Goal: Task Accomplishment & Management: Complete application form

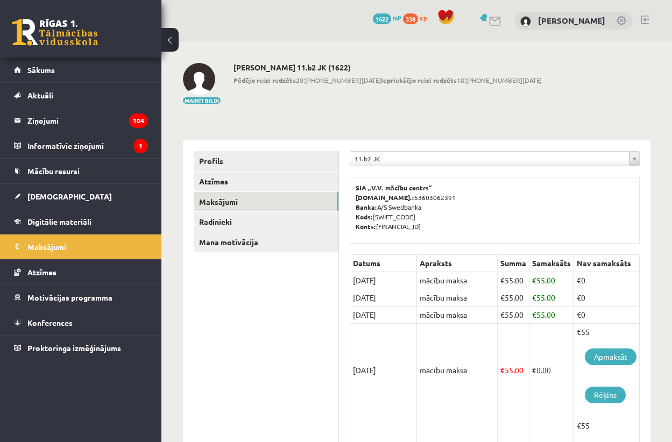
scroll to position [195, 0]
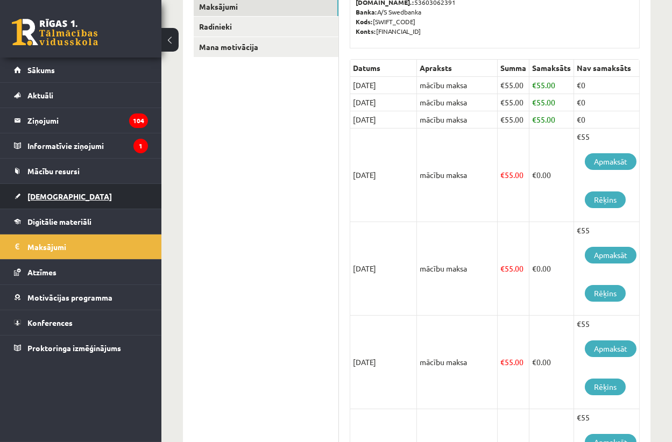
click at [64, 198] on link "[DEMOGRAPHIC_DATA]" at bounding box center [81, 196] width 134 height 25
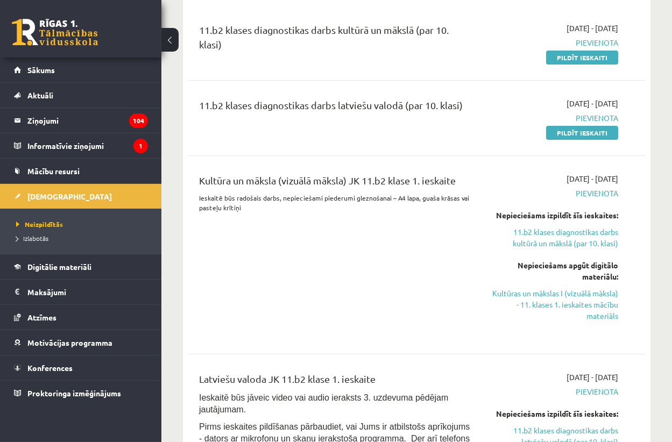
scroll to position [293, 0]
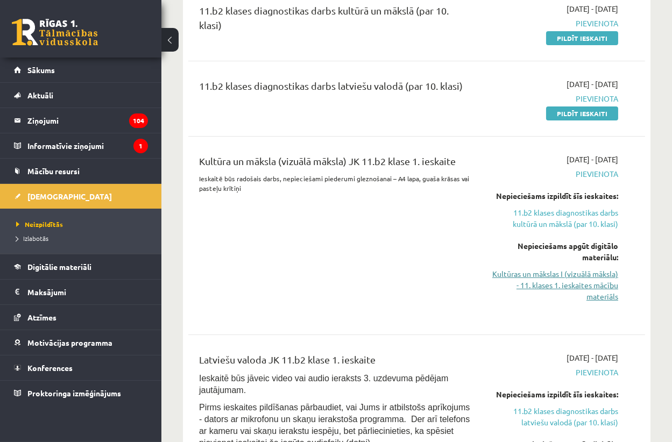
click at [581, 286] on link "Kultūras un mākslas I (vizuālā māksla) - 11. klases 1. ieskaites mācību materiā…" at bounding box center [553, 286] width 129 height 34
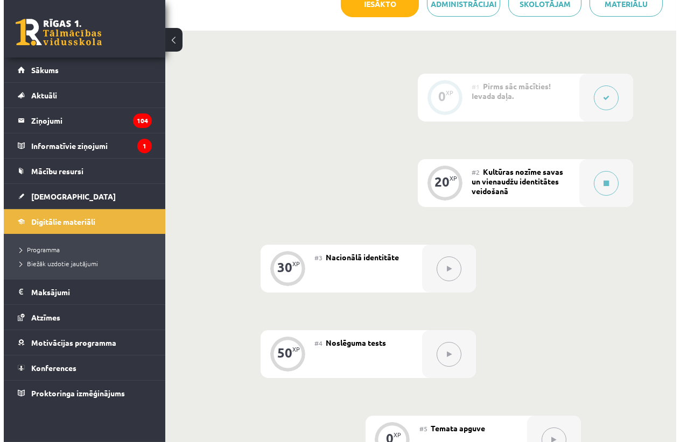
scroll to position [294, 0]
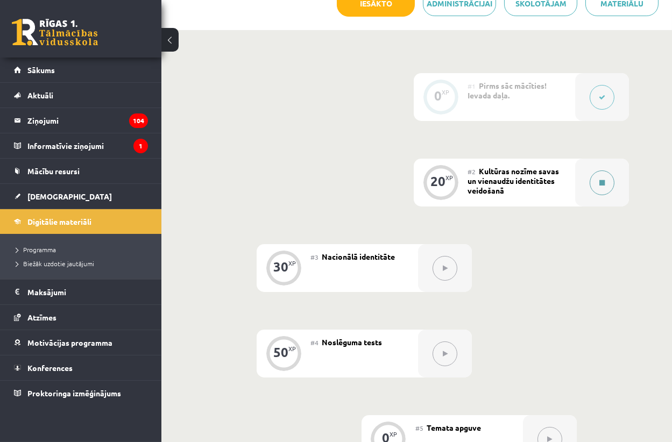
click at [603, 181] on icon at bounding box center [601, 183] width 5 height 6
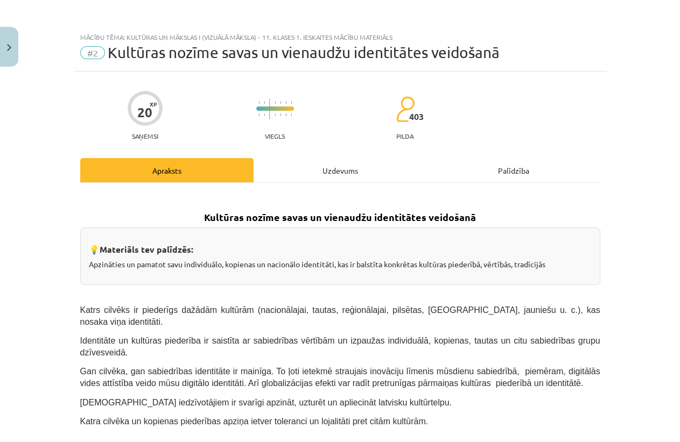
click at [336, 160] on div "Uzdevums" at bounding box center [339, 170] width 173 height 24
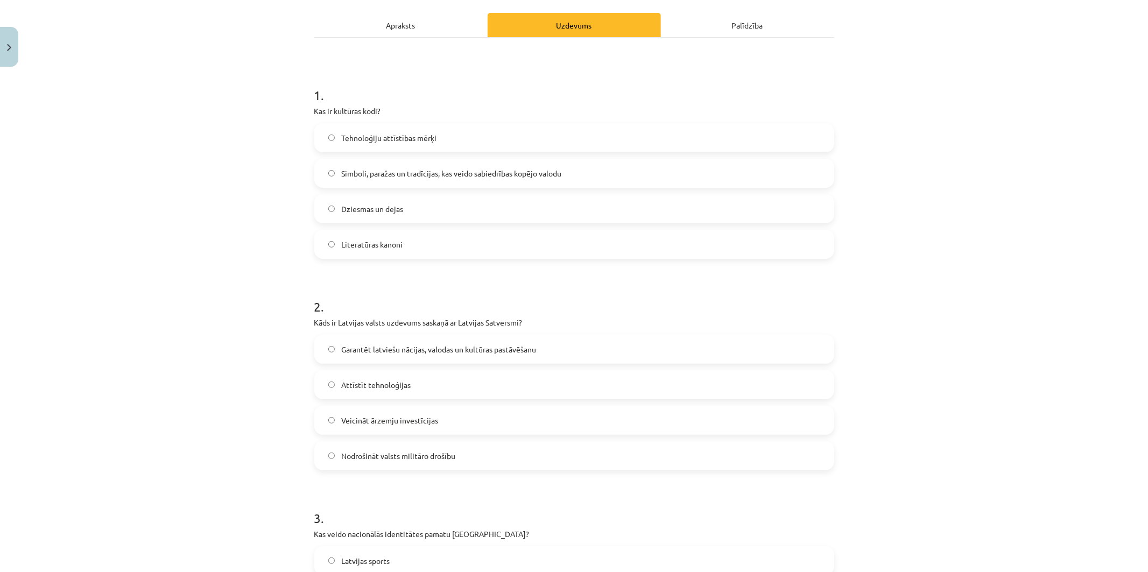
scroll to position [141, 0]
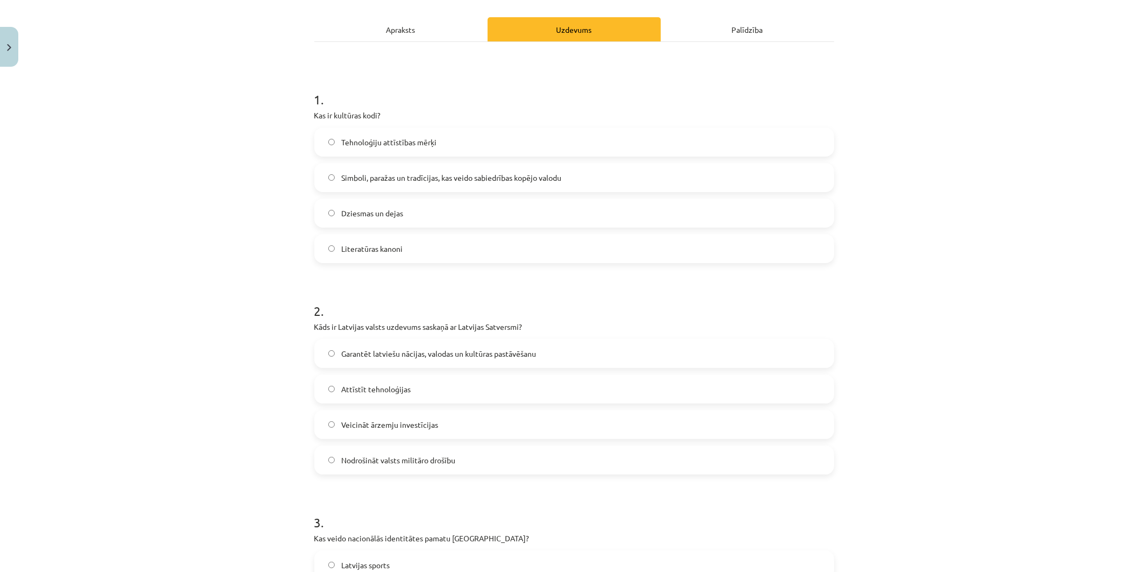
click at [497, 174] on span "Simboli, paražas un tradīcijas, kas veido sabiedrības kopējo valodu" at bounding box center [451, 177] width 220 height 11
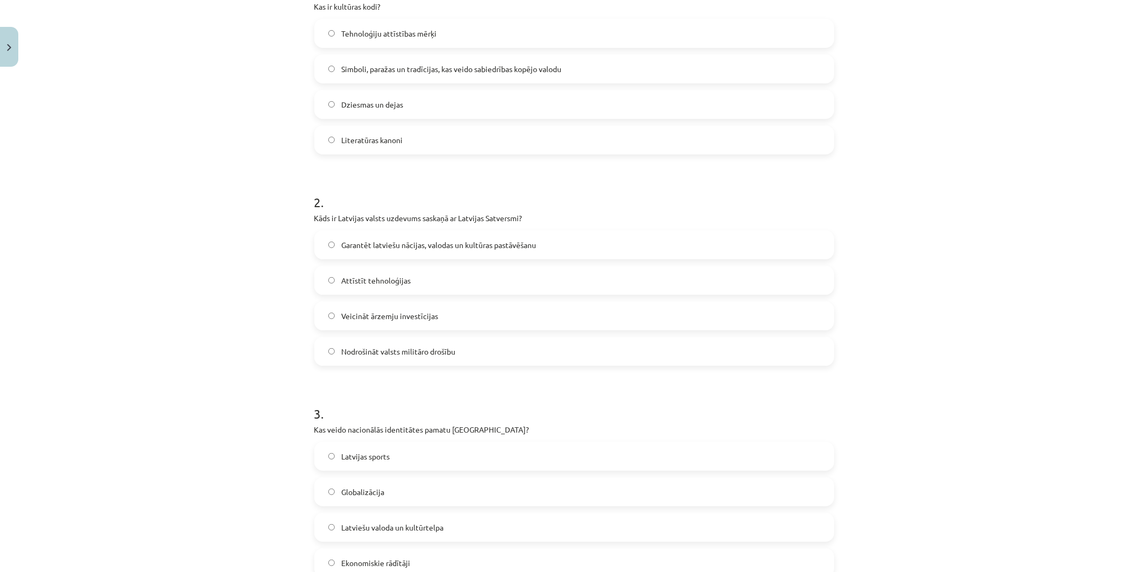
scroll to position [260, 0]
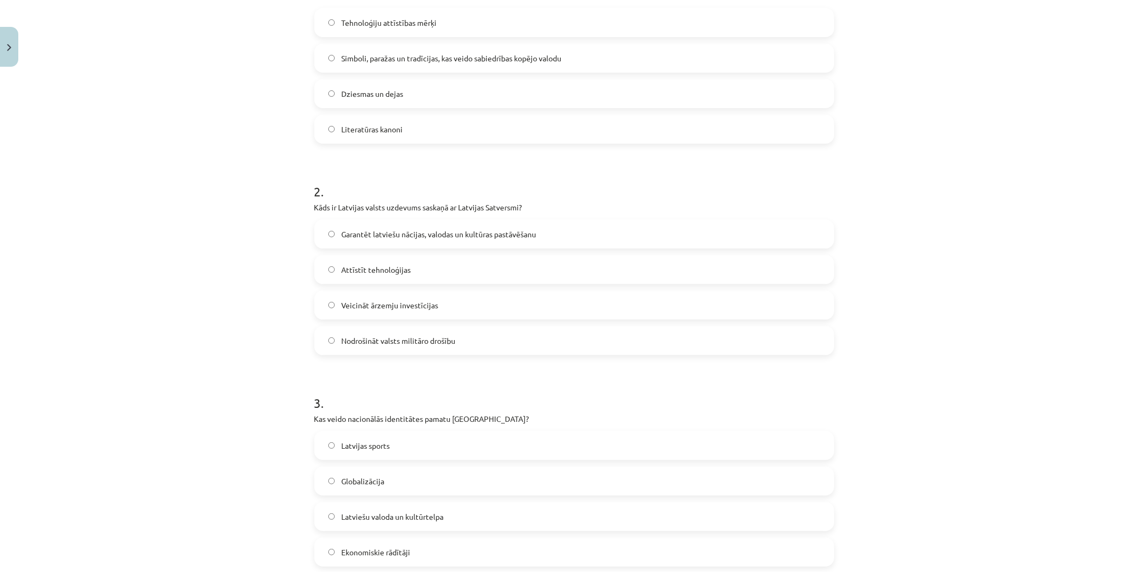
click at [495, 235] on span "Garantēt latviešu nācijas, valodas un kultūras pastāvēšanu" at bounding box center [438, 234] width 195 height 11
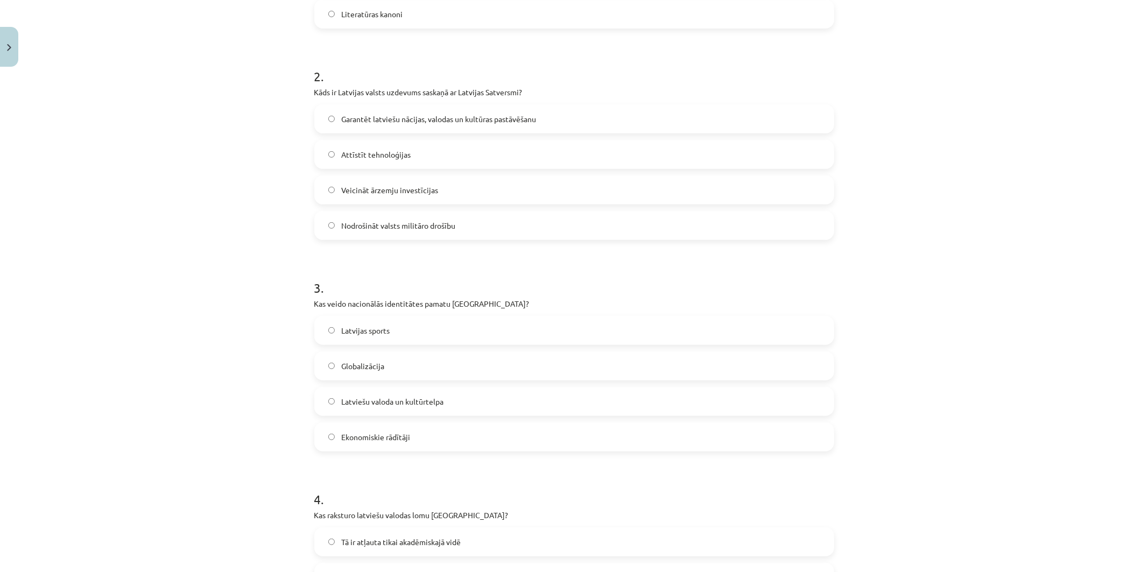
scroll to position [380, 0]
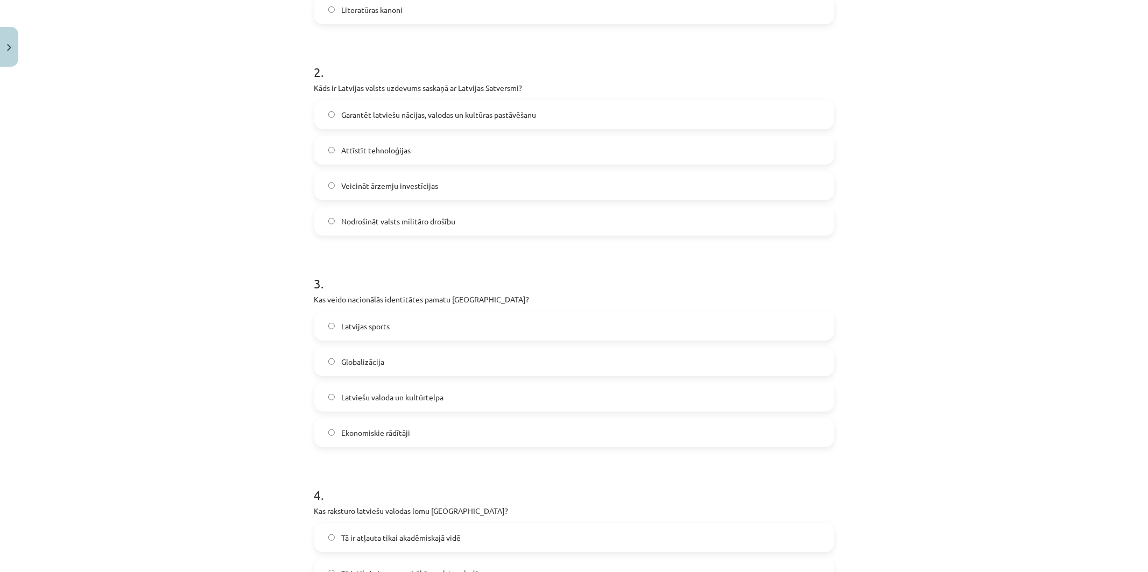
click at [506, 401] on label "Latviešu valoda un kultūrtelpa" at bounding box center [574, 397] width 518 height 27
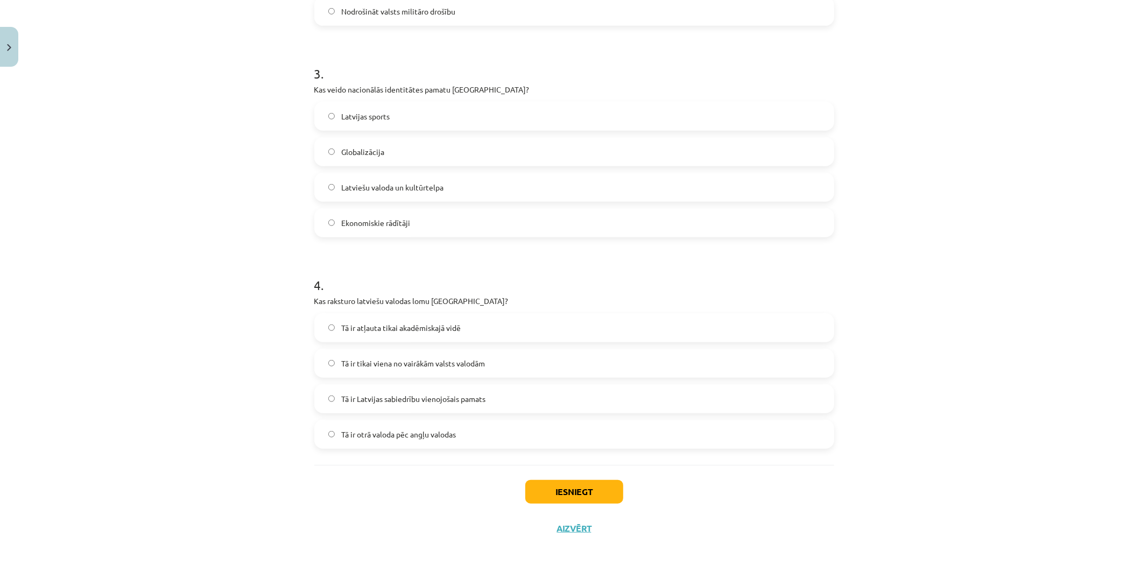
scroll to position [591, 0]
click at [496, 395] on label "Tā ir Latvijas sabiedrību vienojošais pamats" at bounding box center [574, 397] width 518 height 27
click at [568, 442] on button "Iesniegt" at bounding box center [574, 491] width 98 height 24
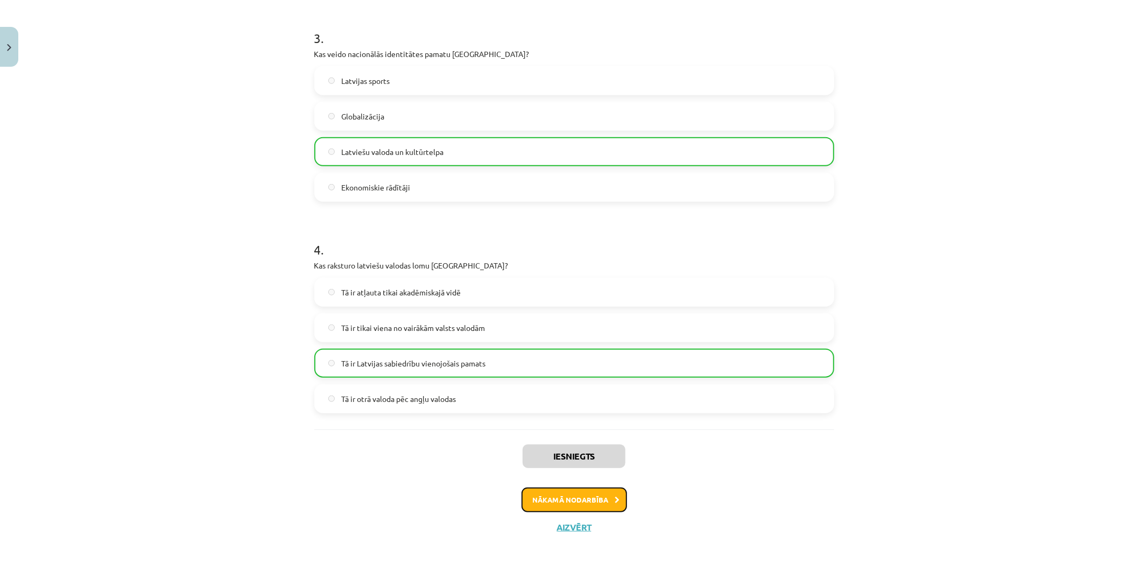
click at [577, 442] on button "Nākamā nodarbība" at bounding box center [573, 500] width 105 height 25
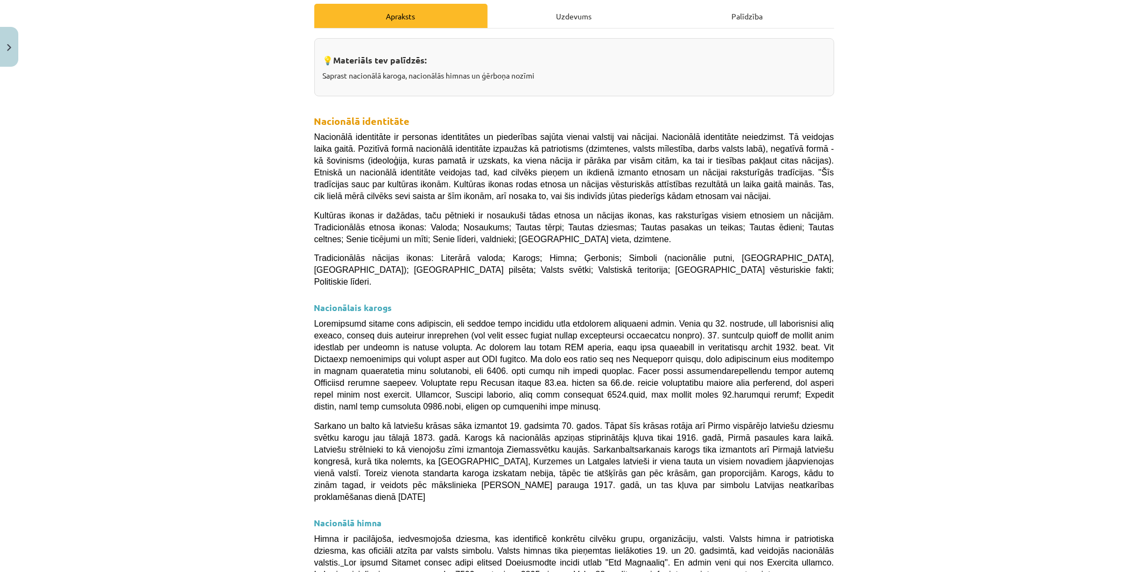
scroll to position [146, 0]
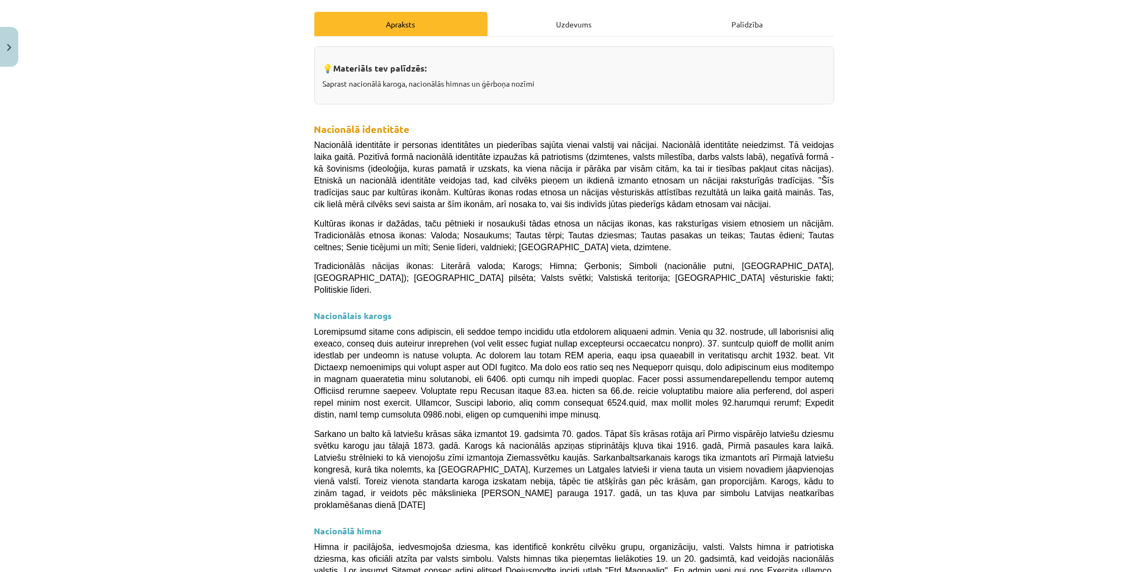
click at [553, 20] on div "Uzdevums" at bounding box center [574, 24] width 173 height 24
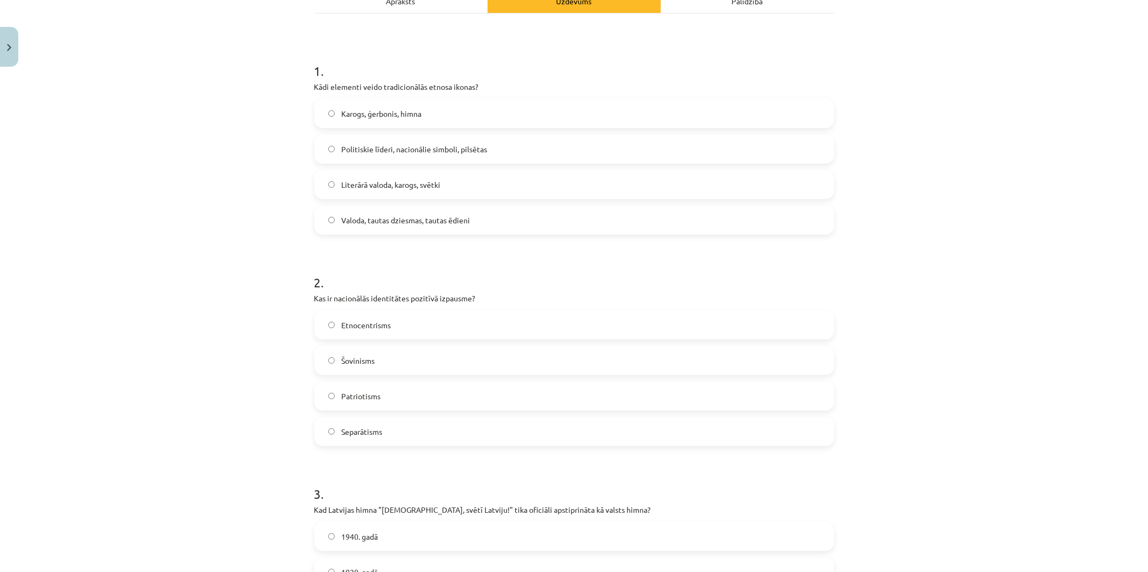
scroll to position [168, 0]
click at [462, 117] on label "Karogs, ģerbonis, himna" at bounding box center [574, 114] width 518 height 27
click at [437, 405] on label "Patriotisms" at bounding box center [574, 397] width 518 height 27
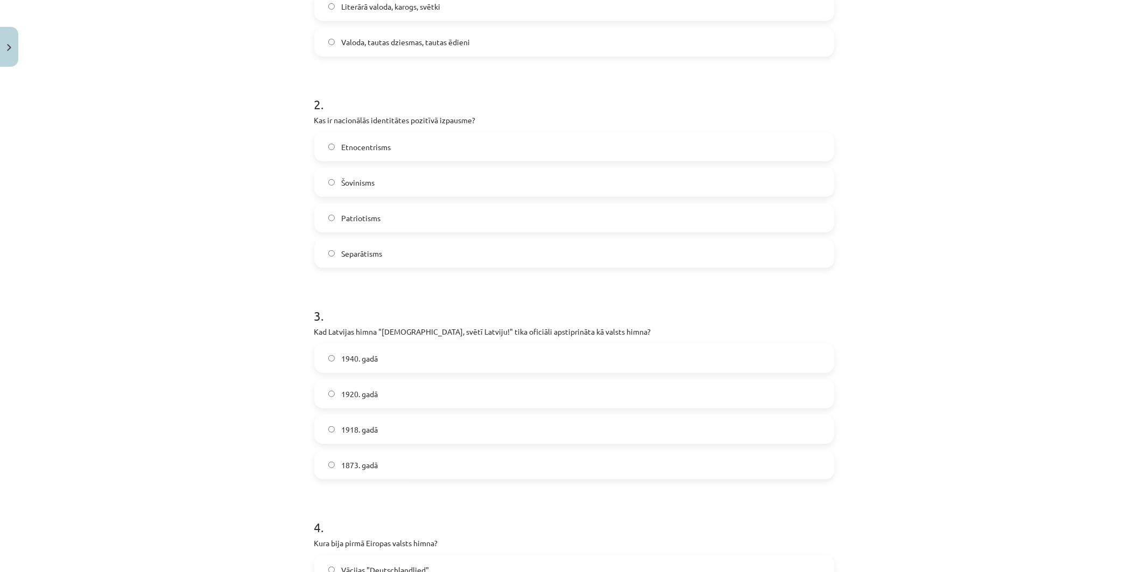
click at [420, 427] on label "1918. gadā" at bounding box center [574, 429] width 518 height 27
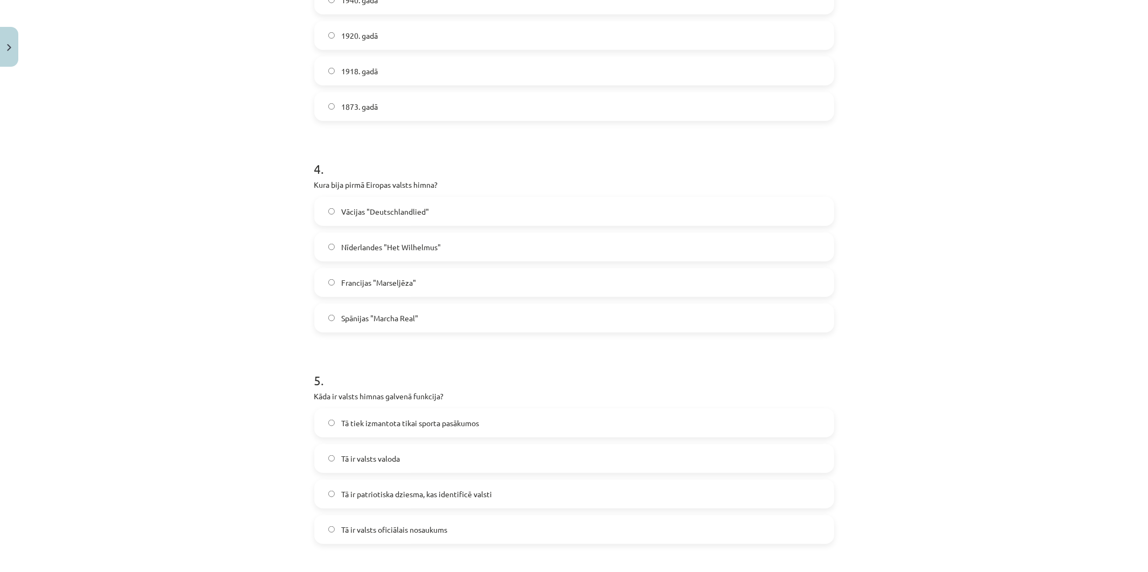
scroll to position [707, 0]
click at [426, 218] on label "Vācijas "Deutschlandlied"" at bounding box center [574, 211] width 518 height 27
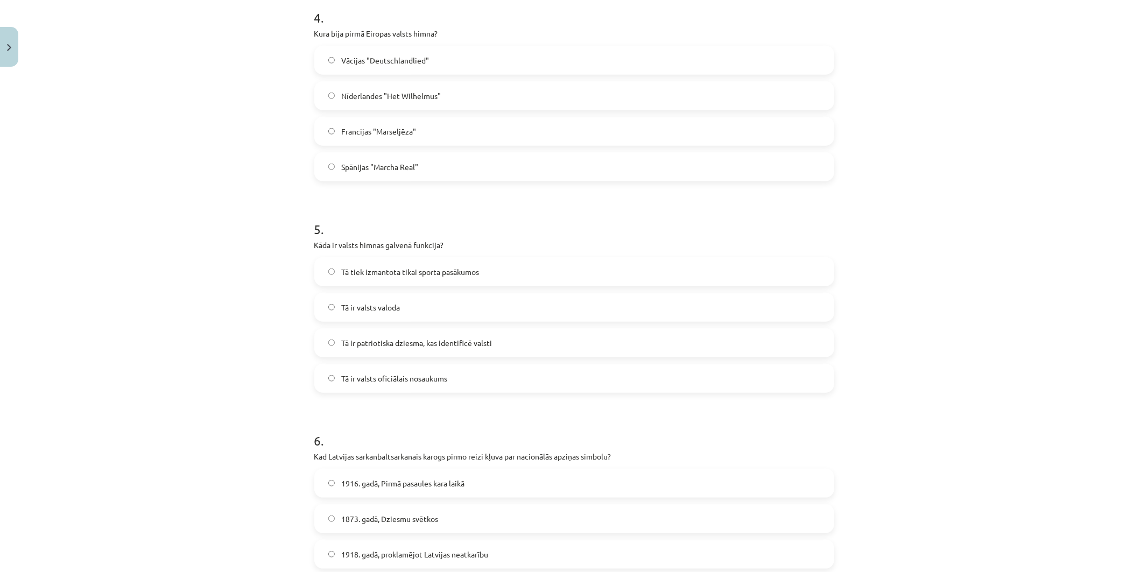
scroll to position [886, 0]
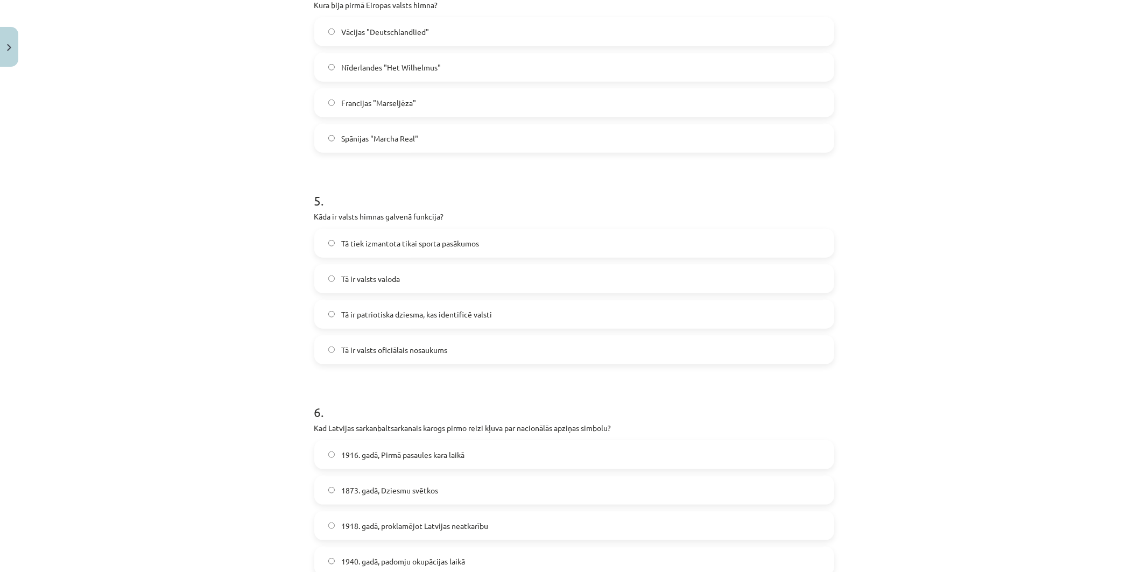
click at [474, 315] on span "Tā ir patriotiska dziesma, kas identificē valsti" at bounding box center [416, 314] width 151 height 11
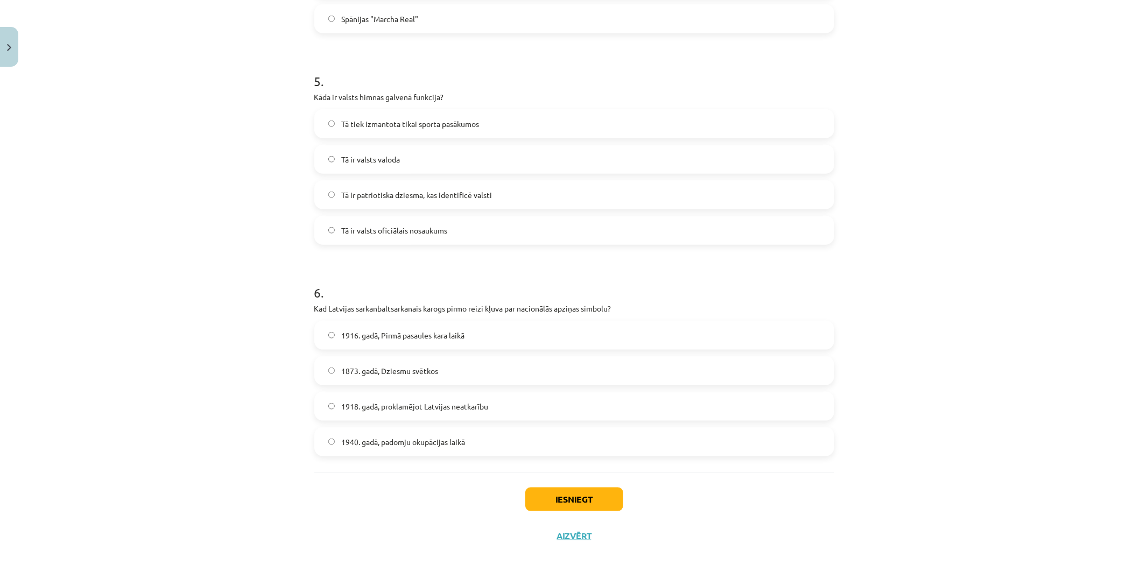
click at [458, 371] on label "1873. gadā, Dziesmu svētkos" at bounding box center [574, 370] width 518 height 27
click at [579, 442] on button "Iesniegt" at bounding box center [574, 500] width 98 height 24
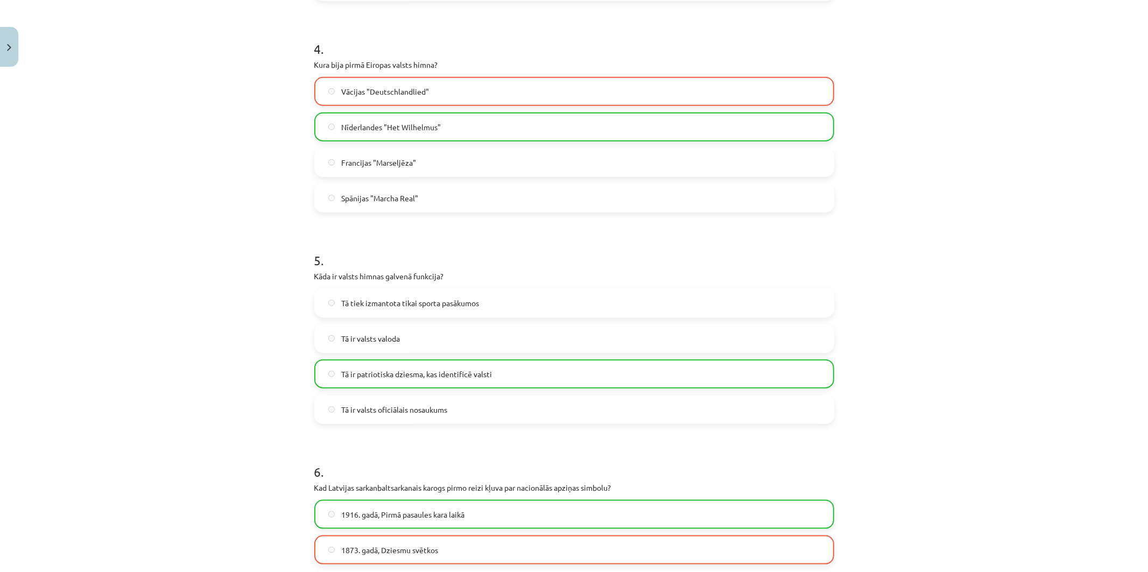
scroll to position [1048, 0]
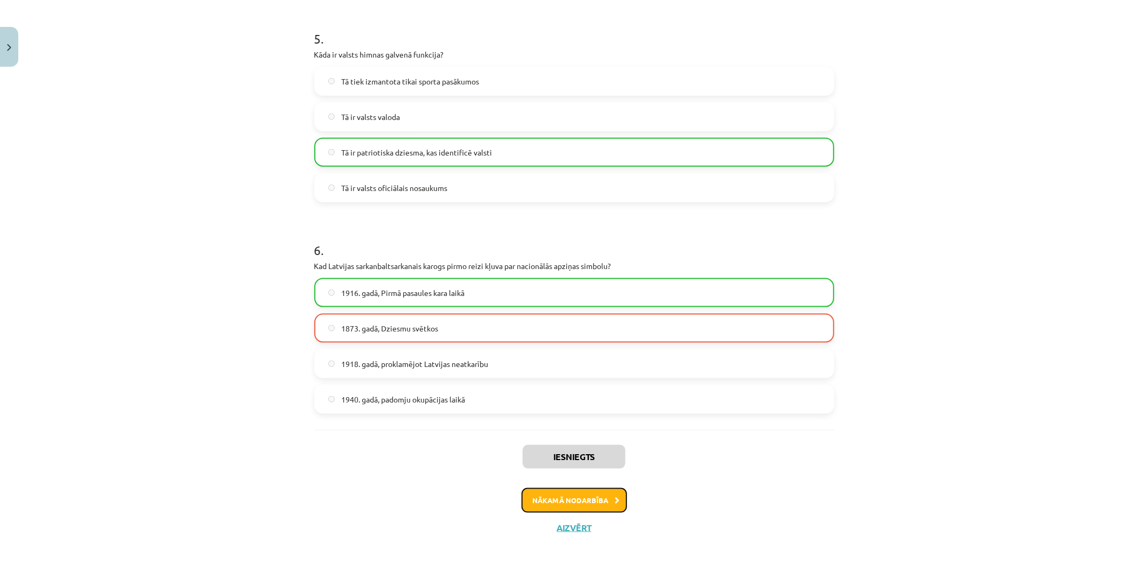
click at [574, 442] on button "Nākamā nodarbība" at bounding box center [573, 500] width 105 height 25
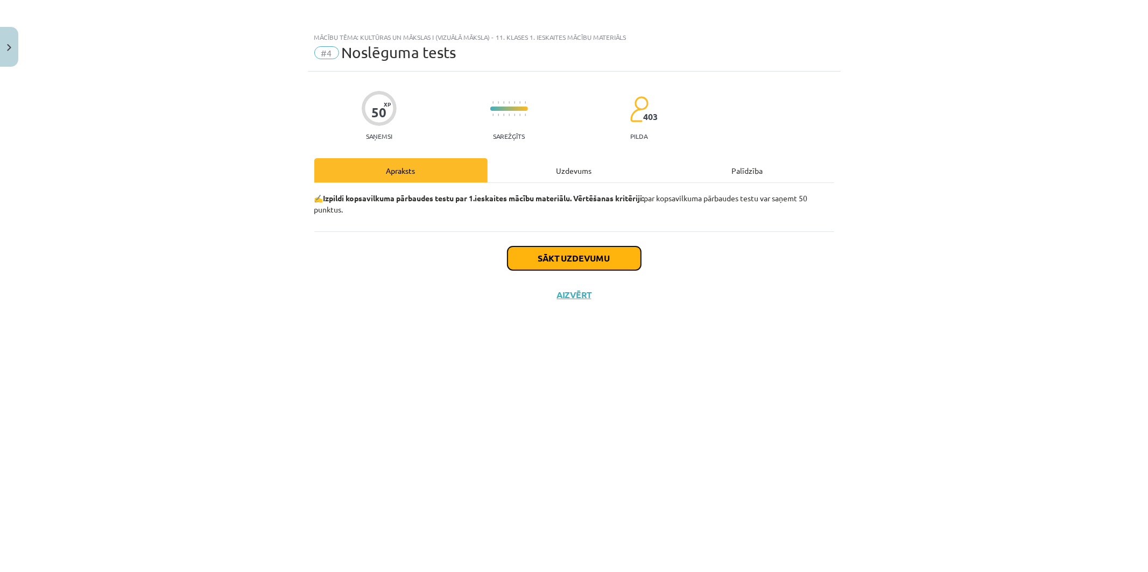
click at [558, 262] on button "Sākt uzdevumu" at bounding box center [573, 258] width 133 height 24
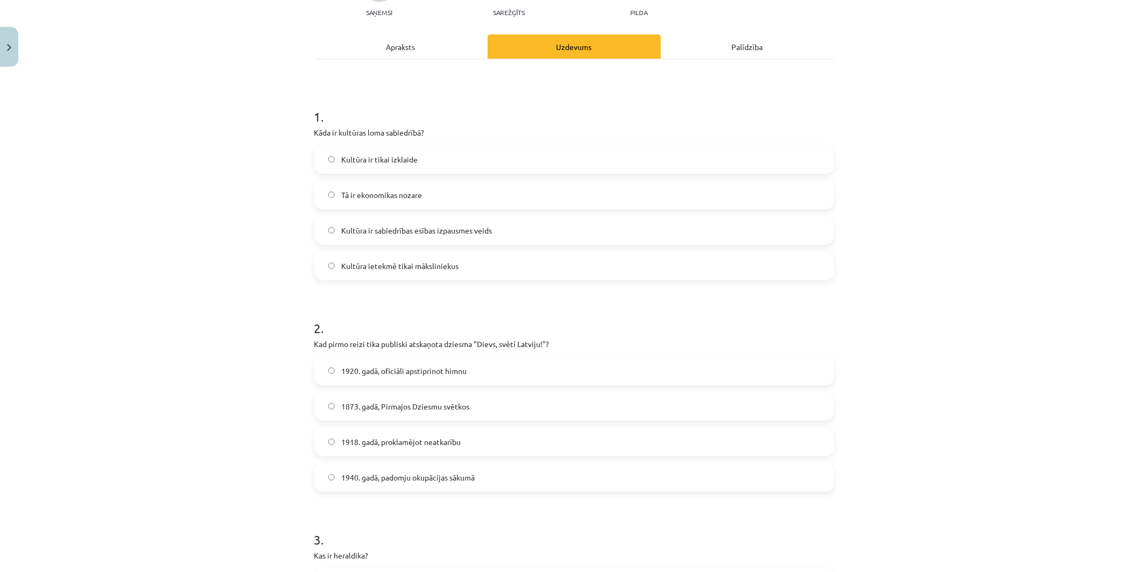
scroll to position [6, 0]
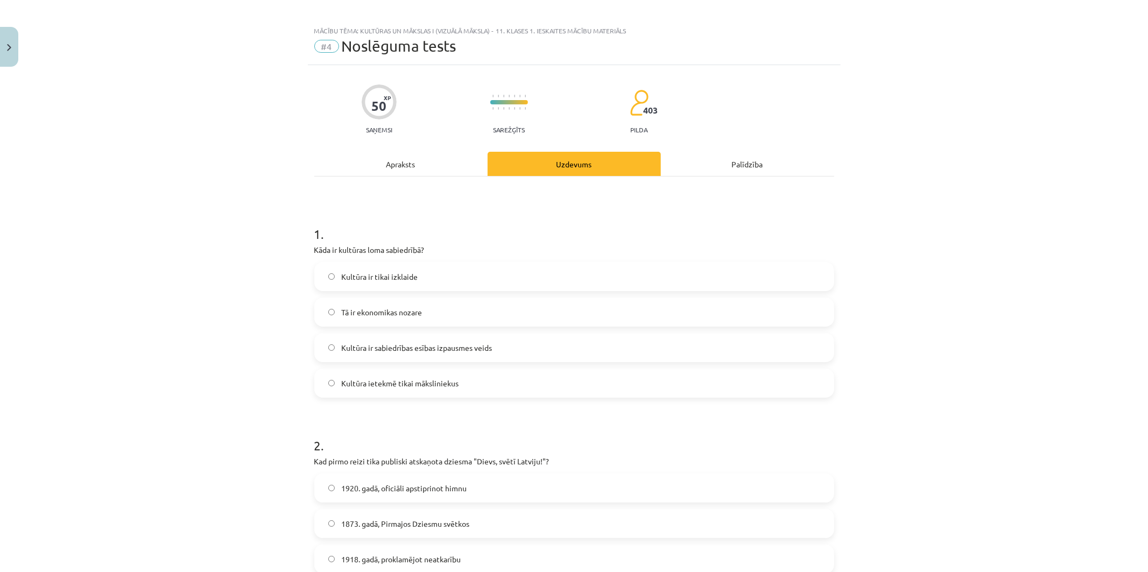
click at [470, 347] on span "Kultūra ir sabiedrības esības izpausmes veids" at bounding box center [416, 347] width 151 height 11
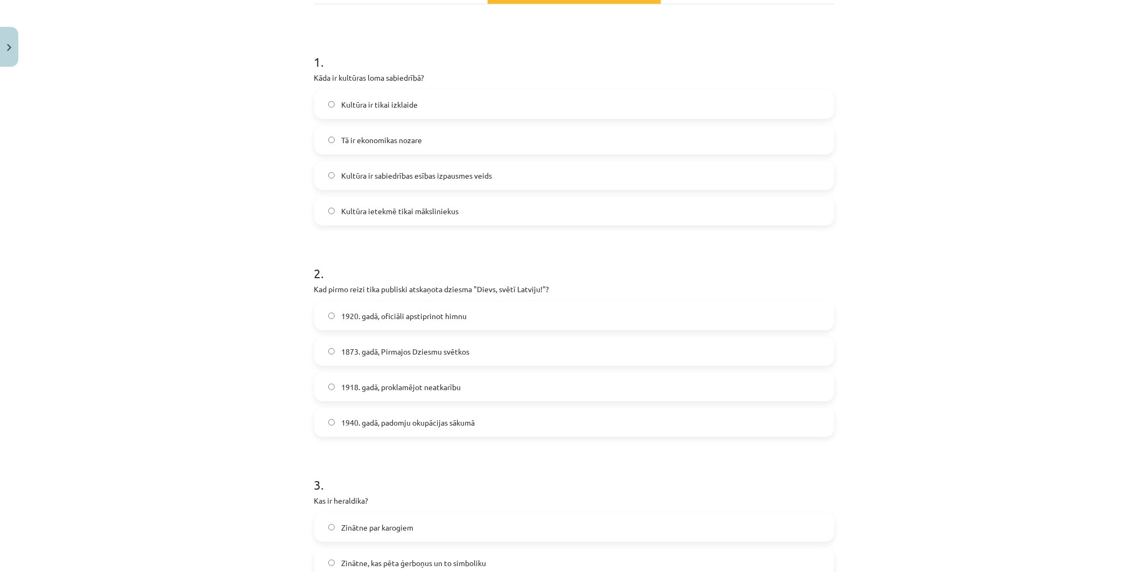
scroll to position [186, 0]
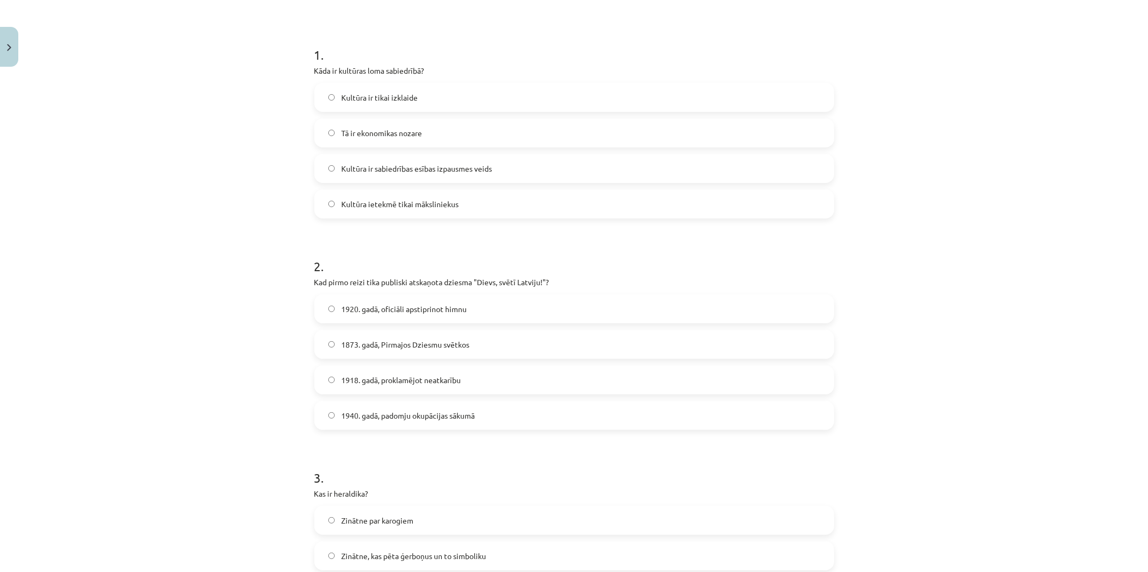
click at [461, 348] on span "1873. gadā, Pirmajos Dziesmu svētkos" at bounding box center [405, 344] width 128 height 11
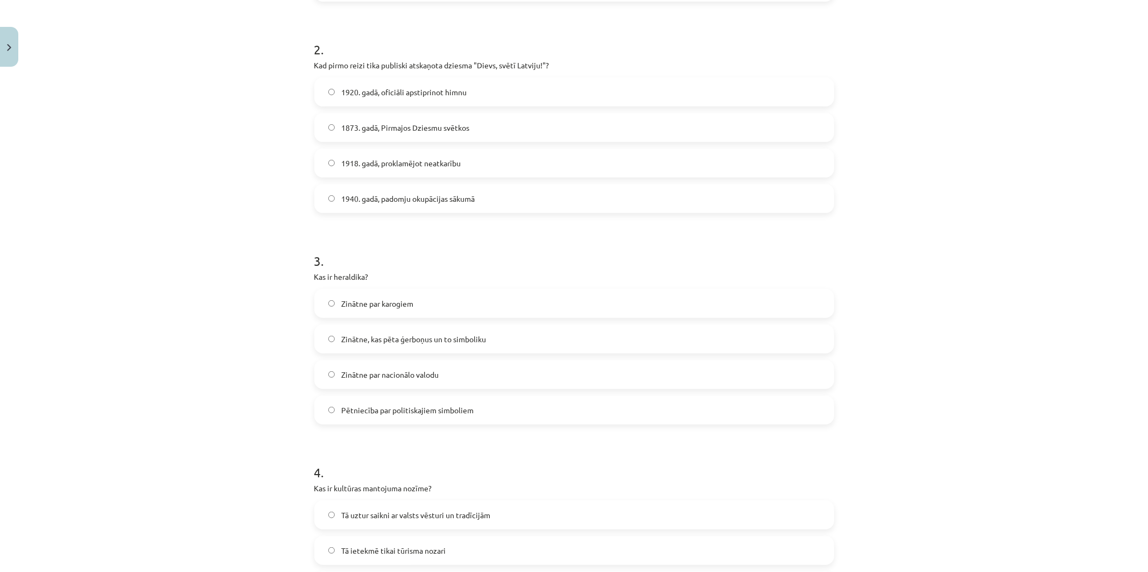
scroll to position [425, 0]
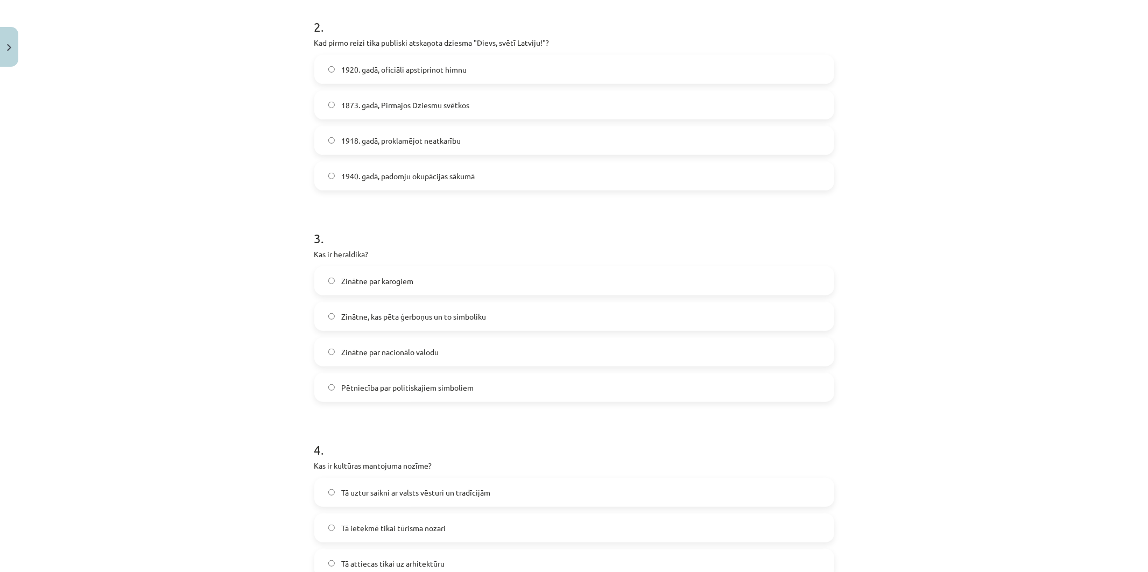
click at [474, 315] on span "Zinātne, kas pēta ģerboņus un to simboliku" at bounding box center [413, 316] width 145 height 11
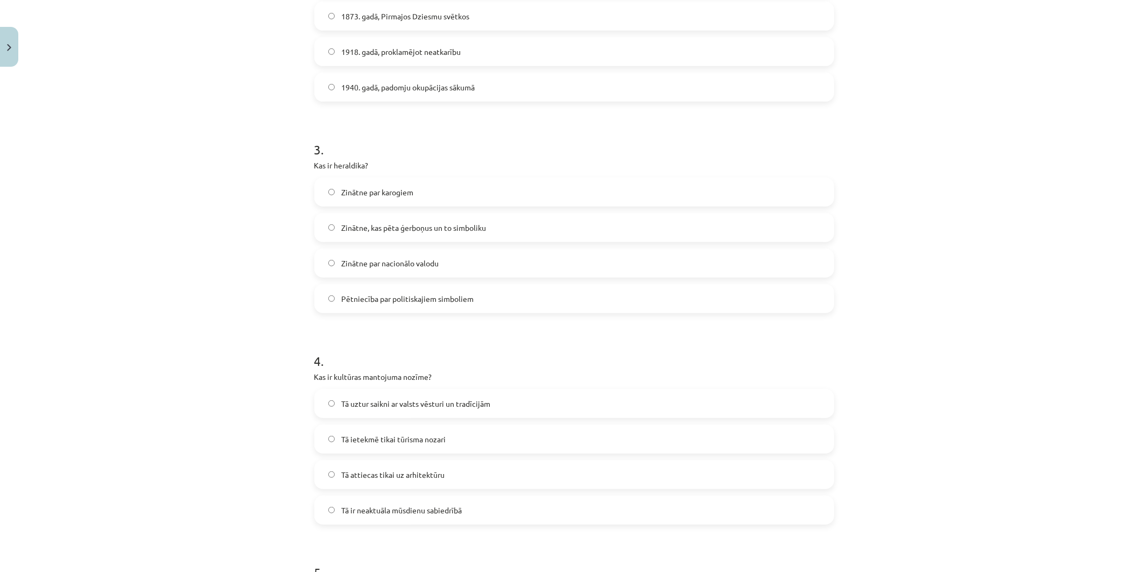
scroll to position [664, 0]
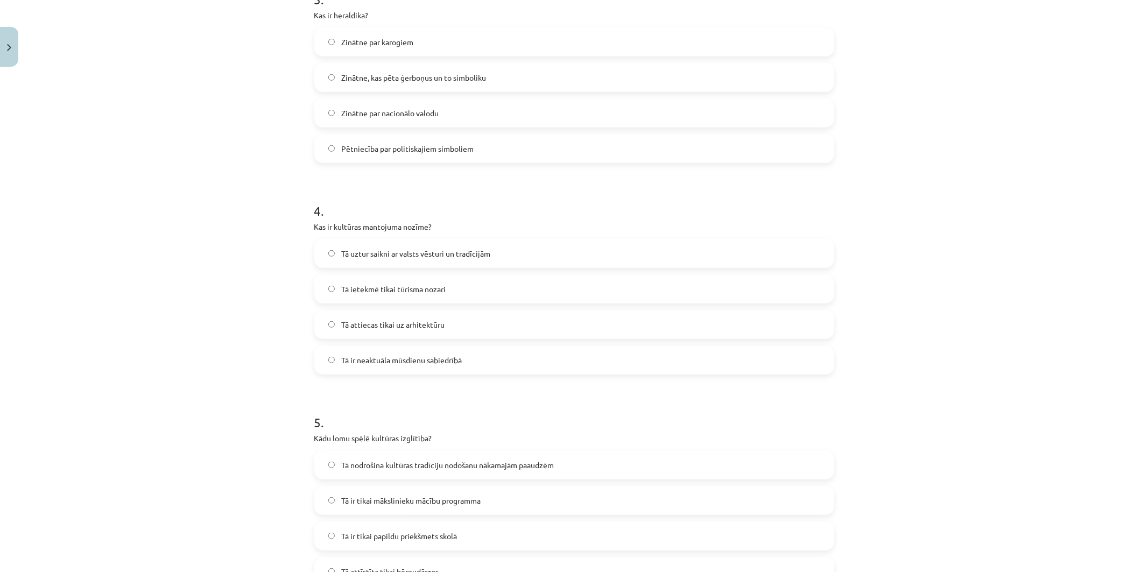
click at [507, 253] on label "Tā uztur saikni ar valsts vēsturi un tradīcijām" at bounding box center [574, 253] width 518 height 27
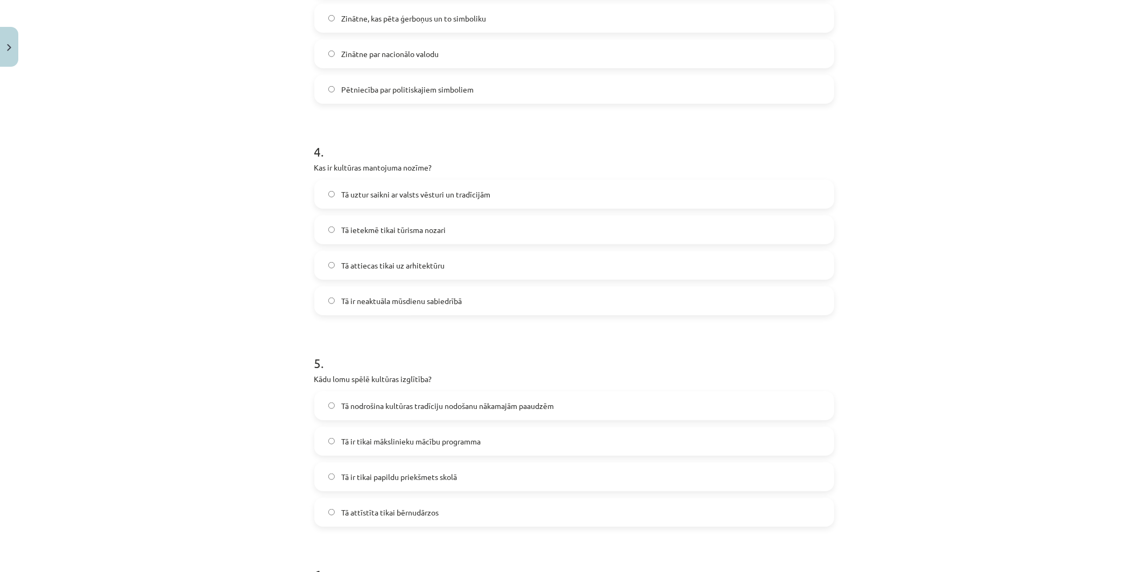
scroll to position [724, 0]
click at [520, 406] on span "Tā nodrošina kultūras tradīciju nodošanu nākamajām paaudzēm" at bounding box center [447, 405] width 213 height 11
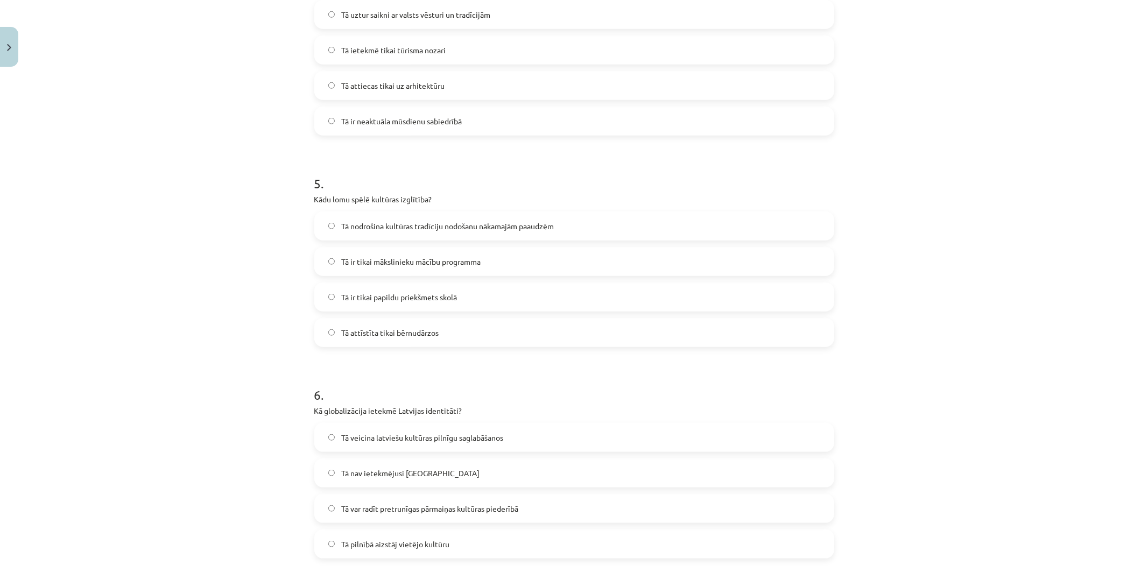
scroll to position [963, 0]
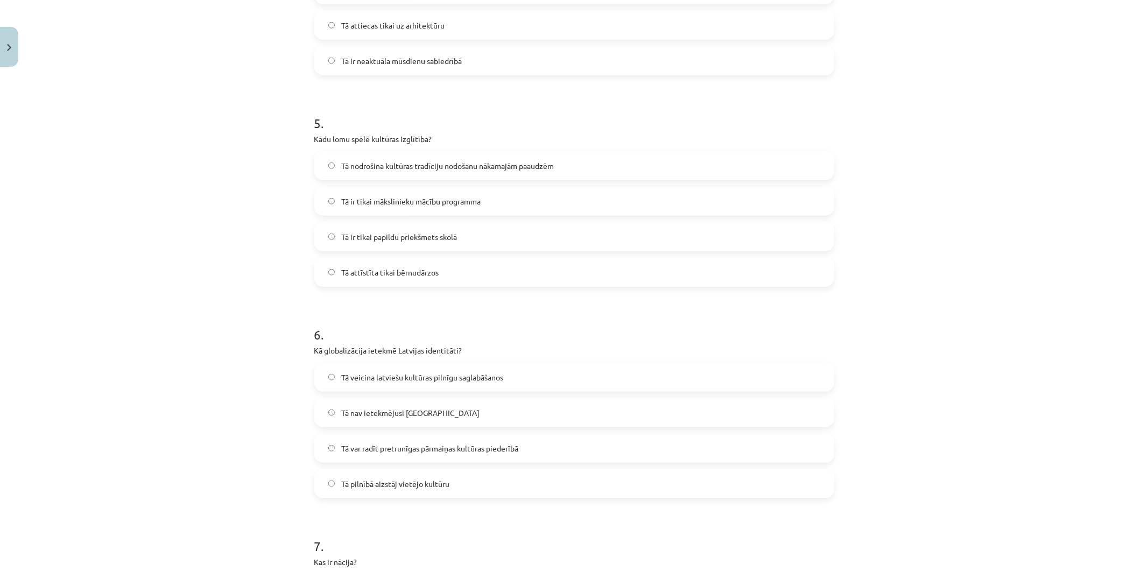
click at [533, 442] on label "Tā var radīt pretrunīgas pārmaiņas kultūras piederībā" at bounding box center [574, 448] width 518 height 27
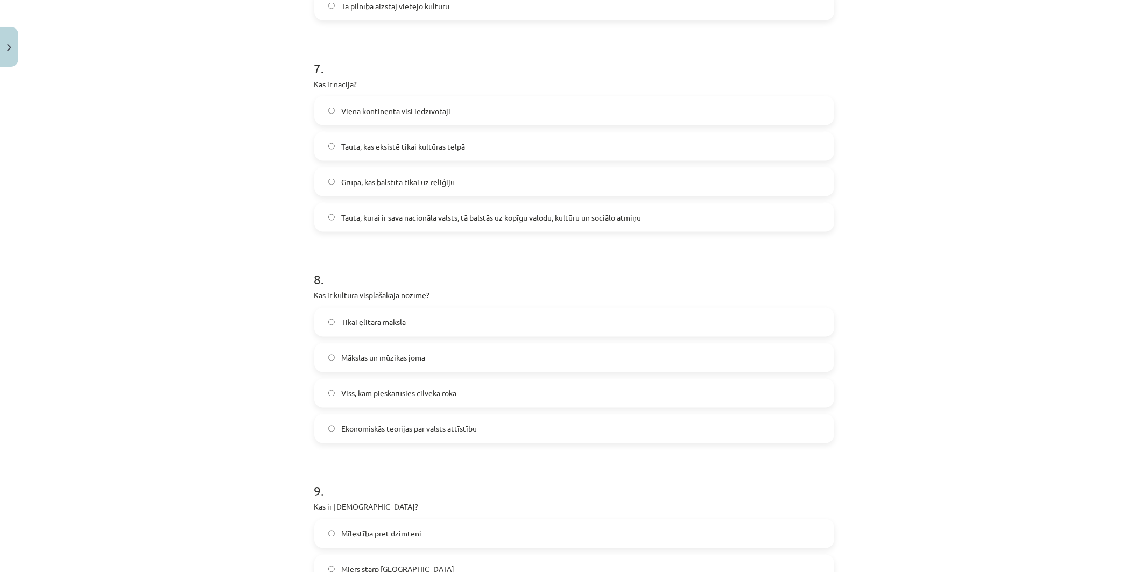
scroll to position [1501, 0]
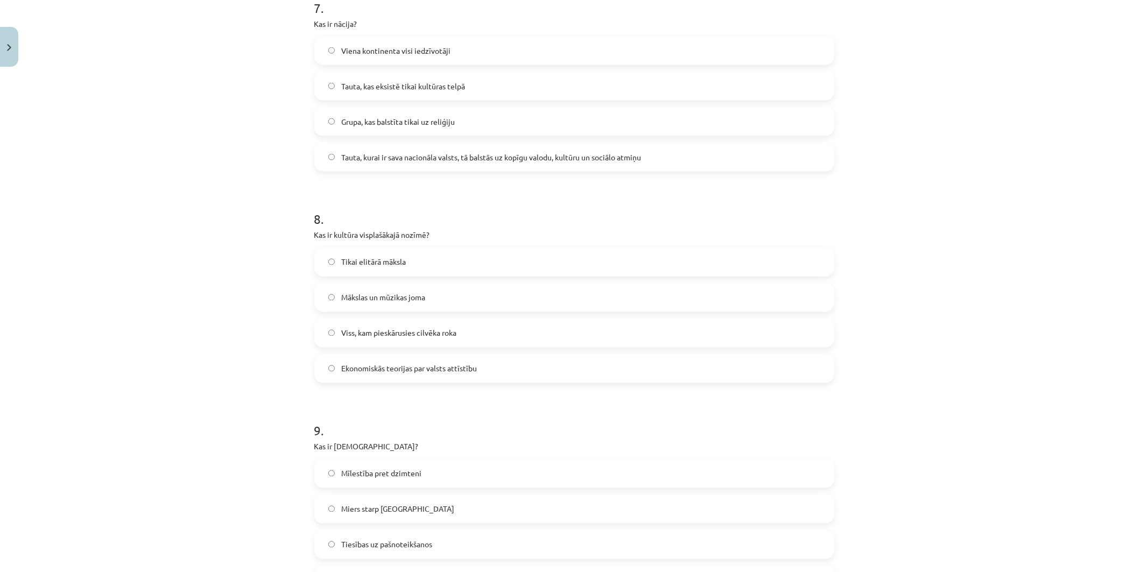
click at [502, 161] on span "Tauta, kurai ir sava nacionāla valsts, tā balstās uz kopīgu valodu, kultūru un …" at bounding box center [491, 157] width 300 height 11
click at [488, 343] on label "Viss, kam pieskārusies cilvēka roka" at bounding box center [574, 333] width 518 height 27
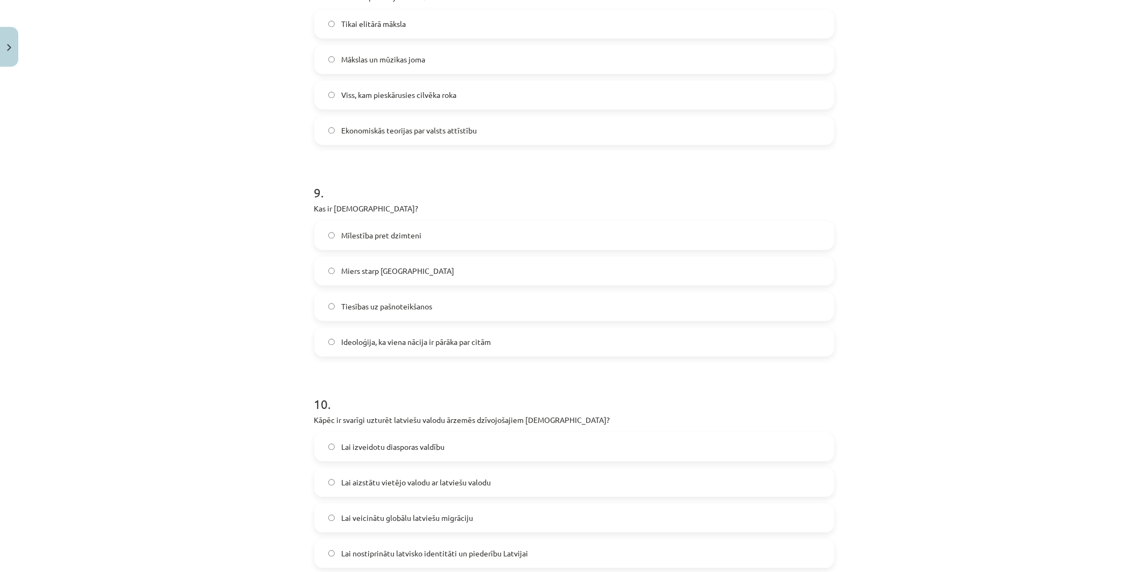
scroll to position [1740, 0]
click at [506, 340] on label "Ideoloģija, ka viena nācija ir pārāka par citām" at bounding box center [574, 341] width 518 height 27
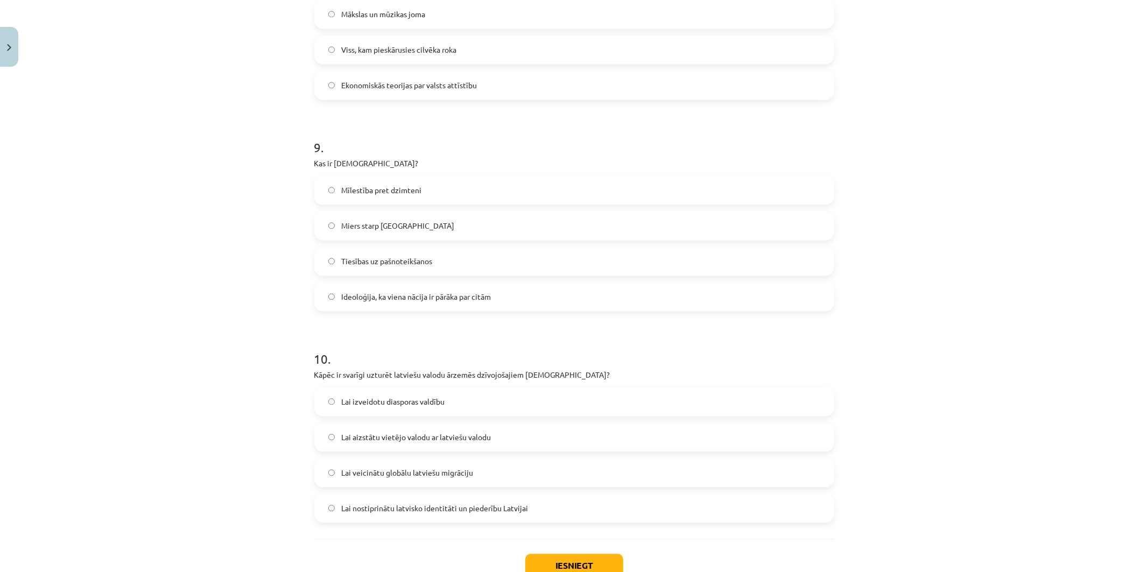
scroll to position [1860, 0]
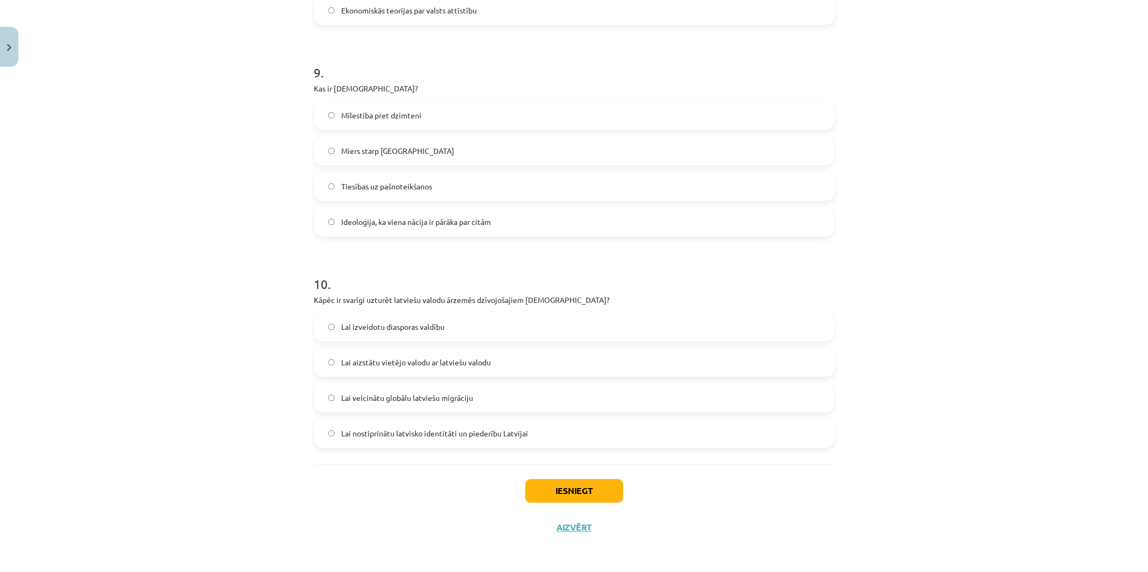
click at [557, 428] on label "Lai nostiprinātu latvisko identitāti un piederību Latvijai" at bounding box center [574, 433] width 518 height 27
click at [580, 442] on button "Iesniegt" at bounding box center [574, 491] width 98 height 24
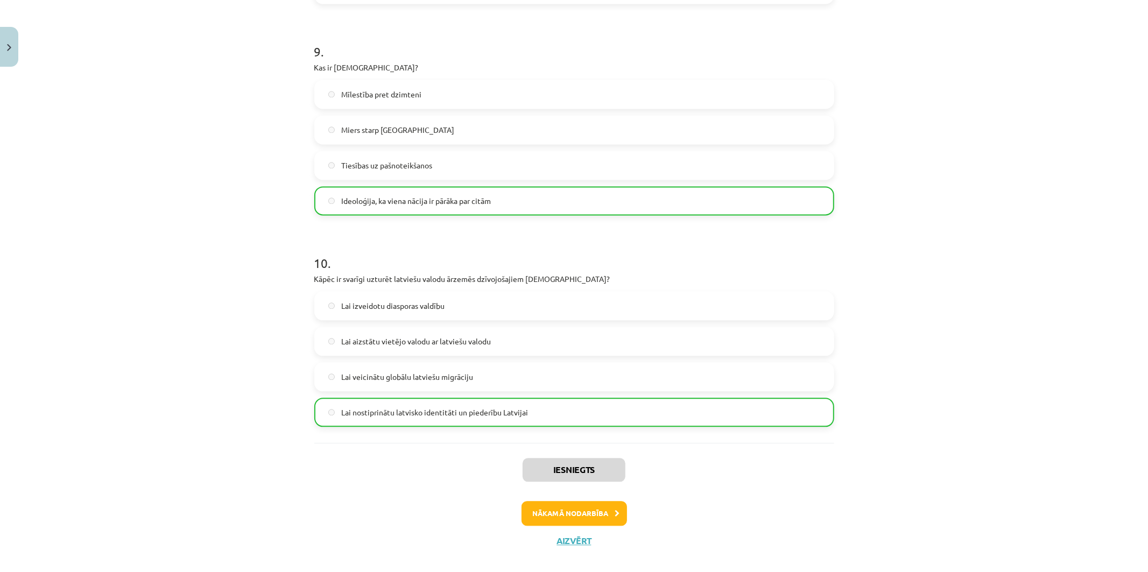
scroll to position [1894, 0]
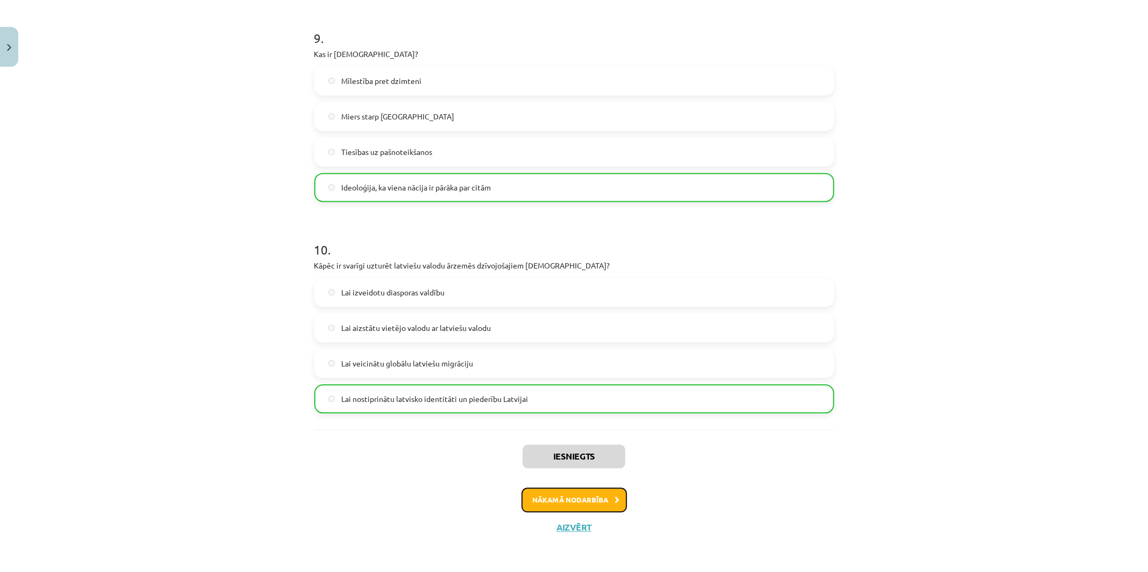
click at [575, 442] on button "Nākamā nodarbība" at bounding box center [573, 500] width 105 height 25
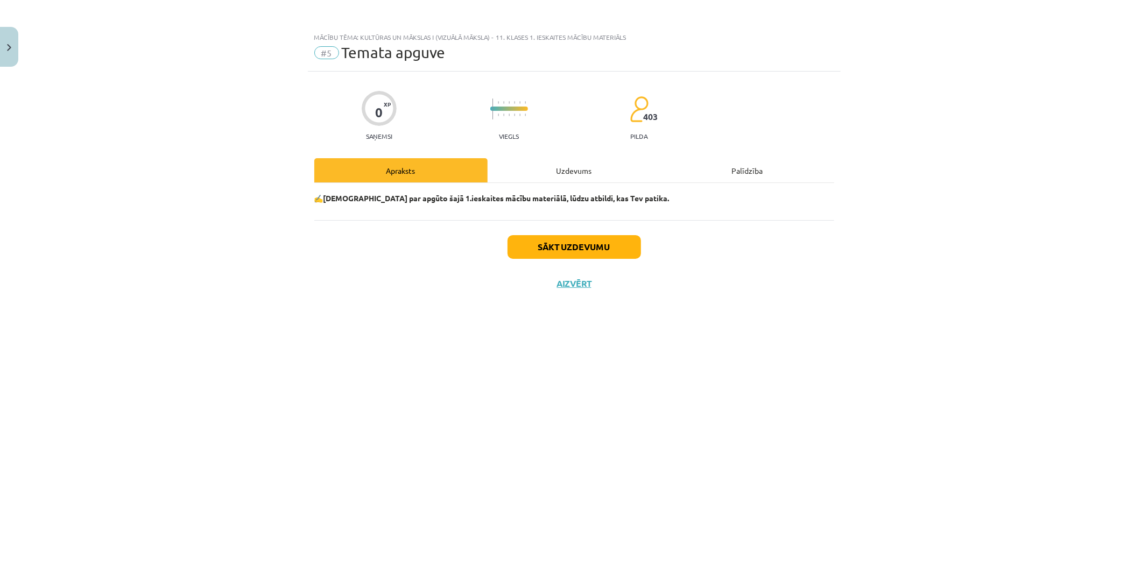
scroll to position [0, 0]
click at [592, 243] on button "Sākt uzdevumu" at bounding box center [573, 247] width 133 height 24
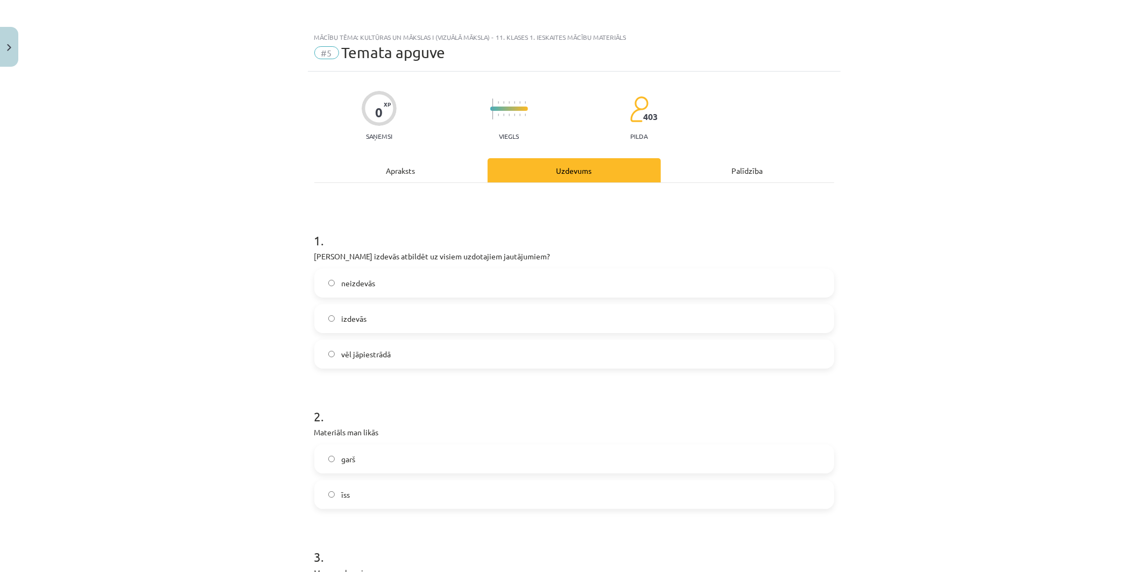
click at [398, 315] on label "izdevās" at bounding box center [574, 318] width 518 height 27
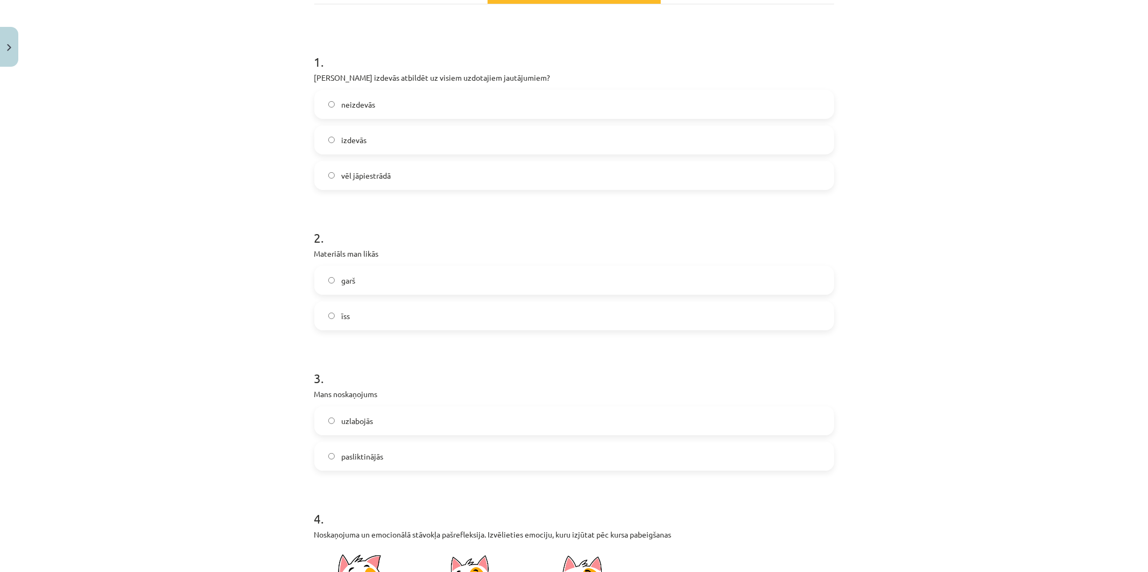
scroll to position [179, 0]
click at [378, 312] on label "īss" at bounding box center [574, 315] width 518 height 27
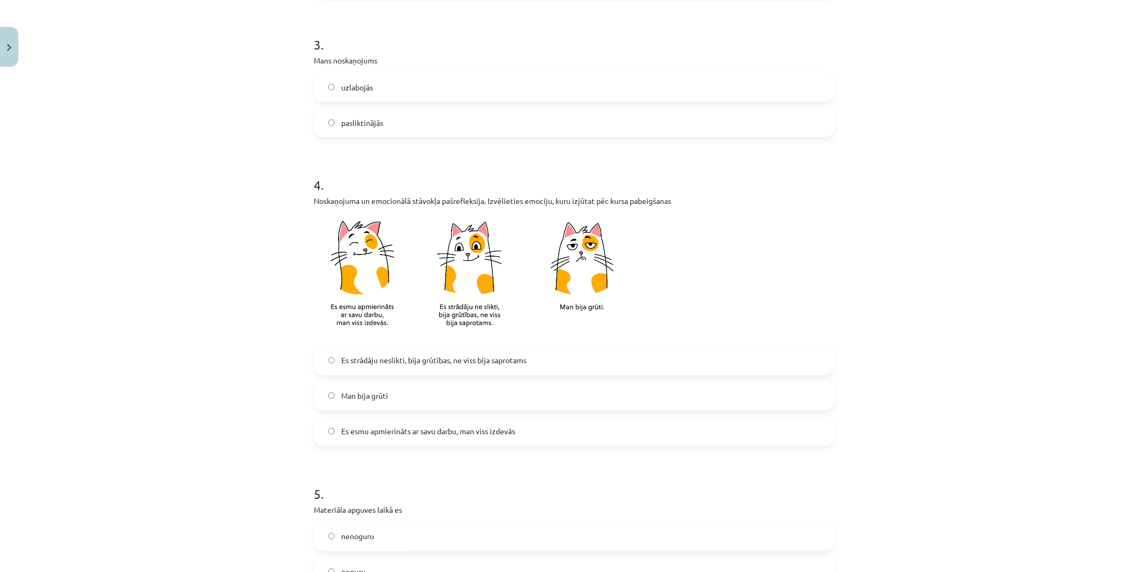
scroll to position [538, 0]
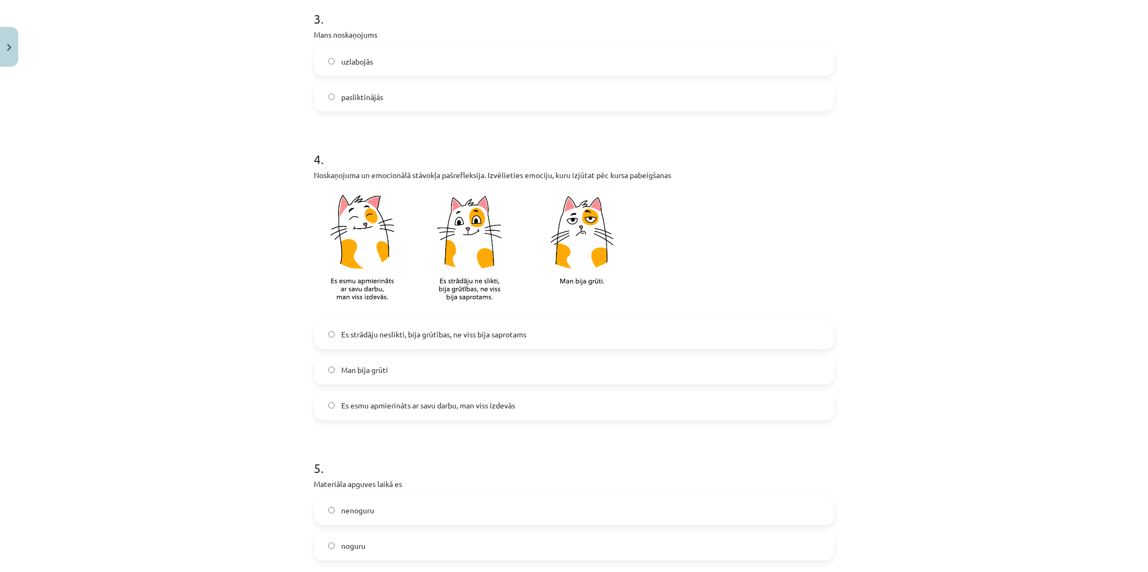
click at [431, 335] on span "Es strādāju neslikti, bija grūtības, ne viss bija saprotams" at bounding box center [433, 334] width 185 height 11
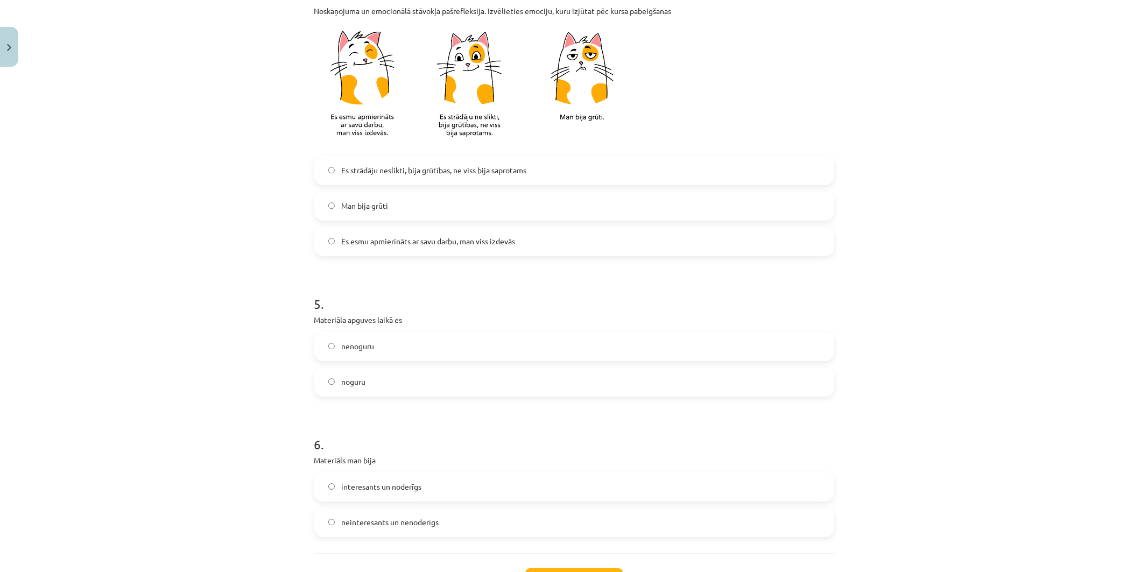
scroll to position [777, 0]
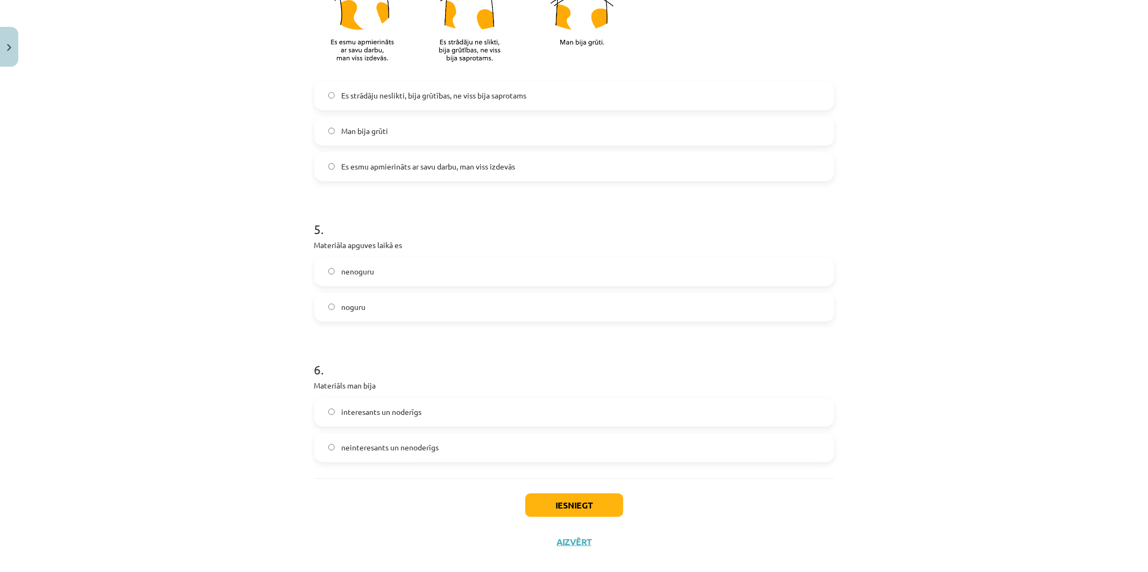
click at [380, 276] on label "nenoguru" at bounding box center [574, 271] width 518 height 27
click at [415, 417] on span "interesants un noderīgs" at bounding box center [381, 411] width 80 height 11
click at [560, 442] on button "Iesniegt" at bounding box center [574, 505] width 98 height 24
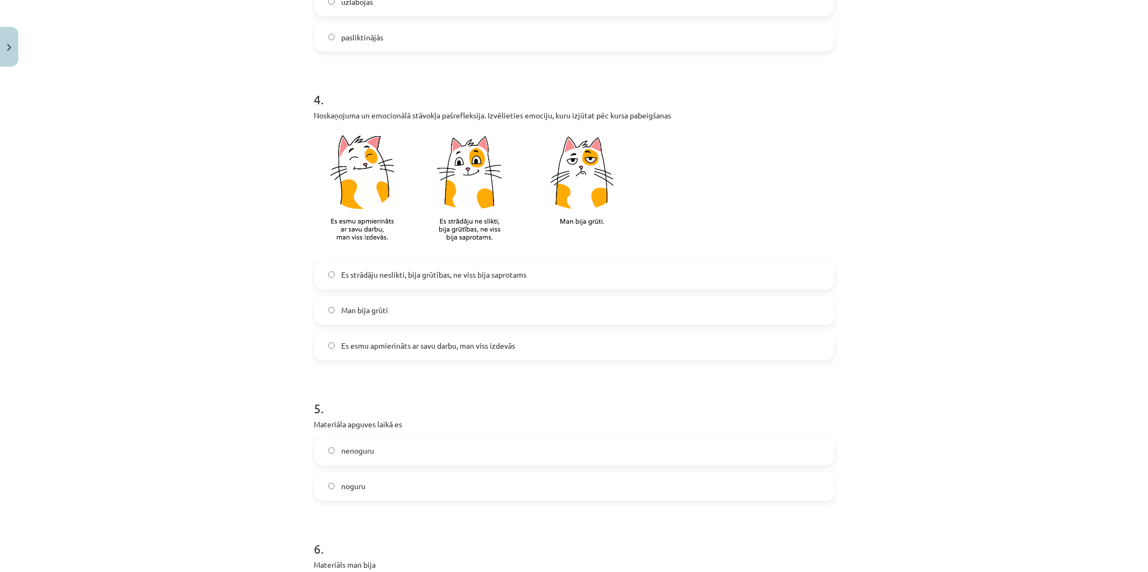
scroll to position [238, 0]
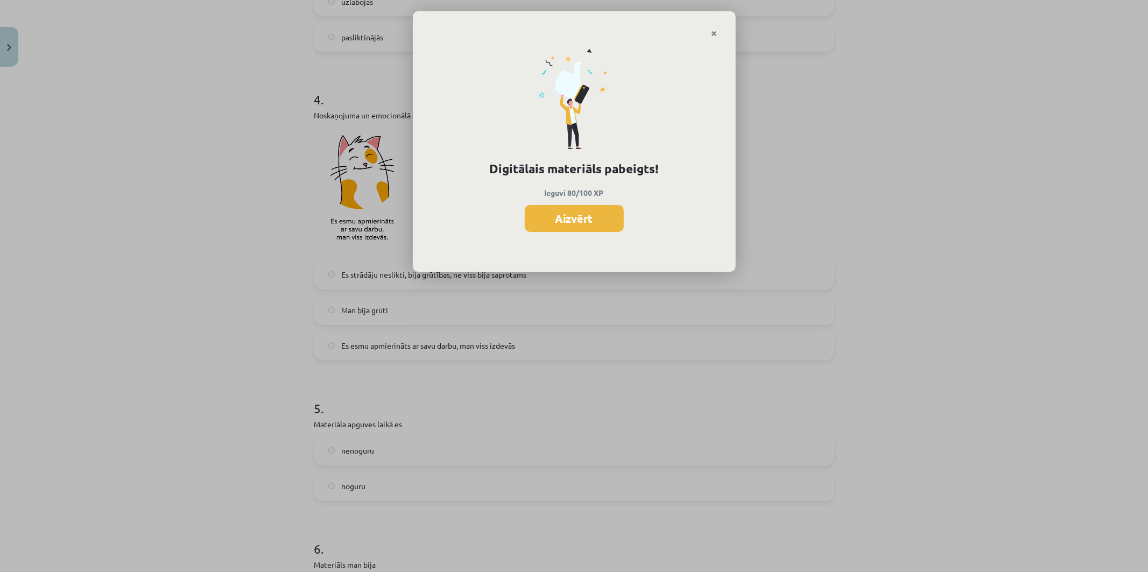
click at [596, 203] on div "Digitālais materiāls pabeigts! Ieguvi 80/100 XP Aizvērt" at bounding box center [574, 155] width 323 height 235
click at [591, 214] on button "Aizvērt" at bounding box center [574, 218] width 99 height 27
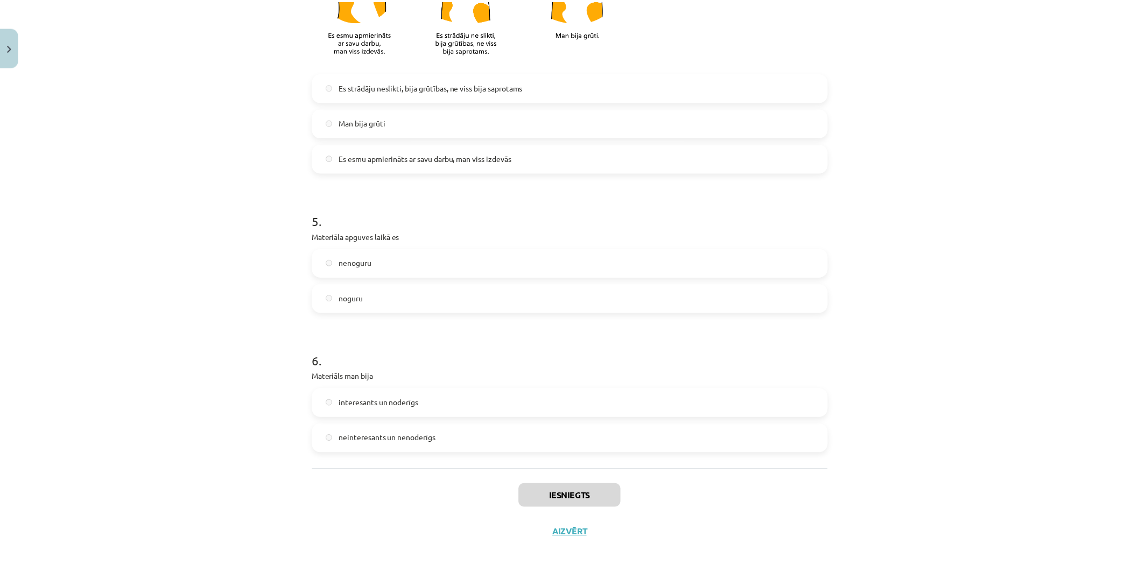
scroll to position [792, 0]
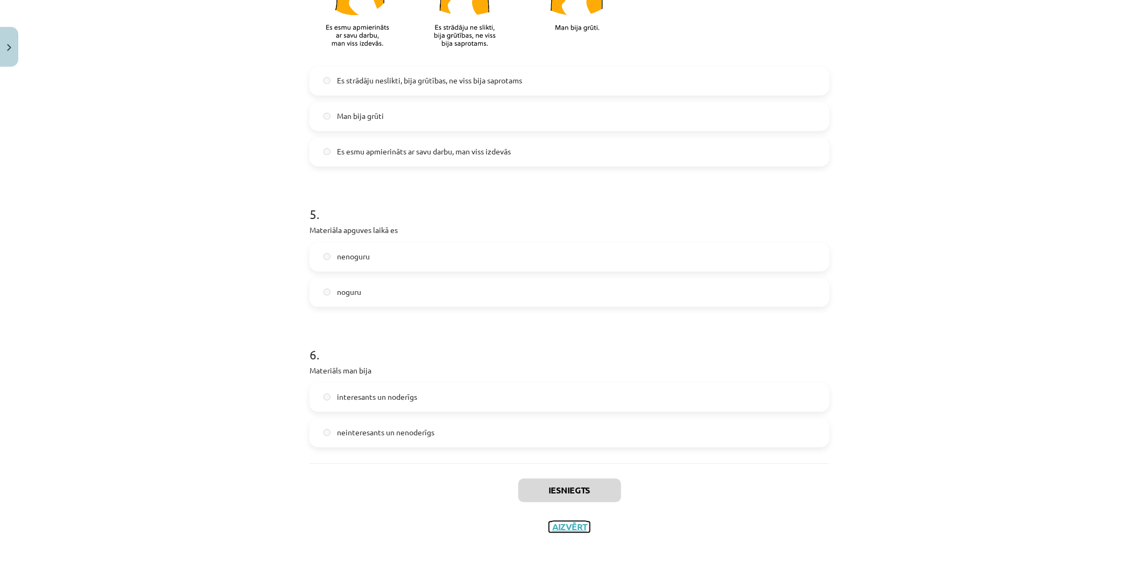
click at [578, 442] on button "Aizvērt" at bounding box center [569, 527] width 41 height 11
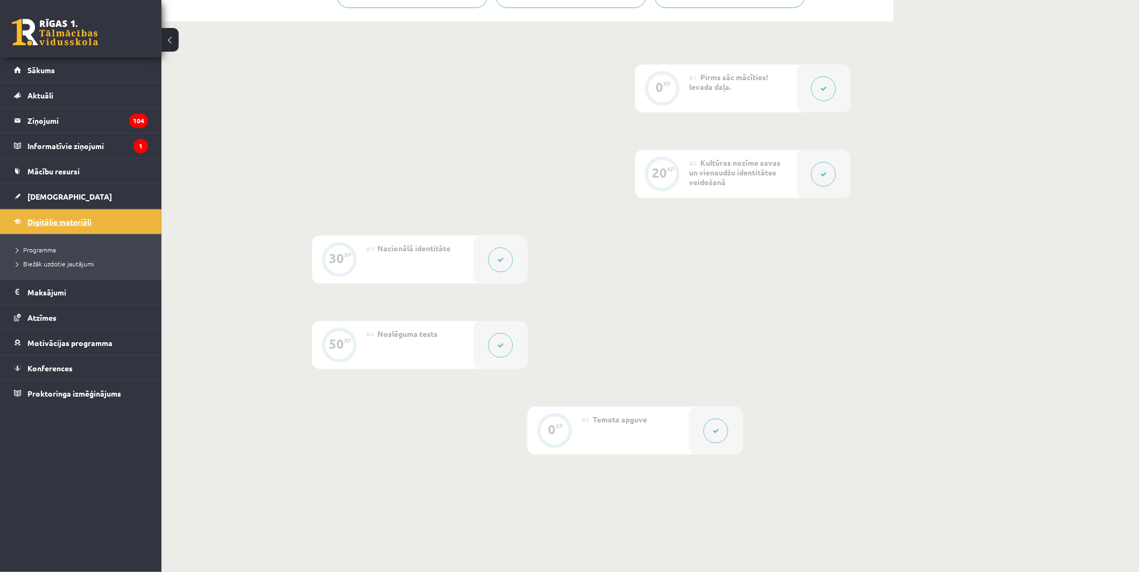
click at [68, 223] on span "Digitālie materiāli" at bounding box center [59, 222] width 64 height 10
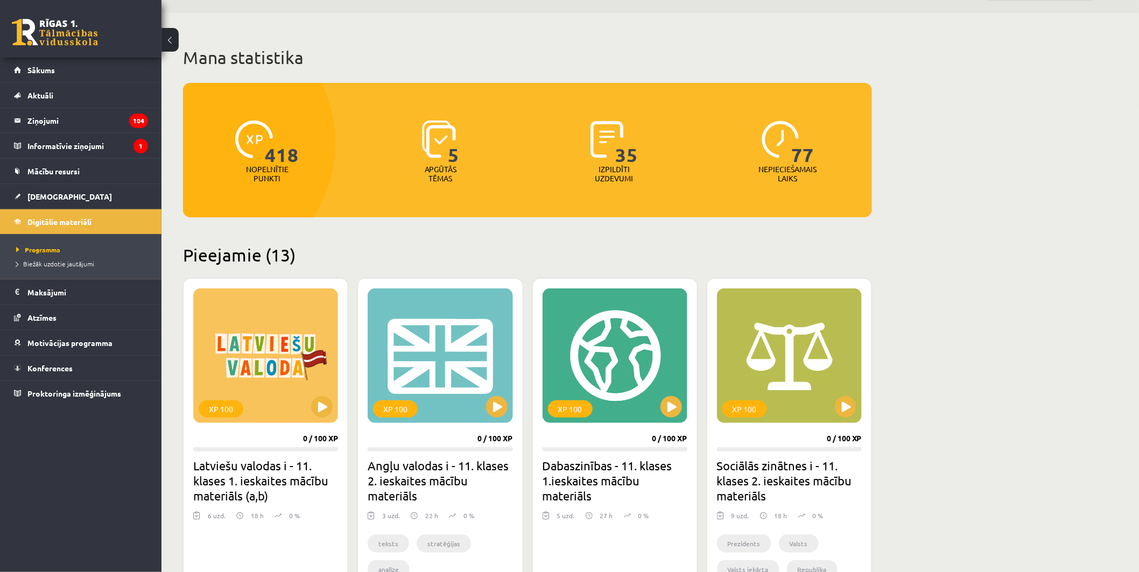
scroll to position [60, 0]
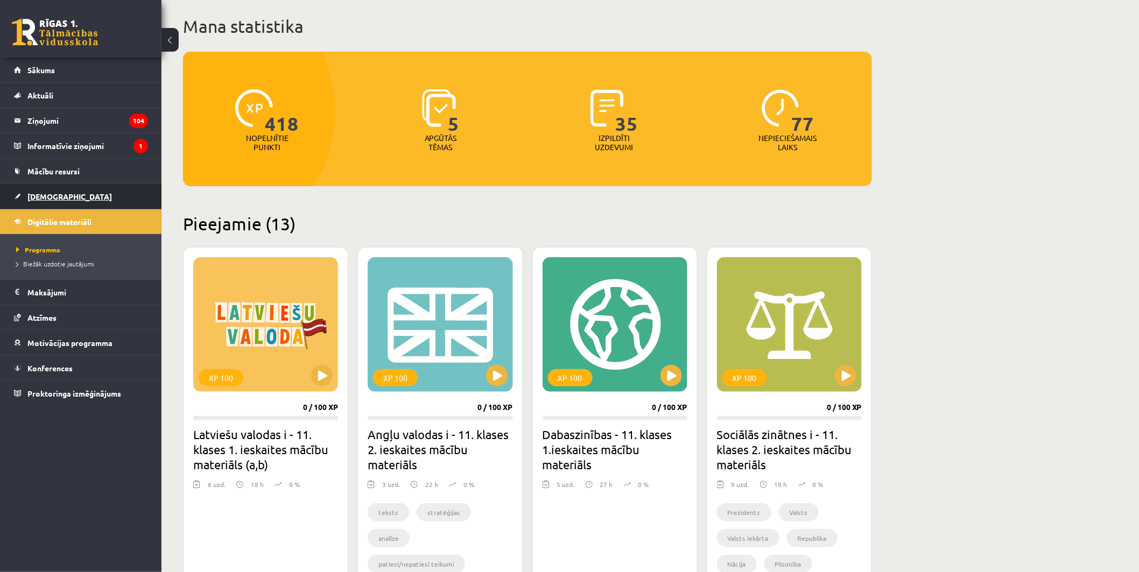
click at [51, 191] on link "[DEMOGRAPHIC_DATA]" at bounding box center [81, 196] width 134 height 25
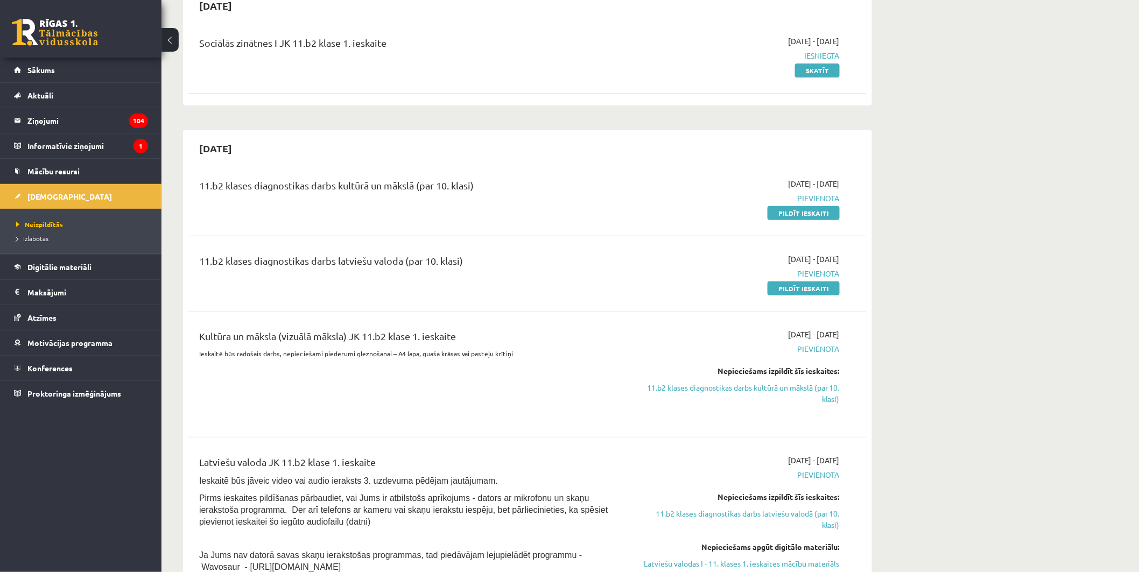
scroll to position [119, 0]
click at [679, 216] on link "Pildīt ieskaiti" at bounding box center [803, 212] width 72 height 14
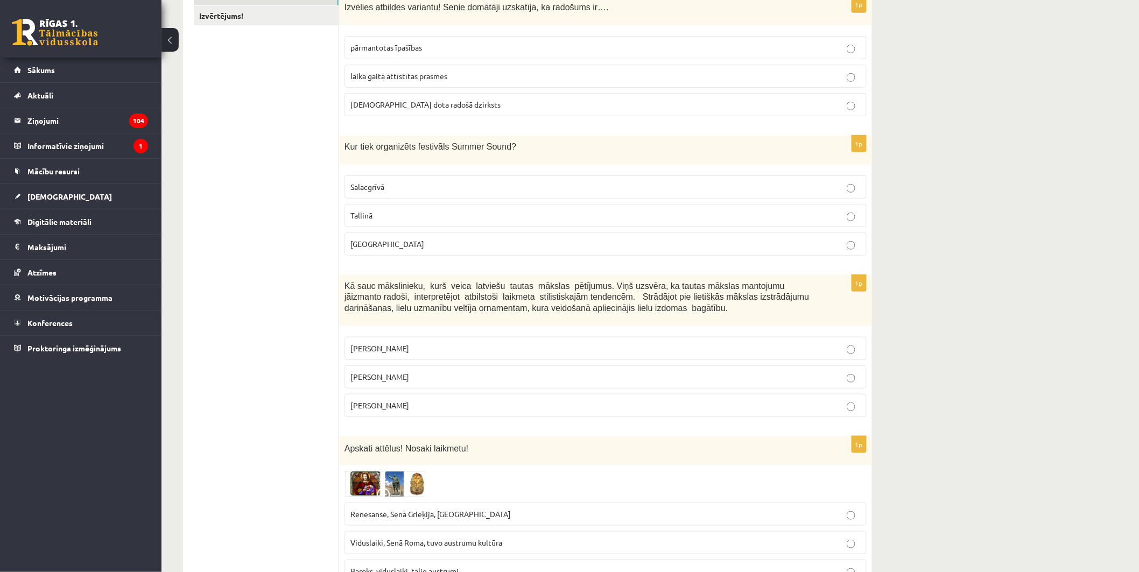
scroll to position [171, 0]
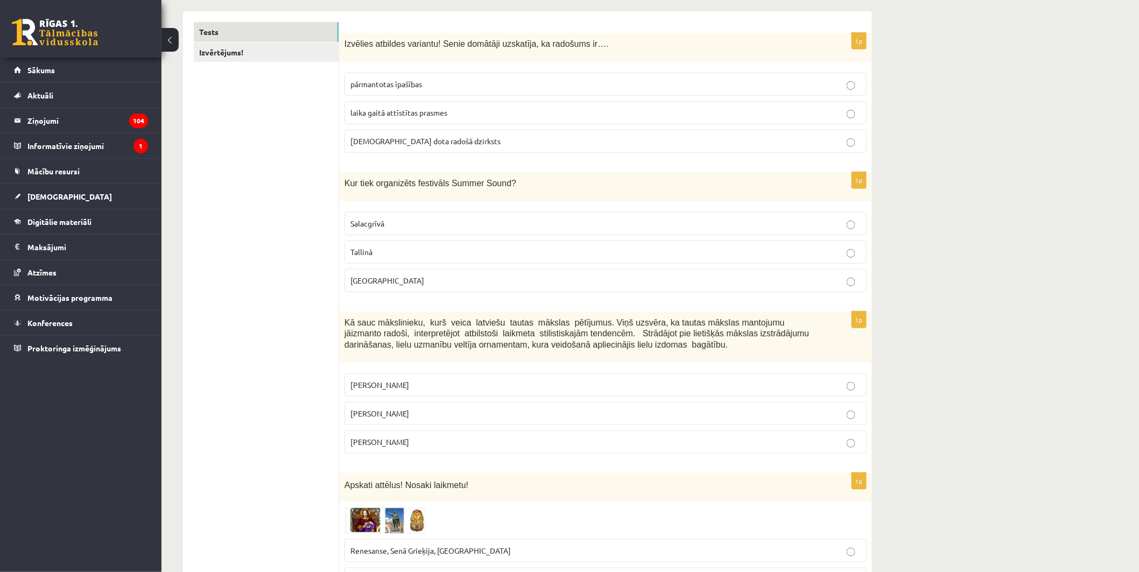
click at [523, 146] on p "dieva dota radošā dzirksts" at bounding box center [605, 141] width 510 height 11
click at [438, 220] on p "Salacgrīvā" at bounding box center [605, 223] width 510 height 11
click at [426, 413] on p "Jūlijs Madernieks" at bounding box center [605, 413] width 510 height 11
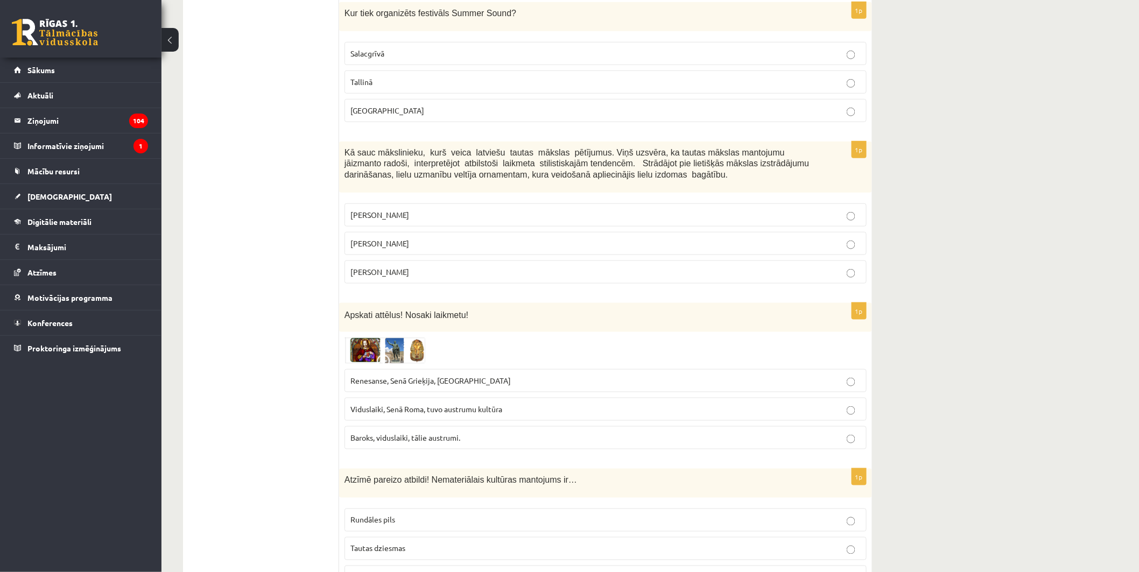
scroll to position [351, 0]
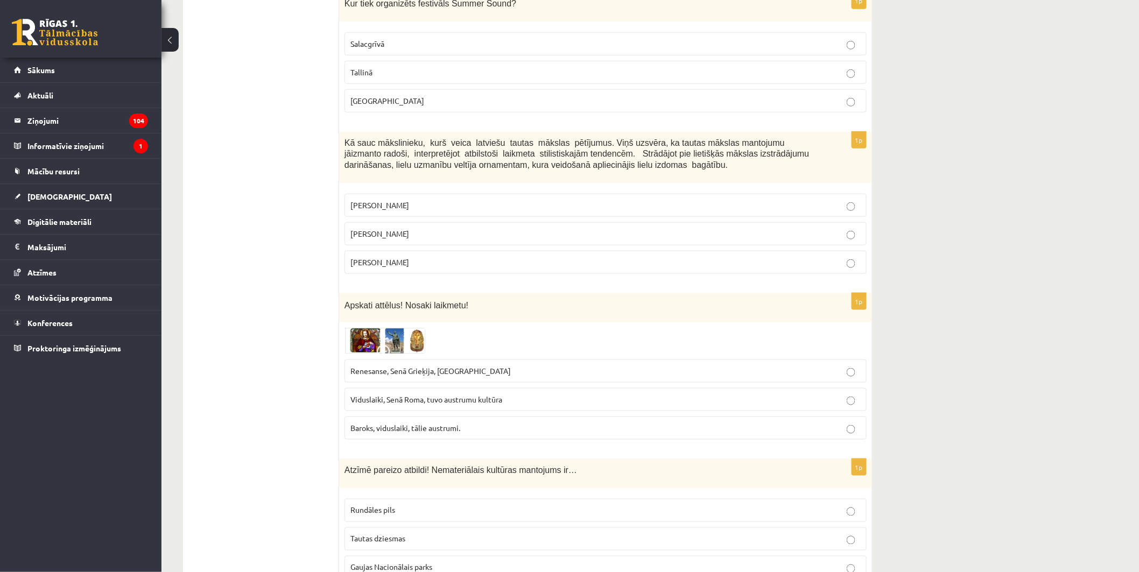
click at [364, 342] on img at bounding box center [384, 341] width 81 height 26
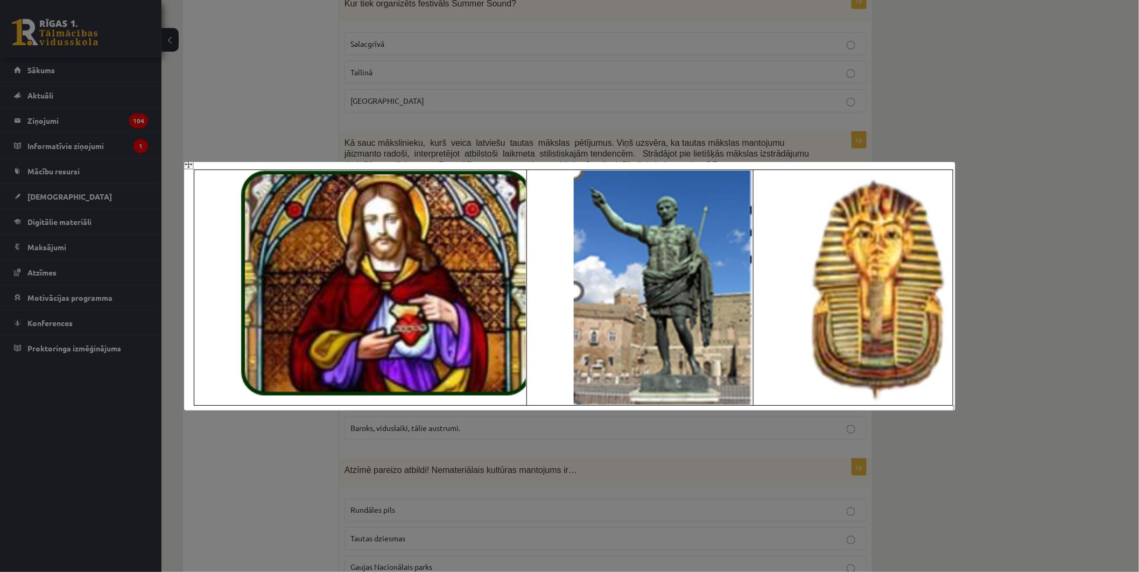
click at [1007, 374] on div at bounding box center [569, 286] width 1139 height 572
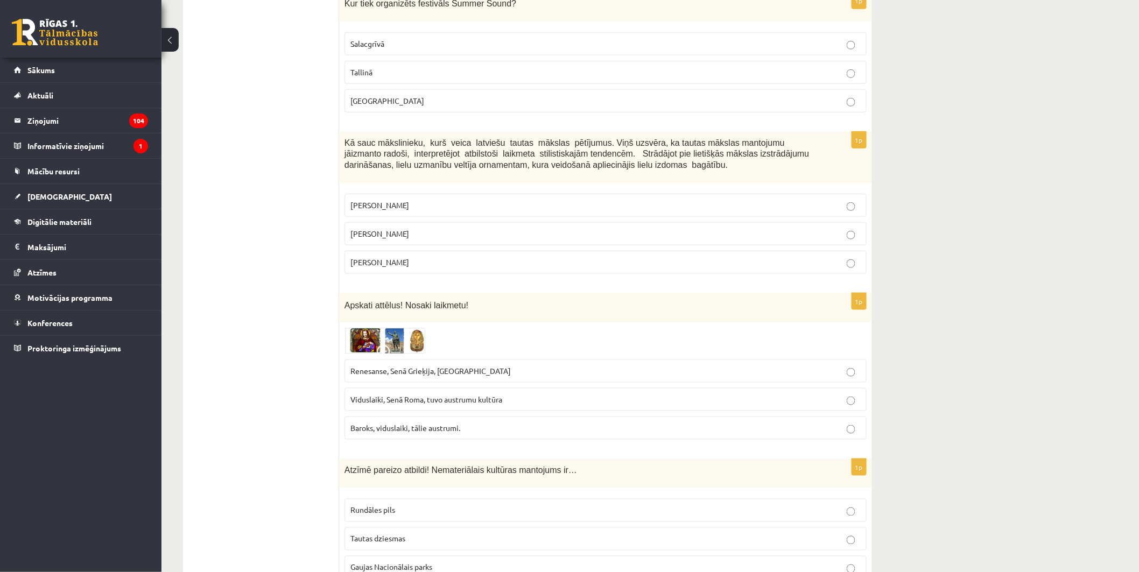
click at [389, 351] on span at bounding box center [385, 353] width 17 height 17
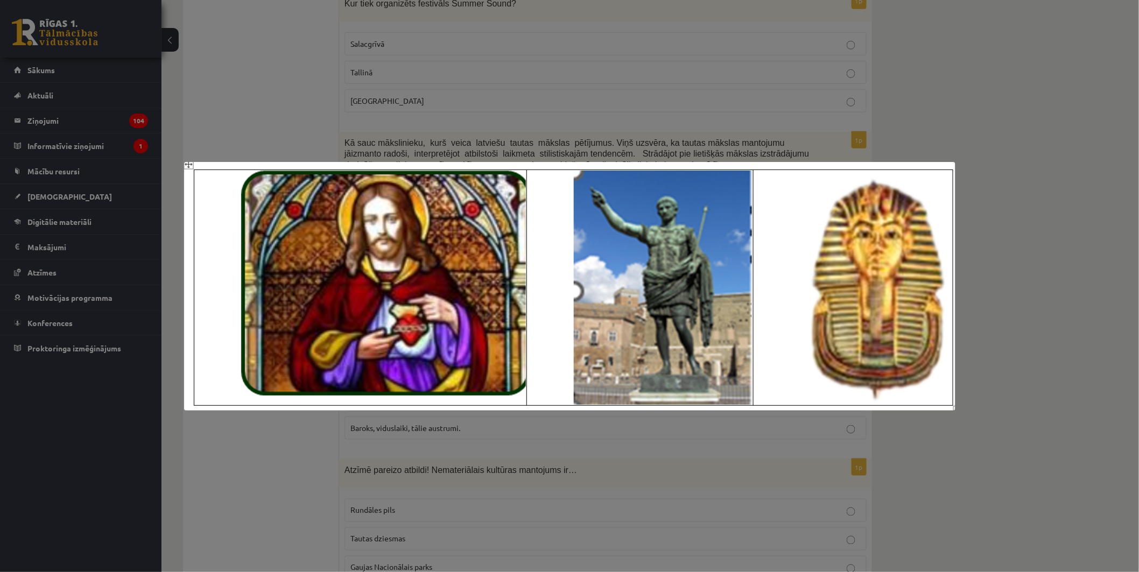
click at [1033, 393] on div at bounding box center [569, 286] width 1139 height 572
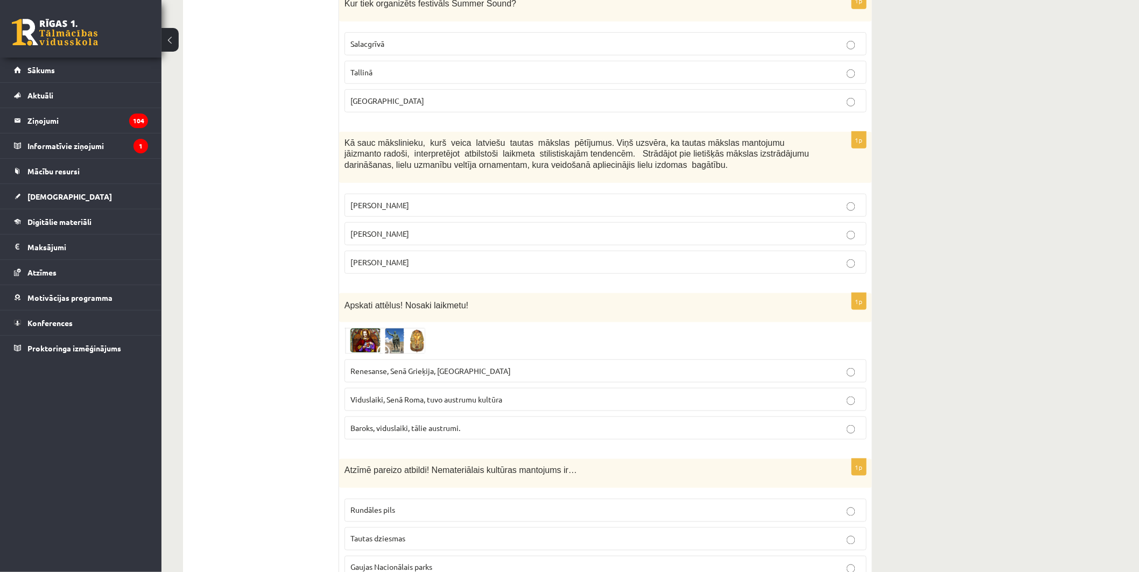
click at [356, 321] on div "Apskati attēlus! Nosaki laikmetu!" at bounding box center [605, 308] width 533 height 30
click at [398, 344] on img at bounding box center [384, 341] width 81 height 26
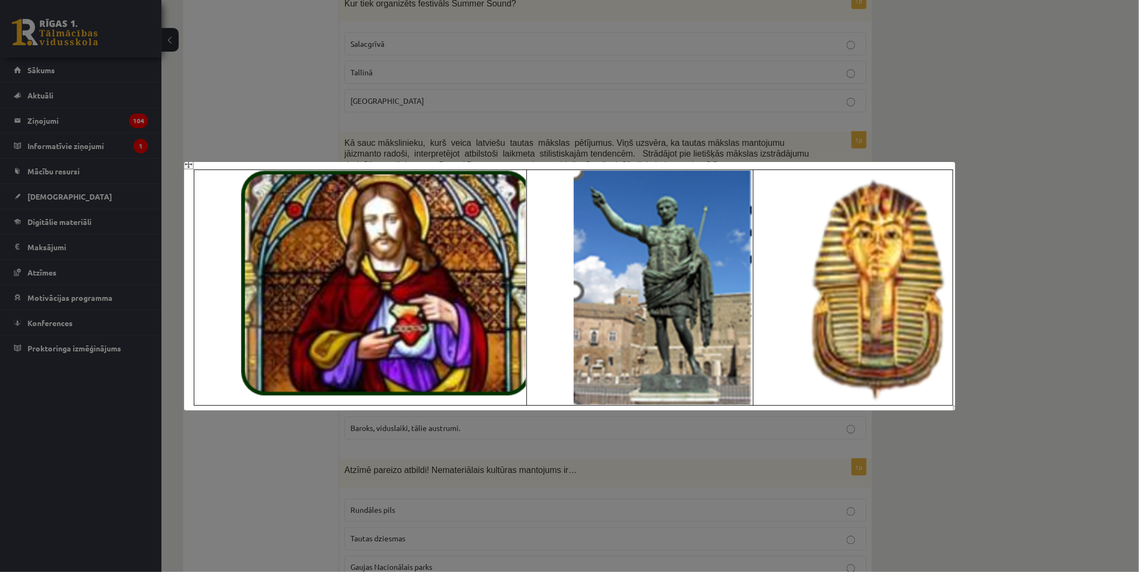
click at [982, 432] on div at bounding box center [569, 286] width 1139 height 572
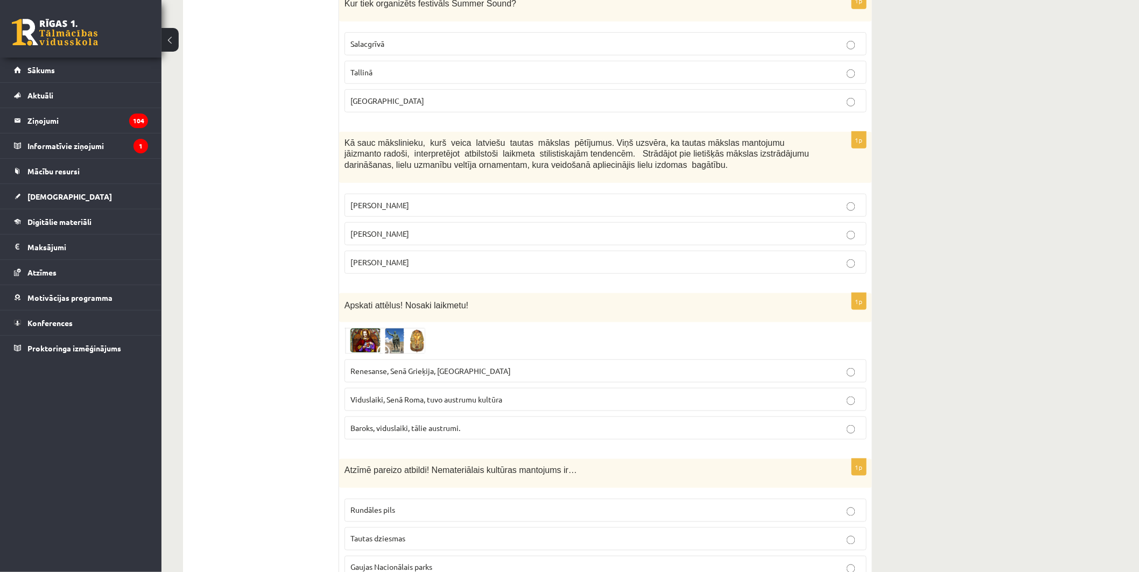
click at [415, 335] on img at bounding box center [384, 341] width 81 height 26
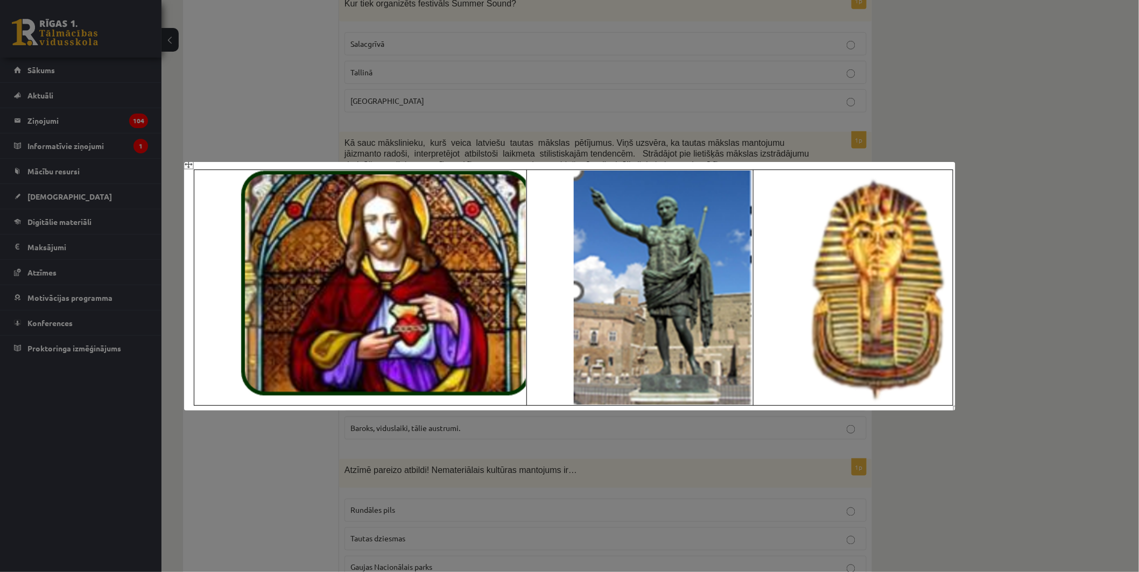
click at [1055, 405] on div at bounding box center [569, 286] width 1139 height 572
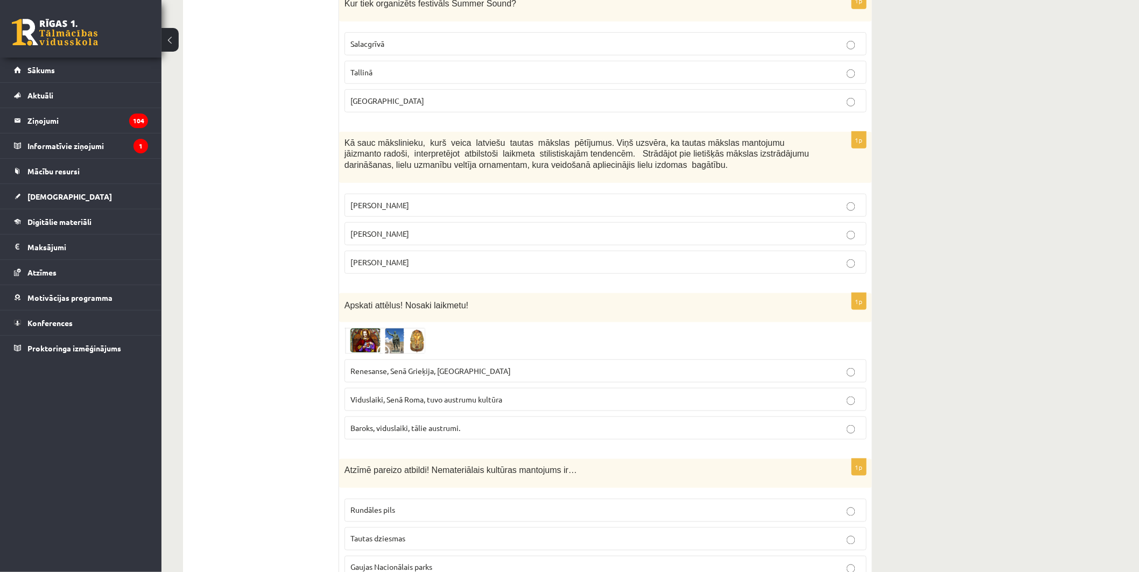
click at [407, 337] on img at bounding box center [384, 341] width 81 height 26
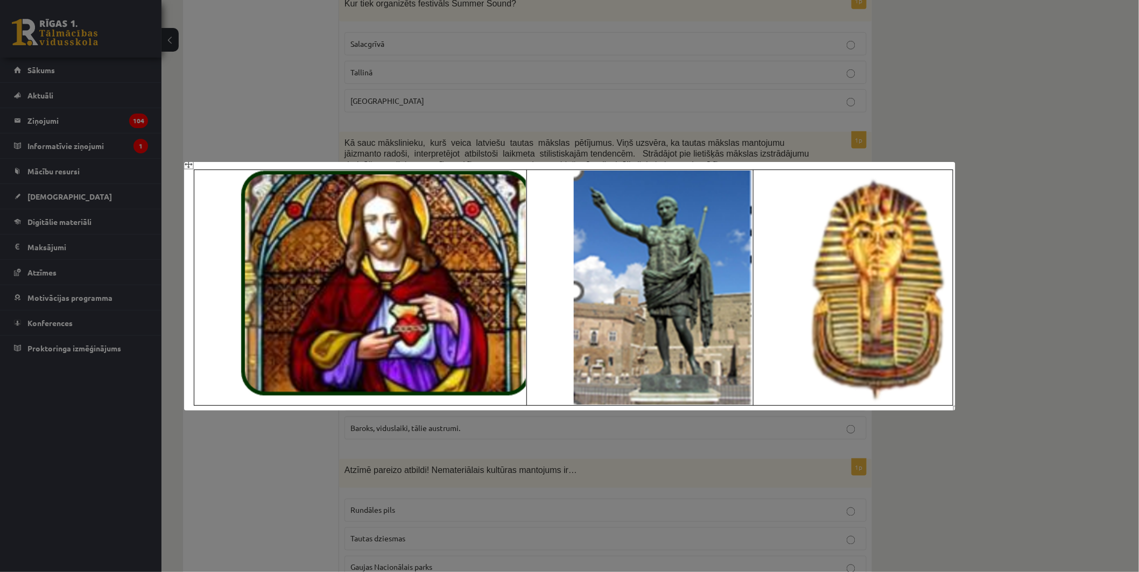
click at [1104, 358] on div at bounding box center [569, 286] width 1139 height 572
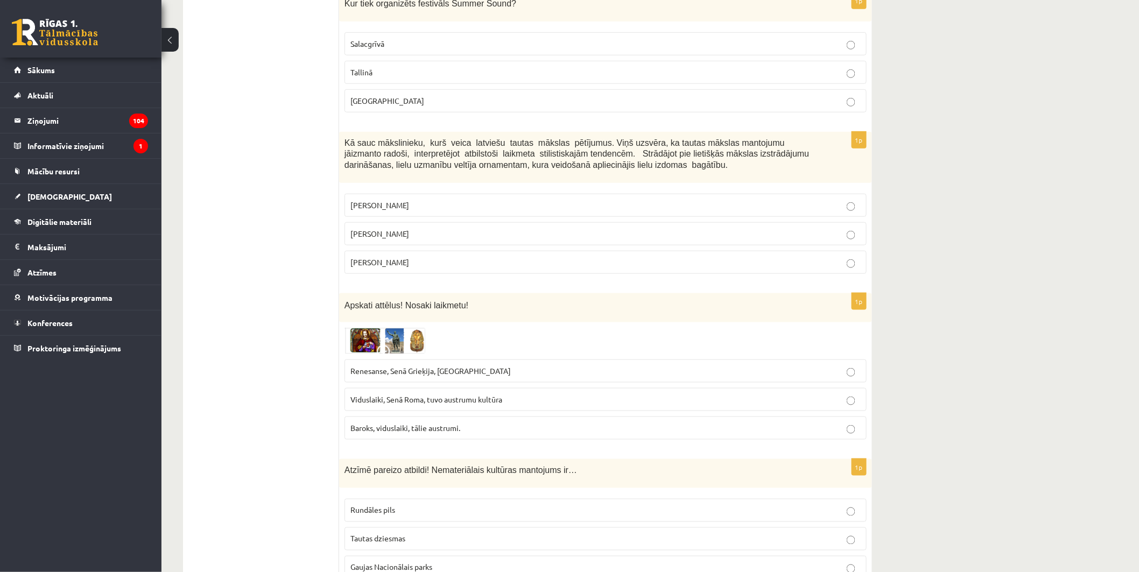
click at [437, 401] on span "Viduslaiki, Senā Roma, tuvo austrumu kultūra" at bounding box center [426, 399] width 152 height 10
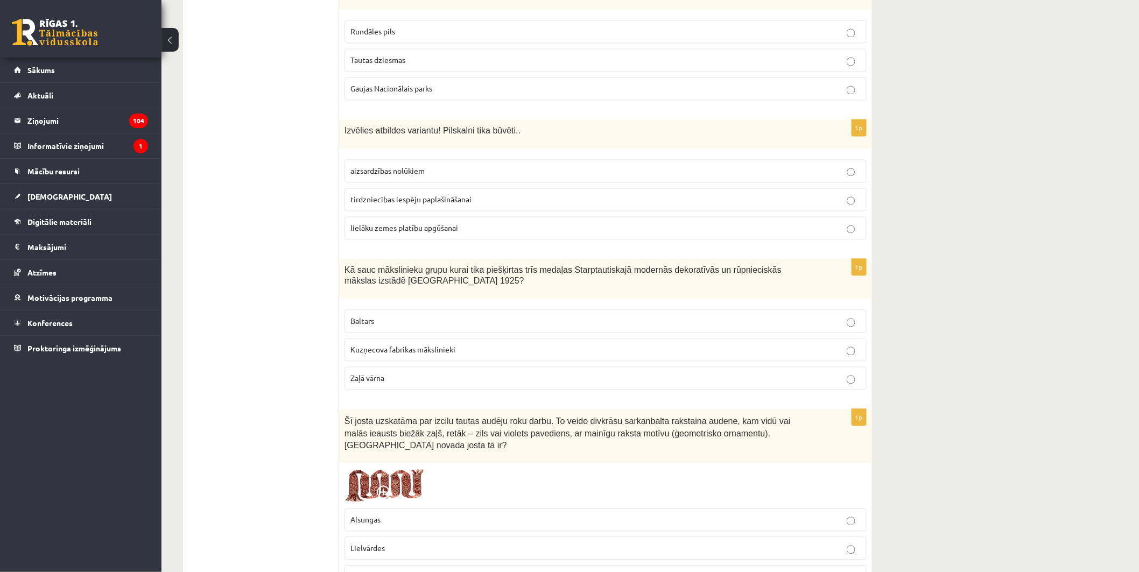
scroll to position [770, 0]
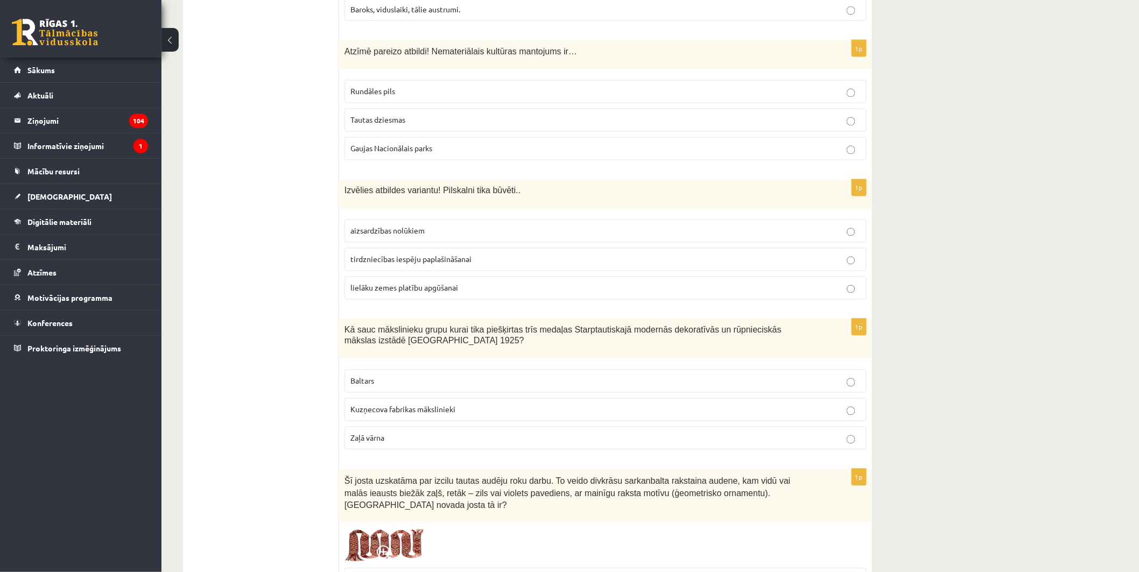
click at [531, 121] on p "Tautas dziesmas" at bounding box center [605, 120] width 510 height 11
click at [475, 237] on p "aizsardzības nolūkiem" at bounding box center [605, 230] width 510 height 11
click at [472, 415] on p "Kuzņecova fabrikas mākslinieki" at bounding box center [605, 409] width 510 height 11
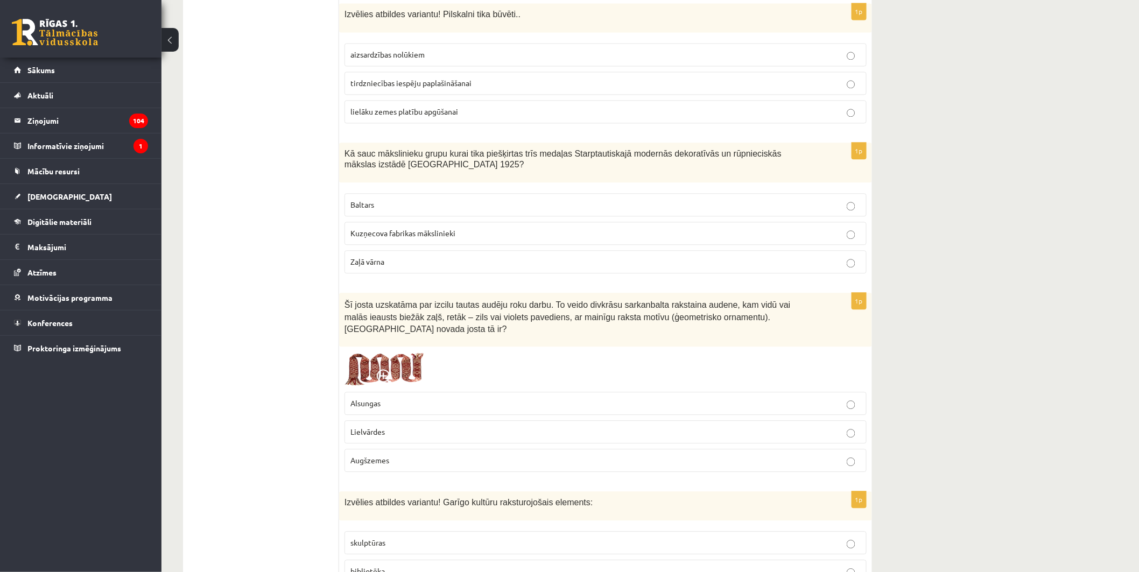
scroll to position [949, 0]
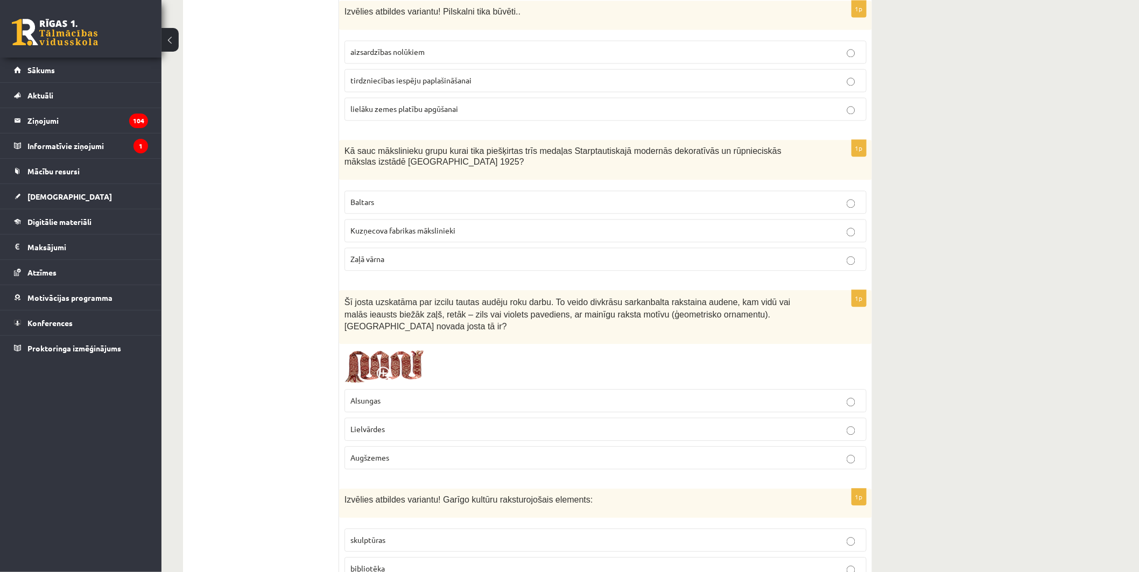
click at [408, 359] on img at bounding box center [384, 366] width 81 height 34
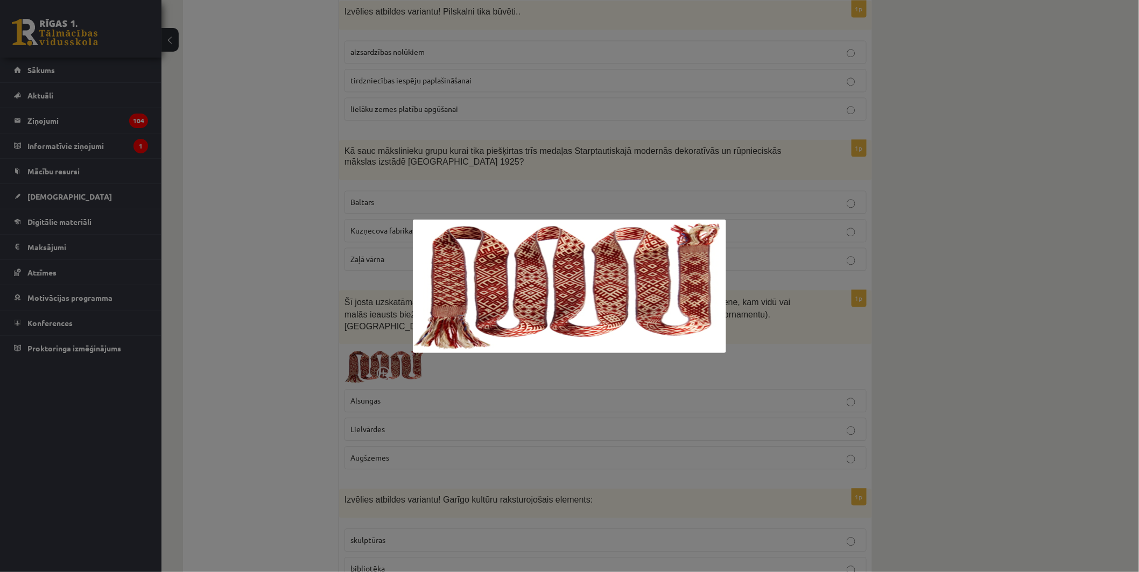
click at [997, 432] on div at bounding box center [569, 286] width 1139 height 572
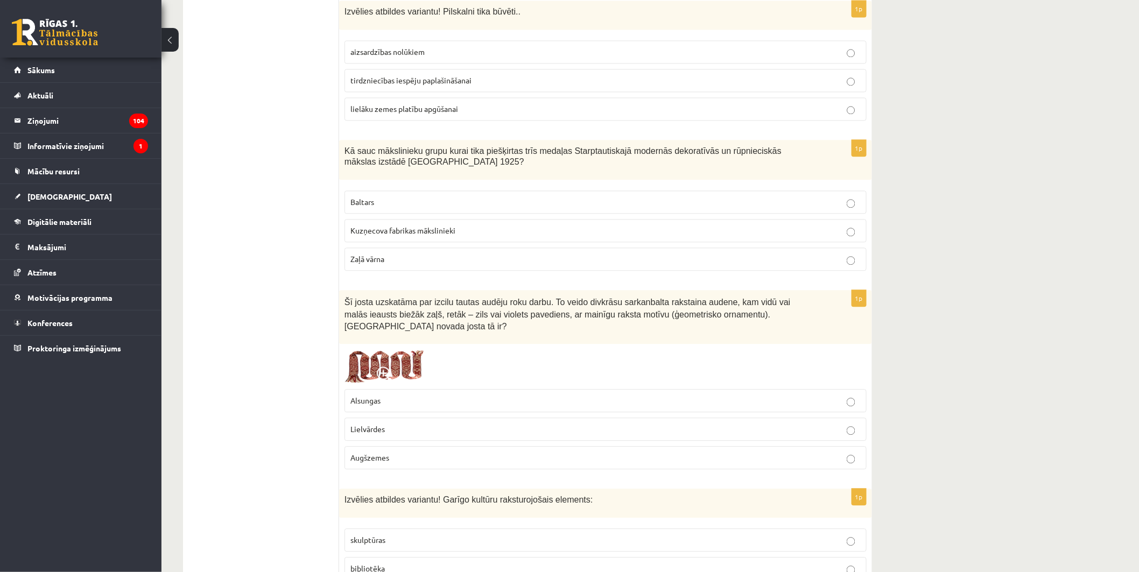
click at [756, 397] on label "Alsungas" at bounding box center [605, 400] width 522 height 23
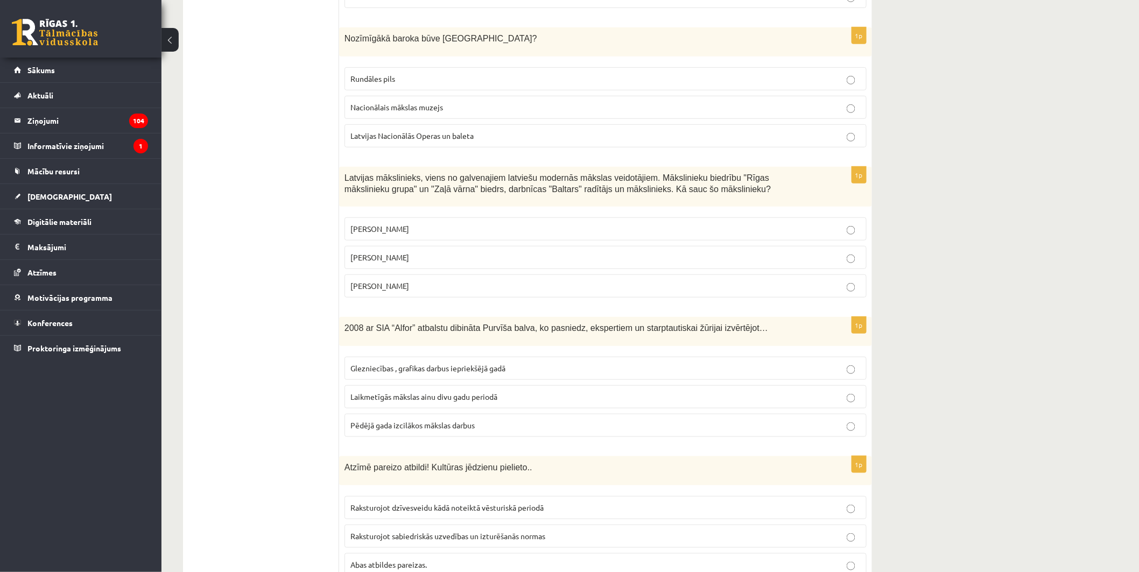
scroll to position [1988, 0]
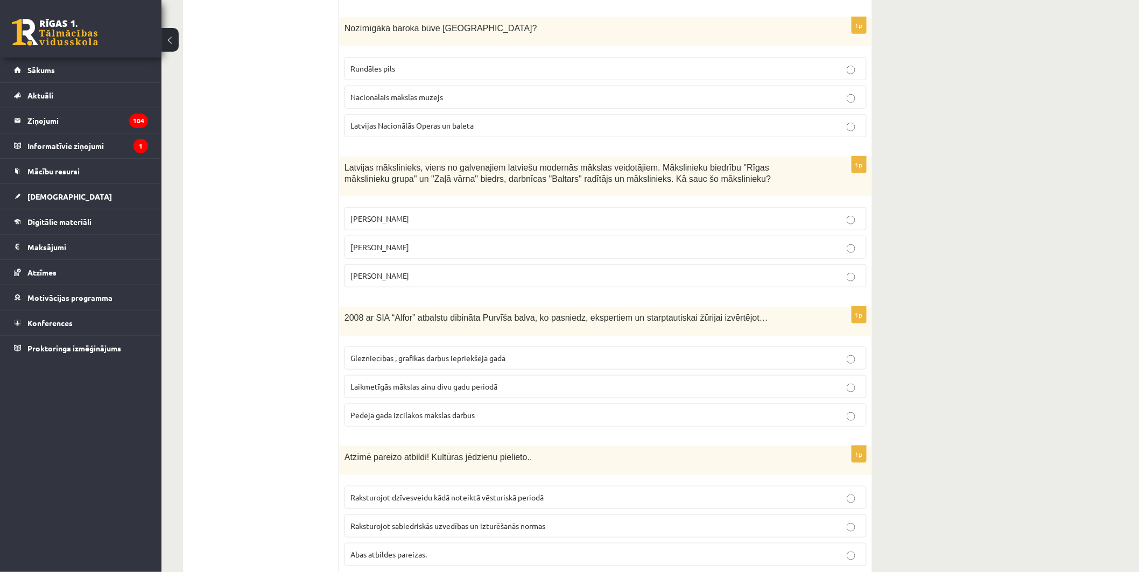
click at [606, 68] on label "Rundāles pils" at bounding box center [605, 68] width 522 height 23
click at [496, 243] on p "Romāns Suta" at bounding box center [605, 247] width 510 height 11
click at [514, 381] on p "Laikmetīgās mākslas ainu divu gadu periodā" at bounding box center [605, 386] width 510 height 11
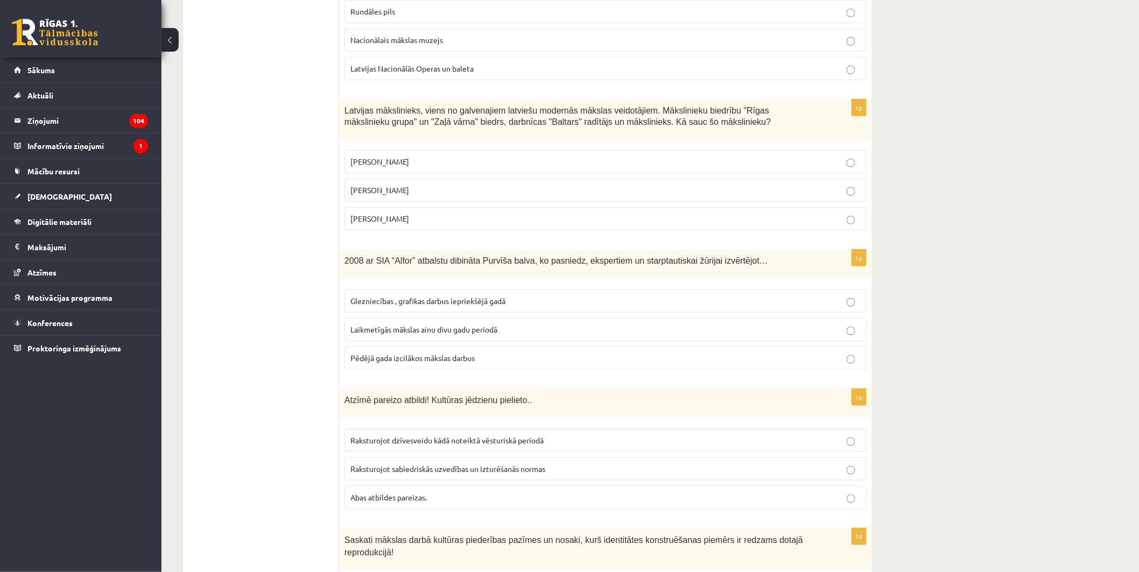
scroll to position [2048, 0]
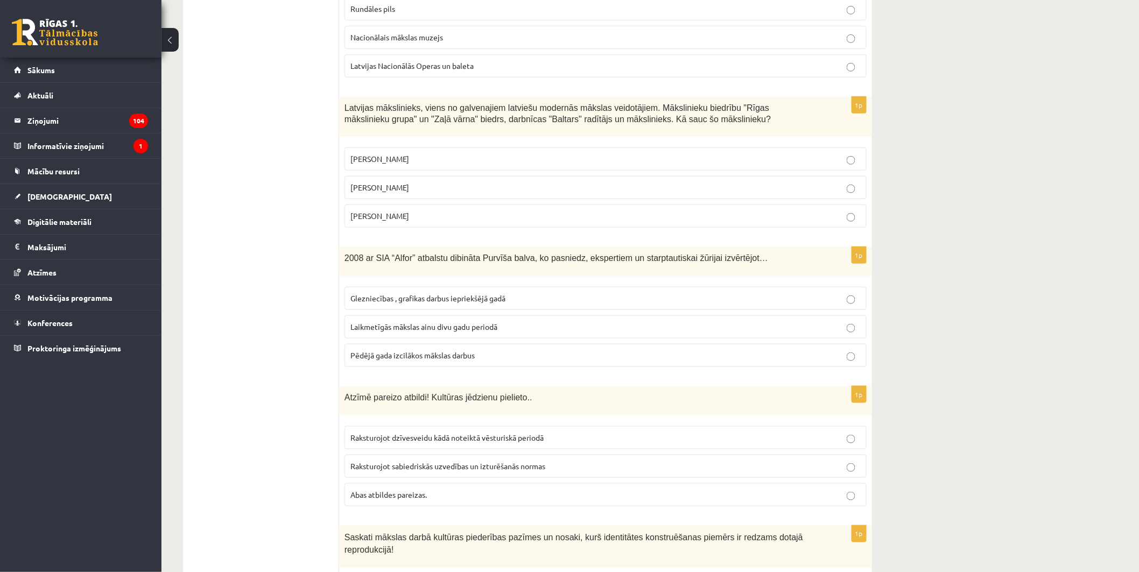
click at [458, 491] on p "Abas atbildes pareizas." at bounding box center [605, 494] width 510 height 11
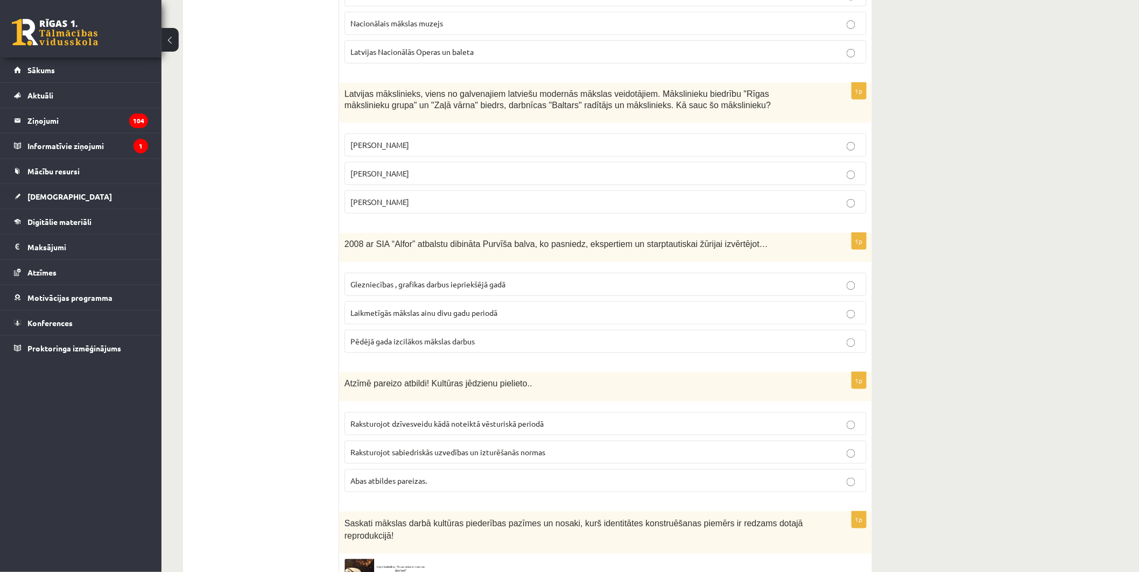
scroll to position [2288, 0]
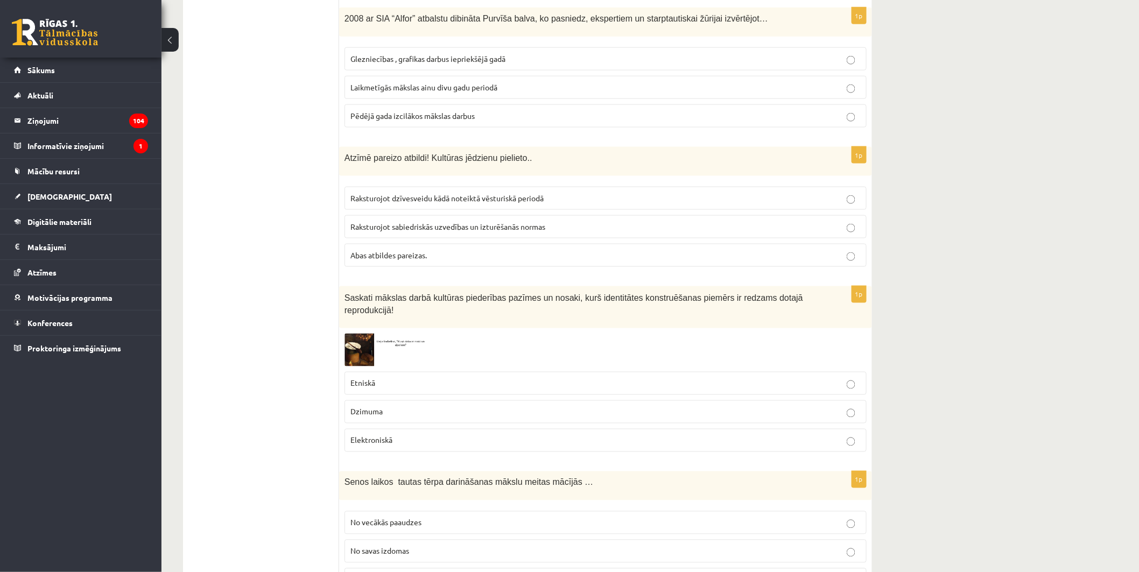
click at [362, 336] on img at bounding box center [384, 350] width 81 height 33
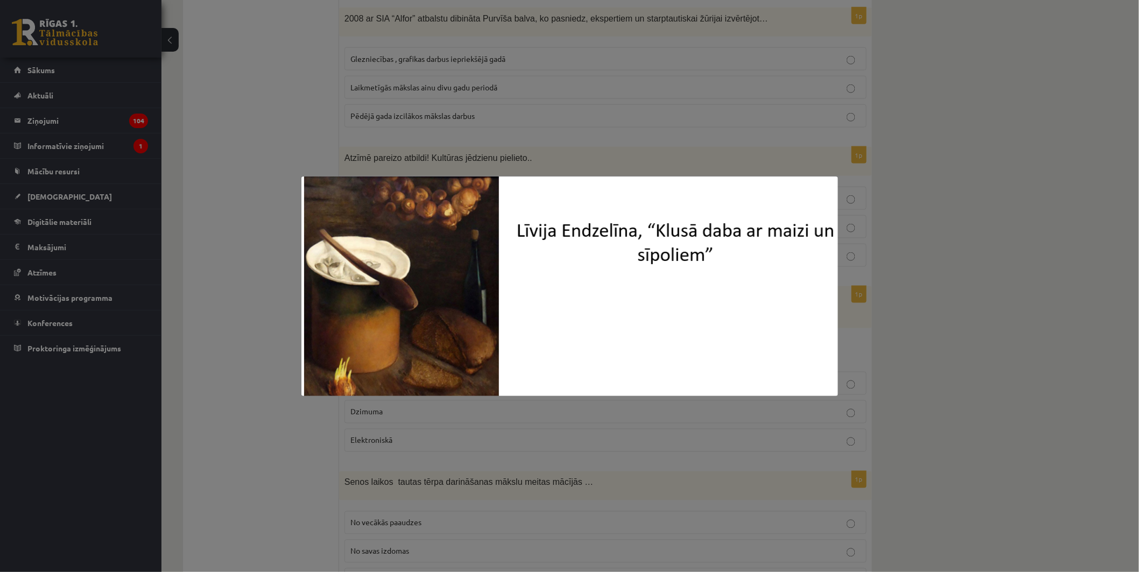
click at [960, 414] on div at bounding box center [569, 286] width 1139 height 572
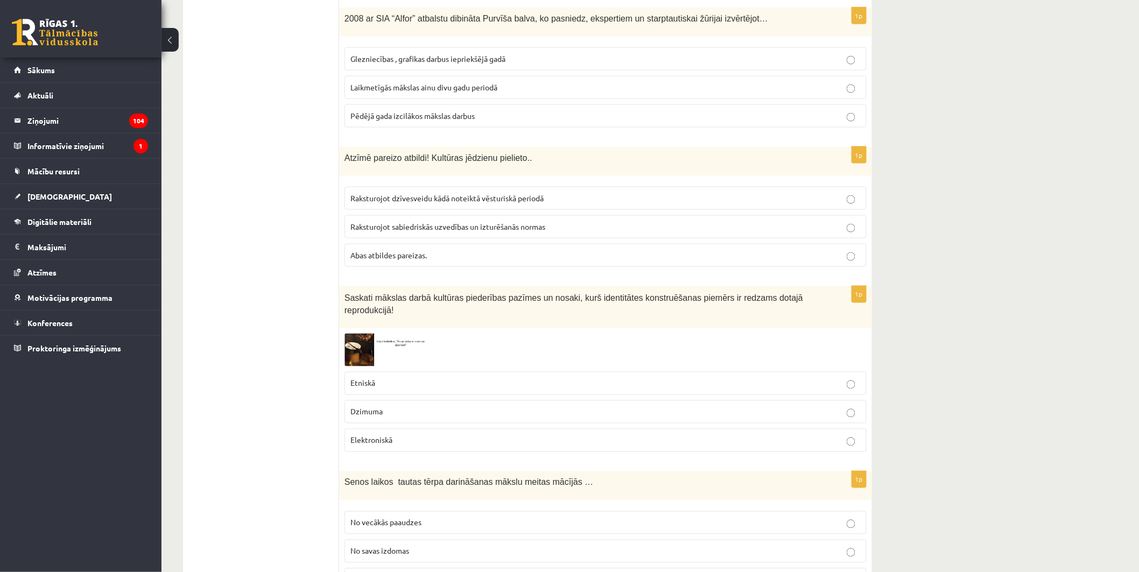
click at [357, 334] on img at bounding box center [384, 350] width 81 height 33
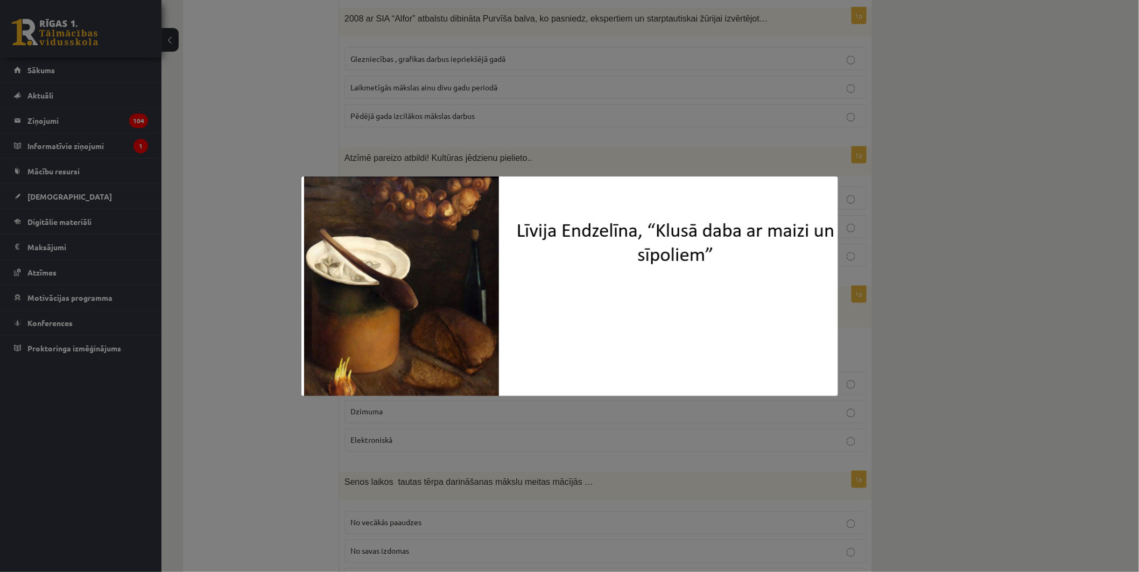
click at [965, 419] on div at bounding box center [569, 286] width 1139 height 572
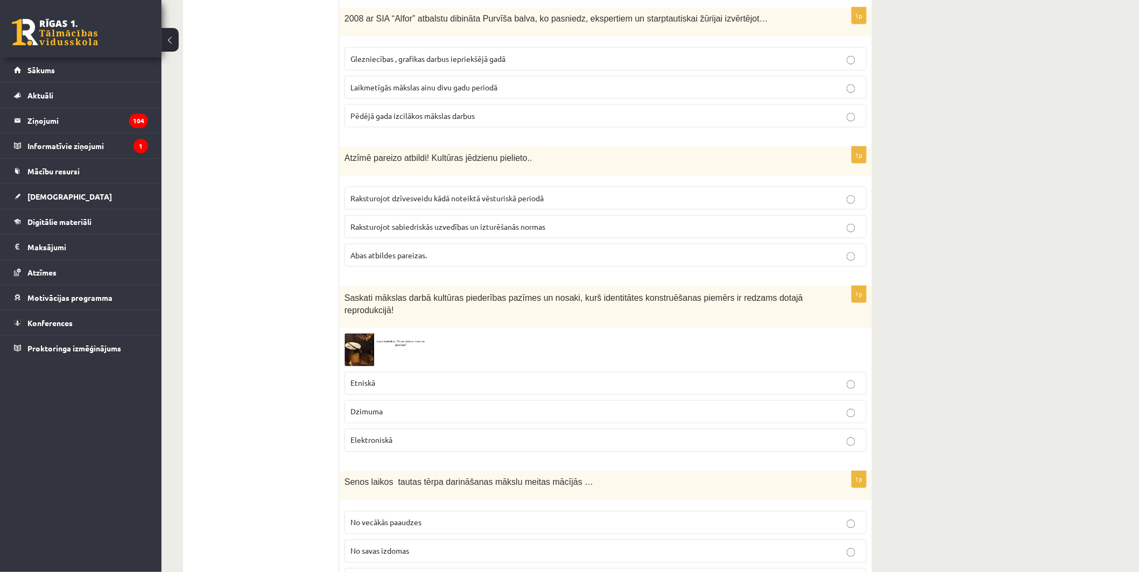
click at [361, 336] on img at bounding box center [384, 350] width 81 height 33
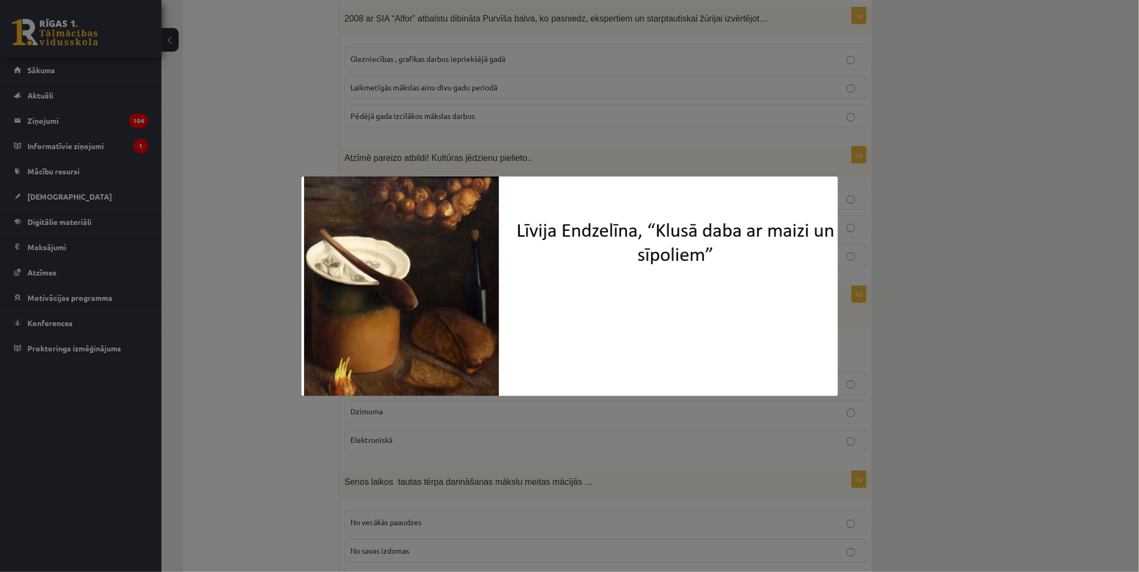
click at [1010, 410] on div at bounding box center [569, 286] width 1139 height 572
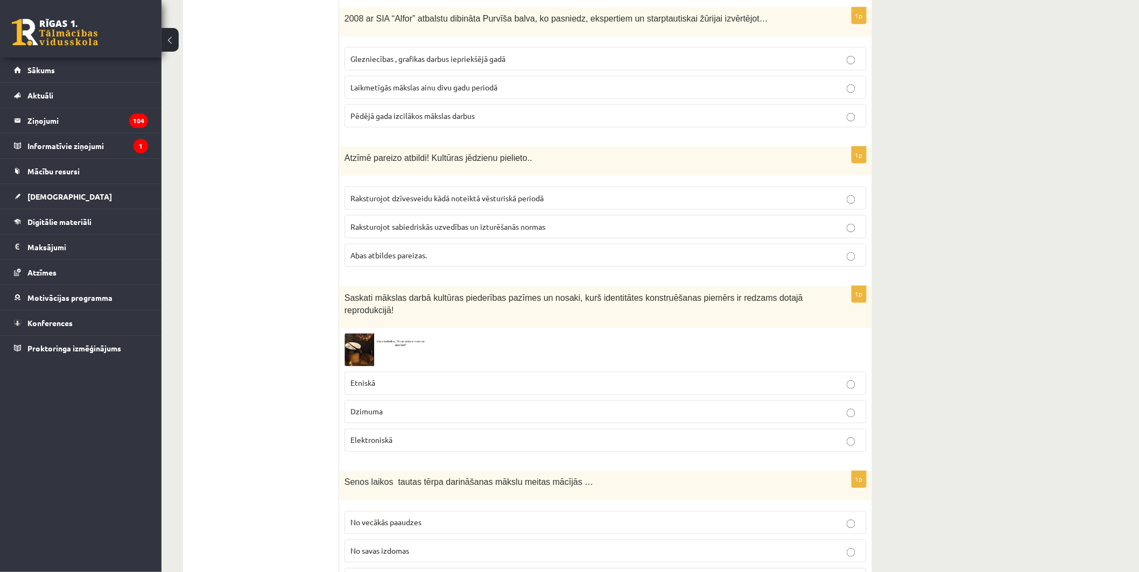
click at [690, 378] on p "Etniskā" at bounding box center [605, 383] width 510 height 11
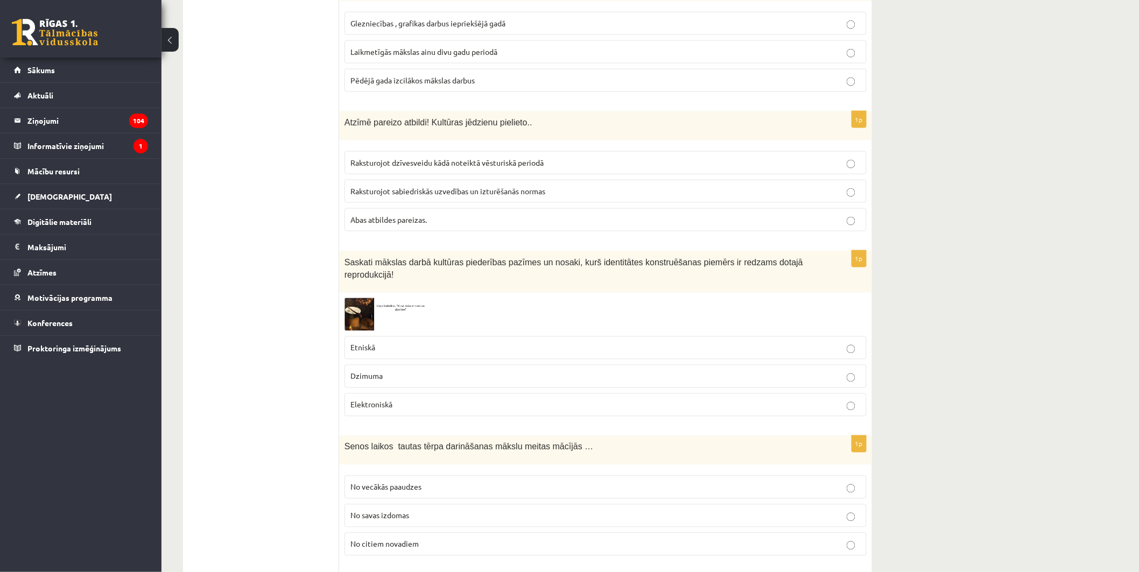
scroll to position [2347, 0]
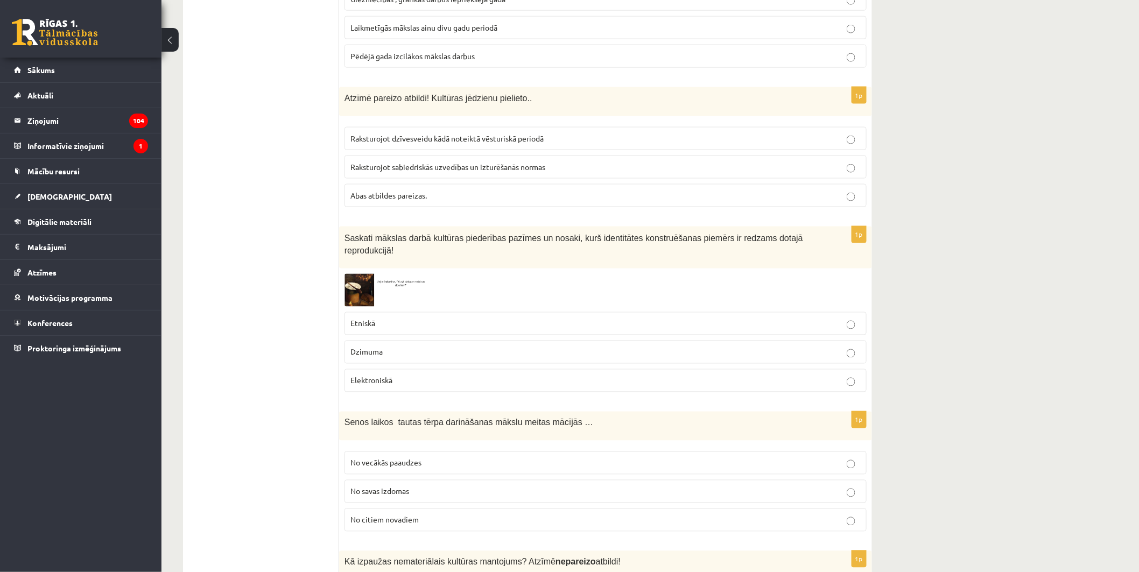
click at [367, 274] on img at bounding box center [384, 290] width 81 height 33
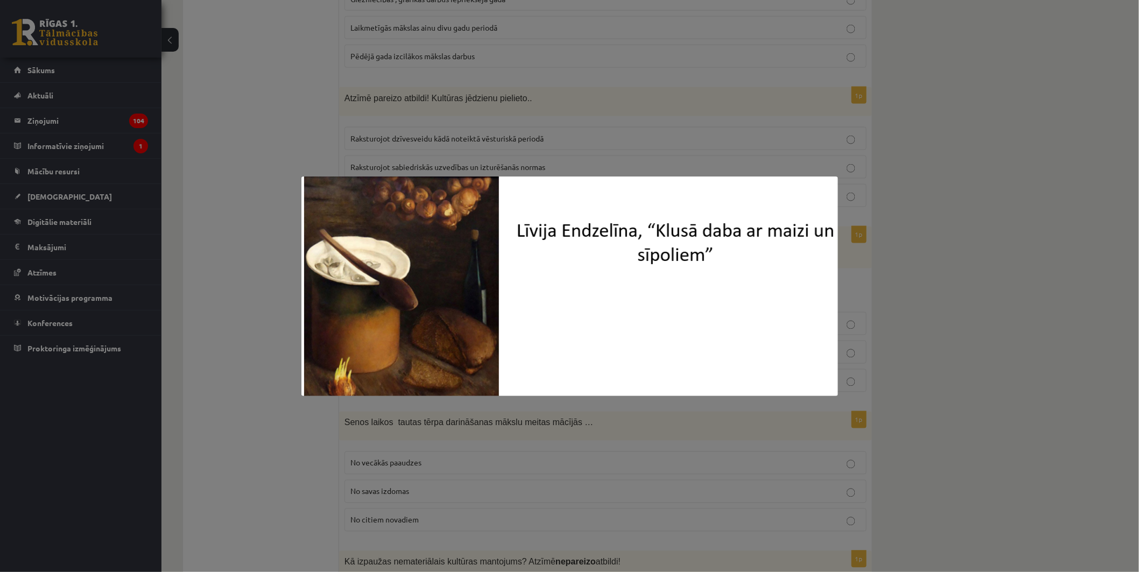
click at [871, 377] on div at bounding box center [569, 286] width 1139 height 572
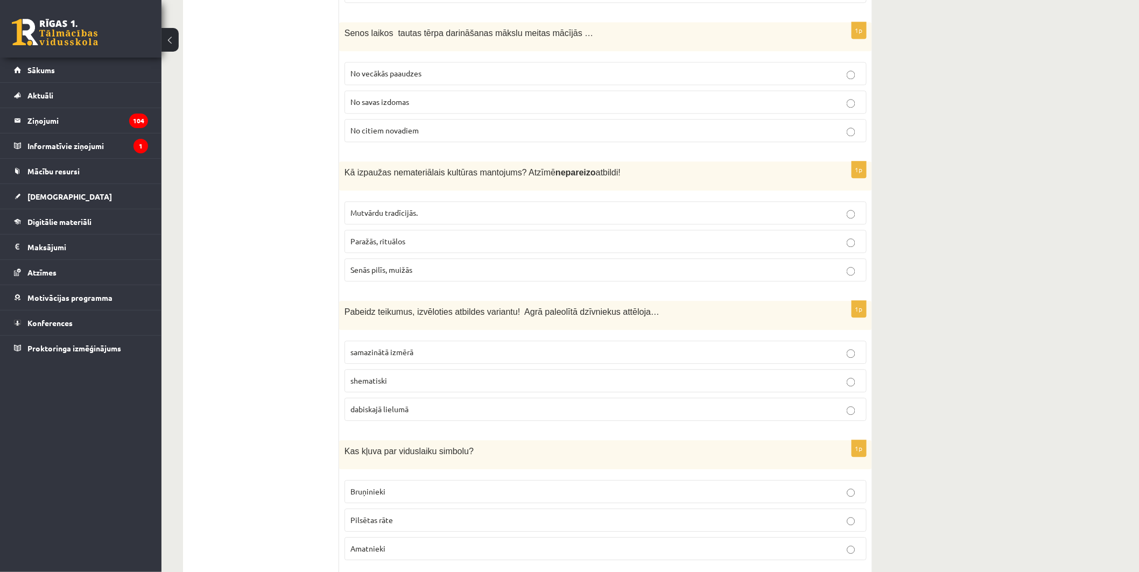
scroll to position [2716, 0]
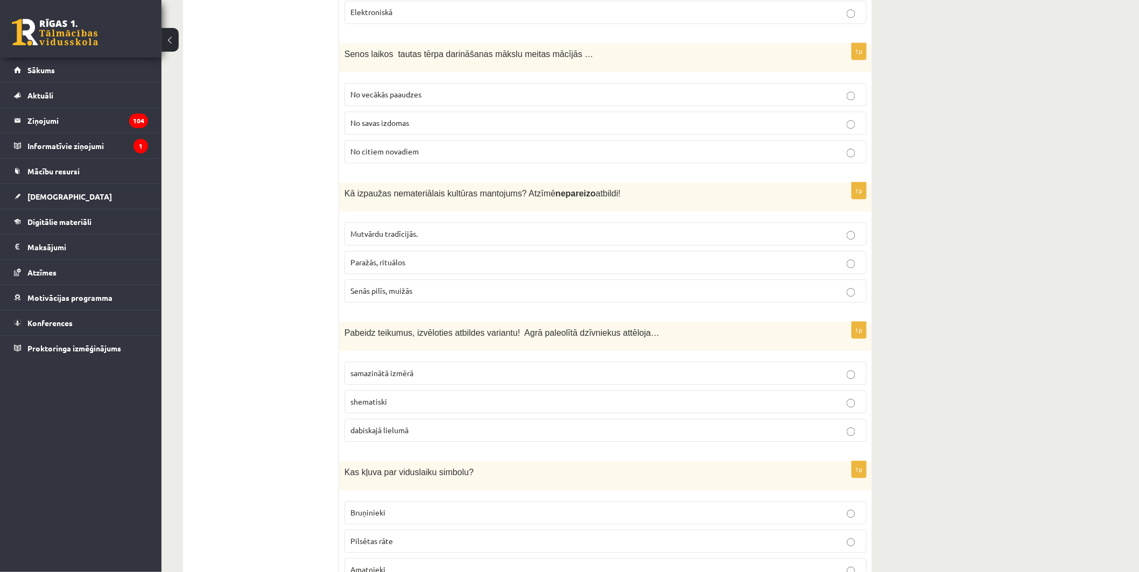
click at [652, 89] on p "No vecākās paaudzes" at bounding box center [605, 94] width 510 height 11
click at [551, 280] on label "Senās pilīs, muižās" at bounding box center [605, 290] width 522 height 23
click at [420, 425] on p "dabiskajā lielumā" at bounding box center [605, 430] width 510 height 11
click at [406, 396] on p "shematiski" at bounding box center [605, 401] width 510 height 11
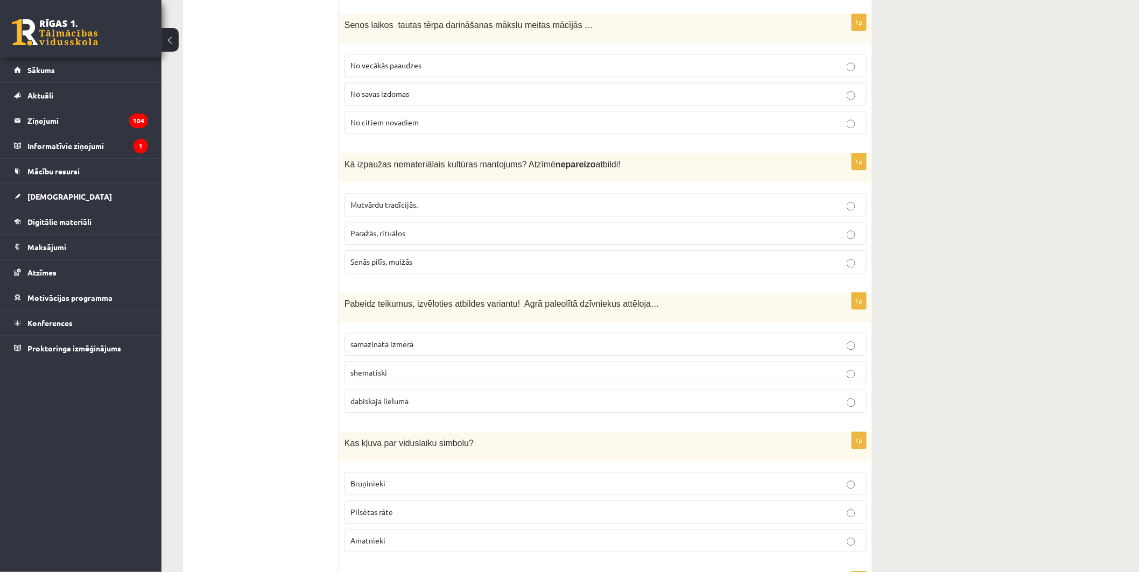
scroll to position [2776, 0]
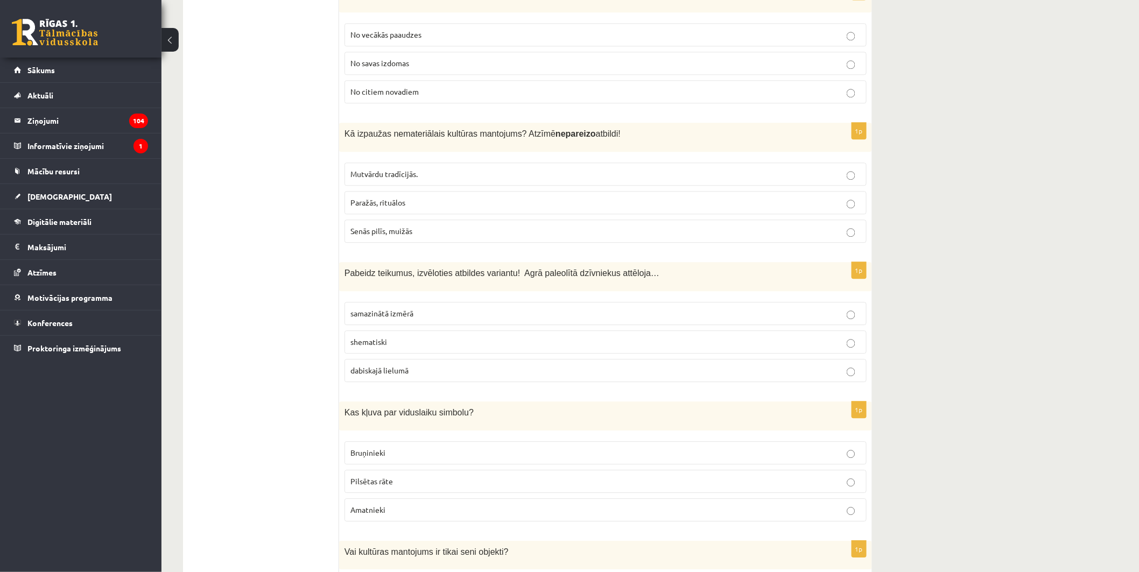
click at [421, 476] on p "Pilsētas rāte" at bounding box center [605, 481] width 510 height 11
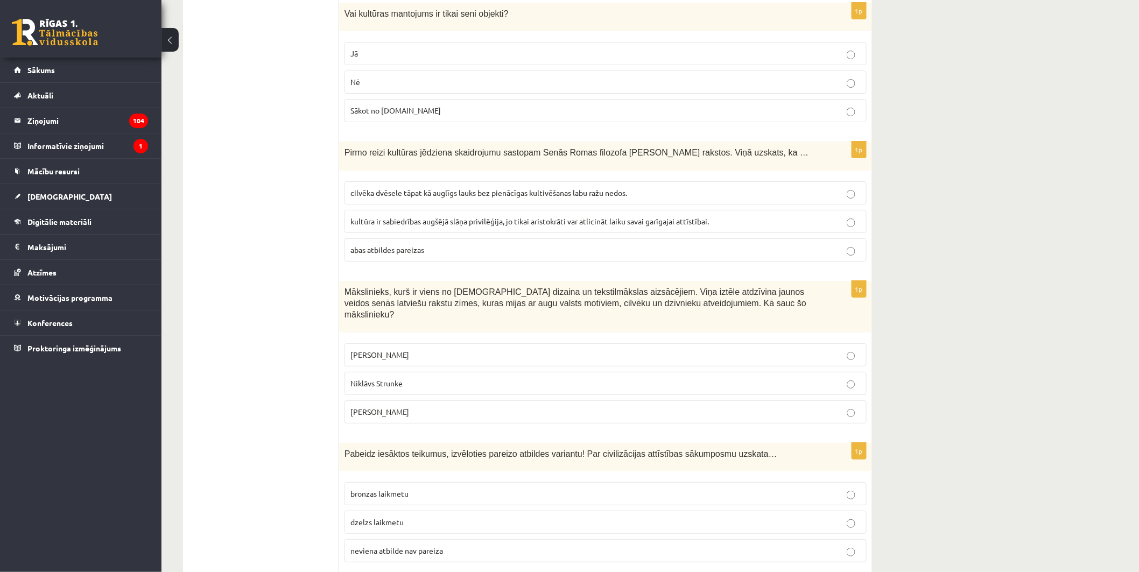
scroll to position [3294, 0]
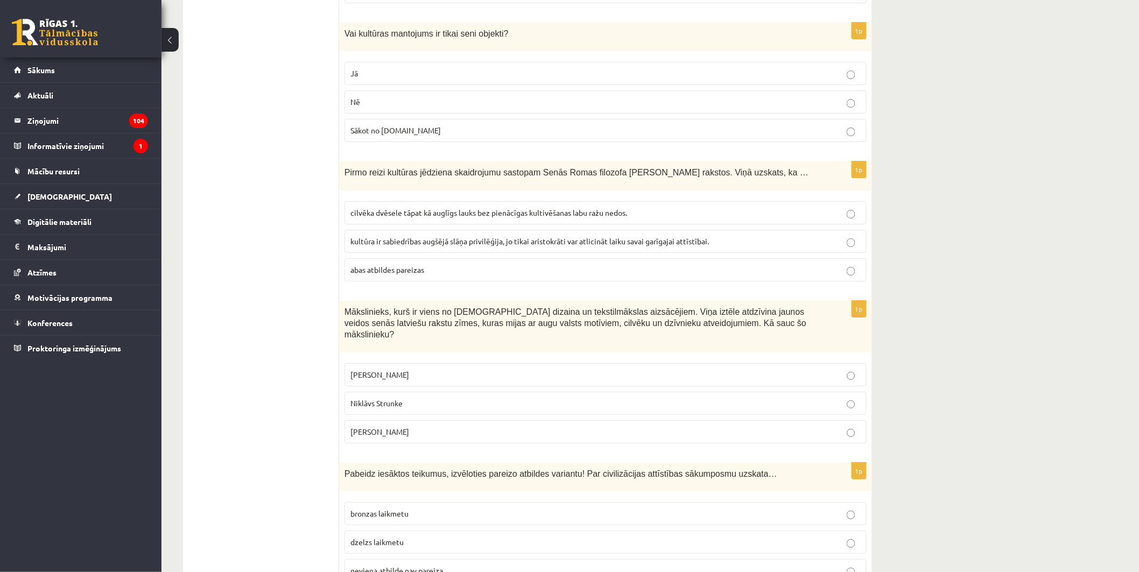
click at [603, 93] on label "Nē" at bounding box center [605, 101] width 522 height 23
click at [545, 208] on span "cilvēka dvēsele tāpat kā auglīgs lauks bez pienācīgas kultivēšanas labu ražu ne…" at bounding box center [488, 213] width 277 height 10
click at [469, 369] on p "Ansis Cīrulis" at bounding box center [605, 374] width 510 height 11
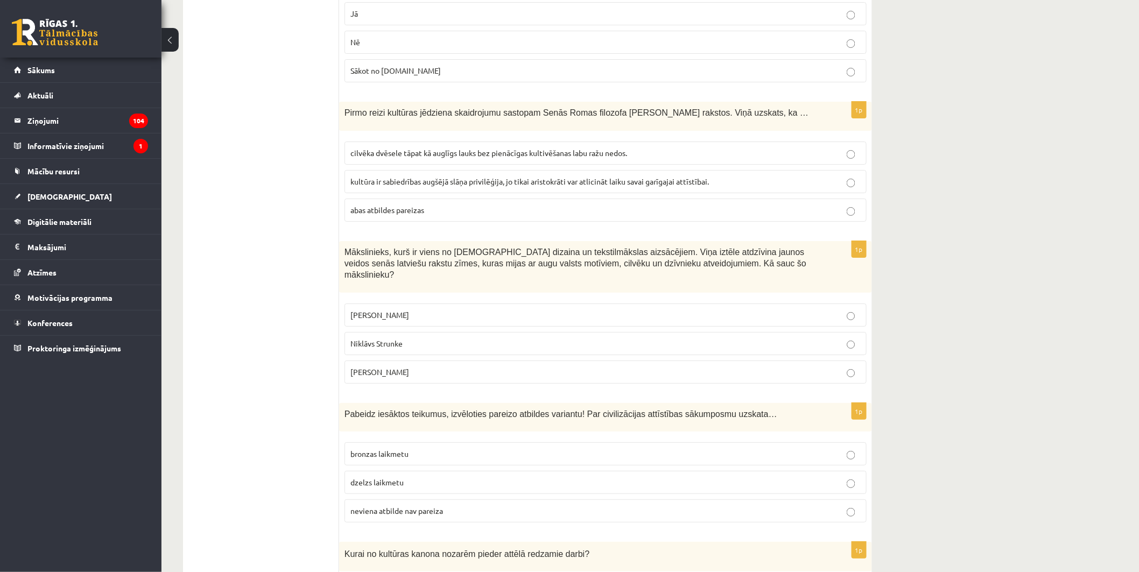
scroll to position [3413, 0]
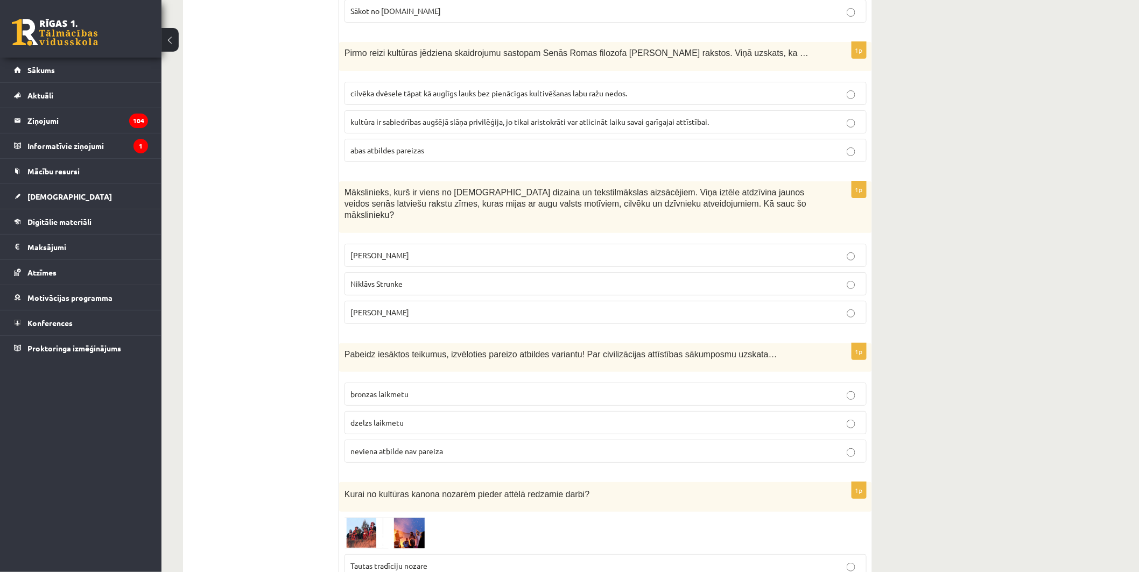
click at [464, 389] on p "bronzas laikmetu" at bounding box center [605, 394] width 510 height 11
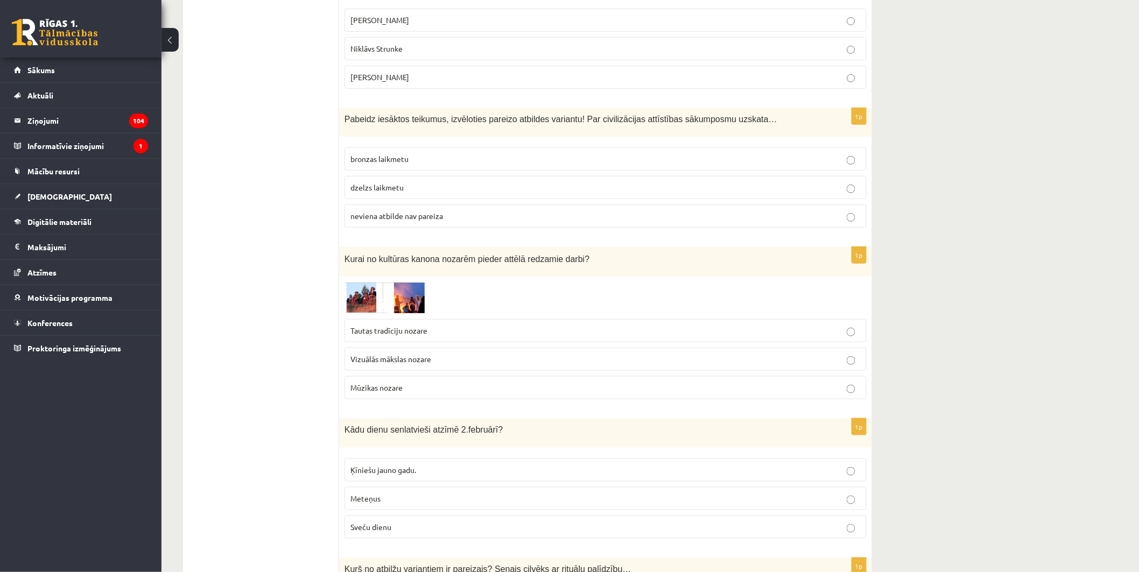
scroll to position [3652, 0]
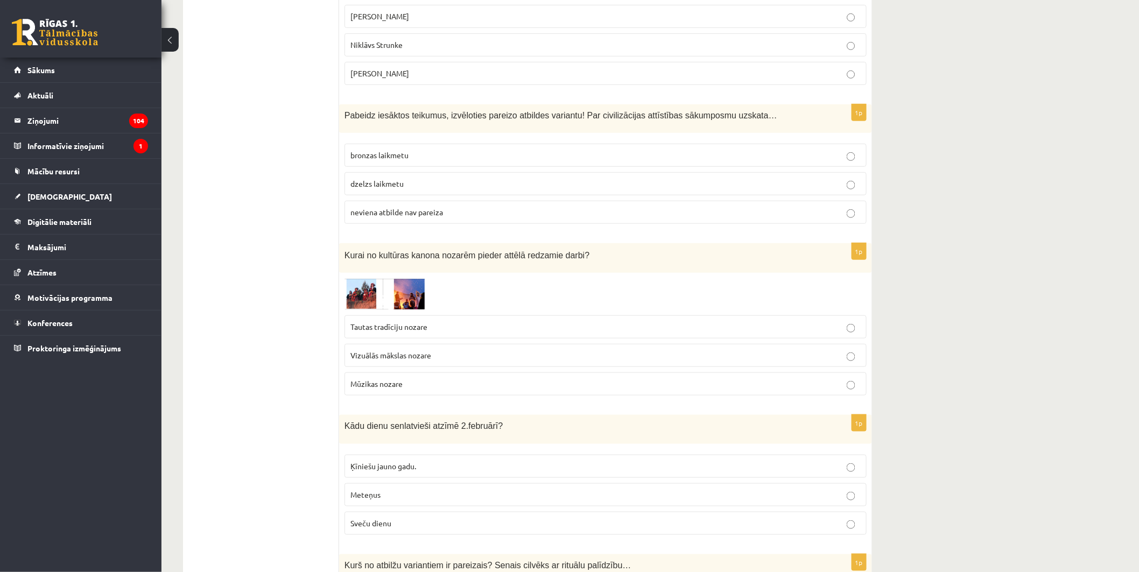
click at [399, 278] on img at bounding box center [384, 294] width 81 height 32
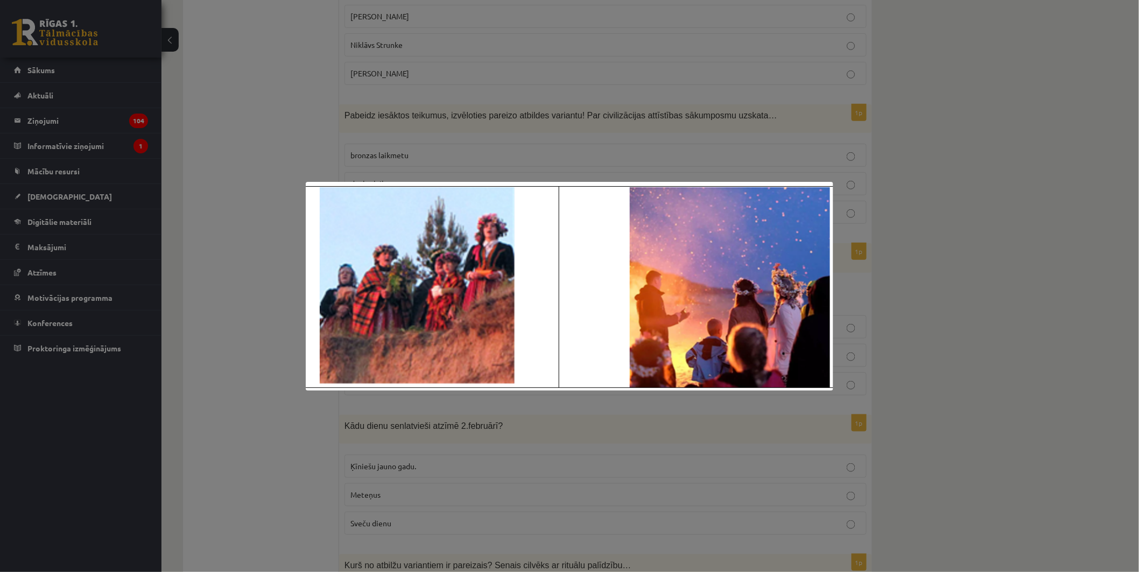
click at [958, 388] on div at bounding box center [569, 286] width 1139 height 572
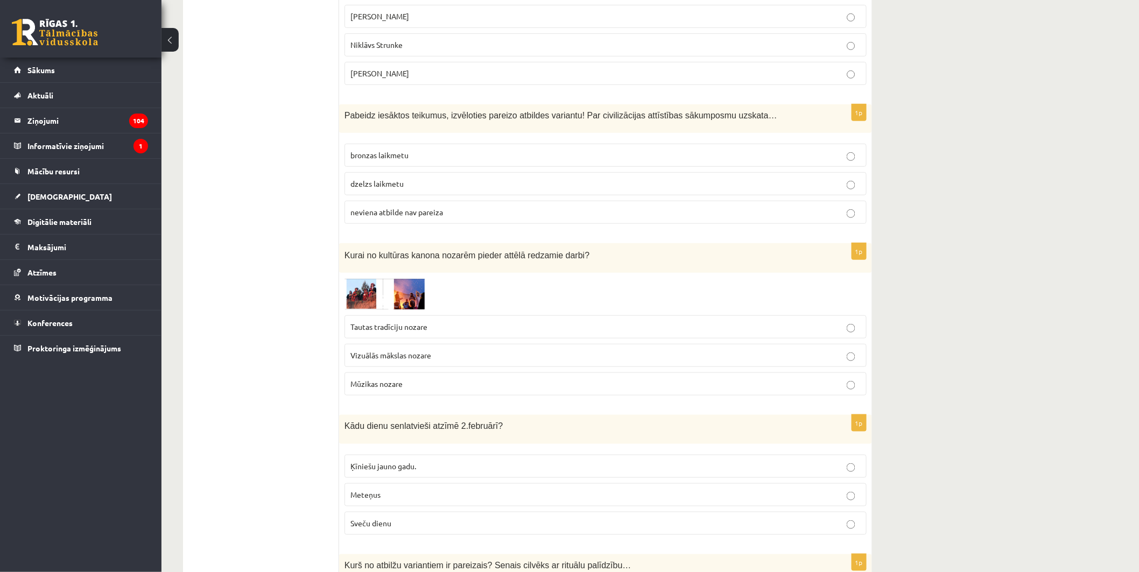
click at [583, 321] on p "Tautas tradīciju nozare" at bounding box center [605, 326] width 510 height 11
click at [398, 278] on img at bounding box center [384, 294] width 81 height 32
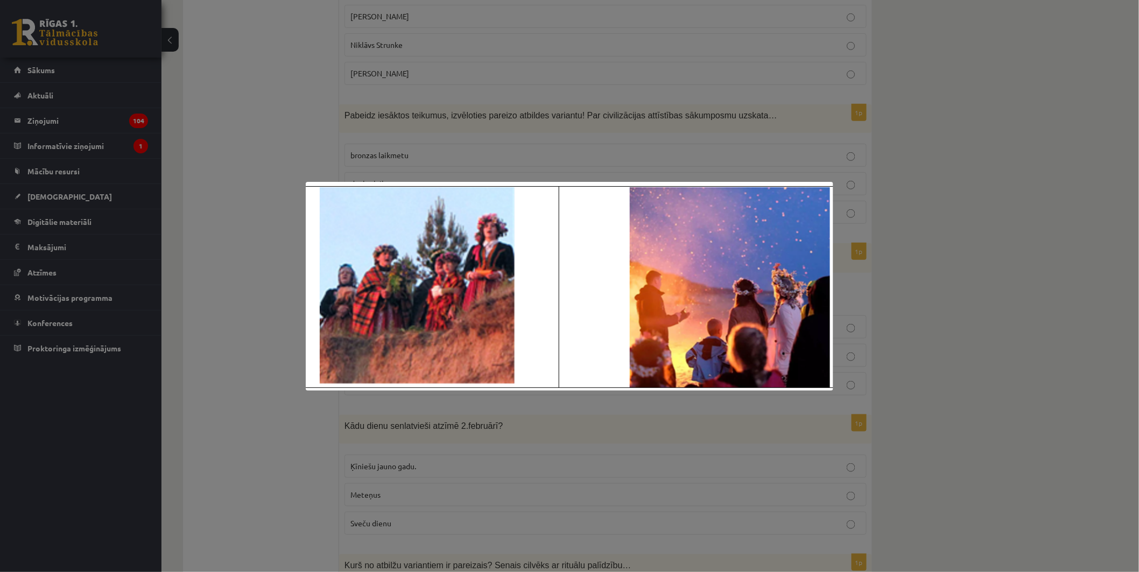
click at [926, 361] on div at bounding box center [569, 286] width 1139 height 572
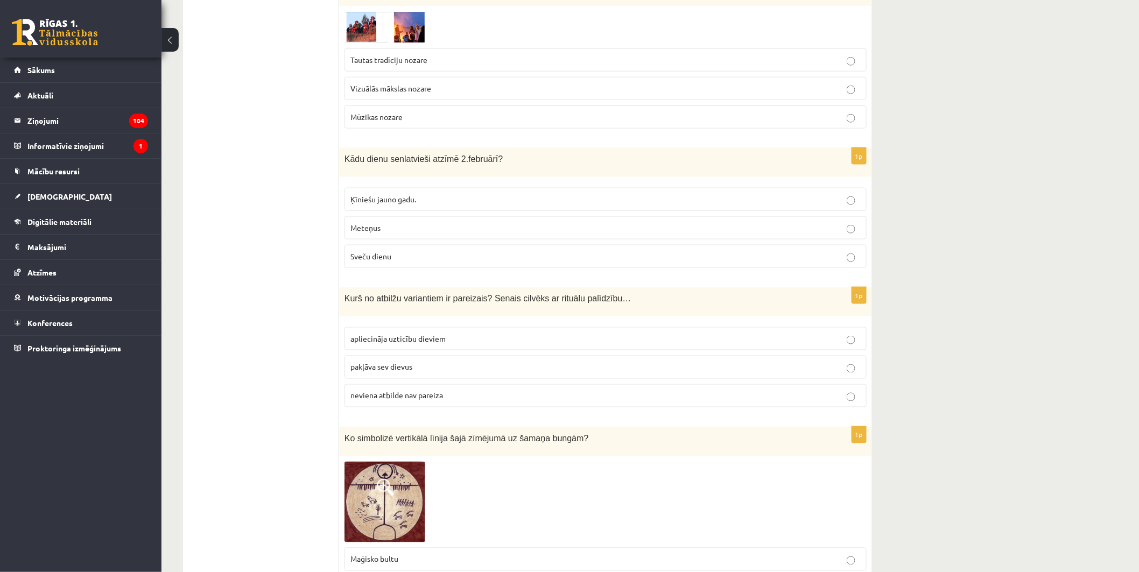
scroll to position [3918, 0]
click at [377, 480] on span at bounding box center [385, 488] width 17 height 17
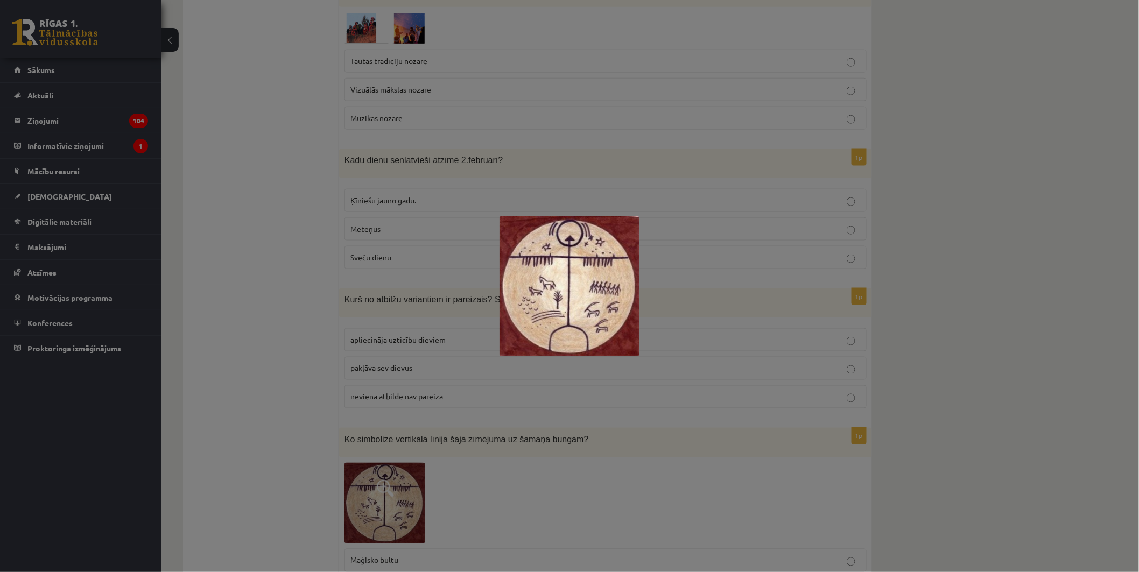
click at [923, 428] on div at bounding box center [569, 286] width 1139 height 572
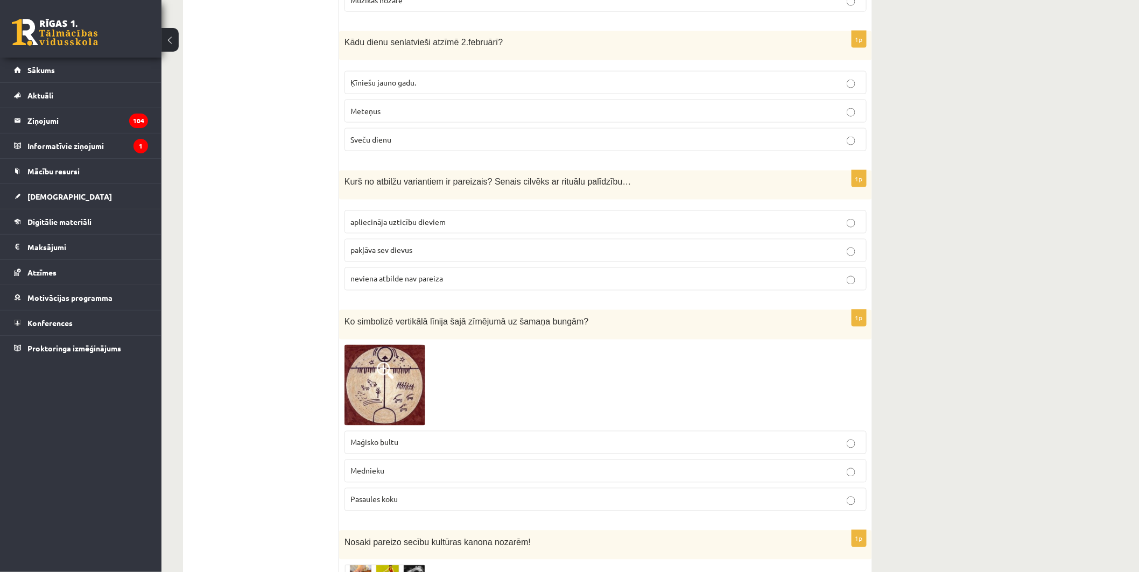
scroll to position [4038, 0]
click at [405, 366] on img at bounding box center [384, 383] width 81 height 81
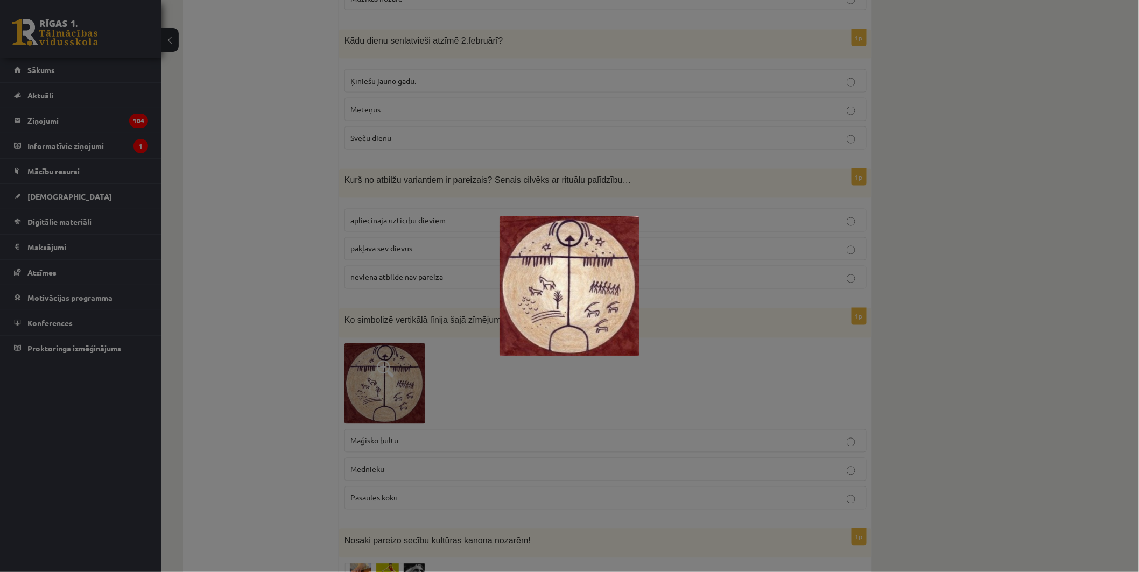
click at [695, 369] on div at bounding box center [569, 286] width 1139 height 572
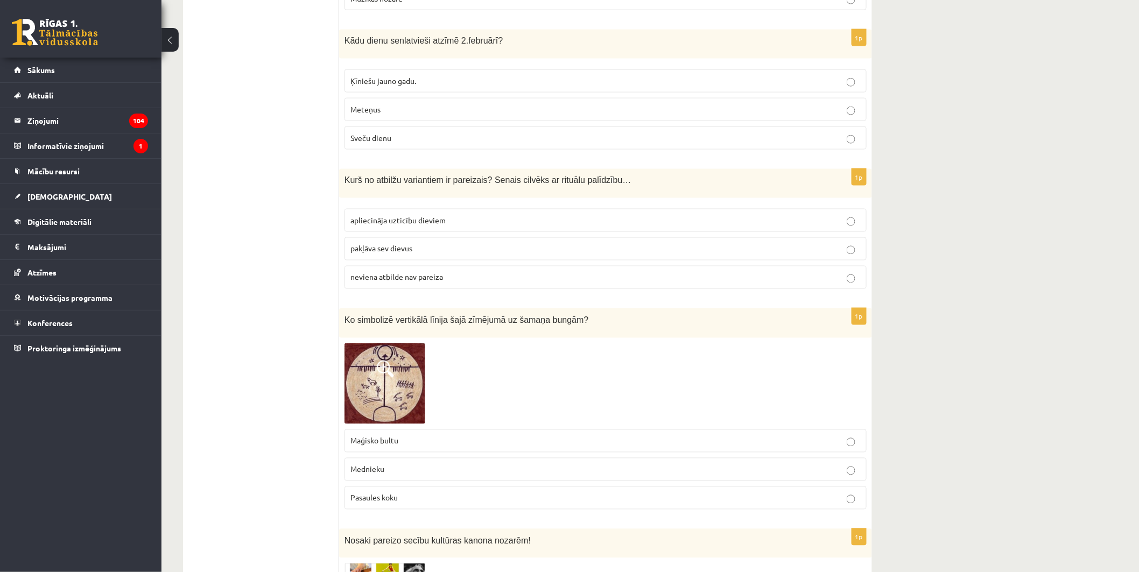
click at [397, 350] on img at bounding box center [384, 383] width 81 height 81
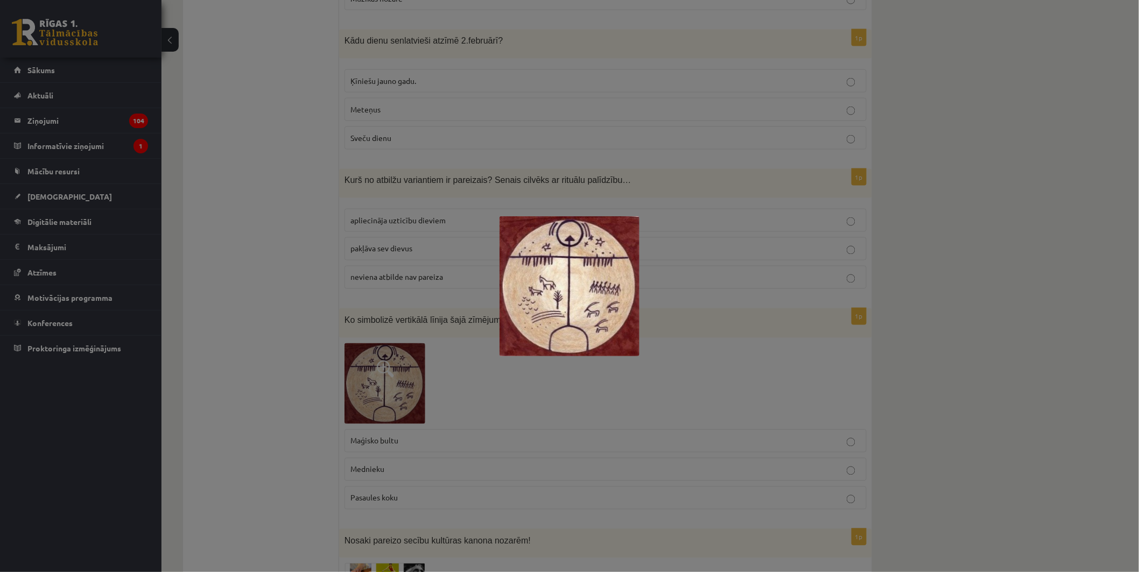
click at [681, 376] on div at bounding box center [569, 286] width 1139 height 572
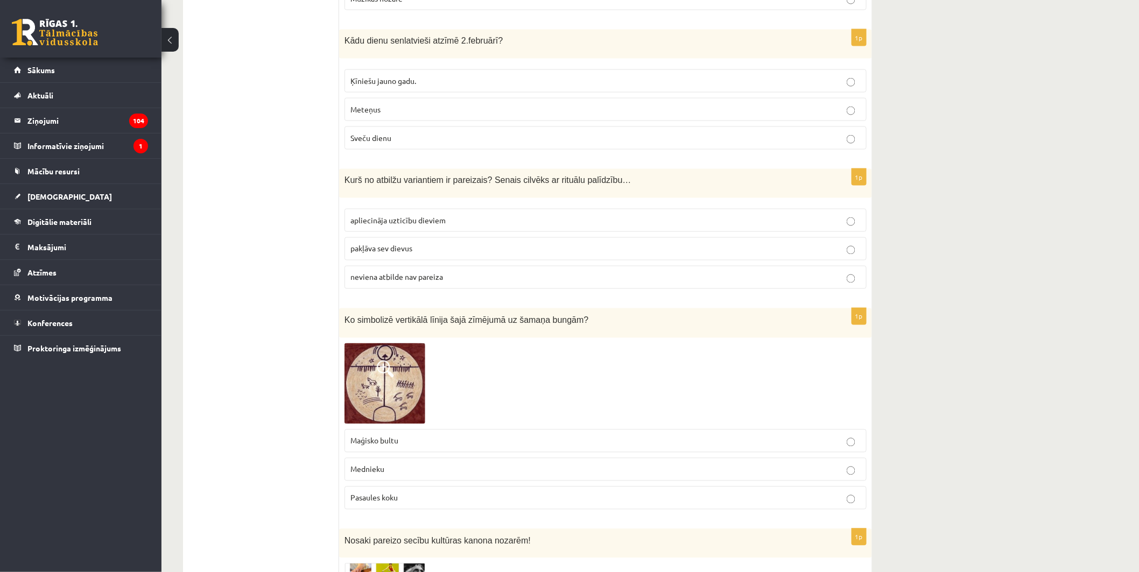
click at [404, 363] on img at bounding box center [384, 383] width 81 height 81
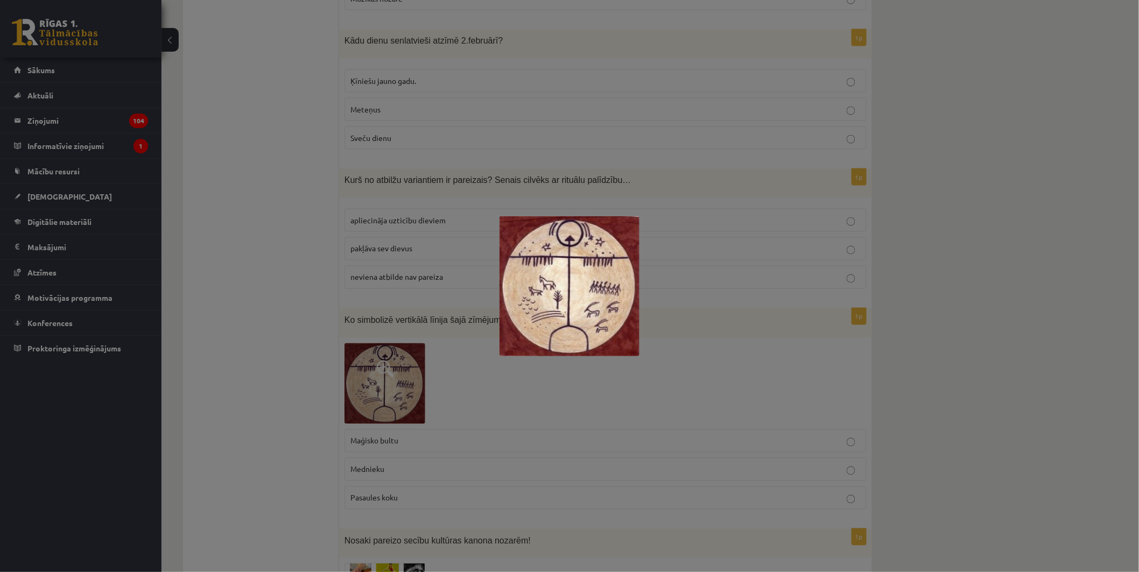
click at [692, 378] on div at bounding box center [569, 286] width 1139 height 572
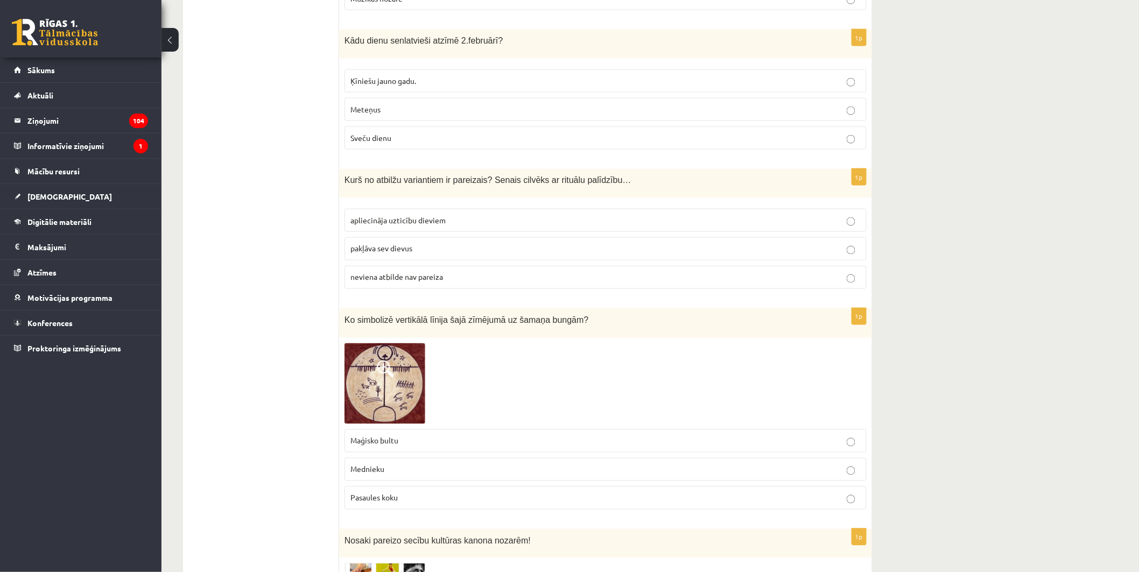
click at [403, 464] on p "Mednieku" at bounding box center [605, 469] width 510 height 11
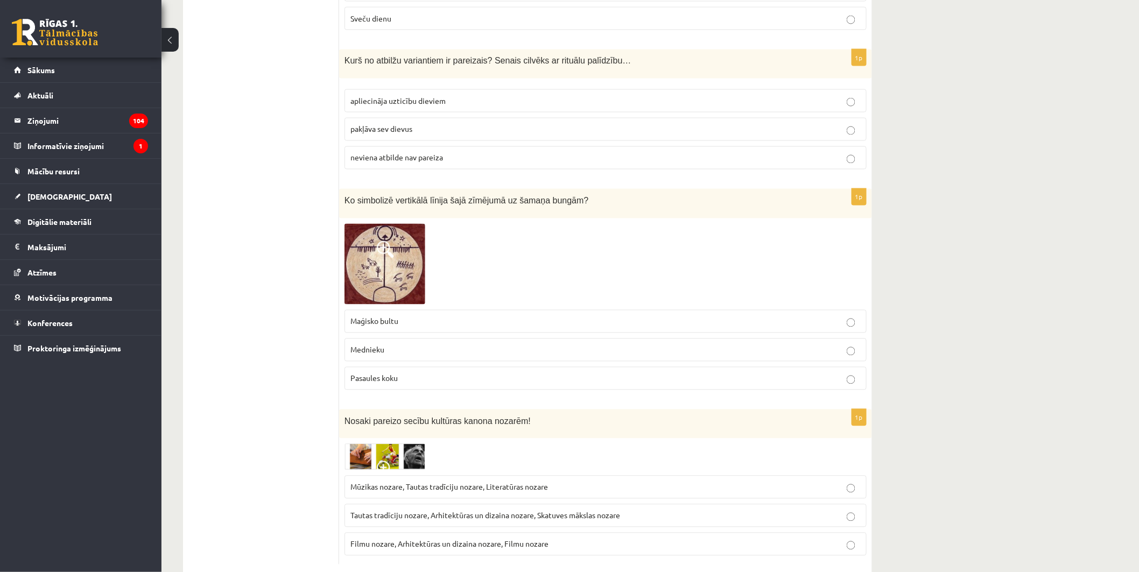
click at [385, 444] on img at bounding box center [384, 457] width 81 height 26
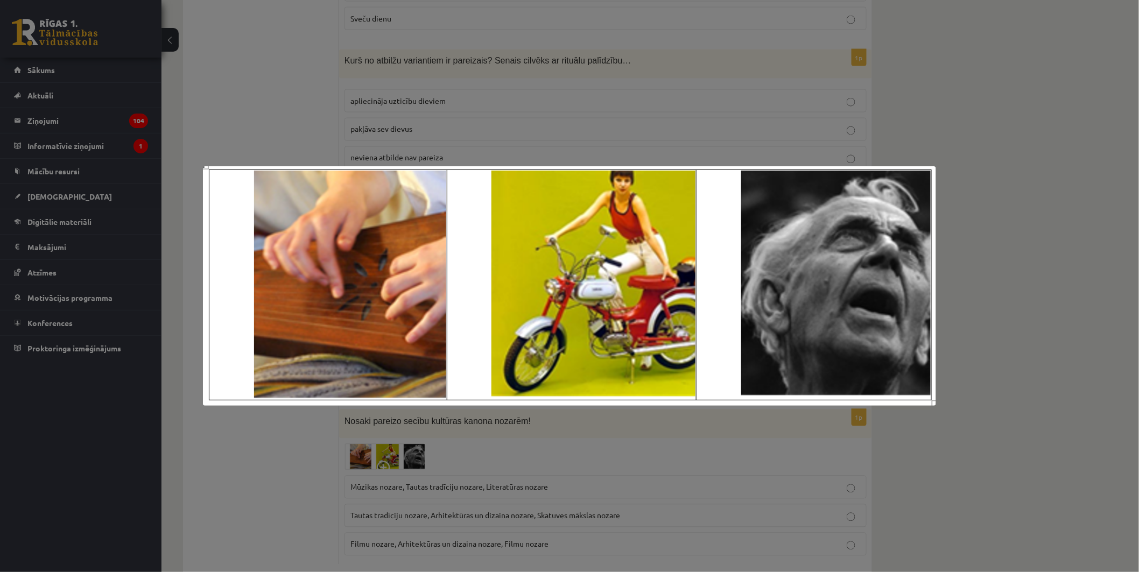
click at [879, 477] on div at bounding box center [569, 286] width 1139 height 572
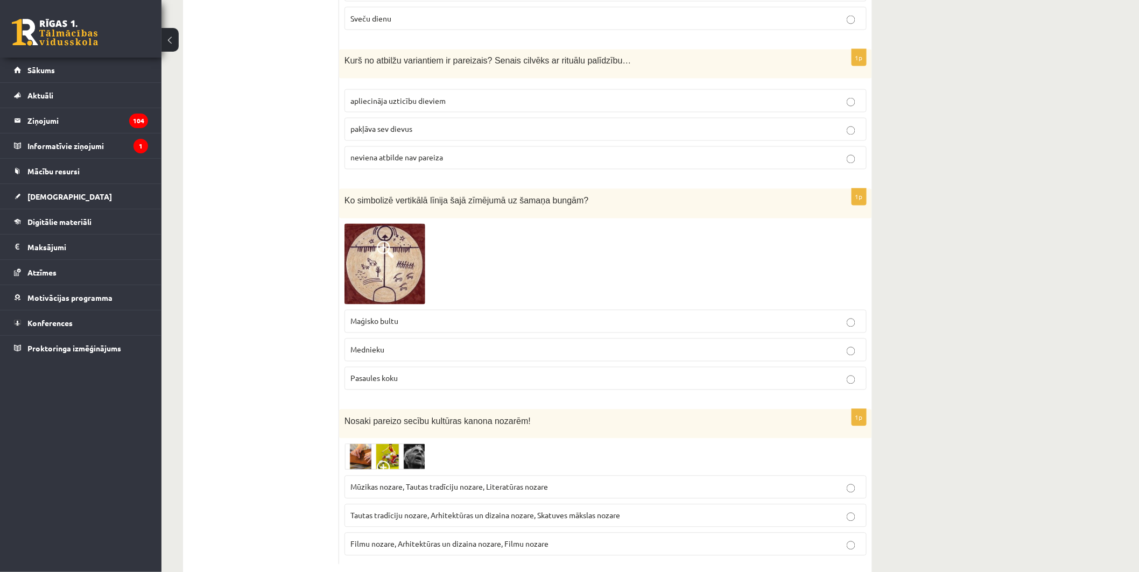
click at [401, 444] on img at bounding box center [384, 457] width 81 height 26
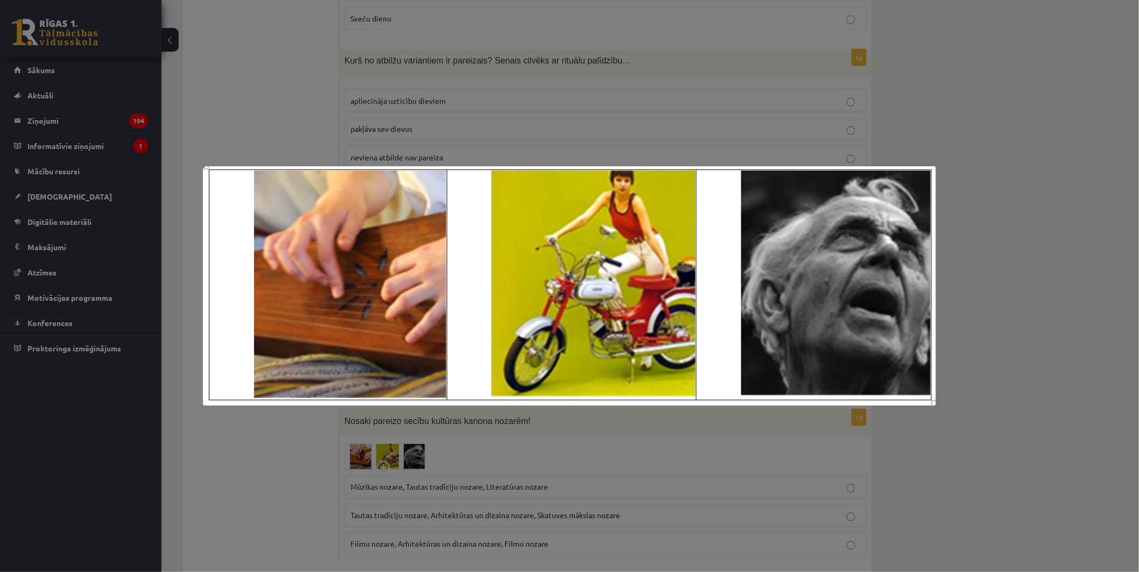
click at [920, 497] on div at bounding box center [569, 286] width 1139 height 572
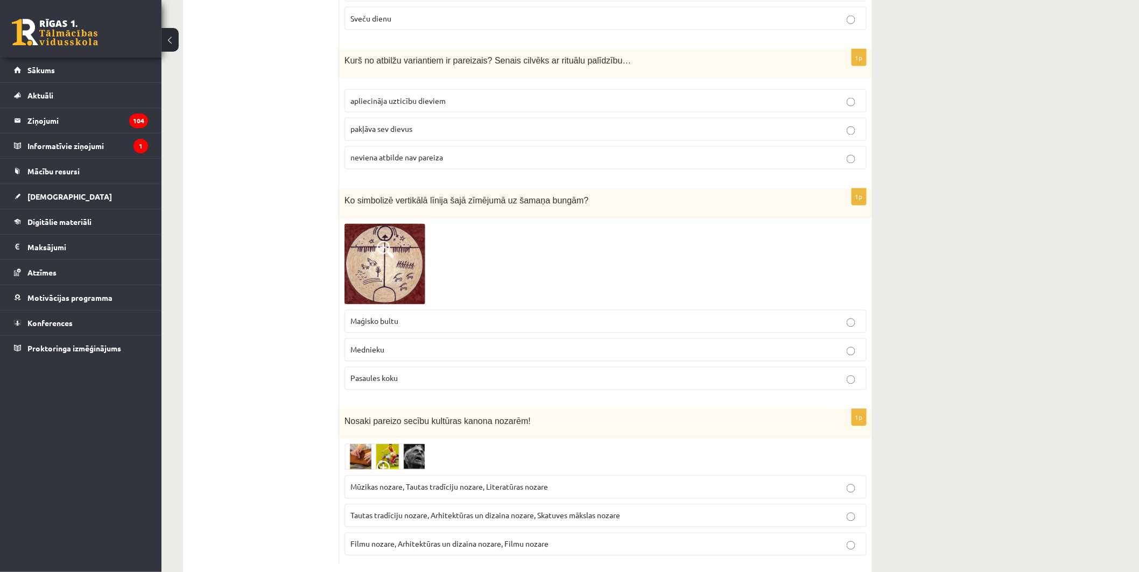
click at [362, 444] on img at bounding box center [384, 457] width 81 height 26
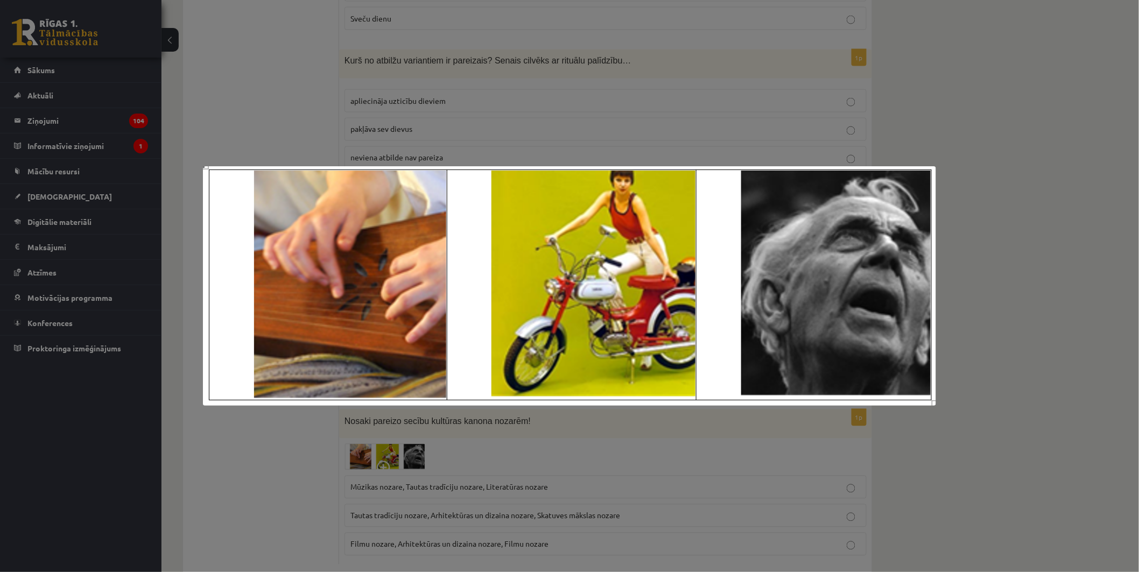
click at [981, 488] on div at bounding box center [569, 286] width 1139 height 572
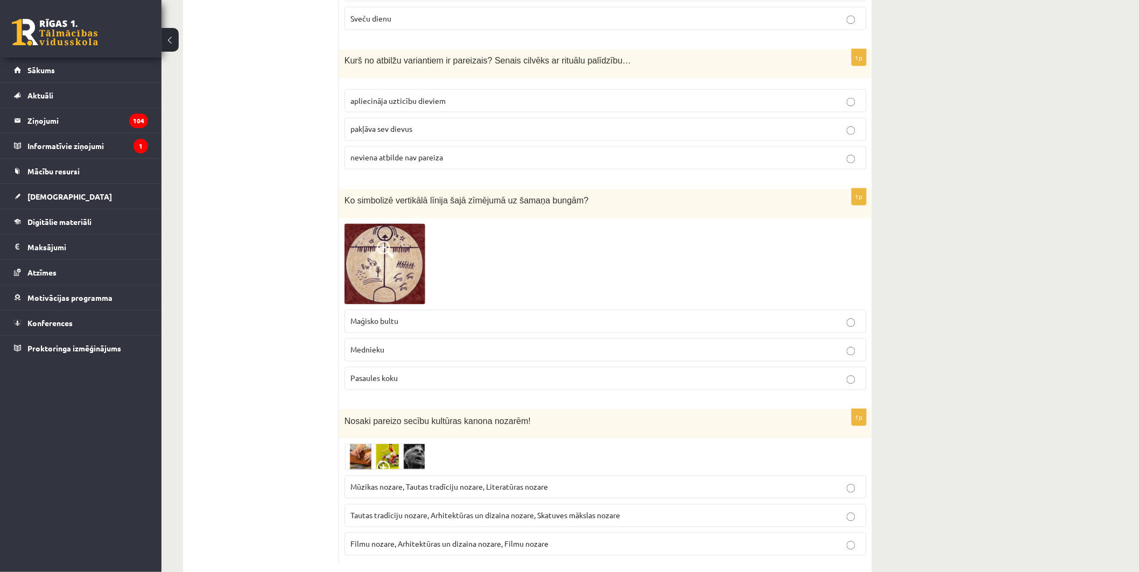
click at [406, 444] on img at bounding box center [384, 457] width 81 height 26
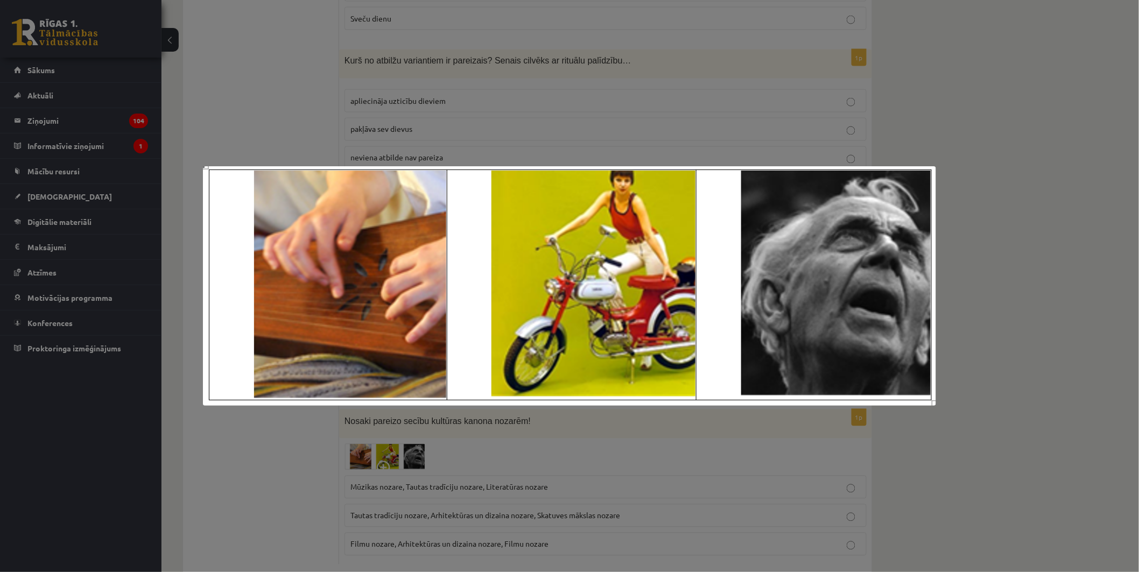
click at [888, 497] on div at bounding box center [569, 286] width 1139 height 572
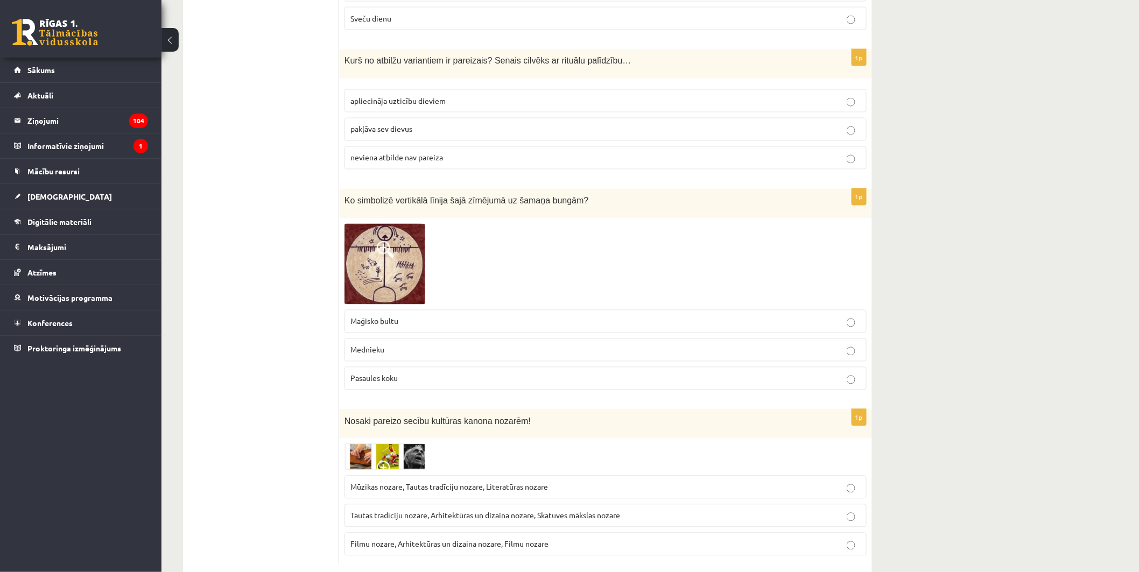
click at [745, 510] on p "Tautas tradīciju nozare, Arhitektūras un dizaina nozare, Skatuves mākslas nozare" at bounding box center [605, 515] width 510 height 11
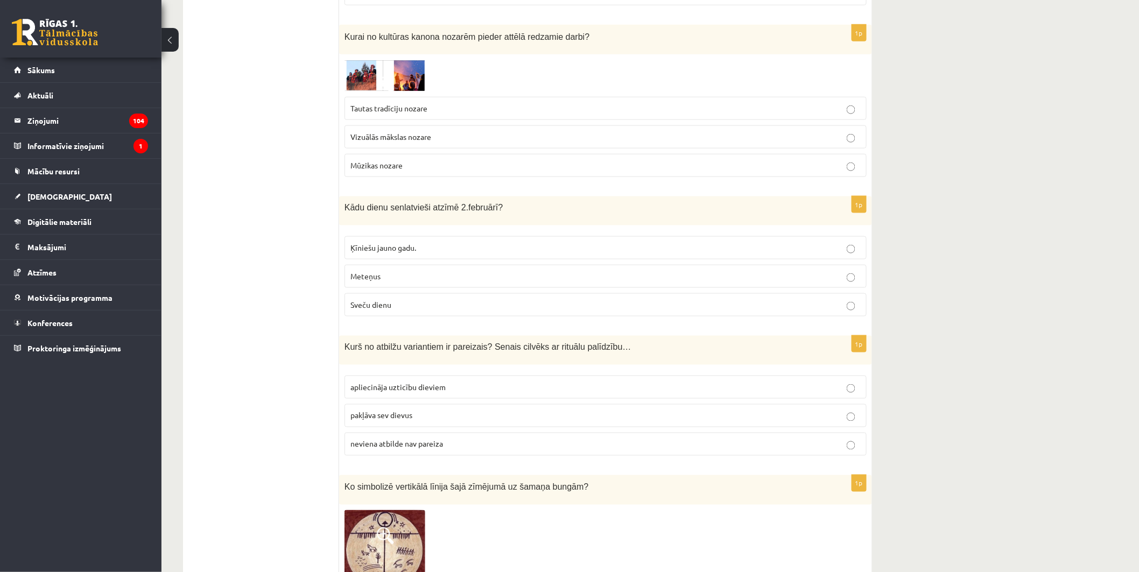
scroll to position [3859, 0]
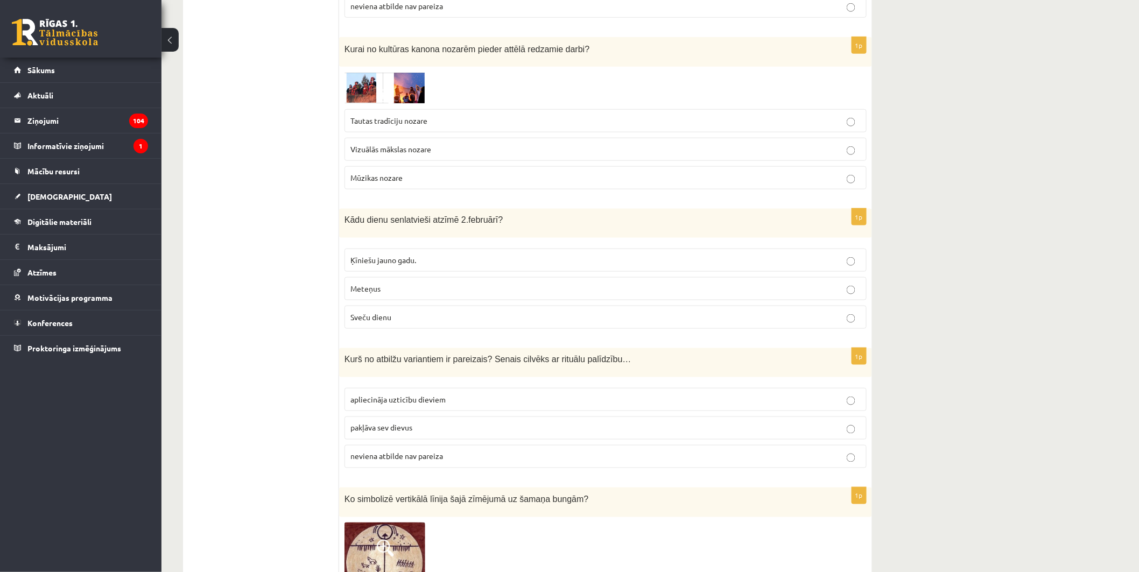
click at [418, 277] on label "Meteņus" at bounding box center [605, 288] width 522 height 23
click at [461, 394] on p "apliecināja uzticību dieviem" at bounding box center [605, 399] width 510 height 11
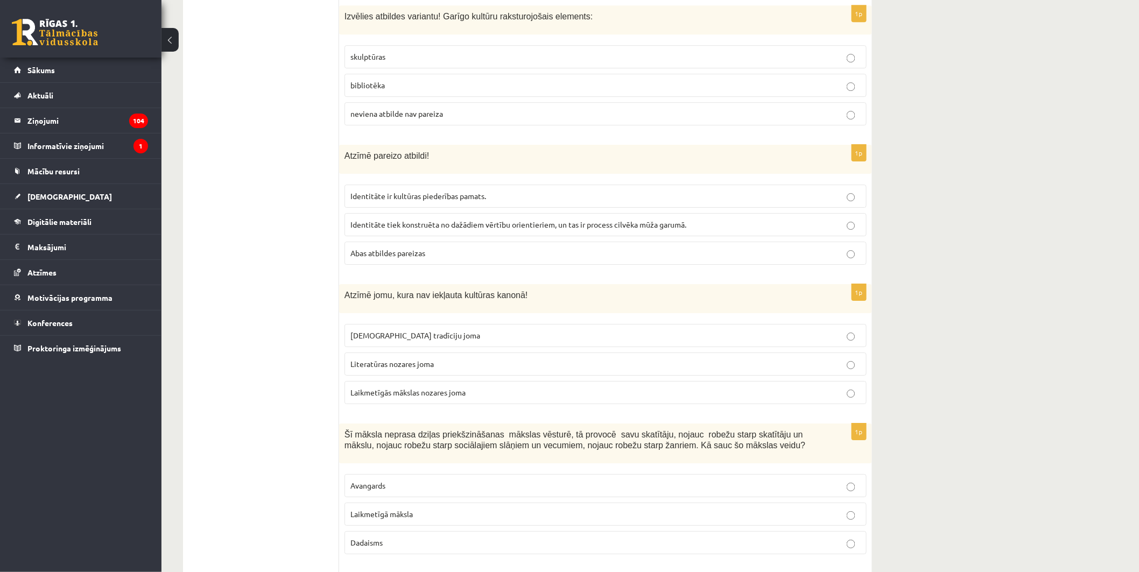
scroll to position [1427, 0]
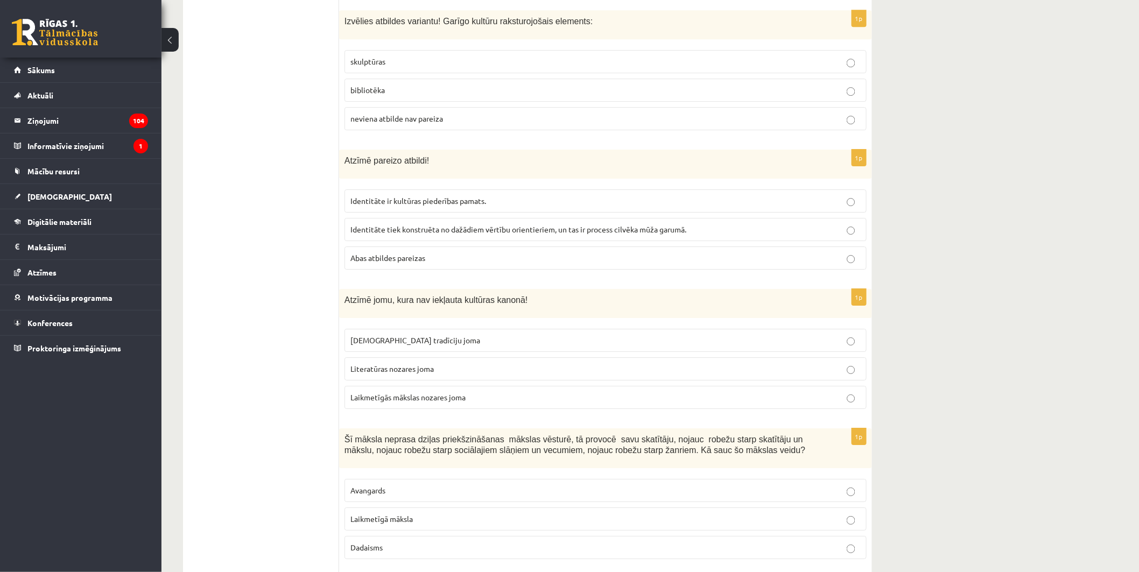
click at [554, 84] on p "bibliotēka" at bounding box center [605, 89] width 510 height 11
click at [427, 252] on p "Abas atbildes pareizas" at bounding box center [605, 257] width 510 height 11
click at [457, 363] on p "Literatūras nozares joma" at bounding box center [605, 368] width 510 height 11
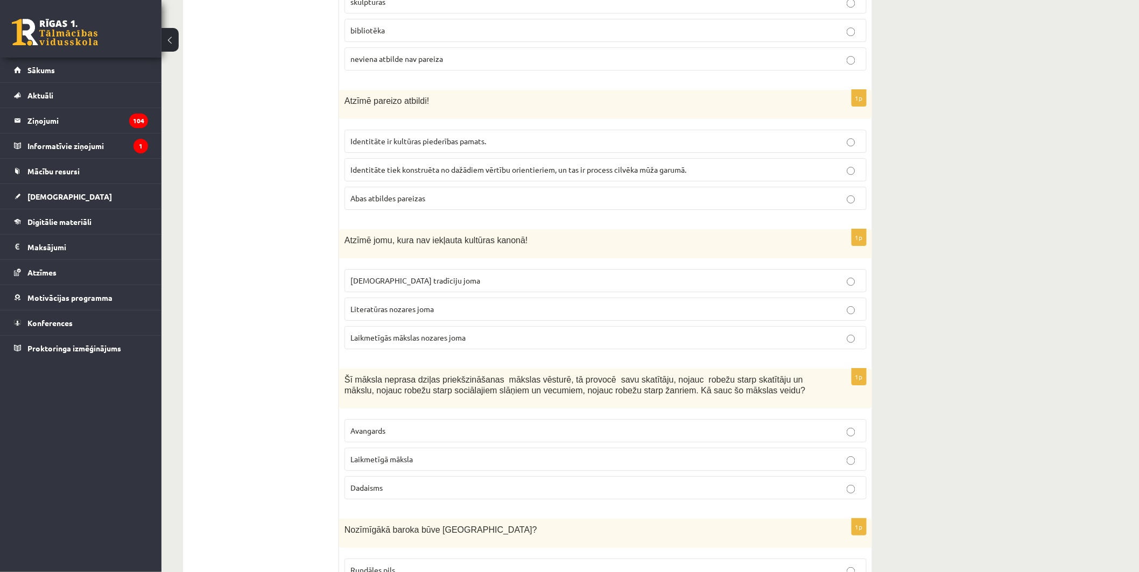
click at [429, 425] on p "Avangards" at bounding box center [605, 430] width 510 height 11
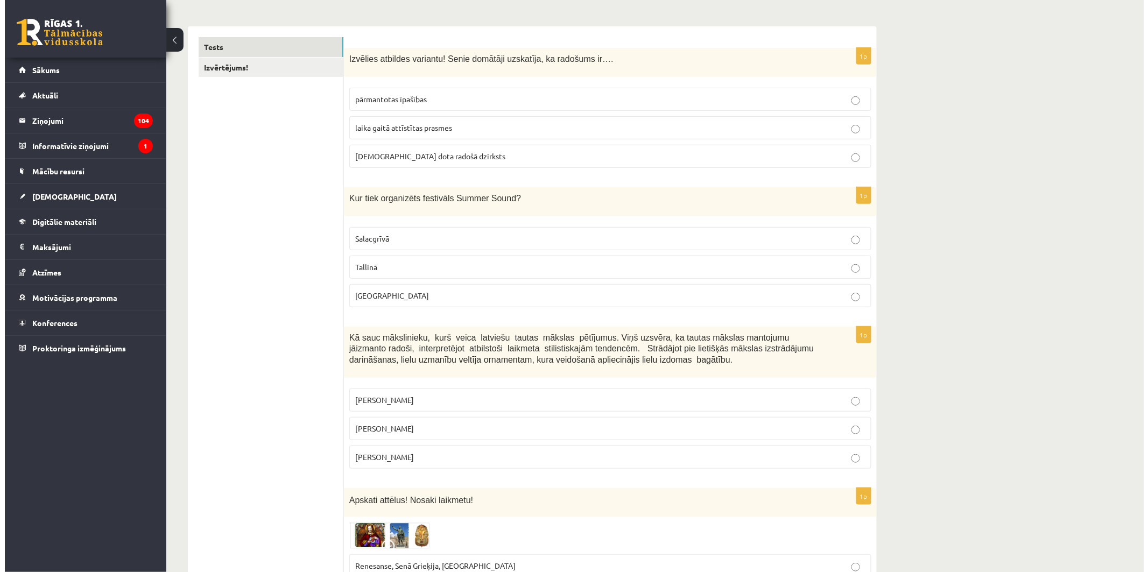
scroll to position [0, 0]
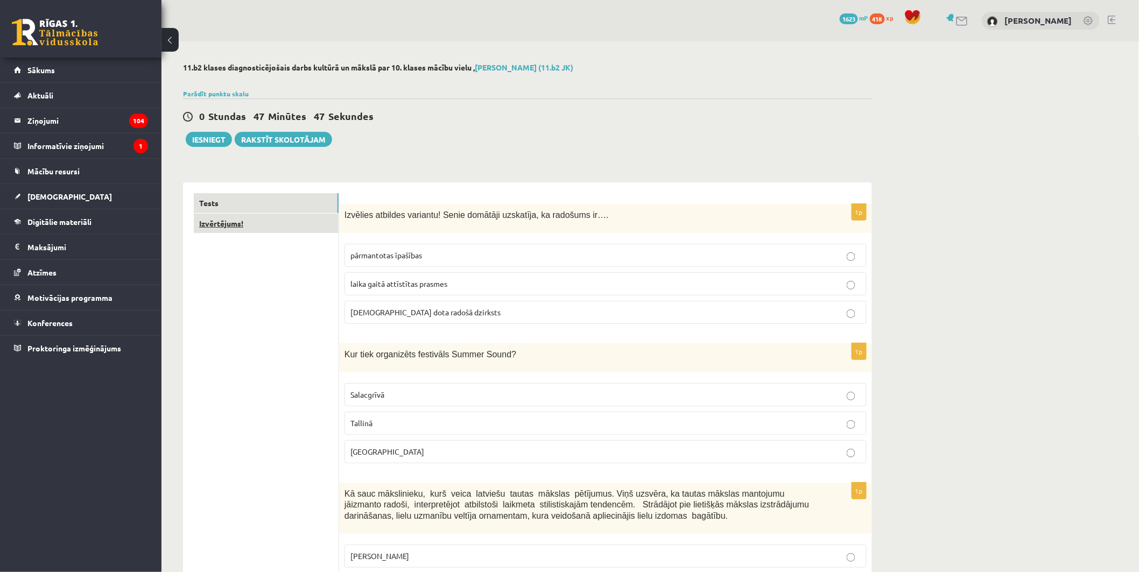
click at [226, 228] on link "Izvērtējums!" at bounding box center [266, 224] width 145 height 20
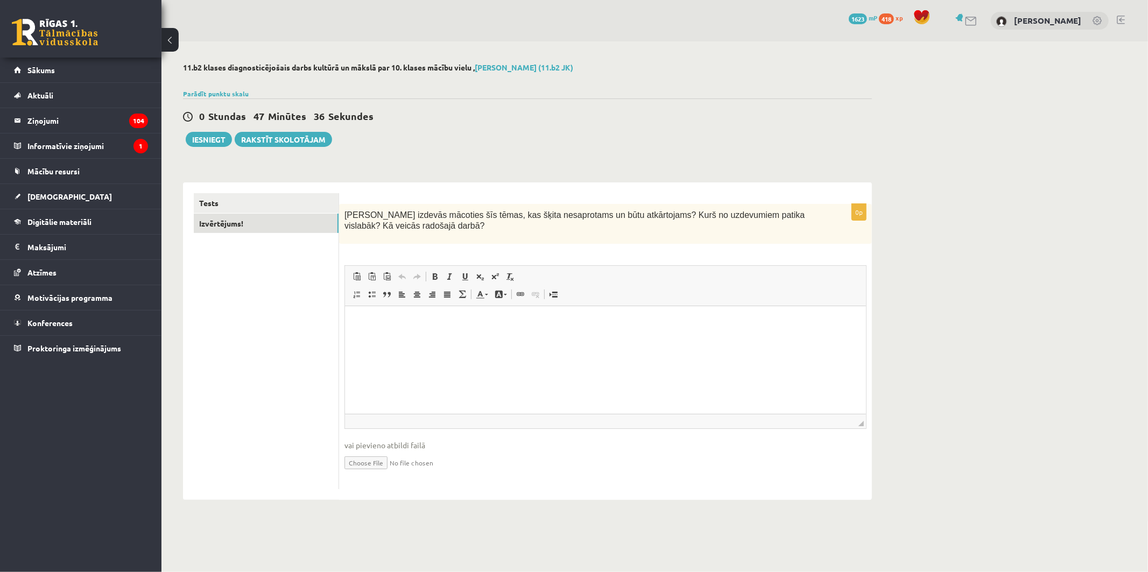
click at [465, 333] on html at bounding box center [604, 322] width 521 height 33
click at [435, 339] on html "*******" at bounding box center [604, 322] width 521 height 33
click at [709, 339] on html "**********" at bounding box center [604, 322] width 521 height 33
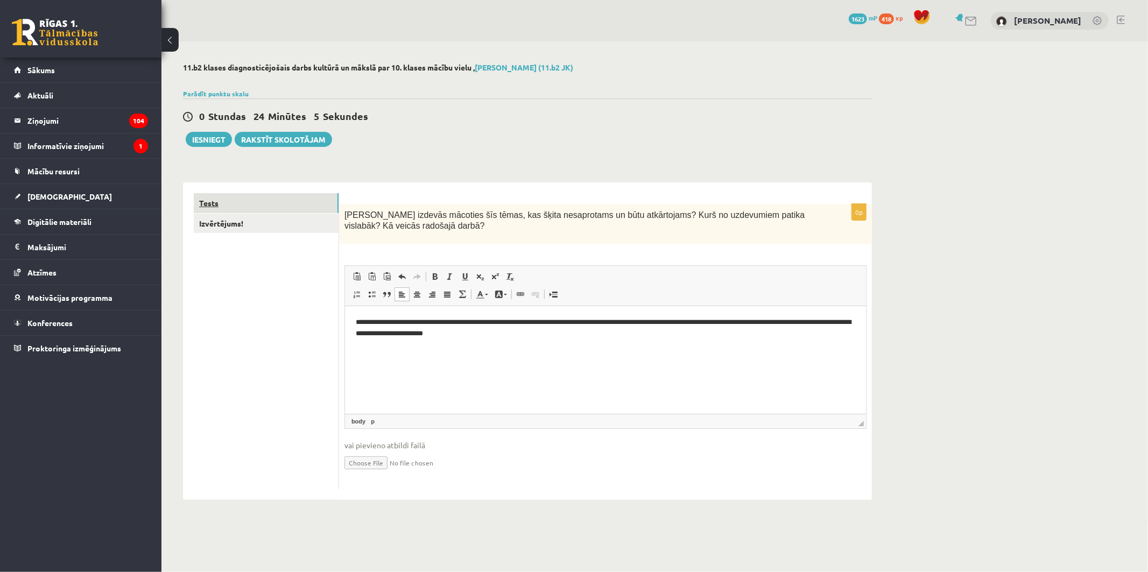
click at [209, 207] on link "Tests" at bounding box center [266, 203] width 145 height 20
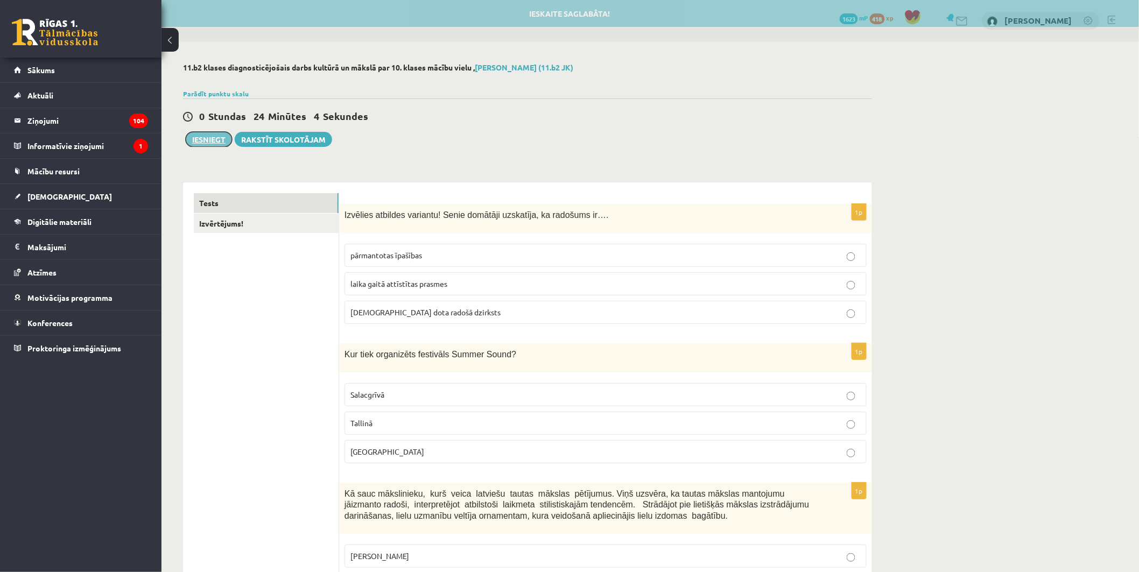
click at [212, 142] on button "Iesniegt" at bounding box center [209, 139] width 46 height 15
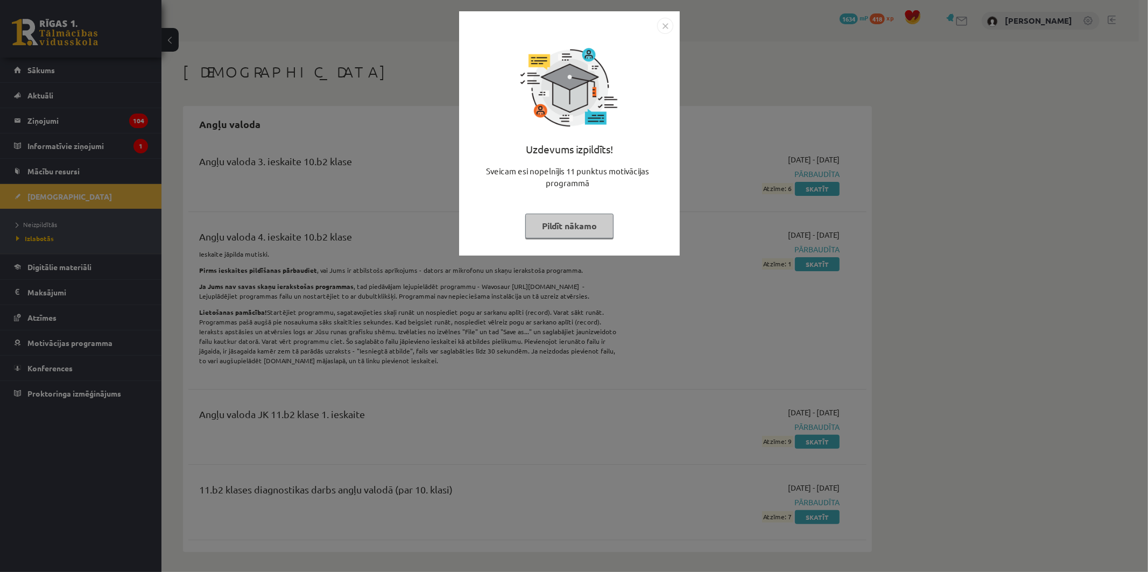
click at [593, 225] on button "Pildīt nākamo" at bounding box center [569, 226] width 88 height 25
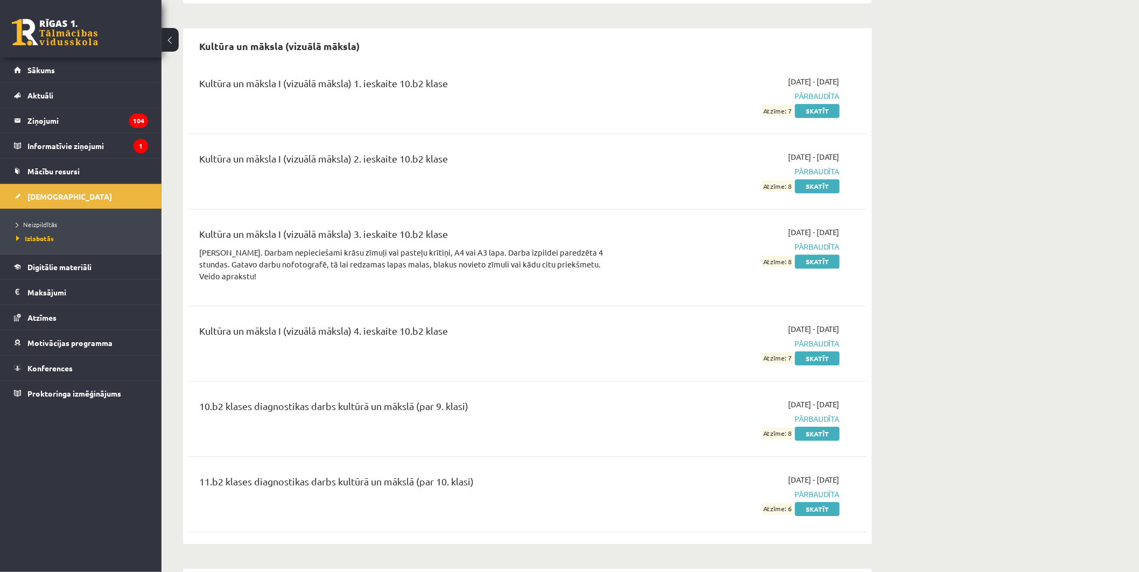
scroll to position [1196, 0]
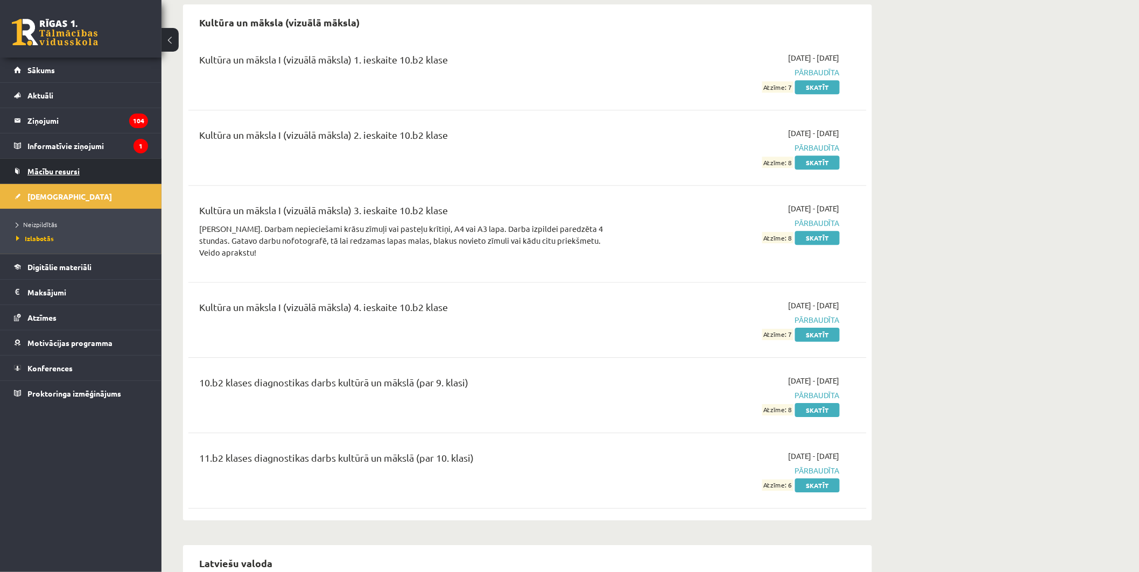
click at [61, 170] on span "Mācību resursi" at bounding box center [53, 171] width 52 height 10
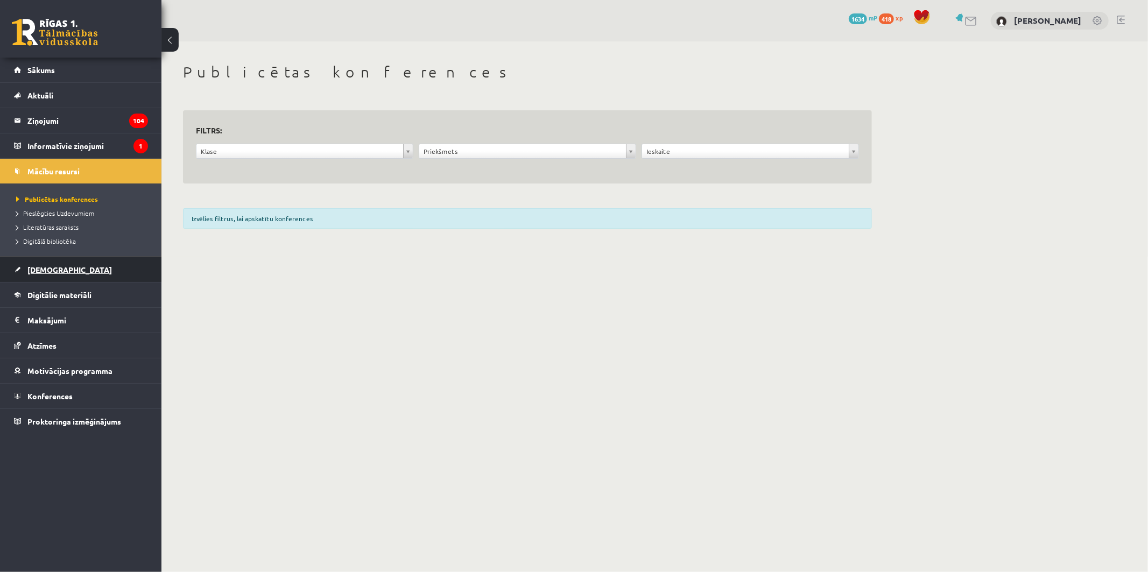
click at [45, 264] on link "[DEMOGRAPHIC_DATA]" at bounding box center [81, 269] width 134 height 25
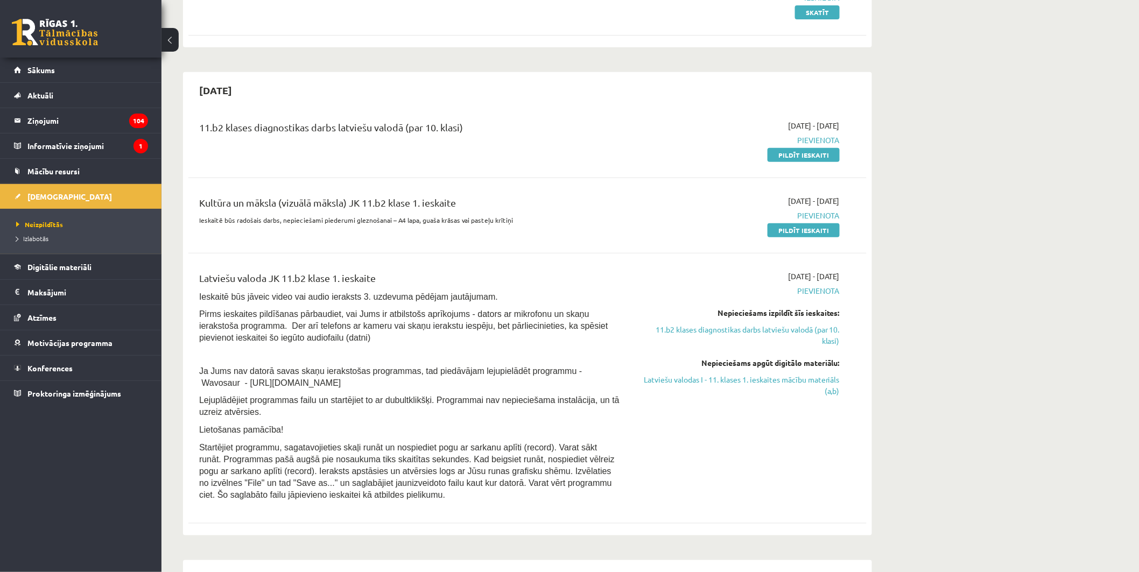
scroll to position [179, 0]
click at [812, 228] on link "Pildīt ieskaiti" at bounding box center [803, 228] width 72 height 14
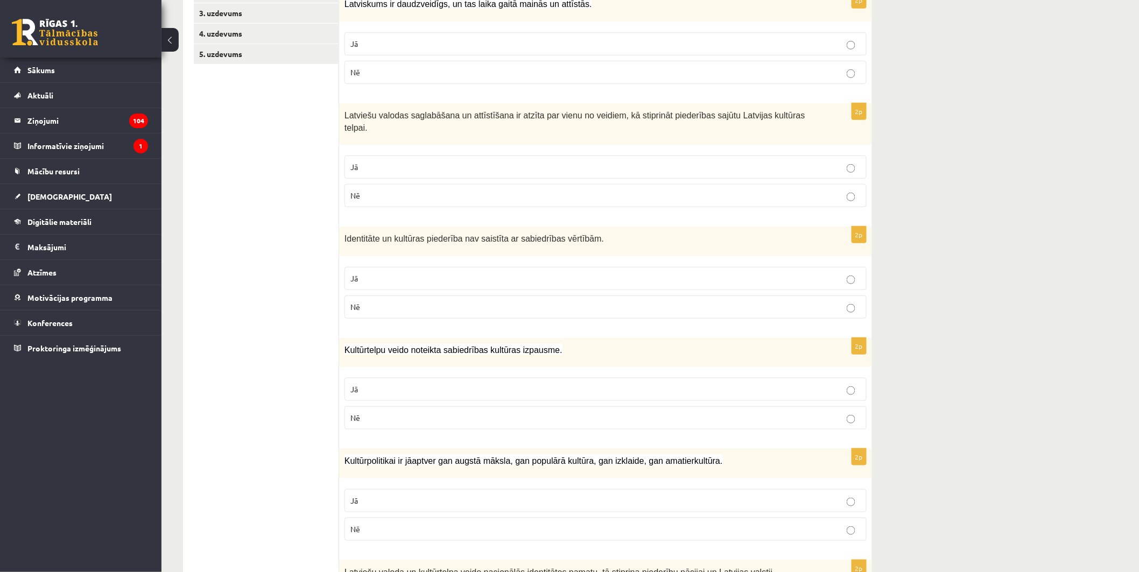
scroll to position [119, 0]
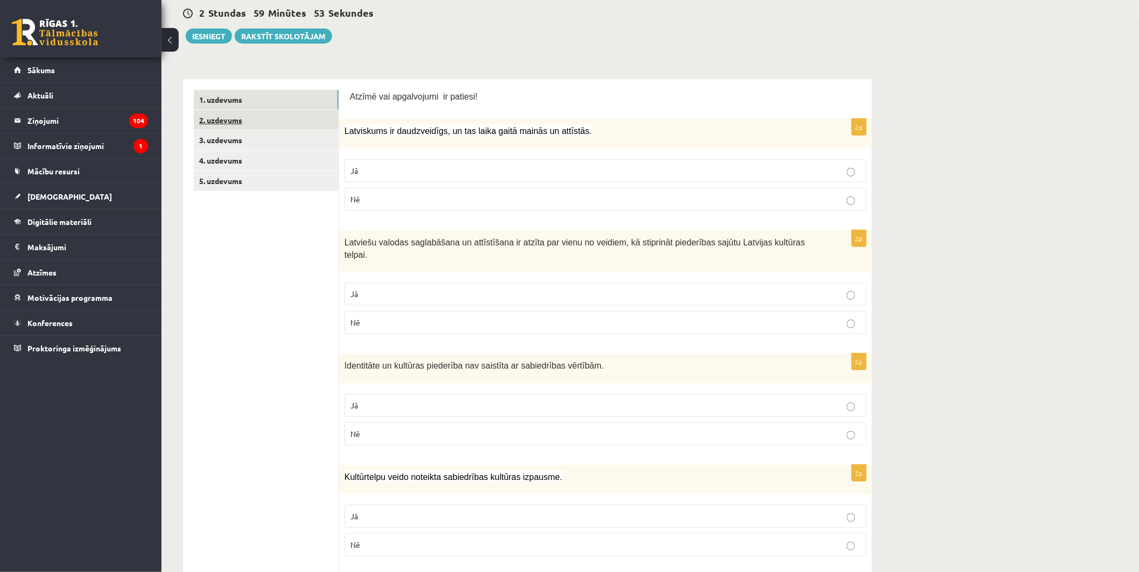
click at [244, 122] on link "2. uzdevums" at bounding box center [266, 120] width 145 height 20
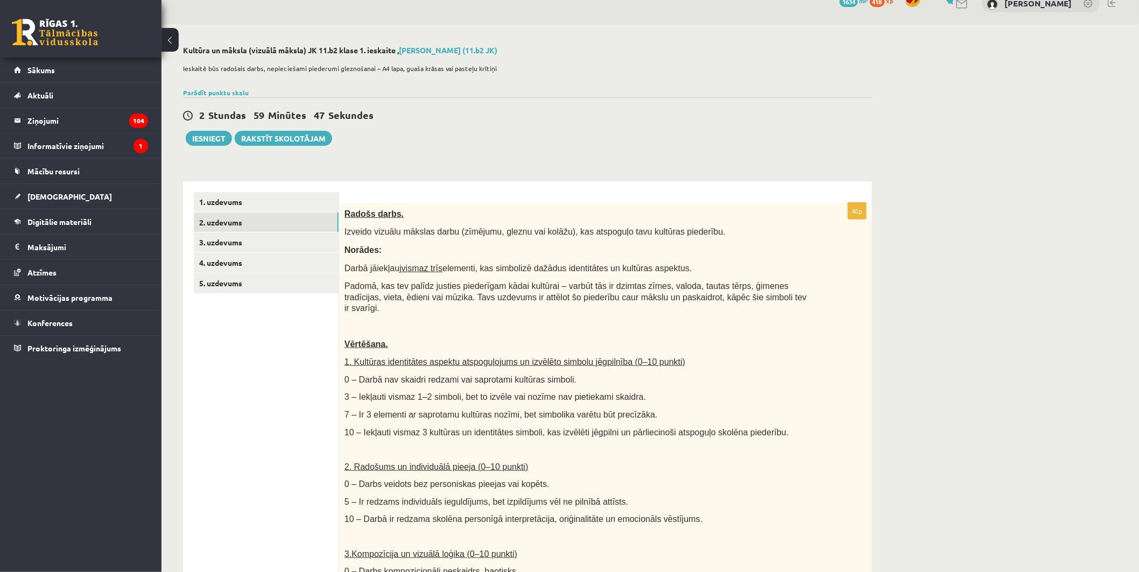
scroll to position [77, 0]
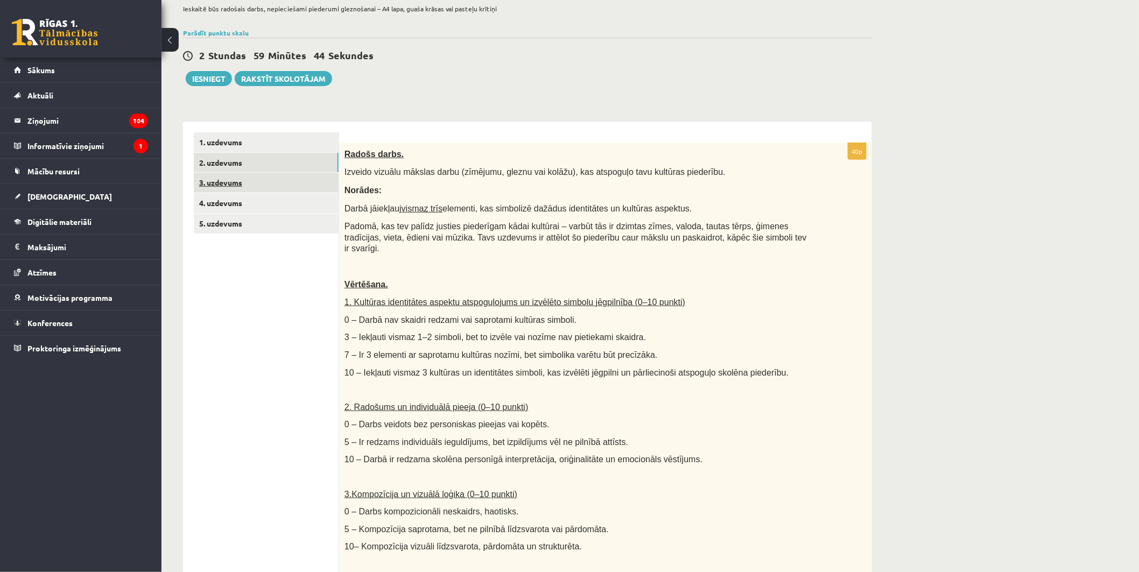
click at [239, 187] on link "3. uzdevums" at bounding box center [266, 183] width 145 height 20
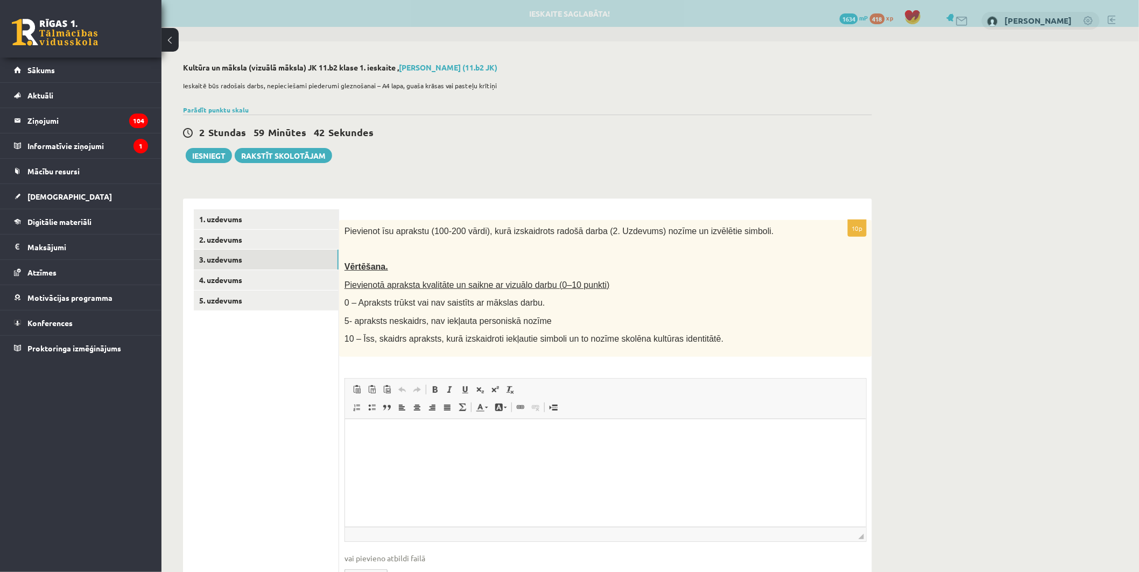
scroll to position [0, 0]
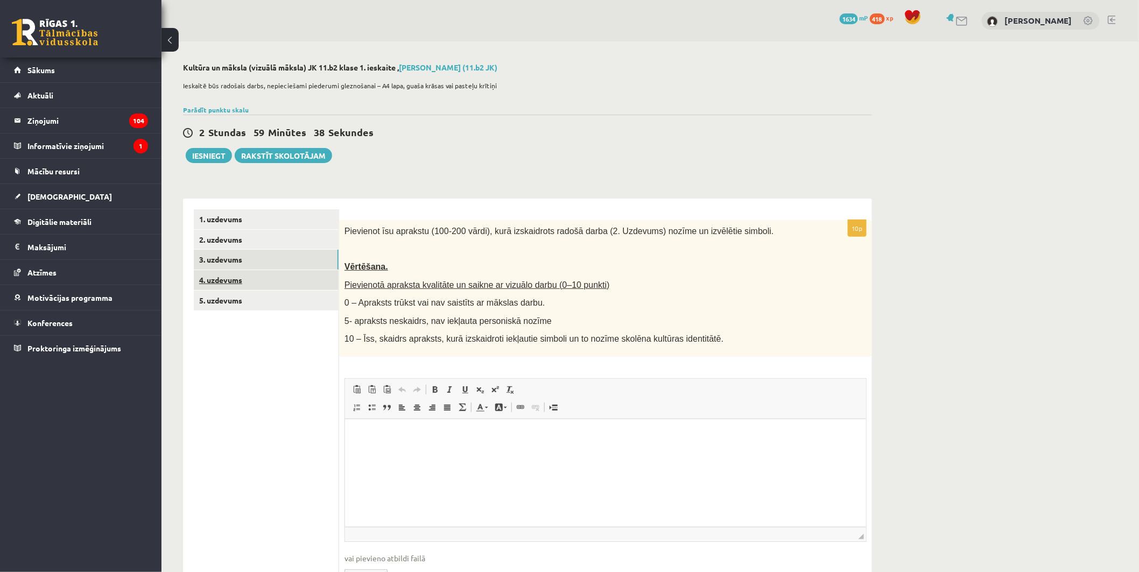
click at [248, 278] on link "4. uzdevums" at bounding box center [266, 280] width 145 height 20
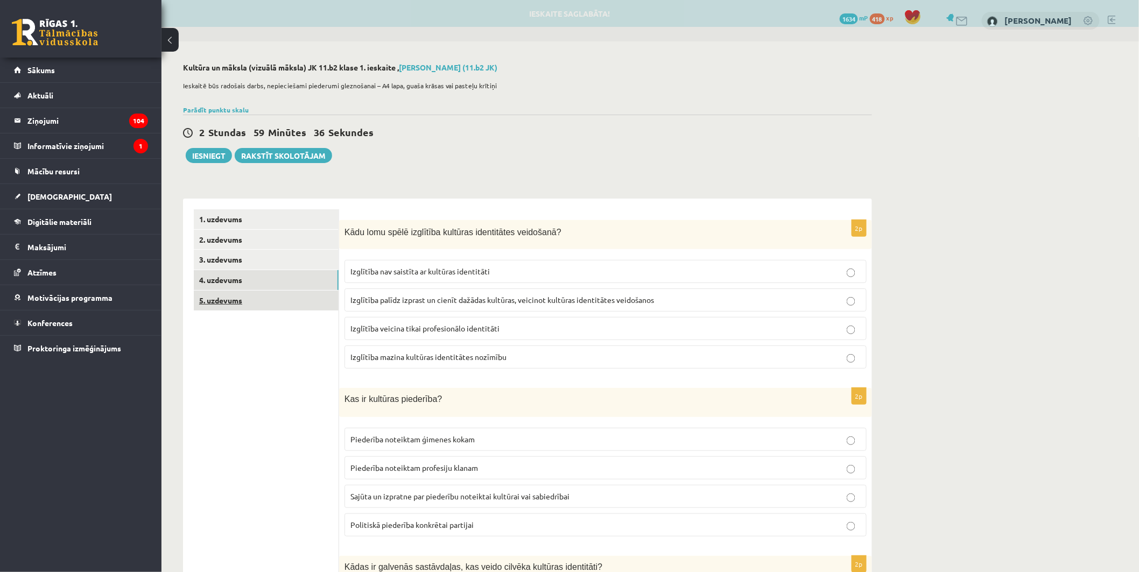
click at [219, 302] on link "5. uzdevums" at bounding box center [266, 301] width 145 height 20
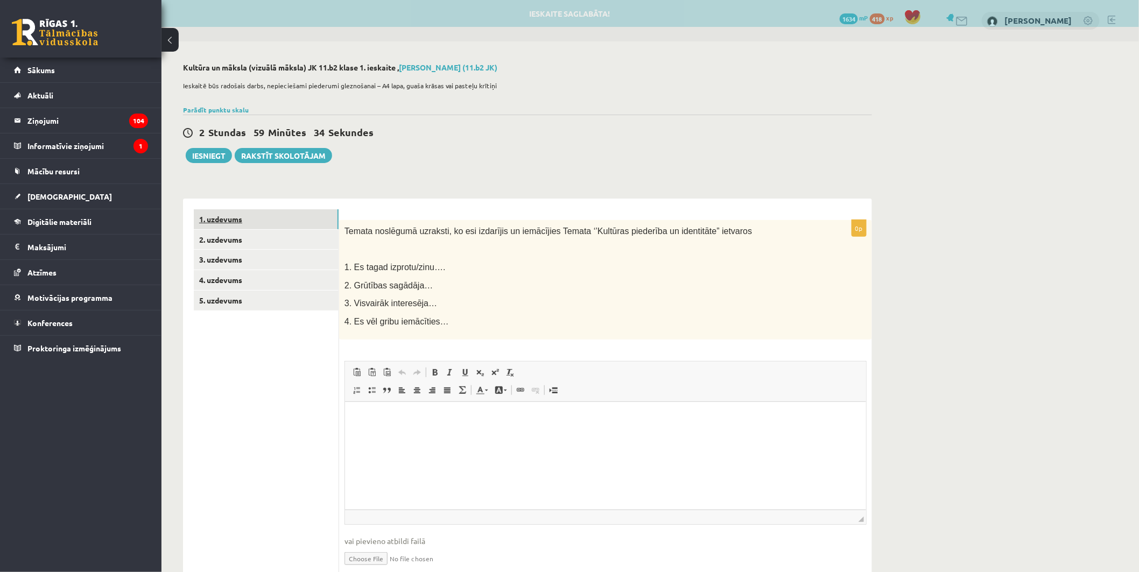
click at [239, 214] on link "1. uzdevums" at bounding box center [266, 219] width 145 height 20
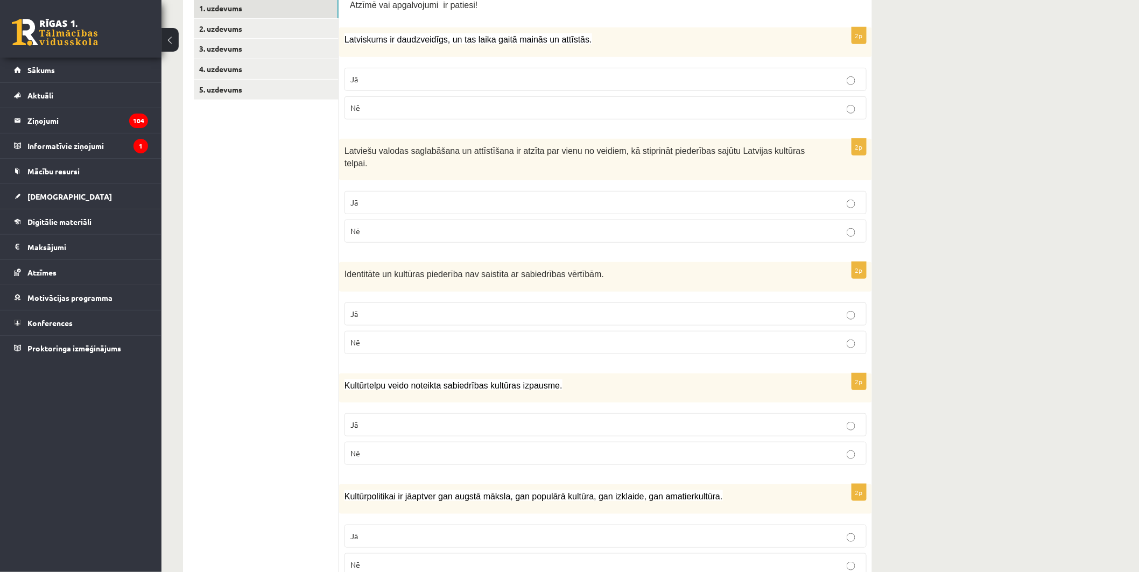
scroll to position [205, 0]
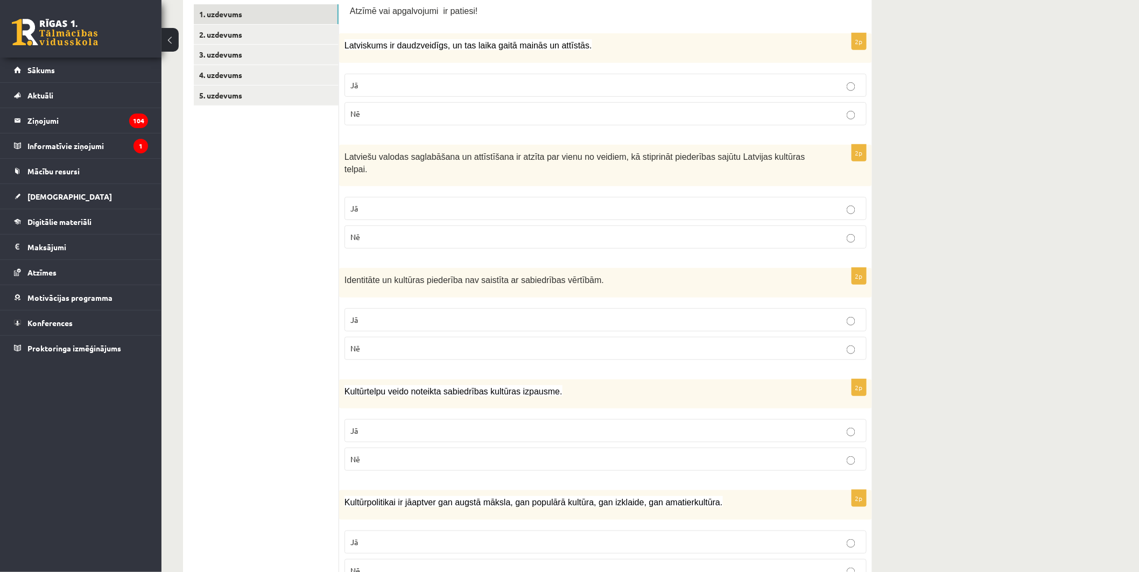
click at [808, 82] on p "Jā" at bounding box center [605, 85] width 510 height 11
click at [641, 203] on p "Jā" at bounding box center [605, 208] width 510 height 11
click at [496, 343] on p "Nē" at bounding box center [605, 348] width 510 height 11
click at [485, 425] on p "Jā" at bounding box center [605, 430] width 510 height 11
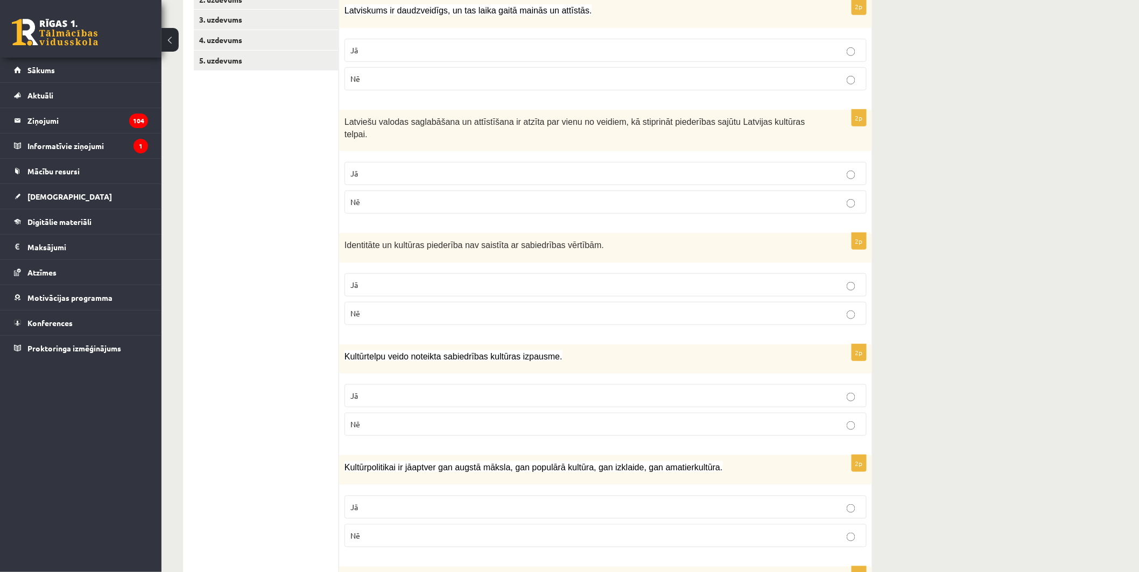
scroll to position [265, 0]
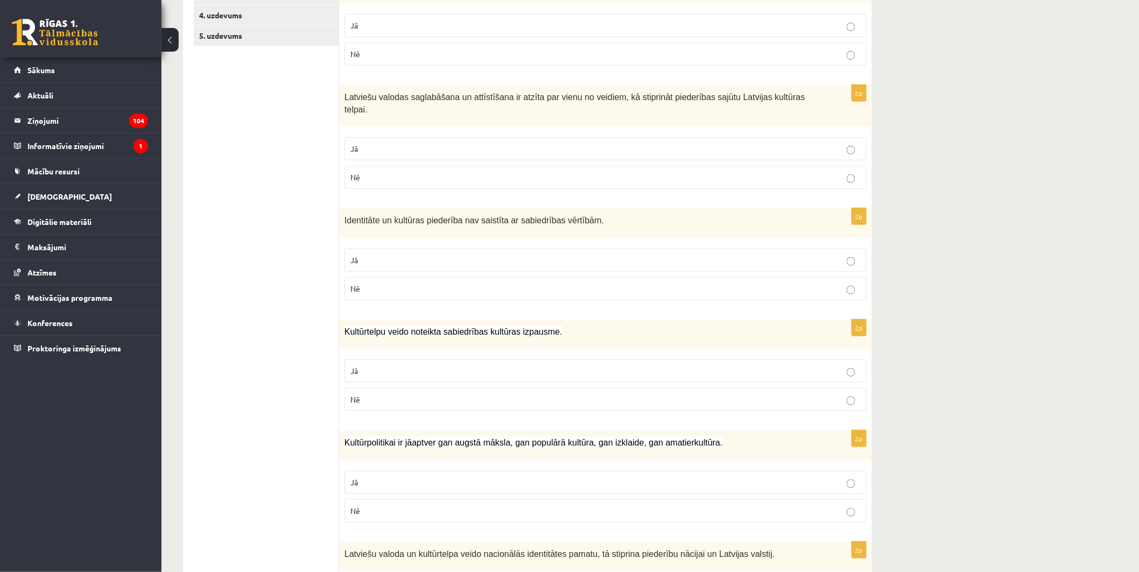
click at [429, 477] on p "Jā" at bounding box center [605, 482] width 510 height 11
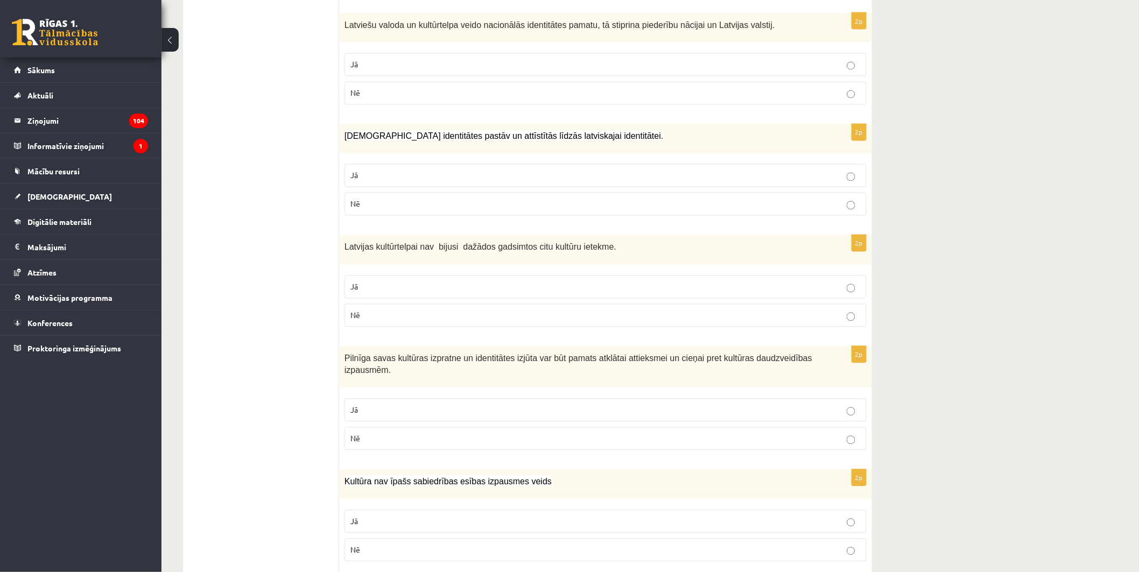
scroll to position [792, 0]
click at [752, 61] on p "Jā" at bounding box center [605, 66] width 510 height 11
click at [653, 172] on p "Jā" at bounding box center [605, 177] width 510 height 11
click at [640, 312] on label "Nē" at bounding box center [605, 317] width 522 height 23
click at [637, 406] on p "Jā" at bounding box center [605, 411] width 510 height 11
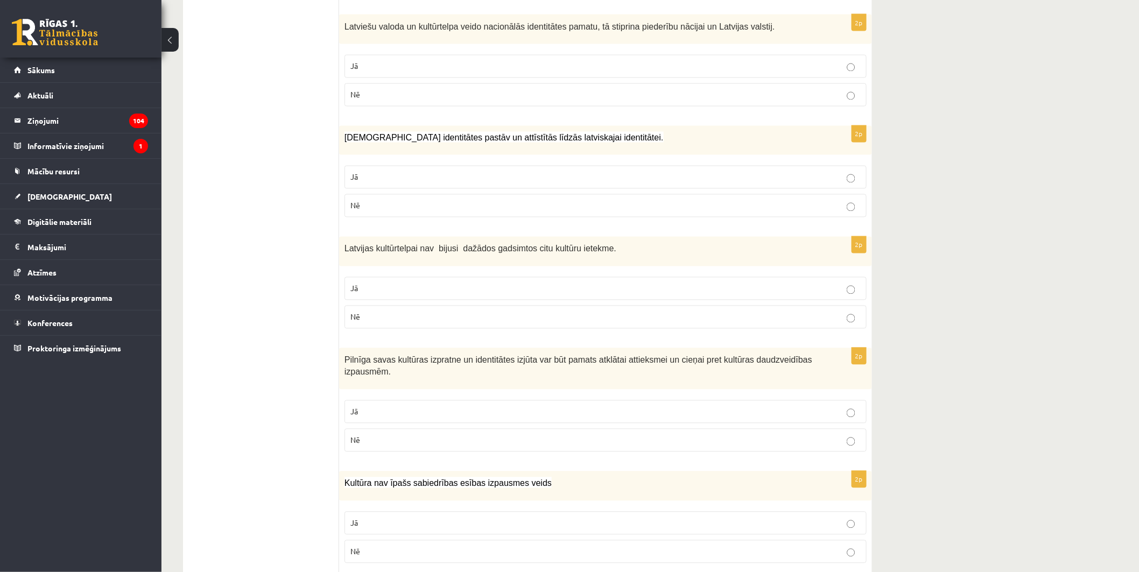
click at [626, 546] on p "Nē" at bounding box center [605, 551] width 510 height 11
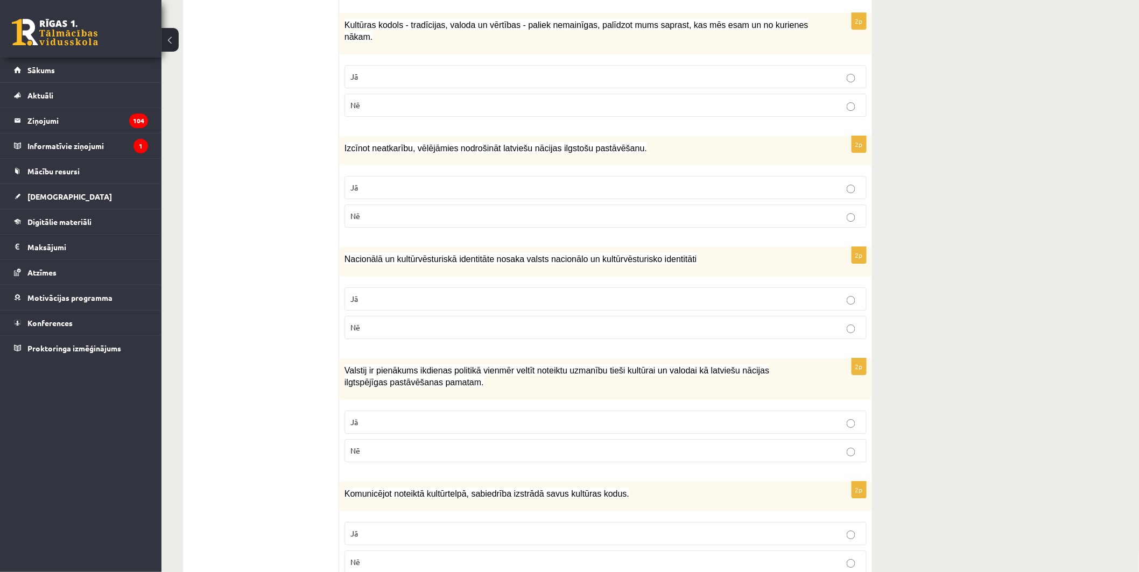
scroll to position [1360, 0]
click at [593, 73] on p "Jā" at bounding box center [605, 78] width 510 height 11
click at [547, 178] on label "Jā" at bounding box center [605, 189] width 522 height 23
click at [578, 295] on p "Jā" at bounding box center [605, 300] width 510 height 11
click at [553, 419] on p "Jā" at bounding box center [605, 424] width 510 height 11
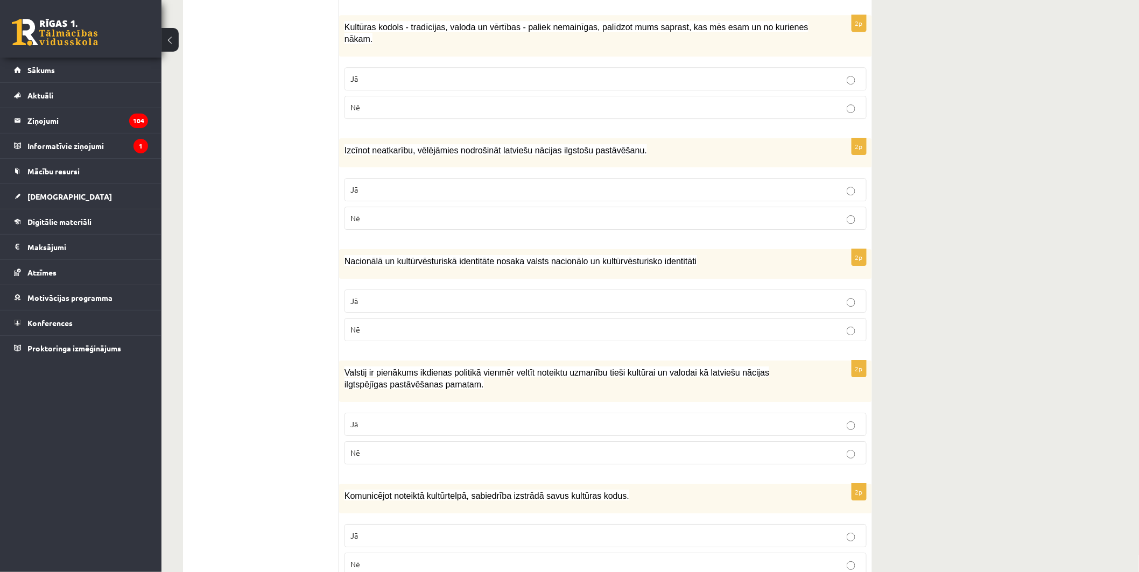
click at [594, 530] on p "Jā" at bounding box center [605, 535] width 510 height 11
click at [549, 96] on label "Nē" at bounding box center [605, 107] width 522 height 23
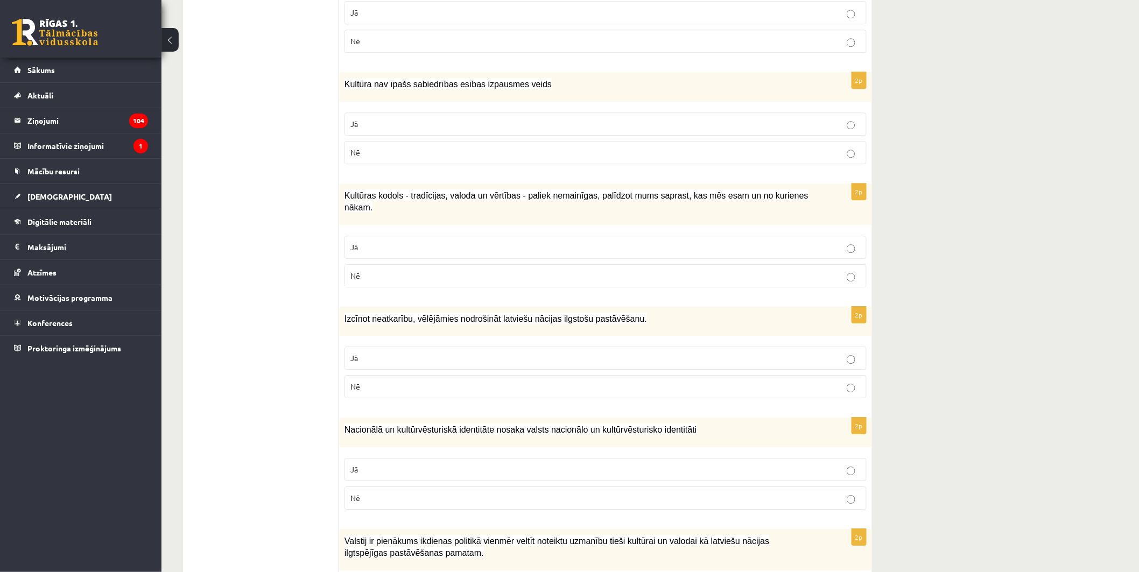
scroll to position [1181, 0]
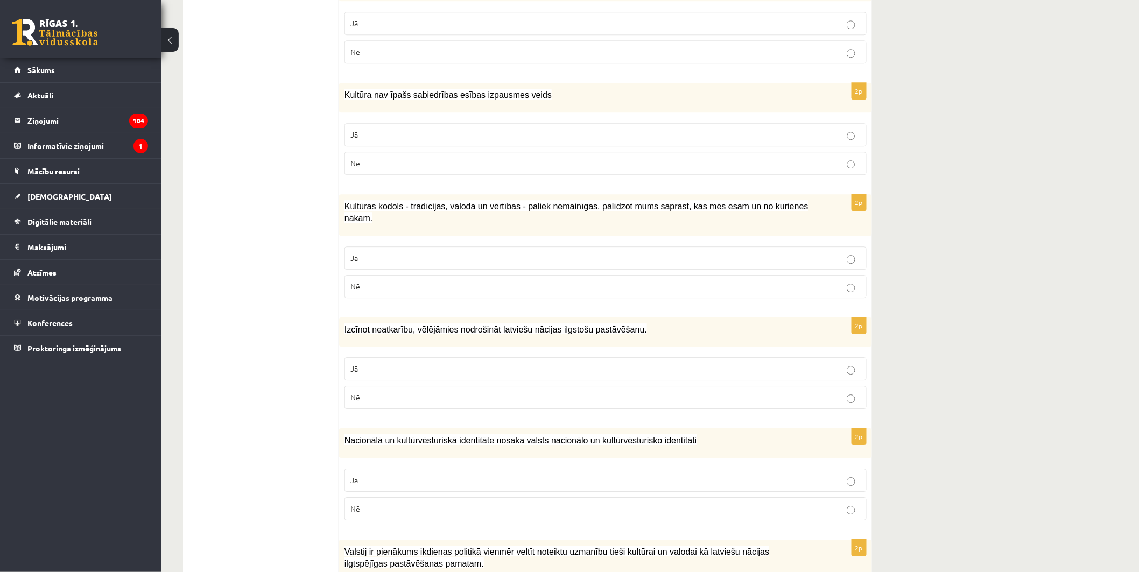
click at [609, 246] on label "Jā" at bounding box center [605, 257] width 522 height 23
click at [651, 281] on p "Nē" at bounding box center [605, 286] width 510 height 11
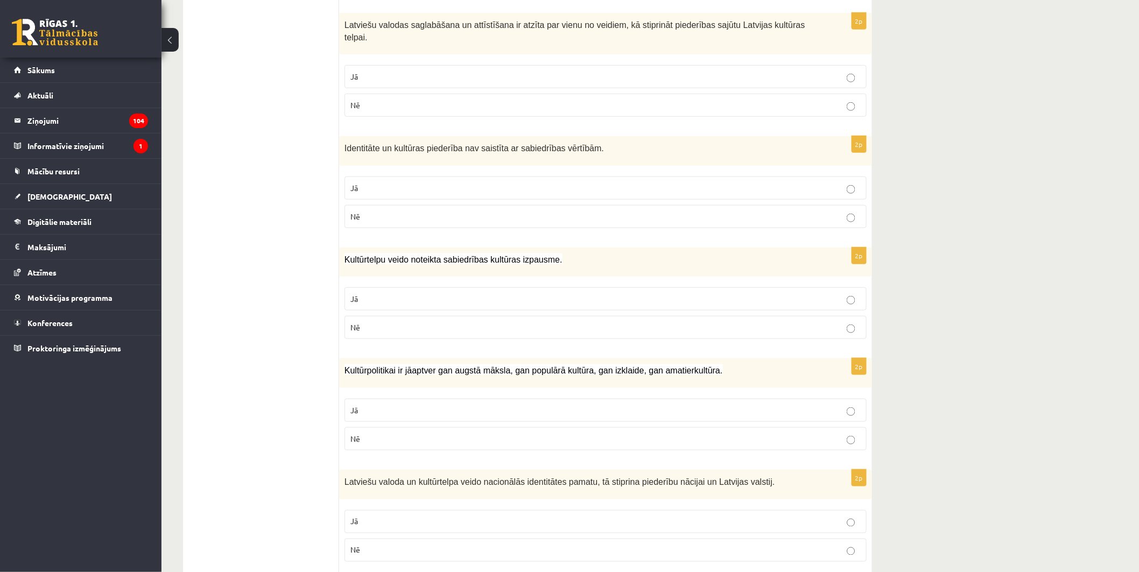
scroll to position [186, 0]
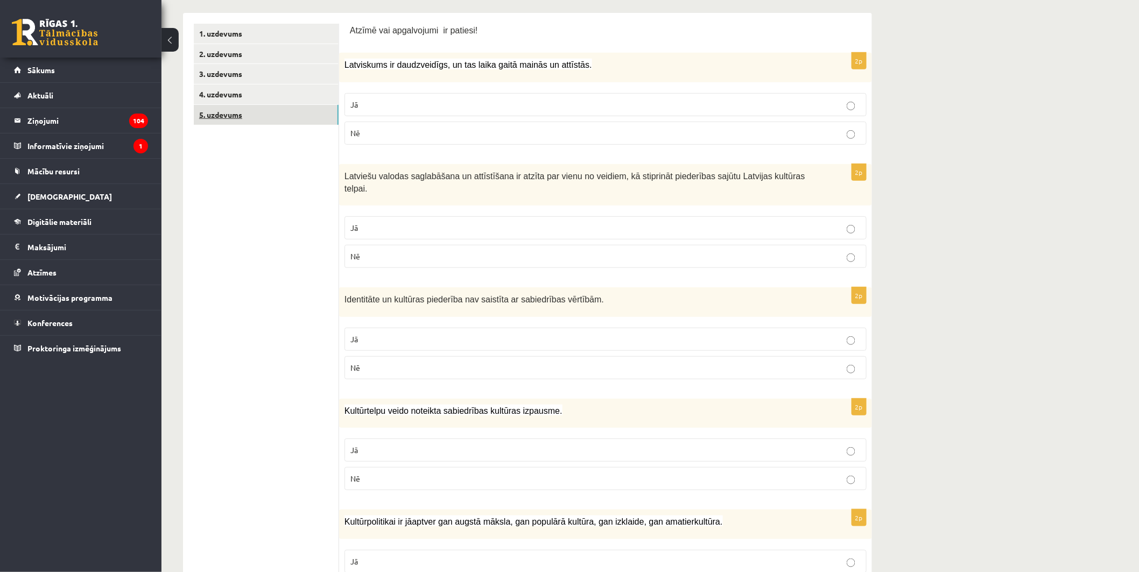
click at [229, 118] on link "5. uzdevums" at bounding box center [266, 115] width 145 height 20
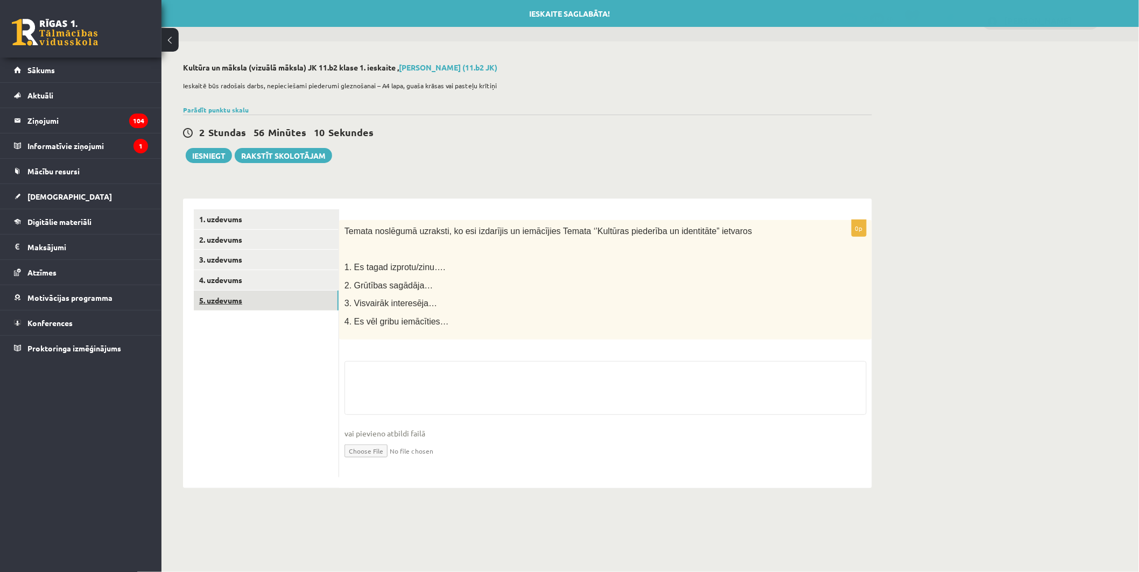
scroll to position [0, 0]
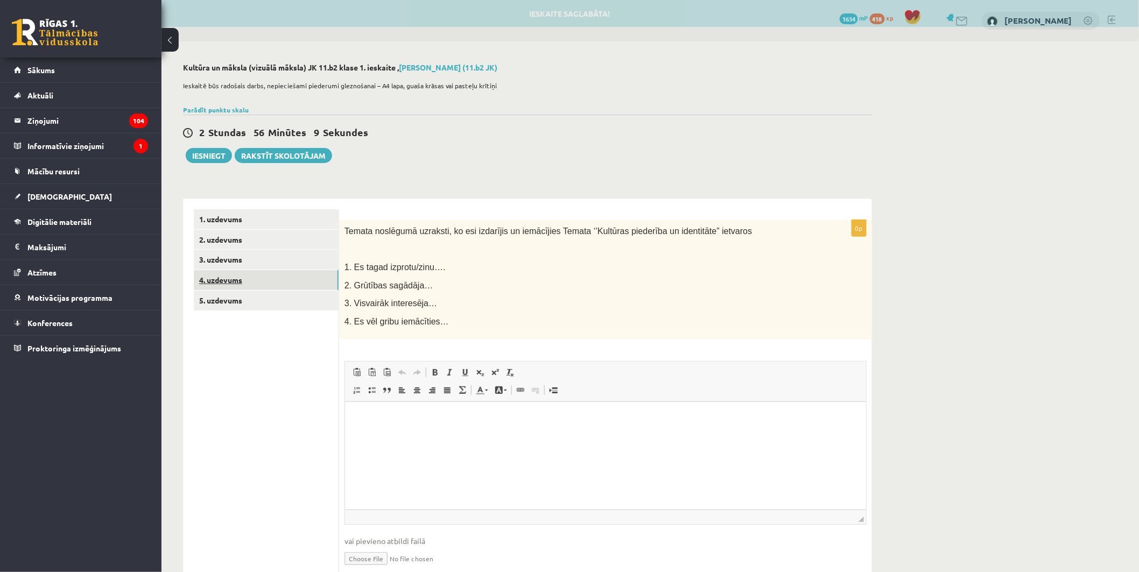
click at [224, 281] on link "4. uzdevums" at bounding box center [266, 280] width 145 height 20
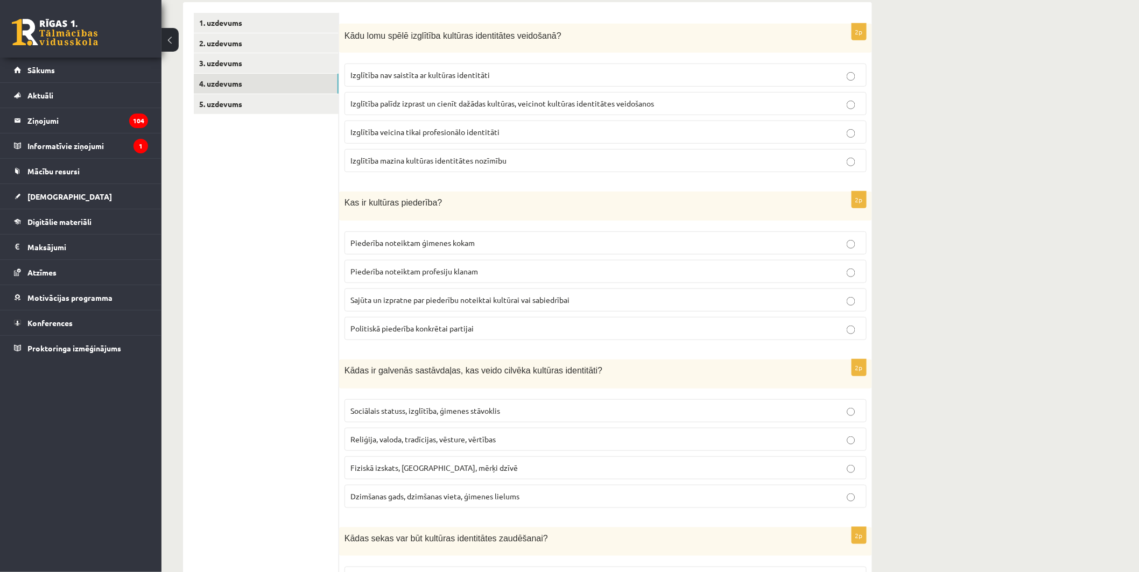
scroll to position [192, 0]
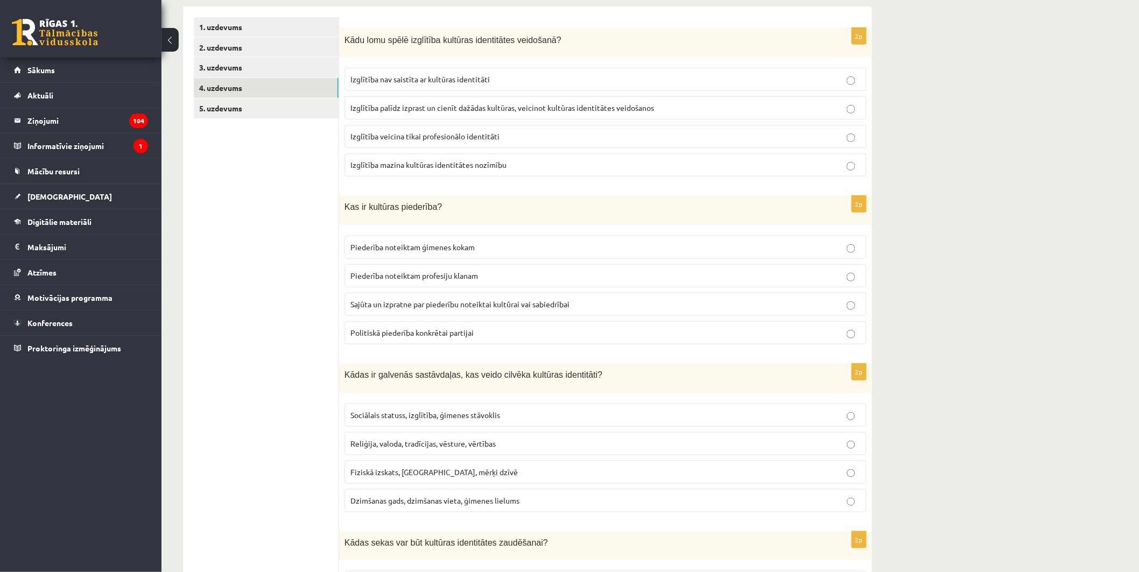
click at [717, 115] on label "Izglītība palīdz izprast un cienīt dažādas kultūras, veicinot kultūras identitā…" at bounding box center [605, 107] width 522 height 23
click at [616, 308] on p "Sajūta un izpratne par piederību noteiktai kultūrai vai sabiedrībai" at bounding box center [605, 304] width 510 height 11
click at [542, 445] on p "Reliģija, valoda, tradīcijas, vēsture, vērtības" at bounding box center [605, 443] width 510 height 11
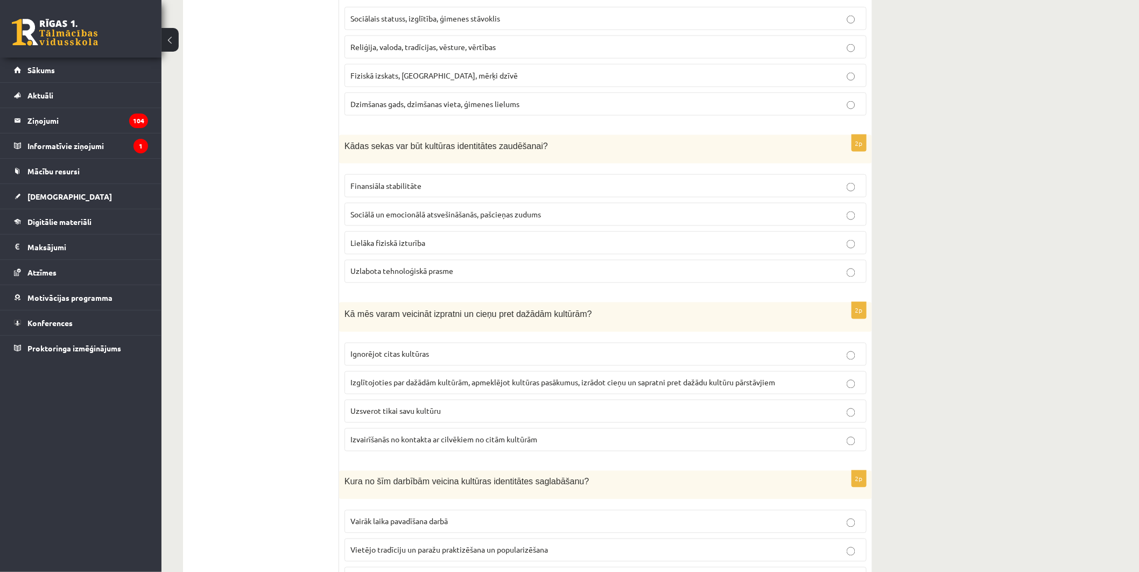
scroll to position [598, 0]
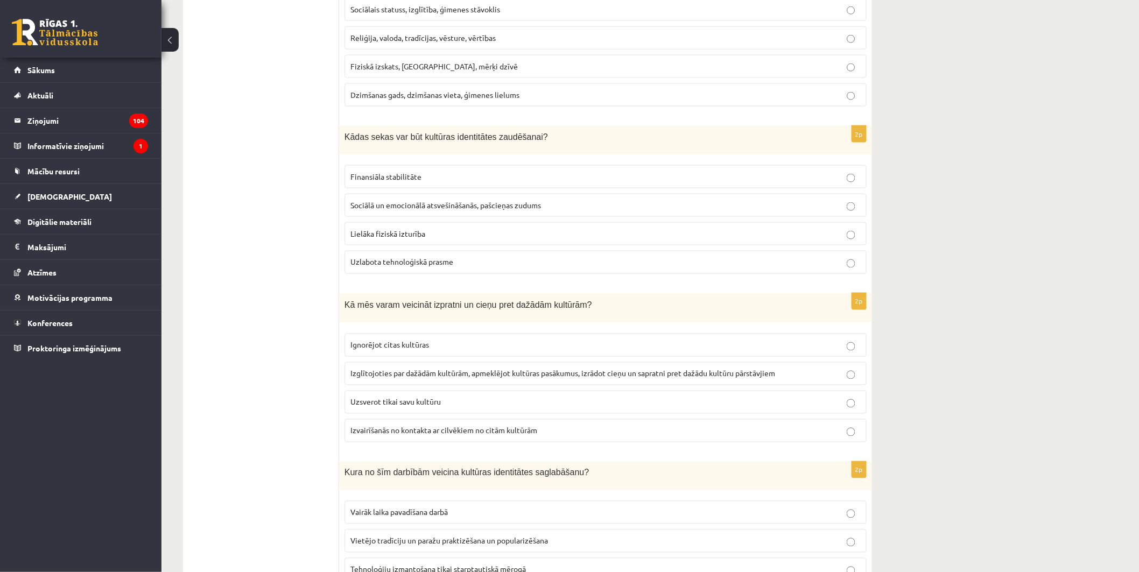
click at [648, 377] on span "Izglītojoties par dažādām kultūrām, apmeklējot kultūras pasākumus, izrādot cieņ…" at bounding box center [562, 374] width 425 height 10
click at [515, 209] on span "Sociālā un emocionālā atsvešināšanās, pašcieņas zudums" at bounding box center [445, 205] width 191 height 10
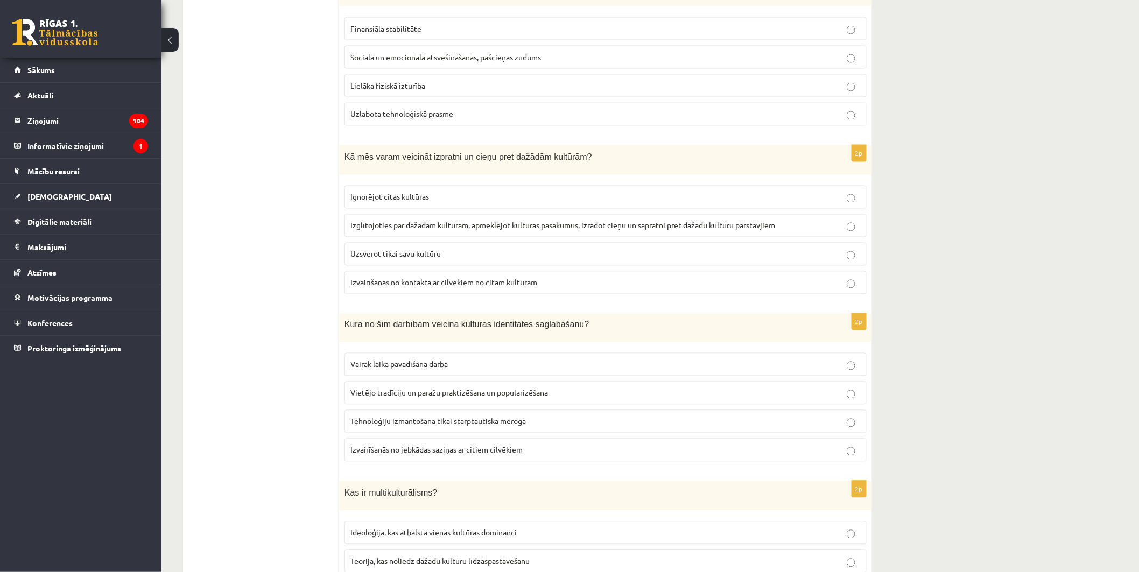
scroll to position [777, 0]
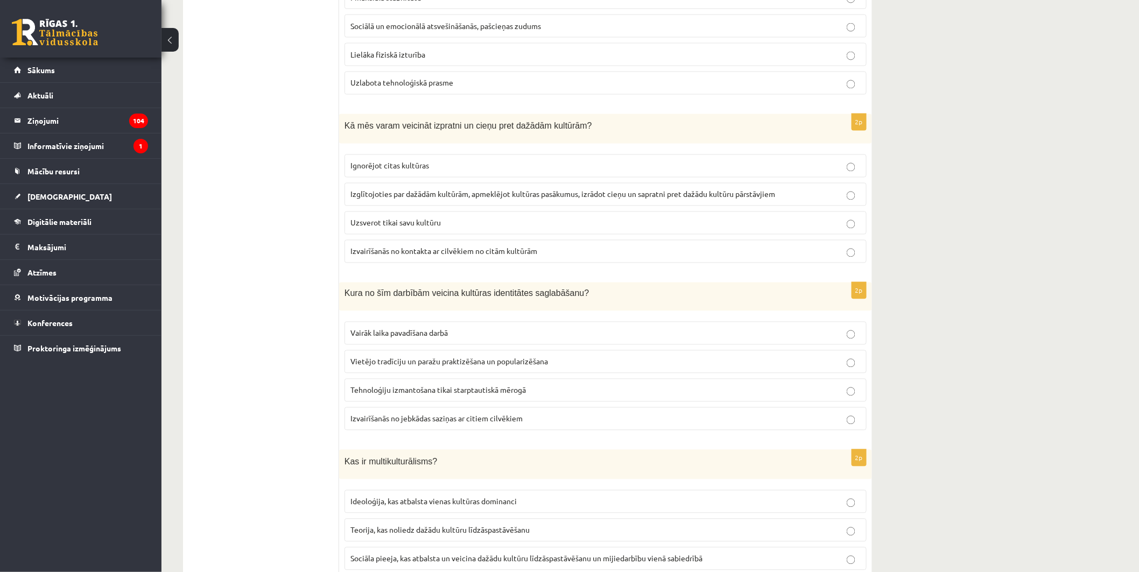
click at [490, 363] on span "Vietējo tradīciju un paražu praktizēšana un popularizēšana" at bounding box center [449, 362] width 198 height 10
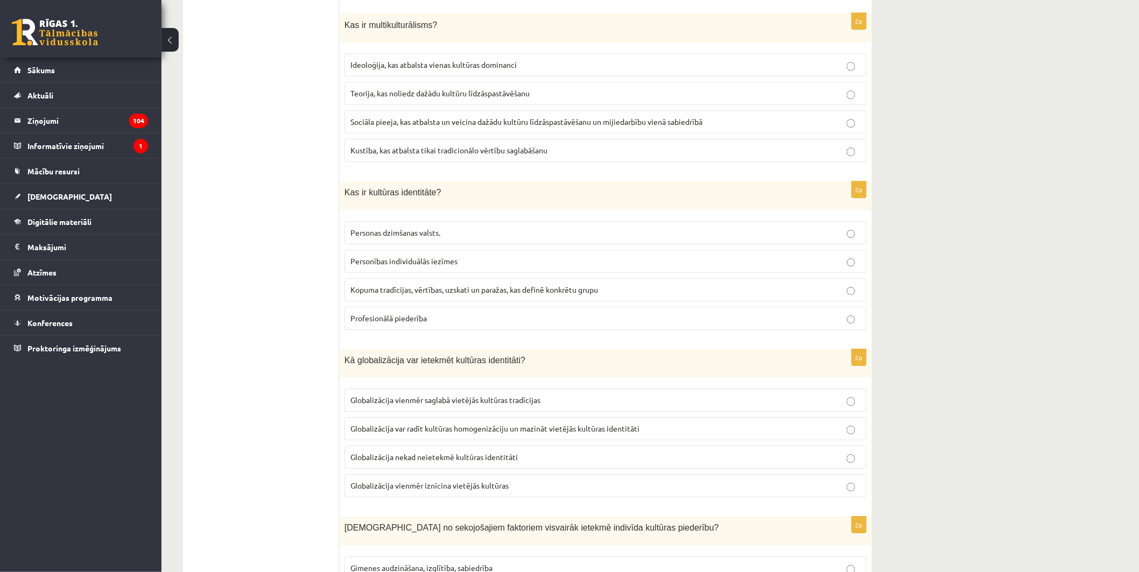
scroll to position [1204, 0]
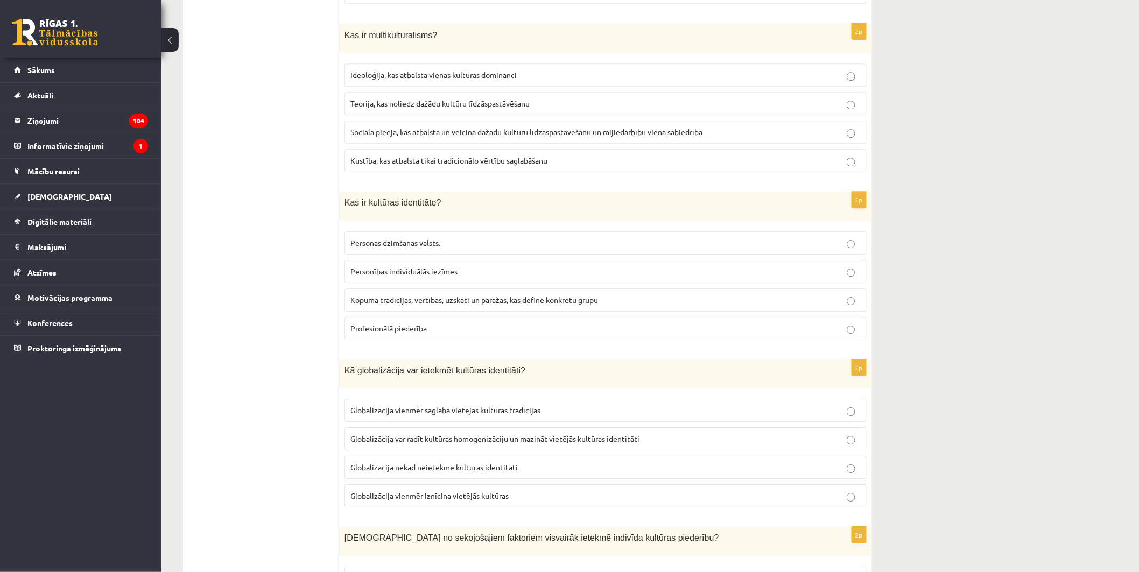
click at [565, 141] on label "Sociāla pieeja, kas atbalsta un veicina dažādu kultūru līdzāspastāvēšanu un mij…" at bounding box center [605, 132] width 522 height 23
click at [544, 309] on label "Kopuma tradīcijas, vērtības, uzskati un paražas, kas definē konkrētu grupu" at bounding box center [605, 299] width 522 height 23
click at [516, 443] on span "Globalizācija var radīt kultūras homogenizāciju un mazināt vietējās kultūras id…" at bounding box center [494, 439] width 289 height 10
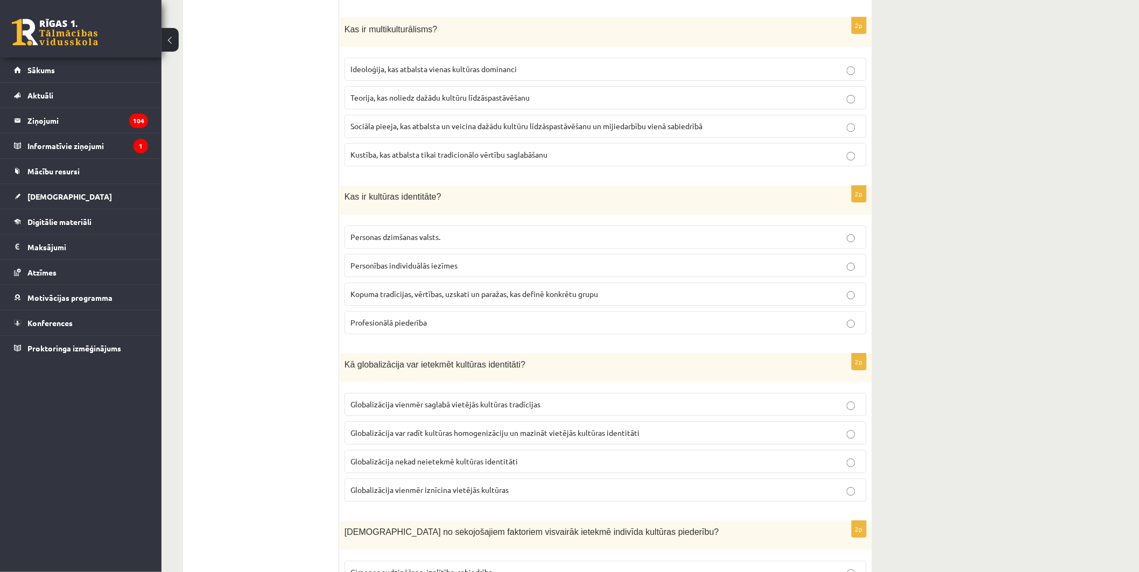
scroll to position [1353, 0]
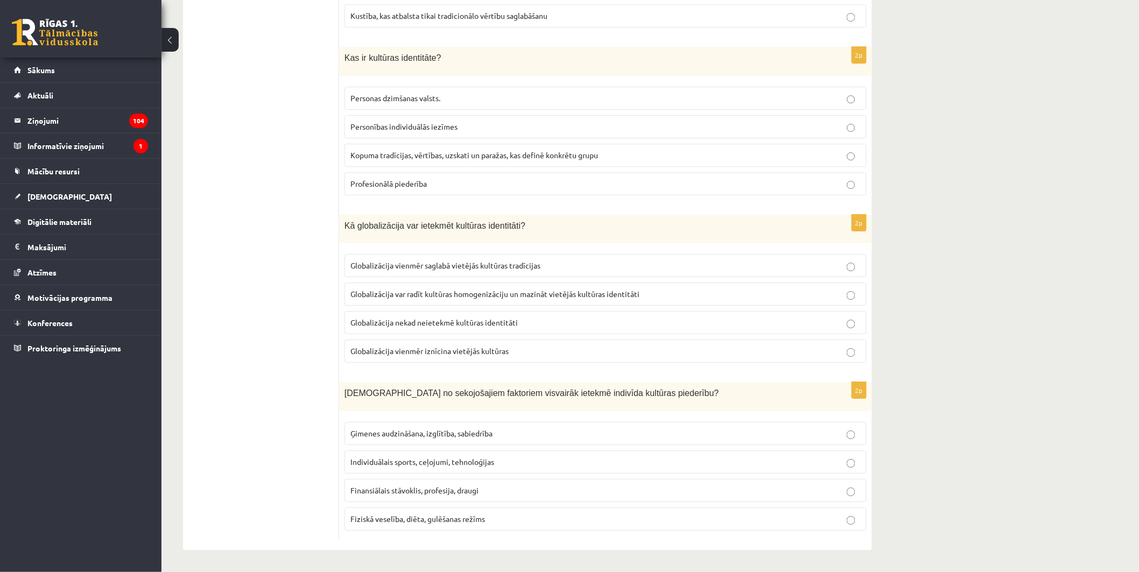
click at [617, 434] on p "Ģimenes audzināšana, izglītība, sabiedrība" at bounding box center [605, 433] width 510 height 11
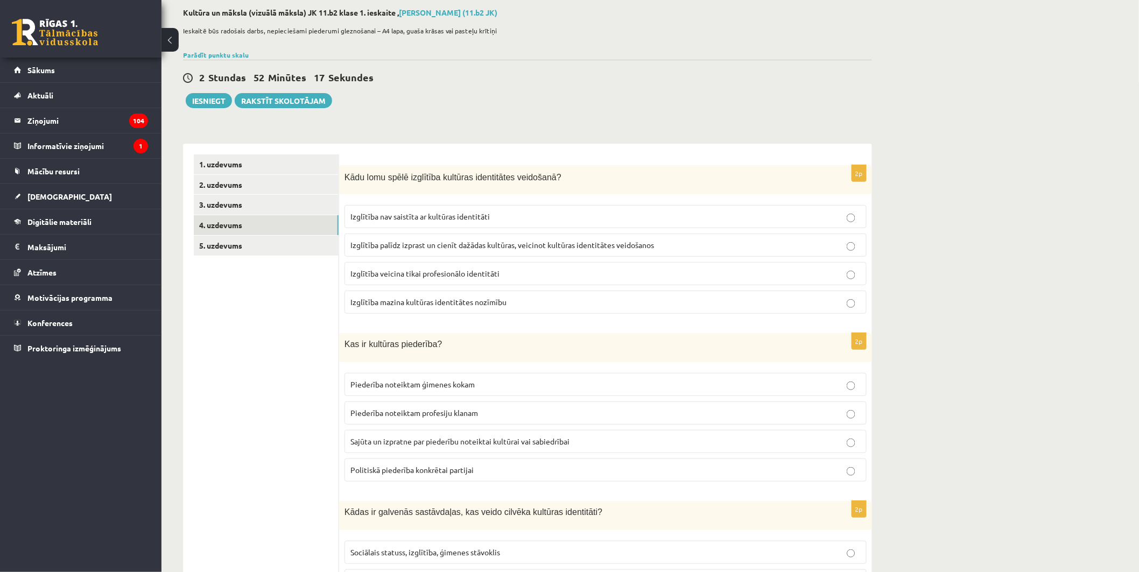
scroll to position [0, 0]
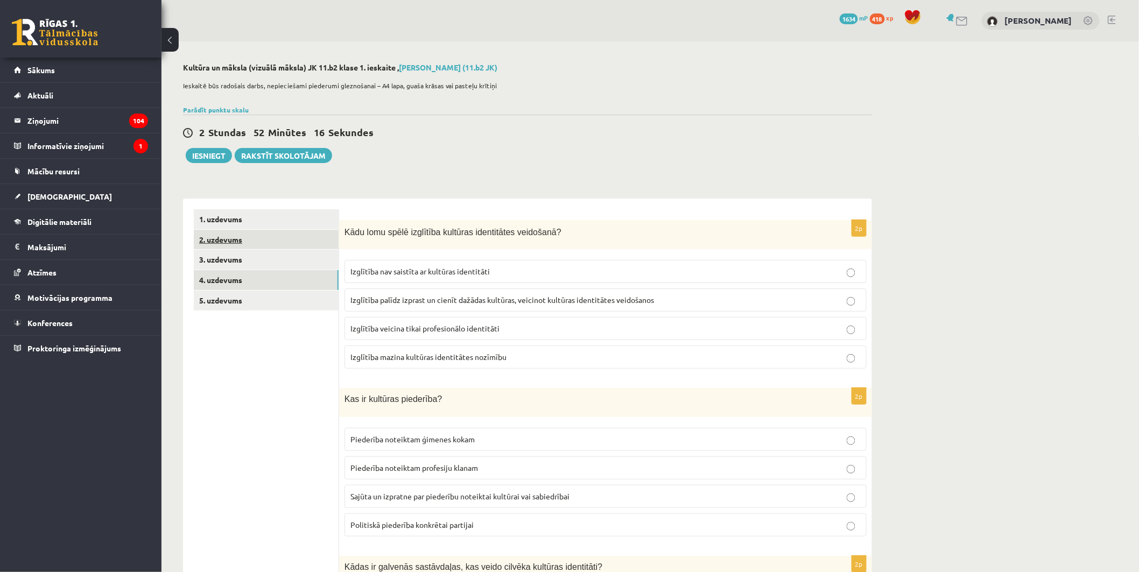
click at [235, 242] on link "2. uzdevums" at bounding box center [266, 240] width 145 height 20
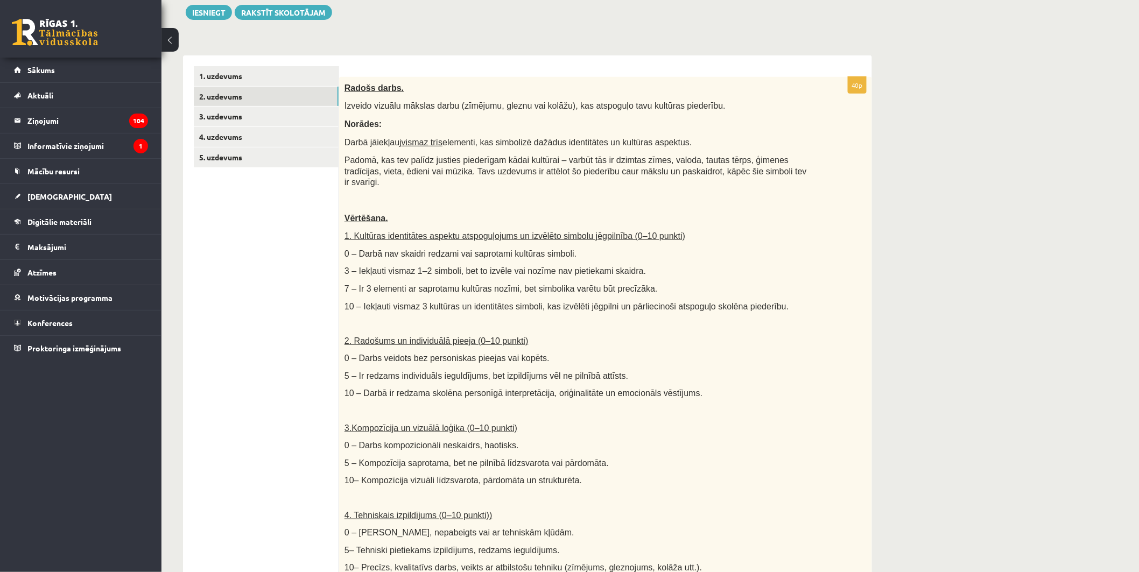
scroll to position [119, 0]
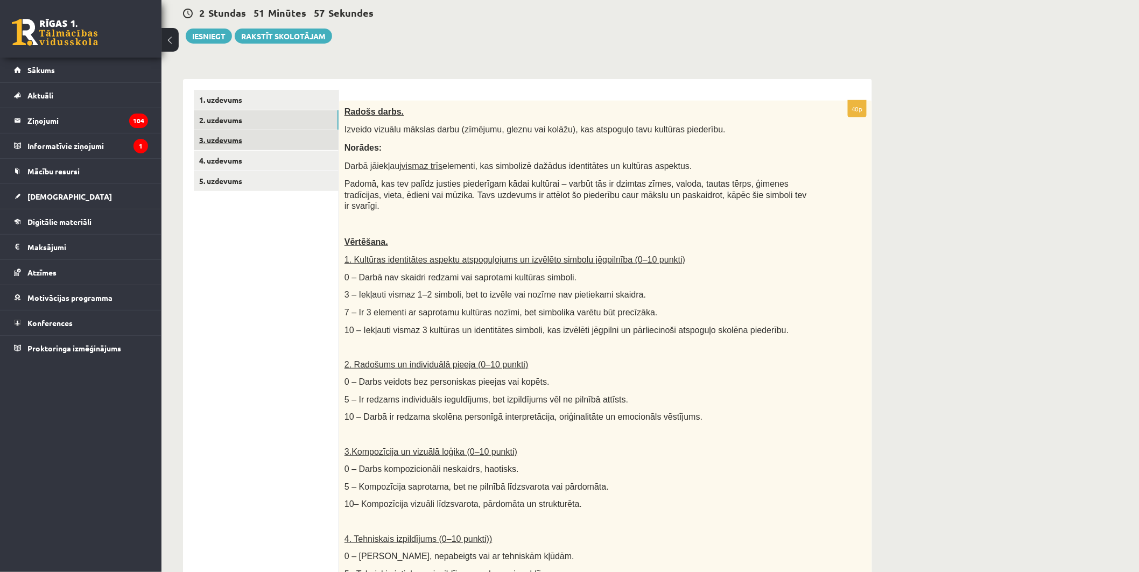
click at [217, 141] on link "3. uzdevums" at bounding box center [266, 140] width 145 height 20
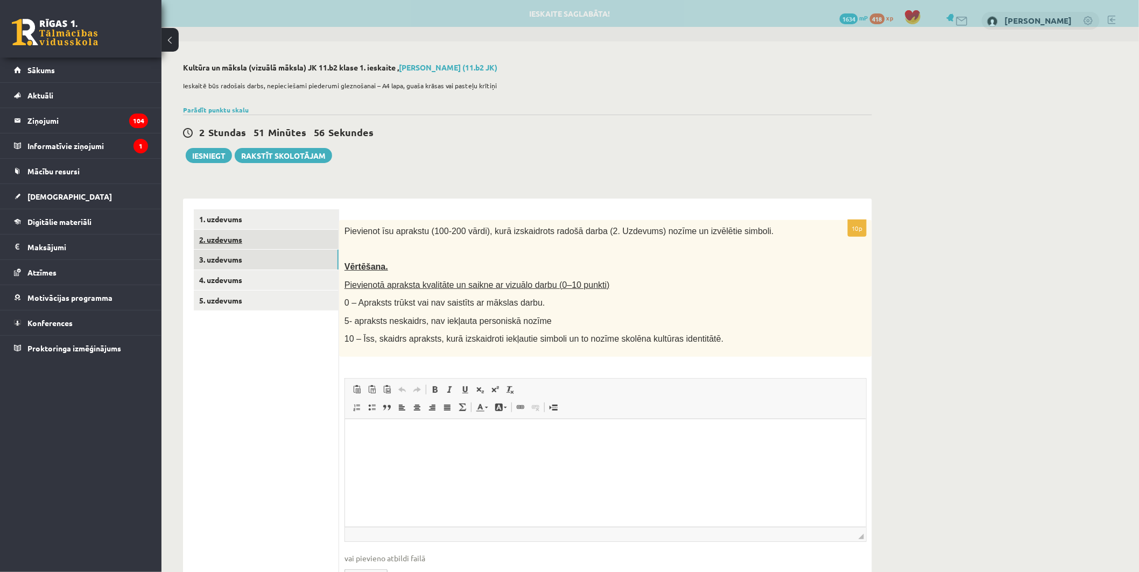
scroll to position [0, 0]
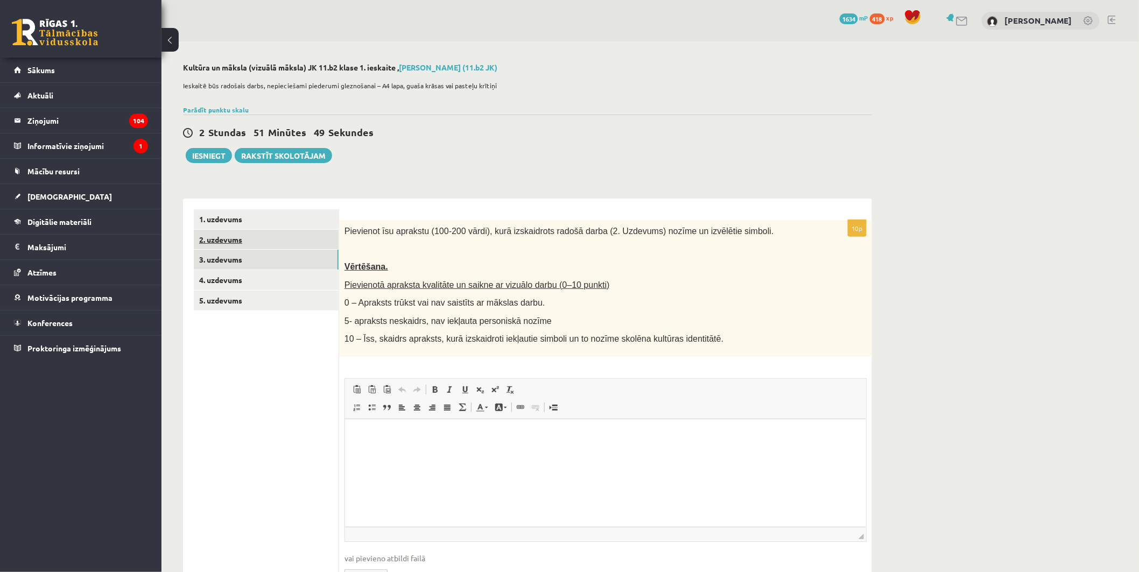
click at [246, 246] on link "2. uzdevums" at bounding box center [266, 240] width 145 height 20
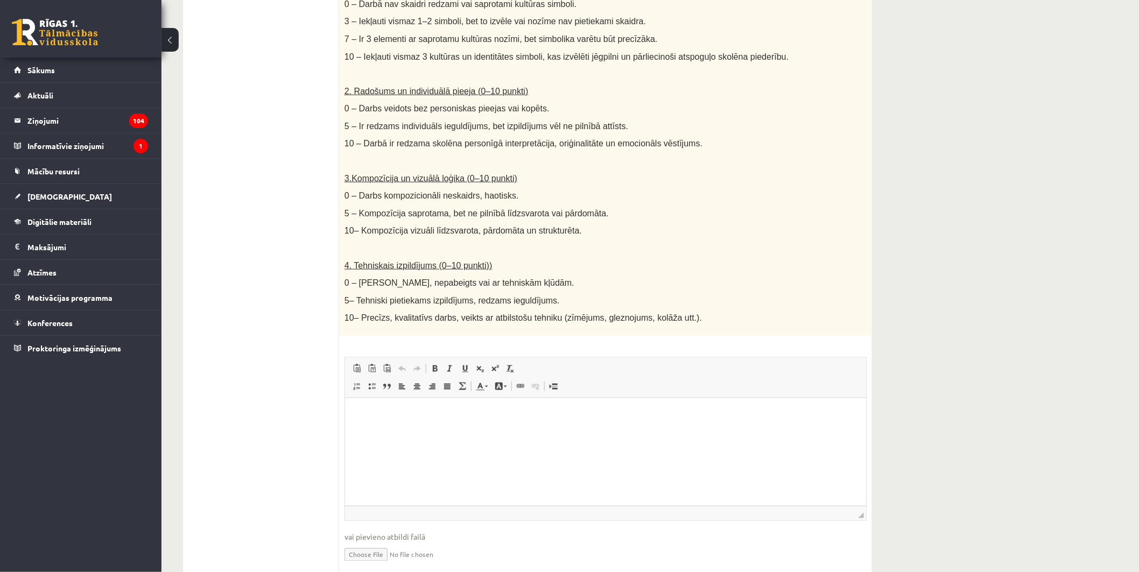
scroll to position [424, 0]
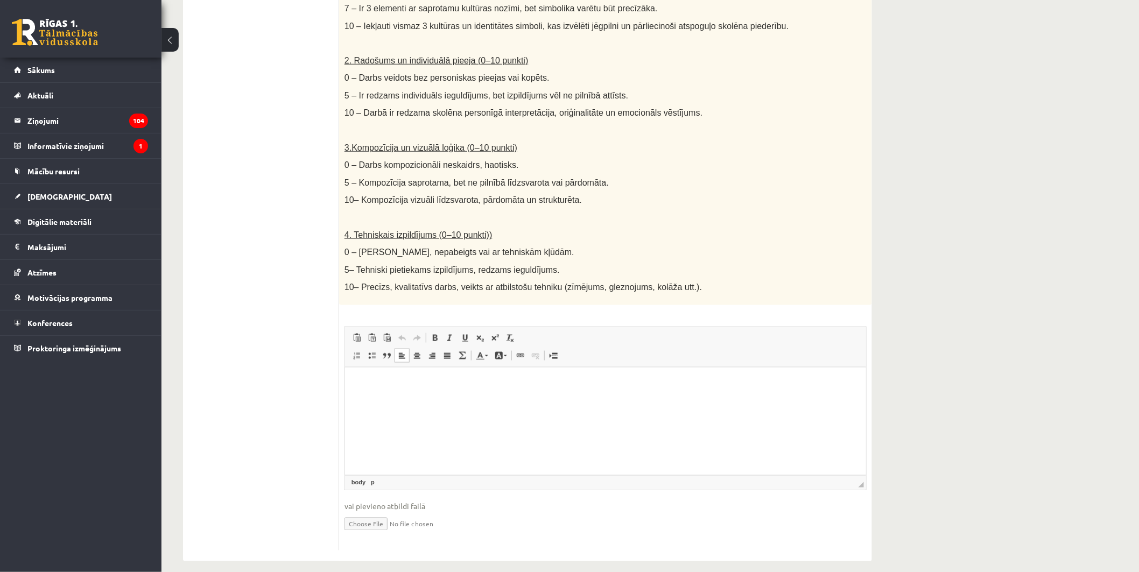
click at [403, 400] on html at bounding box center [604, 383] width 521 height 33
drag, startPoint x: 1073, startPoint y: 223, endPoint x: 1066, endPoint y: 225, distance: 7.2
click at [1073, 223] on div "**********" at bounding box center [649, 100] width 977 height 965
click at [371, 518] on input "file" at bounding box center [605, 523] width 522 height 22
type input "**********"
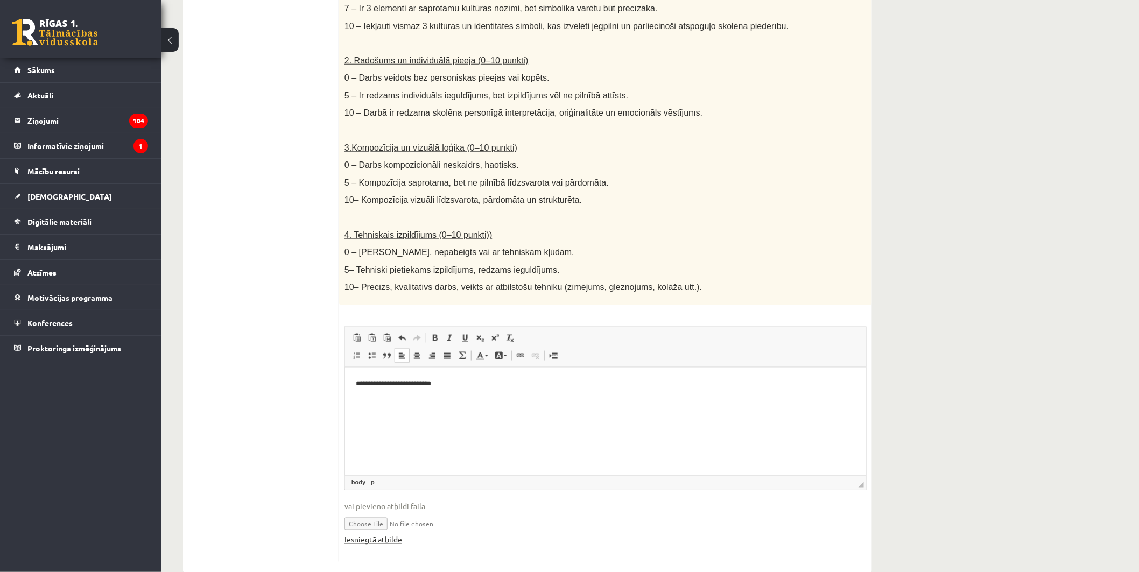
click at [375, 534] on link "Iesniegtā atbilde" at bounding box center [373, 539] width 58 height 11
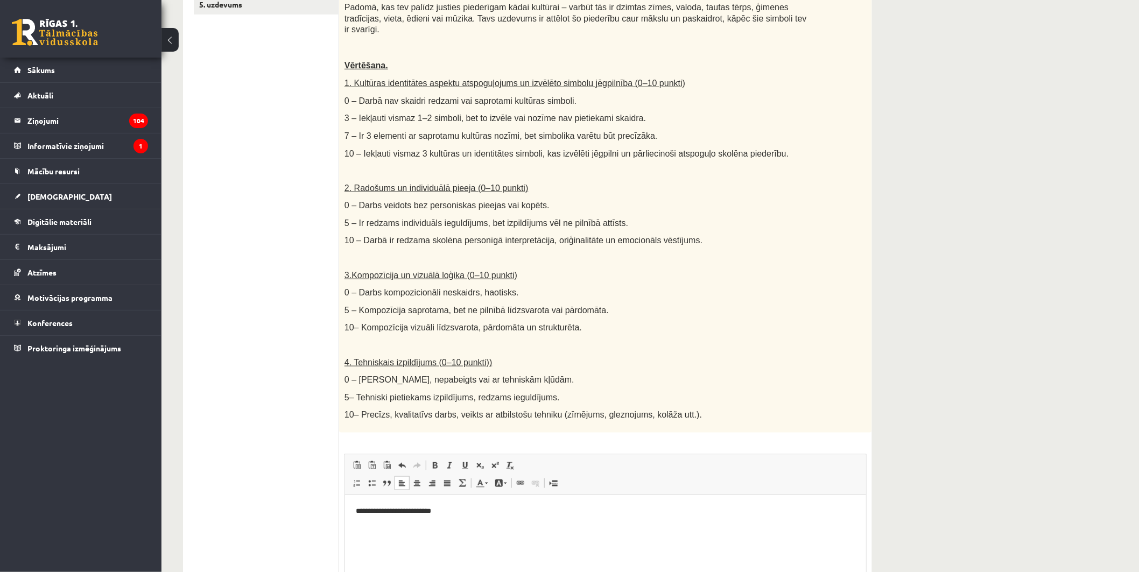
scroll to position [185, 0]
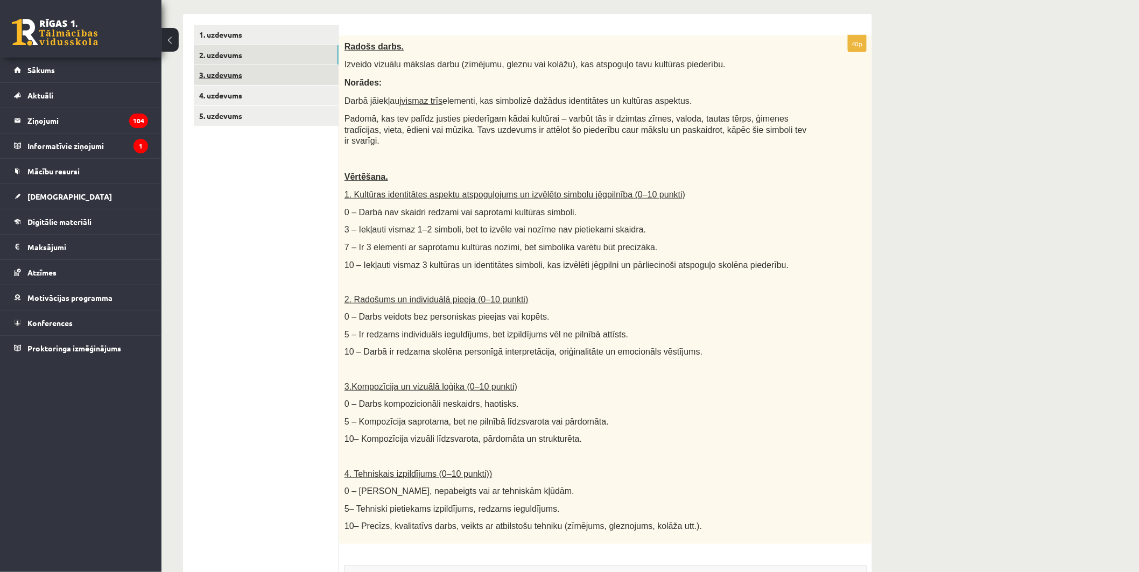
click at [231, 73] on link "3. uzdevums" at bounding box center [266, 75] width 145 height 20
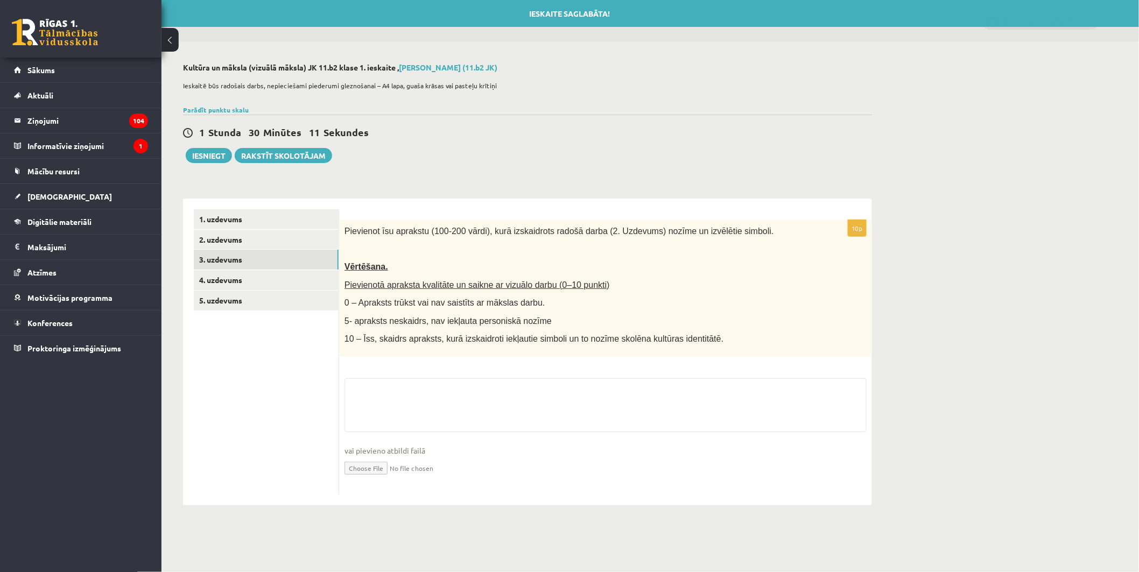
scroll to position [0, 0]
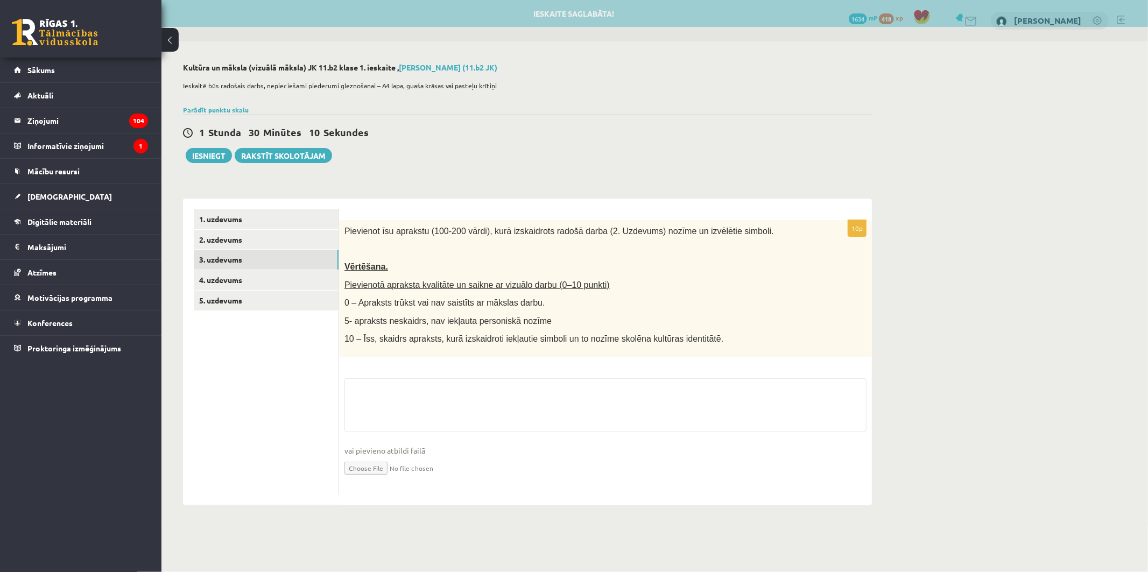
click at [477, 391] on fieldset "vai pievieno atbildi failā Iesniegtā atbilde" at bounding box center [605, 433] width 522 height 111
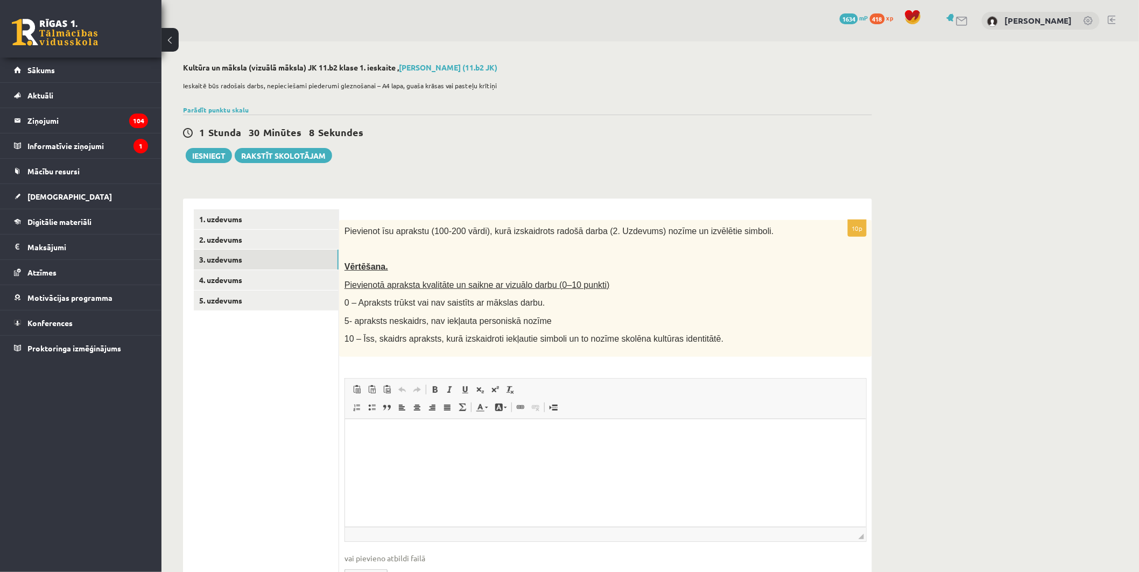
click at [574, 433] on p "Rich Text Editor, wiswyg-editor-user-answer-47433819600080" at bounding box center [604, 434] width 499 height 11
click at [539, 434] on p "**********" at bounding box center [604, 434] width 499 height 11
click at [827, 436] on p "**********" at bounding box center [604, 434] width 499 height 11
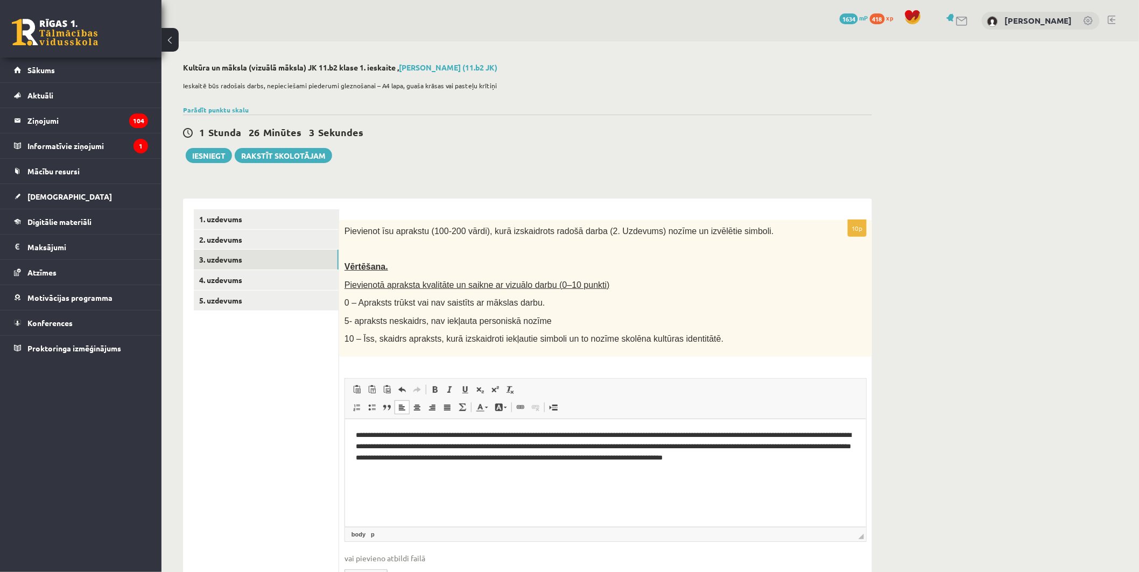
click at [605, 455] on p "**********" at bounding box center [604, 451] width 499 height 45
click at [606, 458] on p "**********" at bounding box center [604, 451] width 499 height 45
click at [474, 473] on p "**********" at bounding box center [604, 451] width 499 height 45
click at [568, 446] on p "**********" at bounding box center [604, 451] width 499 height 45
click at [486, 467] on p "**********" at bounding box center [604, 451] width 499 height 45
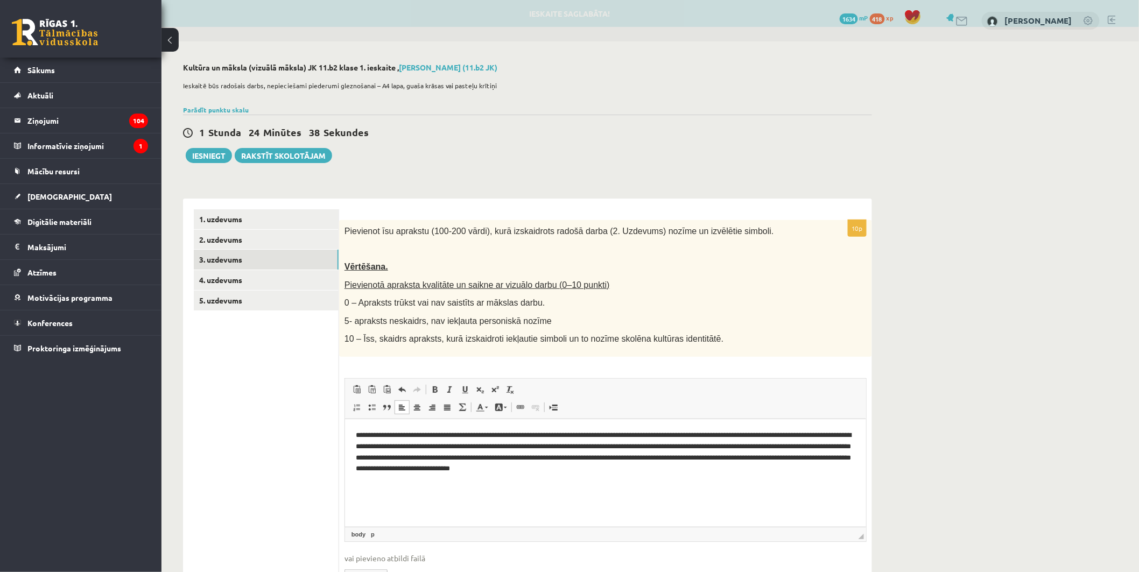
click at [721, 479] on html "**********" at bounding box center [604, 452] width 521 height 66
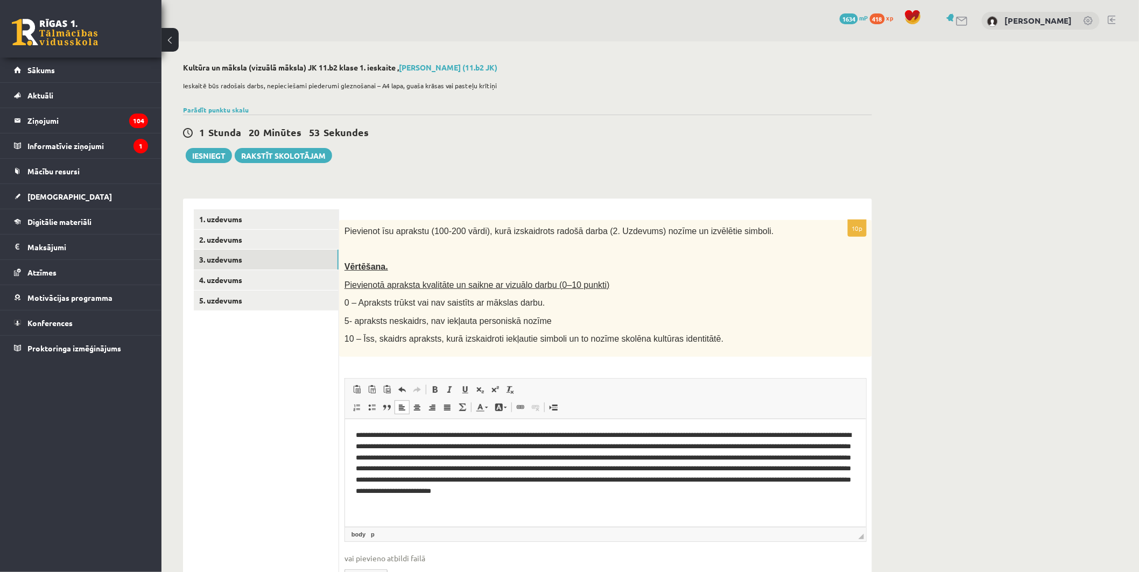
click at [739, 491] on p "**********" at bounding box center [604, 462] width 499 height 67
click at [743, 490] on p "**********" at bounding box center [604, 462] width 499 height 67
click at [852, 488] on p "**********" at bounding box center [604, 462] width 499 height 67
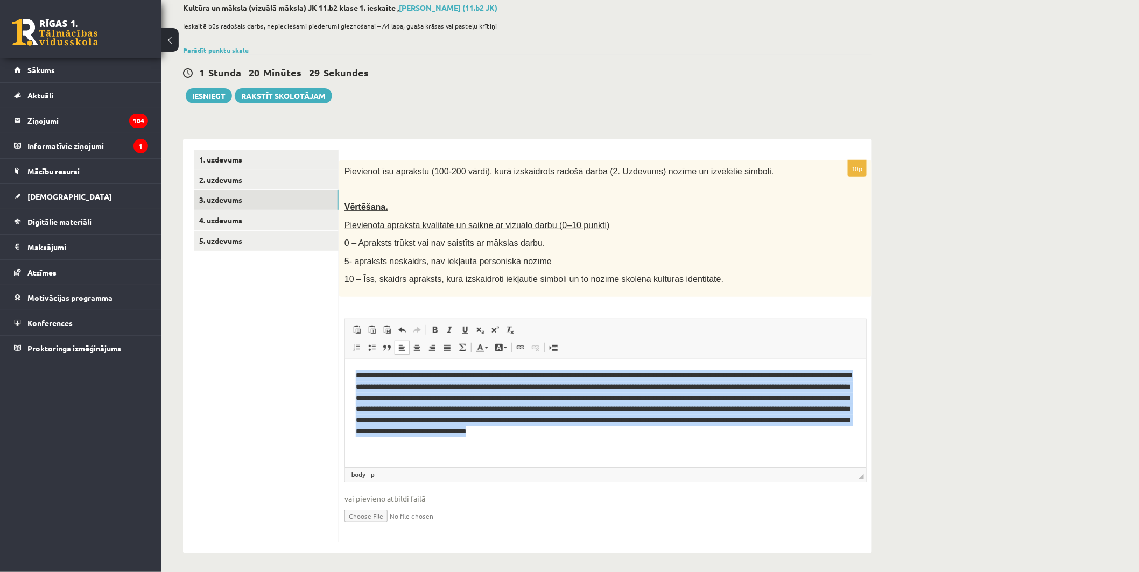
drag, startPoint x: 857, startPoint y: 433, endPoint x: 352, endPoint y: 379, distance: 507.6
click at [352, 379] on html "**********" at bounding box center [604, 403] width 521 height 89
copy p "**********"
click at [528, 448] on html "**********" at bounding box center [604, 403] width 521 height 89
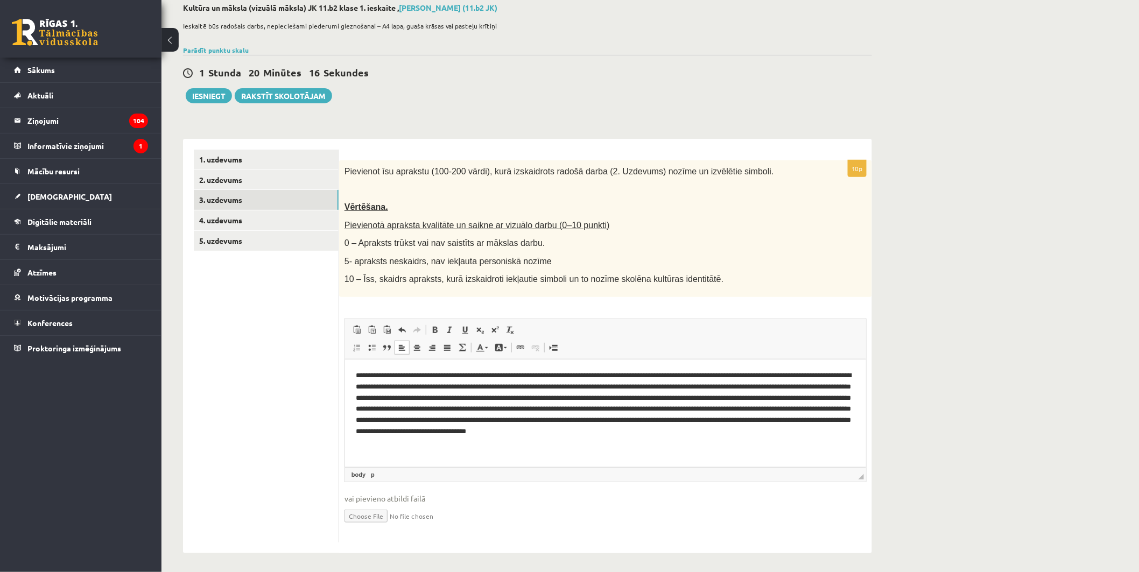
click at [578, 387] on p "**********" at bounding box center [604, 403] width 499 height 67
click at [599, 390] on p "**********" at bounding box center [604, 403] width 499 height 67
click at [410, 432] on p "**********" at bounding box center [604, 403] width 499 height 67
click at [552, 431] on p "**********" at bounding box center [604, 403] width 499 height 67
click at [823, 439] on html "**********" at bounding box center [604, 403] width 521 height 89
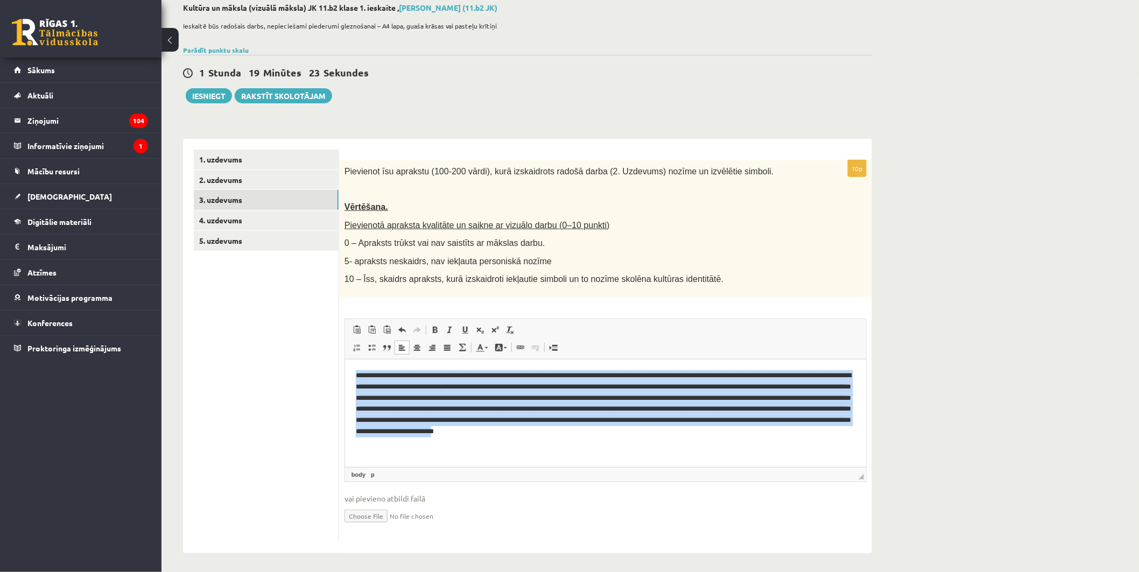
drag, startPoint x: 805, startPoint y: 431, endPoint x: 342, endPoint y: 355, distance: 469.0
click at [344, 359] on html "**********" at bounding box center [604, 403] width 521 height 89
copy p "**********"
click at [613, 448] on html "**********" at bounding box center [604, 403] width 521 height 89
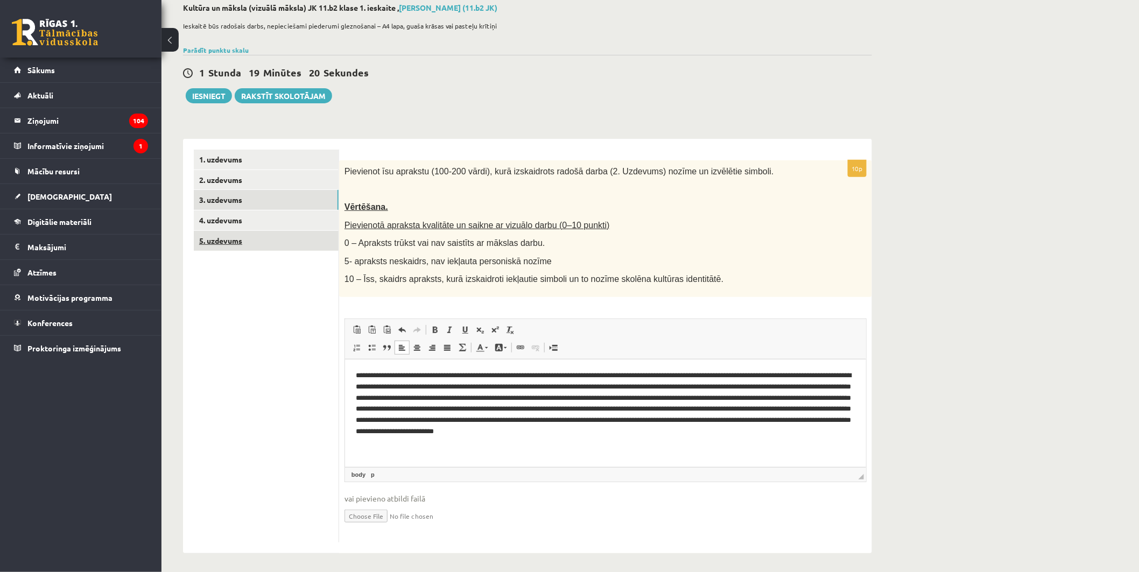
click at [225, 233] on link "5. uzdevums" at bounding box center [266, 241] width 145 height 20
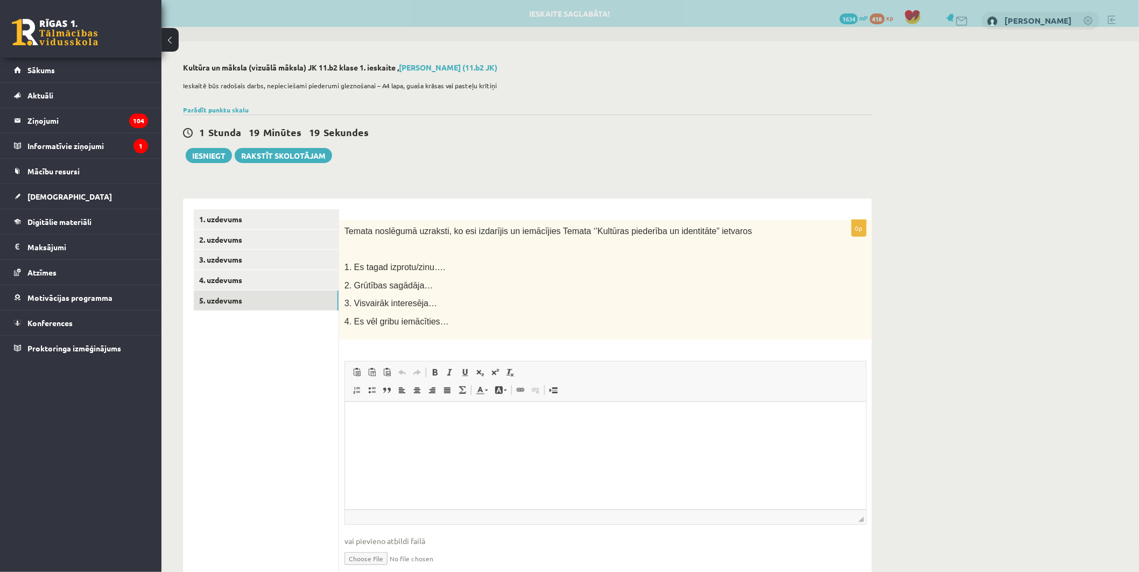
click at [412, 369] on link "Redo Keyboard shortcut Ctrl+Y" at bounding box center [417, 372] width 15 height 14
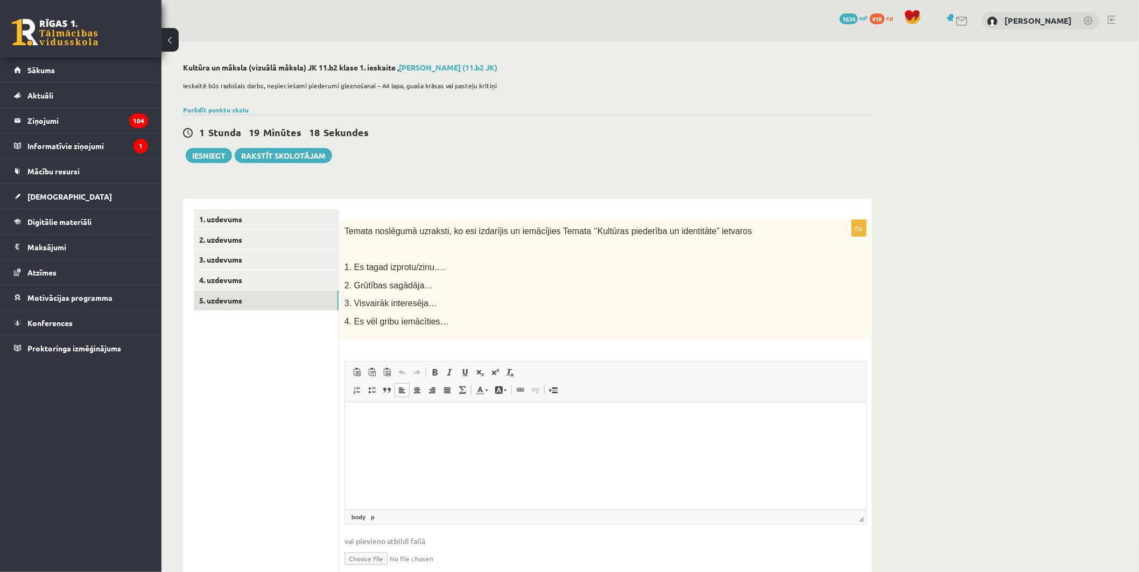
click at [401, 418] on p "Rich Text Editor, wiswyg-editor-user-answer-47433852406400" at bounding box center [604, 418] width 499 height 11
click at [520, 415] on p "**********" at bounding box center [604, 418] width 499 height 11
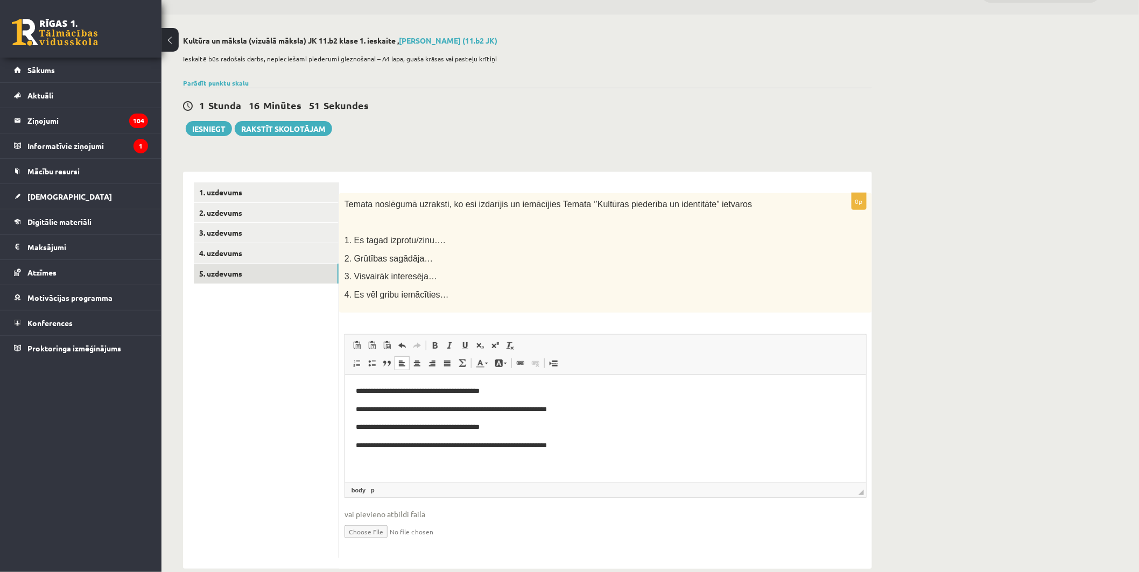
scroll to position [45, 0]
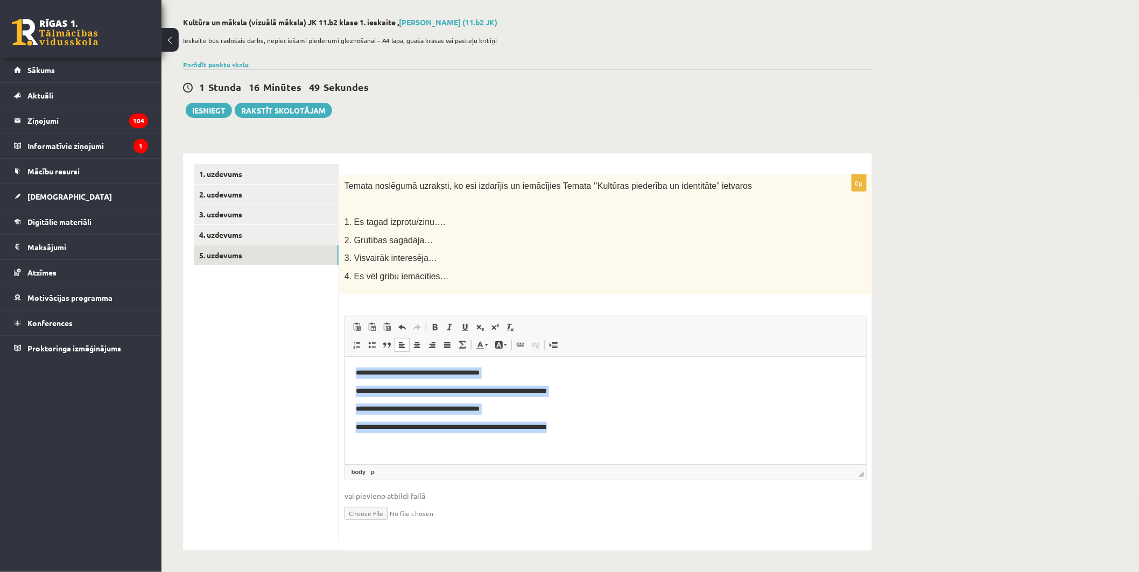
drag, startPoint x: 589, startPoint y: 429, endPoint x: 319, endPoint y: 372, distance: 276.1
click at [344, 372] on html "**********" at bounding box center [604, 400] width 521 height 87
copy body "**********"
click at [733, 429] on p "**********" at bounding box center [604, 427] width 499 height 11
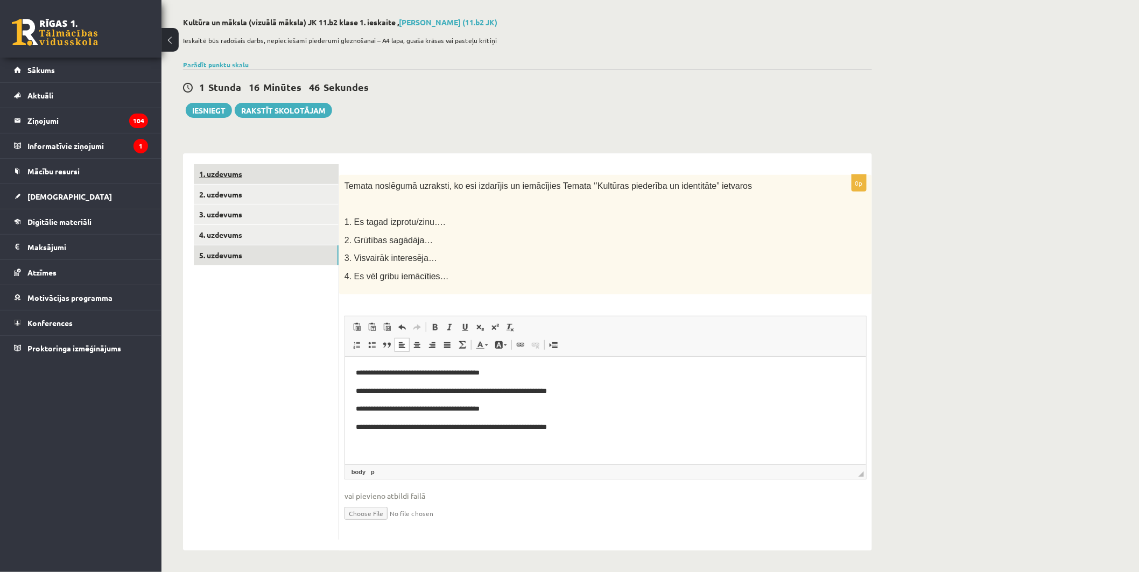
click at [227, 168] on link "1. uzdevums" at bounding box center [266, 174] width 145 height 20
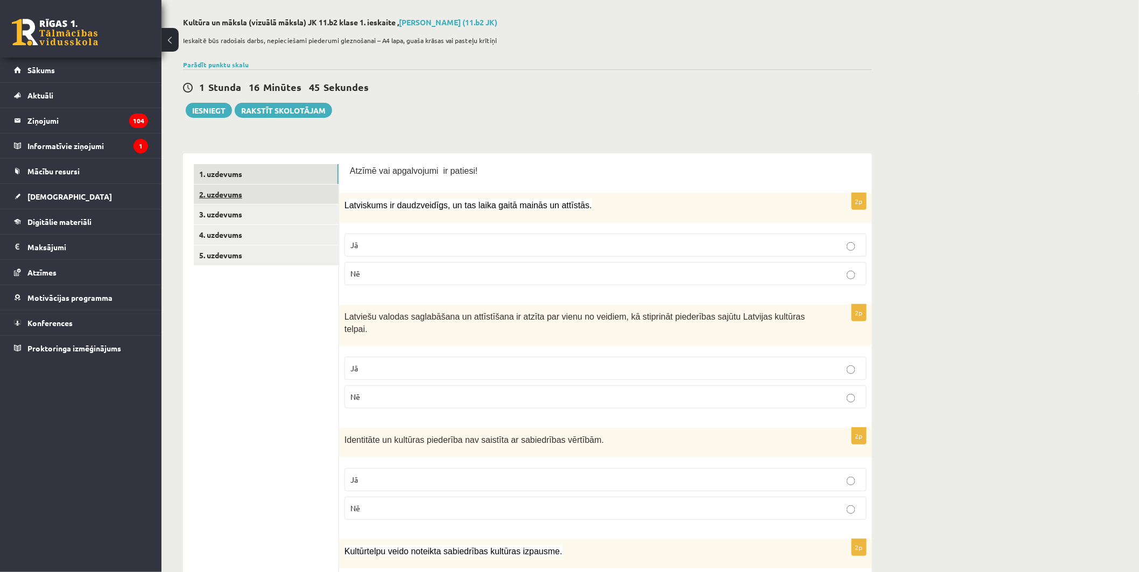
click at [238, 200] on link "2. uzdevums" at bounding box center [266, 195] width 145 height 20
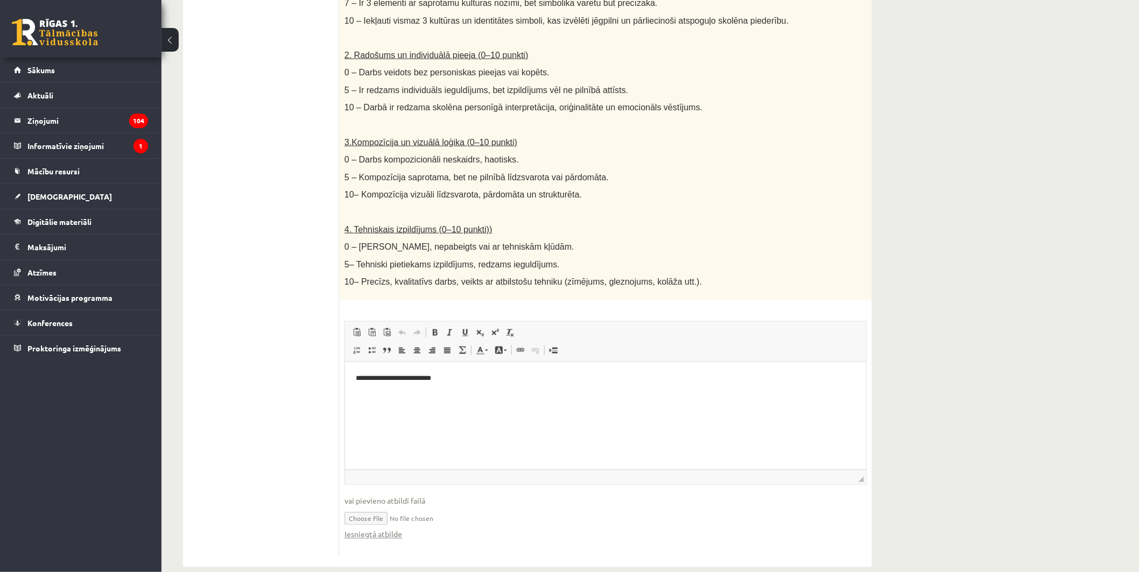
scroll to position [435, 0]
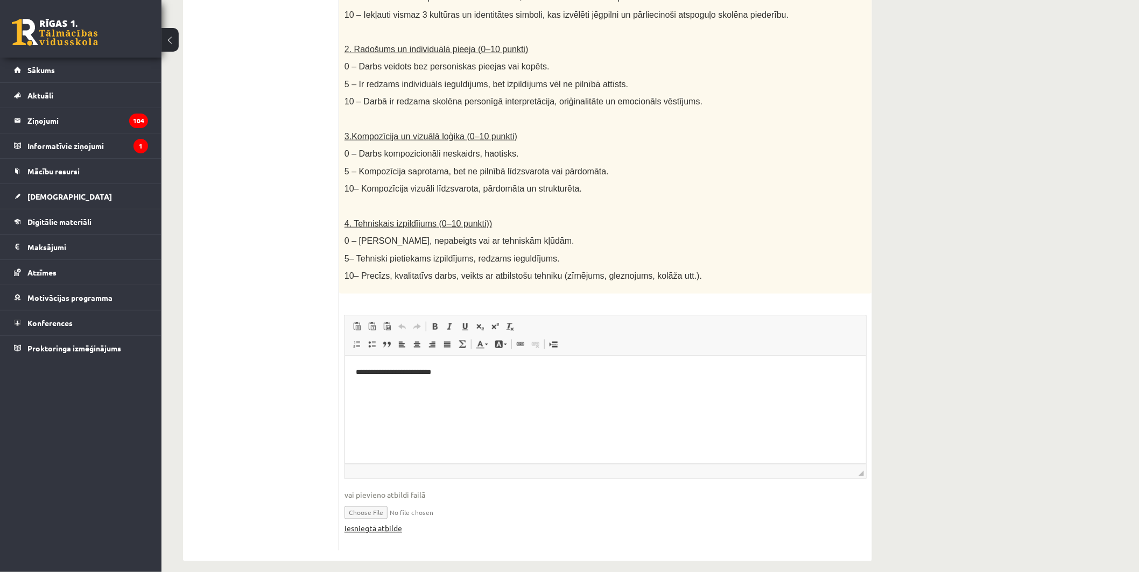
click at [389, 523] on link "Iesniegtā atbilde" at bounding box center [373, 528] width 58 height 11
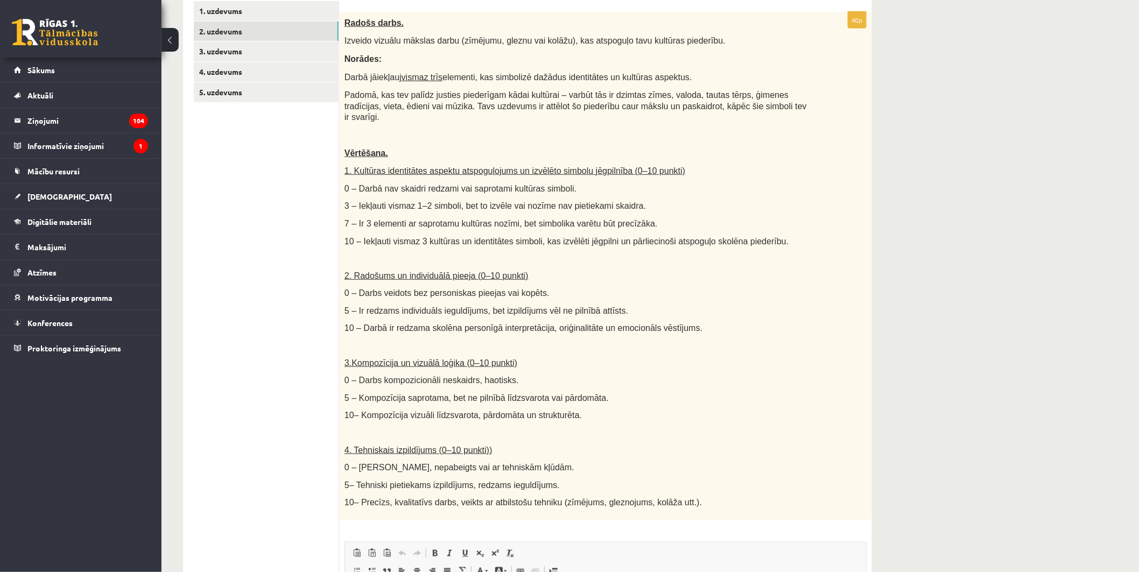
scroll to position [196, 0]
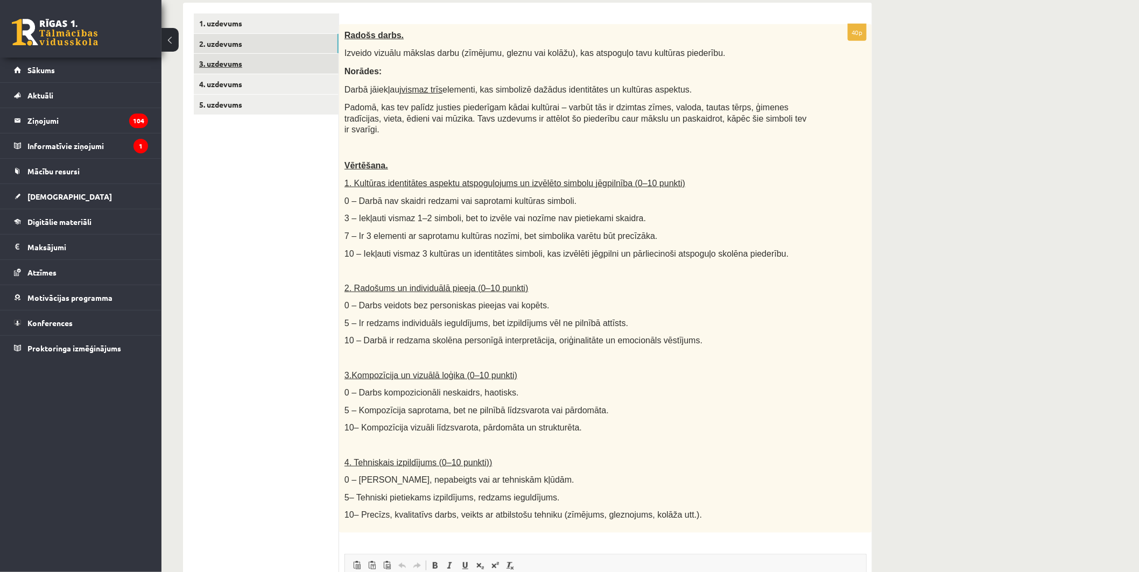
click at [227, 65] on link "3. uzdevums" at bounding box center [266, 64] width 145 height 20
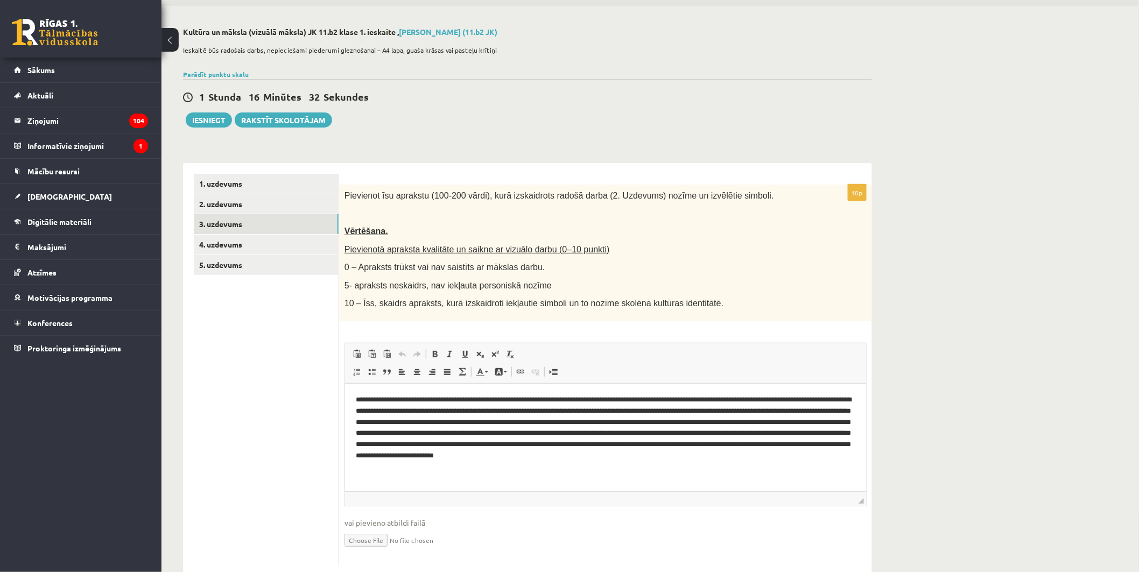
scroll to position [60, 0]
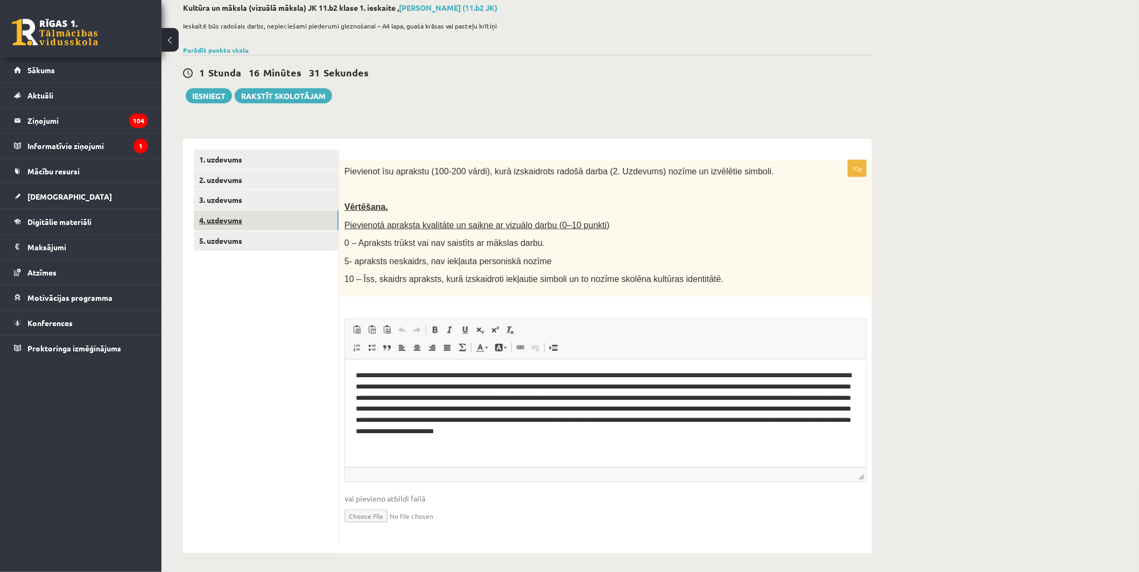
click at [235, 212] on link "4. uzdevums" at bounding box center [266, 220] width 145 height 20
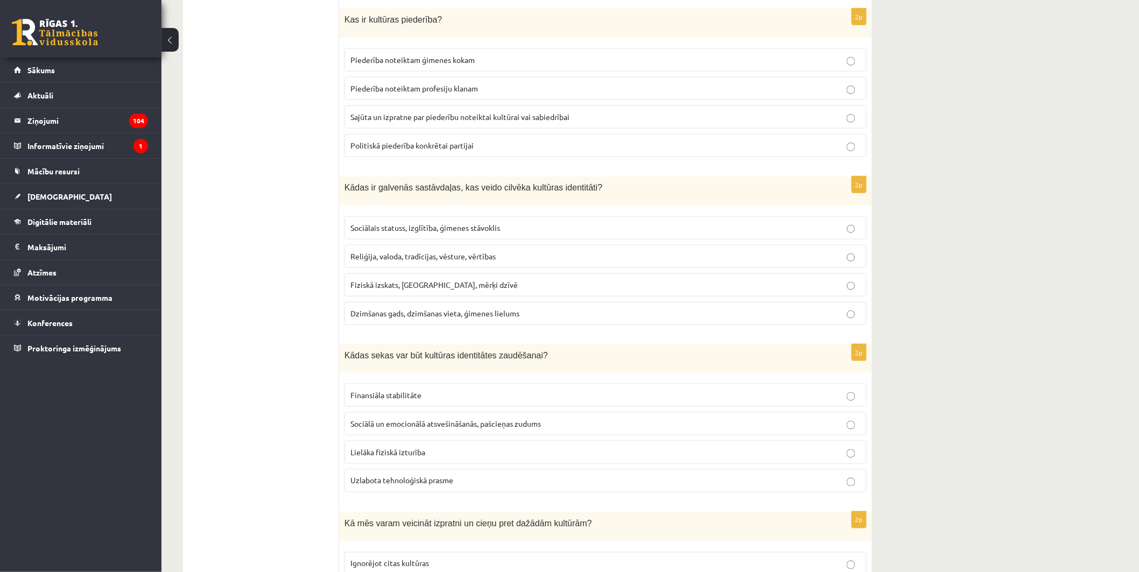
scroll to position [179, 0]
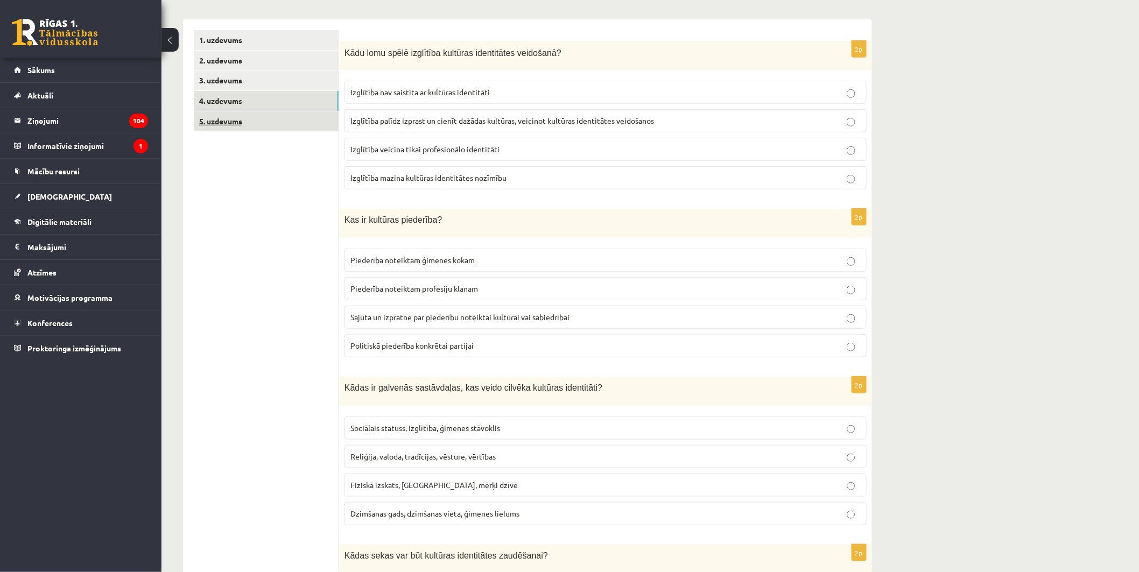
click at [220, 116] on link "5. uzdevums" at bounding box center [266, 121] width 145 height 20
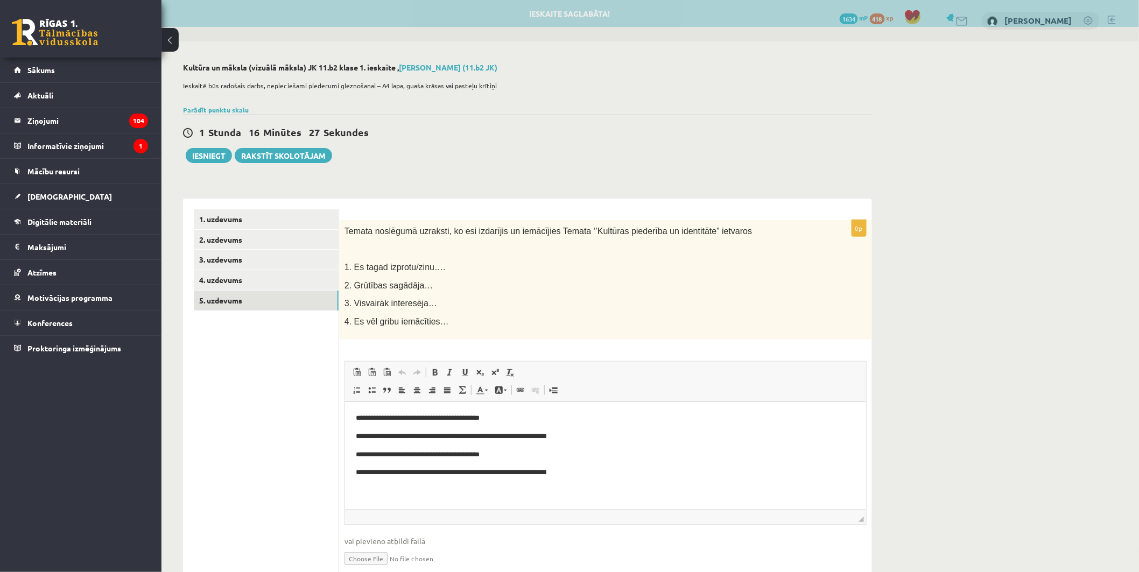
scroll to position [0, 0]
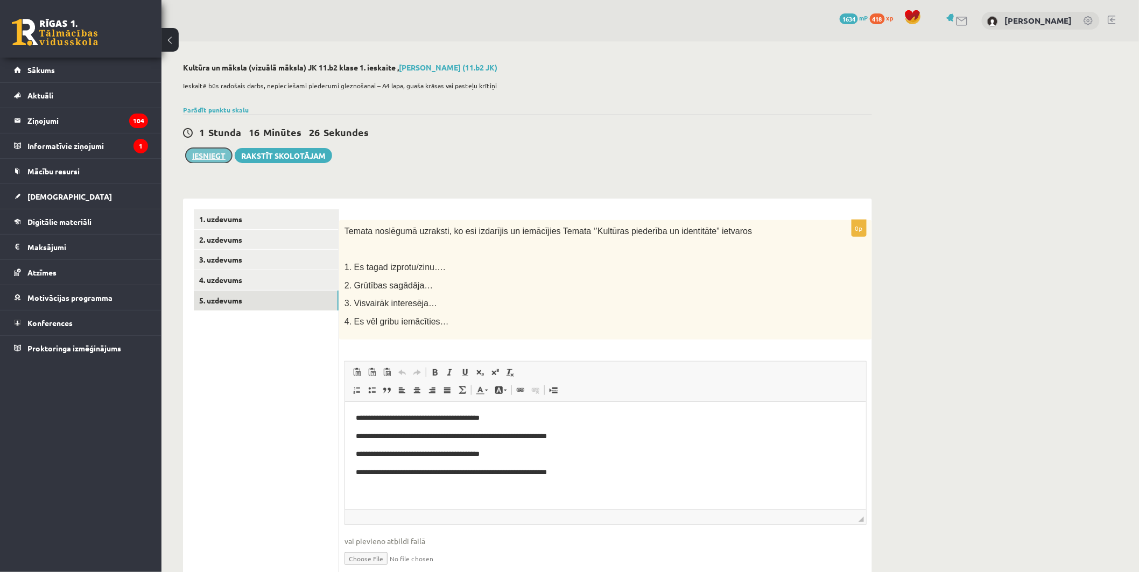
click at [202, 154] on button "Iesniegt" at bounding box center [209, 155] width 46 height 15
